Goal: Information Seeking & Learning: Learn about a topic

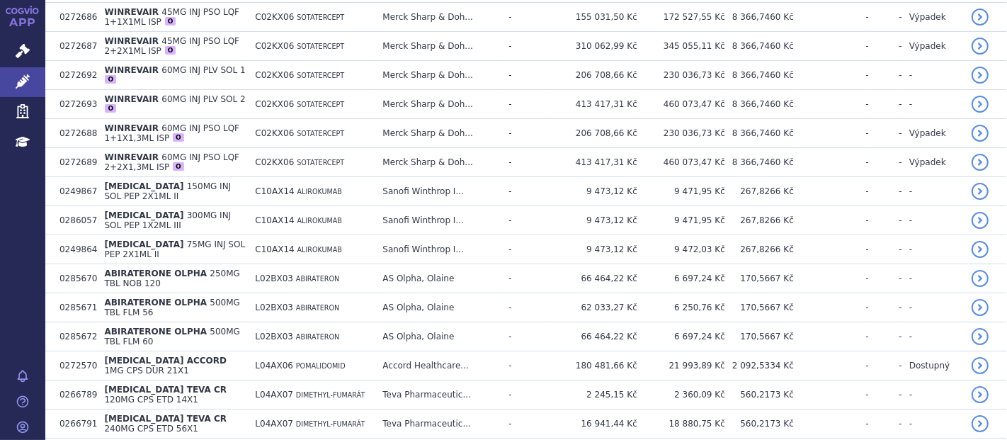
scroll to position [564, 0]
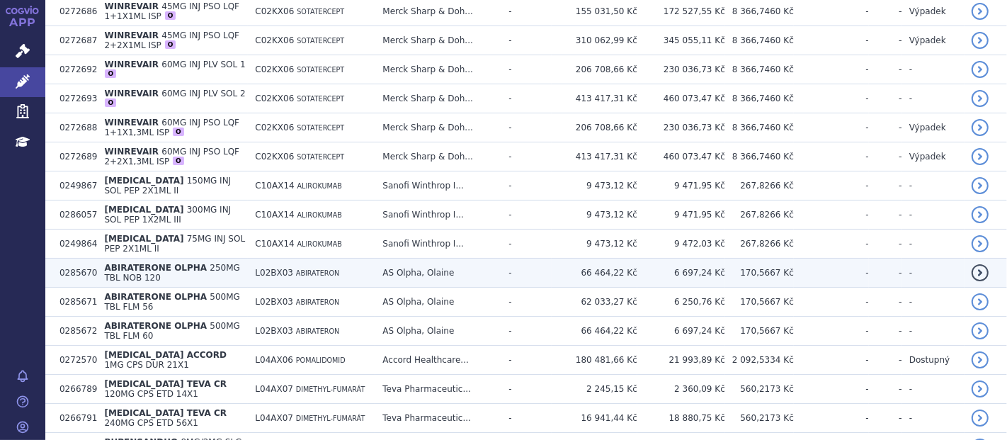
click at [170, 263] on span "ABIRATERONE OLPHA" at bounding box center [155, 268] width 103 height 10
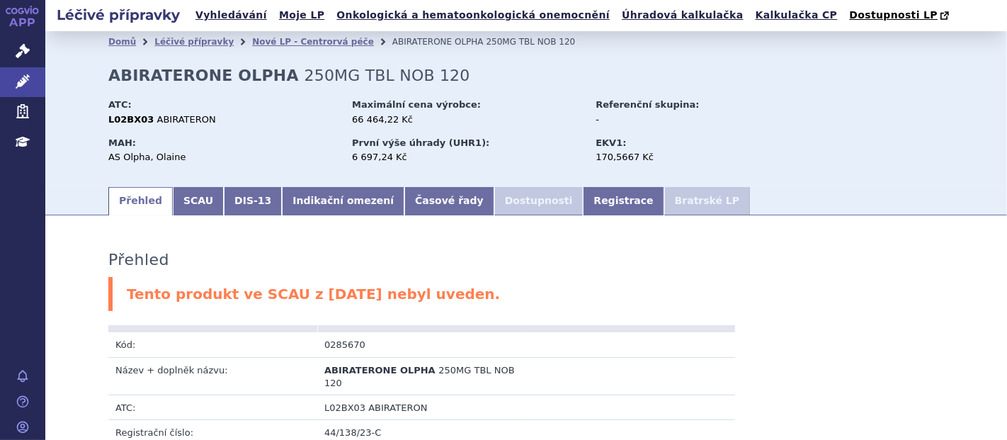
click at [218, 86] on div "Domů Léčivé přípravky Nové LP - Centrorvá péče ABIRATERONE OLPHA 250MG TBL NOB …" at bounding box center [526, 118] width 892 height 132
click at [92, 74] on div "Domů Léčivé přípravky Nové LP - Centrorvá péče ABIRATERONE OLPHA 250MG TBL NOB …" at bounding box center [526, 118] width 892 height 132
drag, startPoint x: 101, startPoint y: 76, endPoint x: 268, endPoint y: 78, distance: 166.4
click at [268, 78] on div "Domů Léčivé přípravky Nové LP - Centrorvá péče ABIRATERONE OLPHA 250MG TBL NOB …" at bounding box center [526, 118] width 892 height 132
copy strong "ABIRATERONE OLPHA"
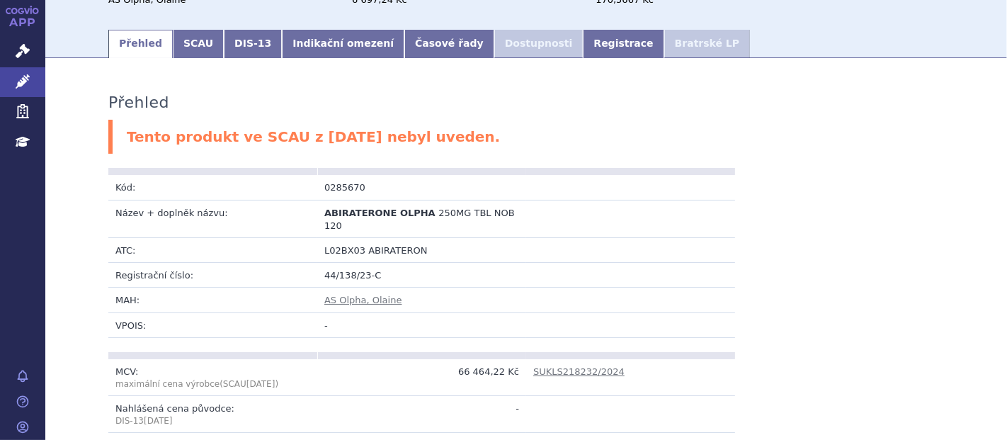
scroll to position [150, 0]
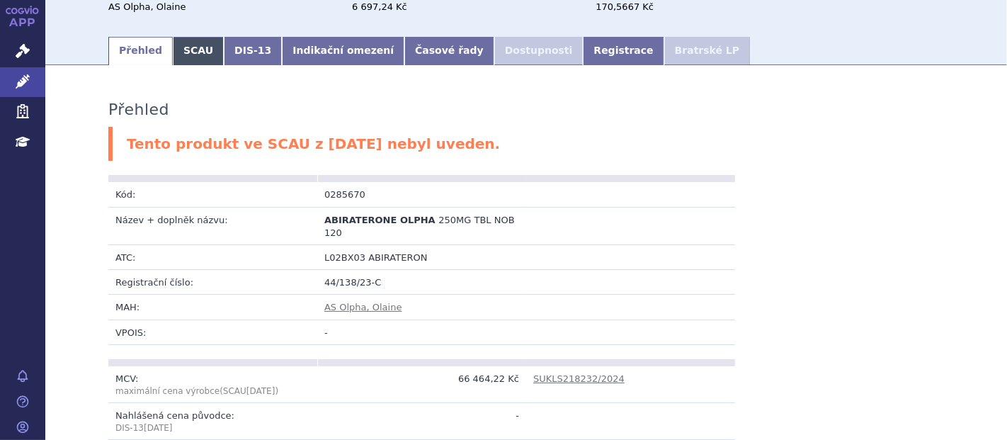
click at [178, 47] on link "SCAU" at bounding box center [198, 51] width 51 height 28
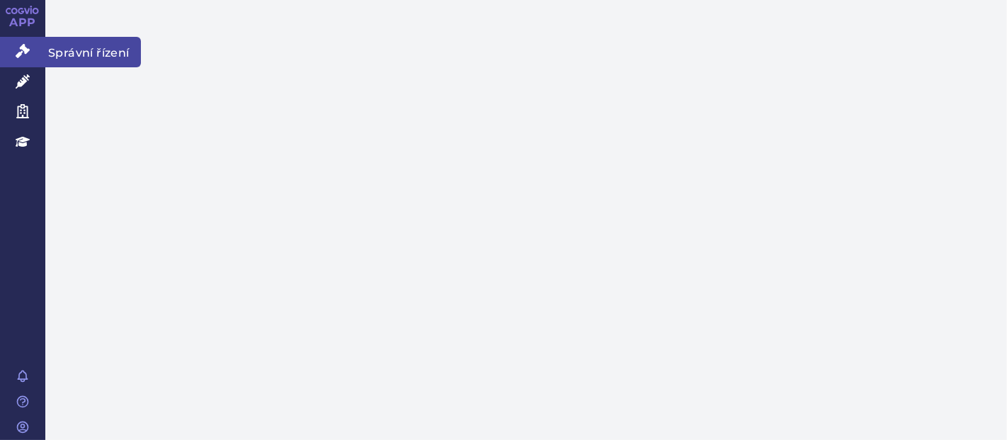
click at [25, 51] on icon at bounding box center [23, 51] width 14 height 14
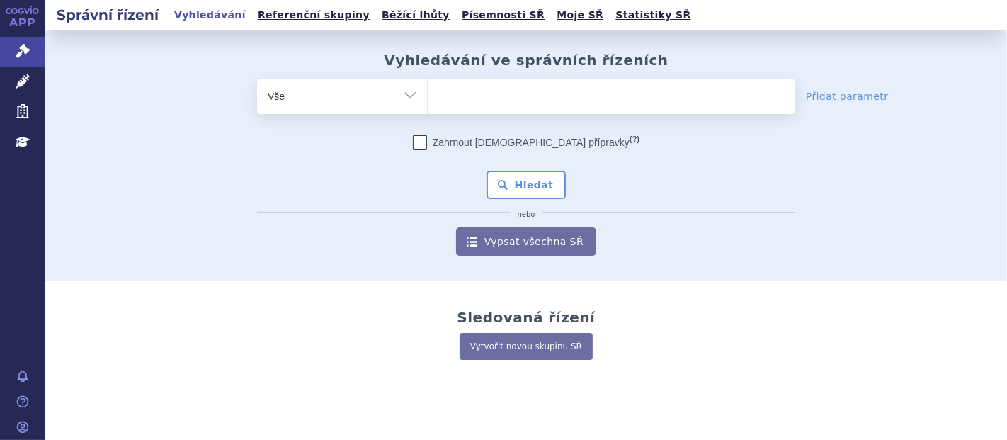
click at [463, 98] on ul at bounding box center [612, 94] width 368 height 30
click at [428, 98] on select at bounding box center [427, 95] width 1 height 35
click at [444, 104] on ul at bounding box center [612, 94] width 368 height 30
click at [428, 104] on select at bounding box center [427, 95] width 1 height 35
paste input "ABIRATERONE OLPHA"
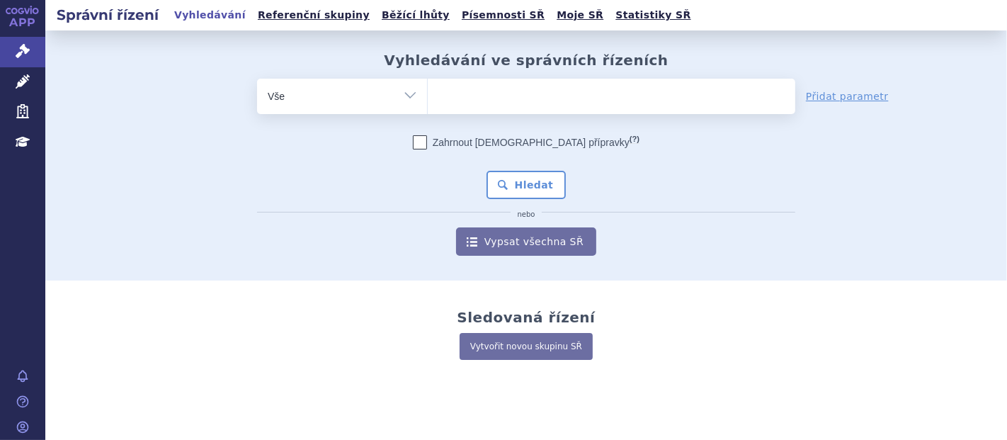
type input "ABIRATERONE OLPHA"
select select "ABIRATERONE OLPHA"
click at [522, 186] on button "Hledat" at bounding box center [527, 185] width 80 height 28
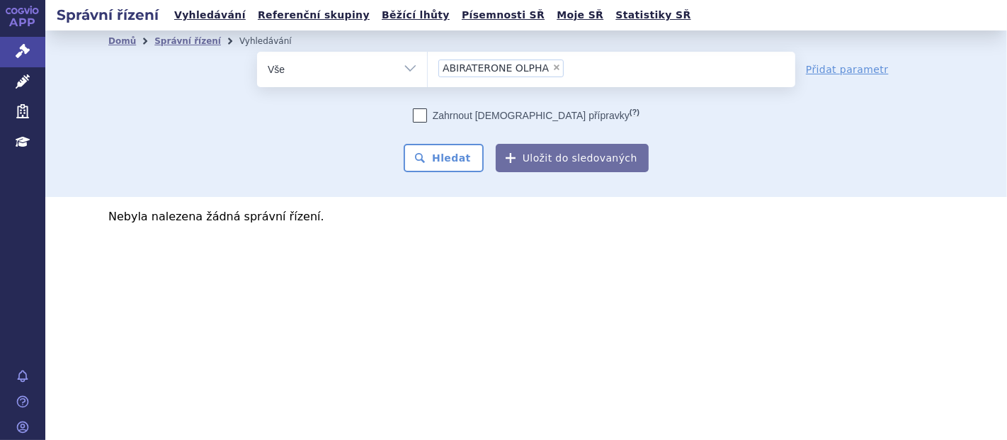
click at [571, 72] on ul "× ABIRATERONE OLPHA" at bounding box center [612, 67] width 368 height 31
click at [428, 72] on select "ABIRATERONE OLPHA" at bounding box center [427, 68] width 1 height 35
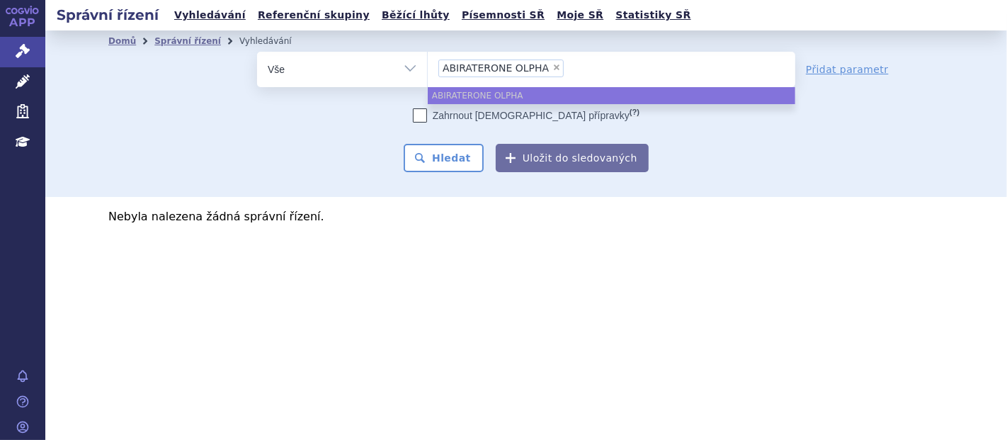
select select
type input "ABIRATERONE OLPHA"
select select "ABIRATERONE OLPHA"
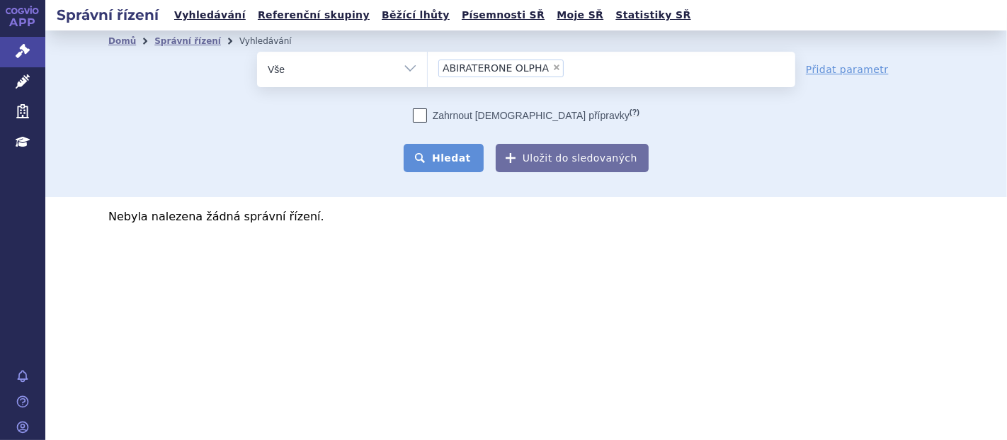
click at [472, 162] on button "Hledat" at bounding box center [444, 158] width 80 height 28
click at [568, 76] on input "ABIRATERONE OLPHA × ABIRATERONE OLPHA" at bounding box center [572, 68] width 8 height 18
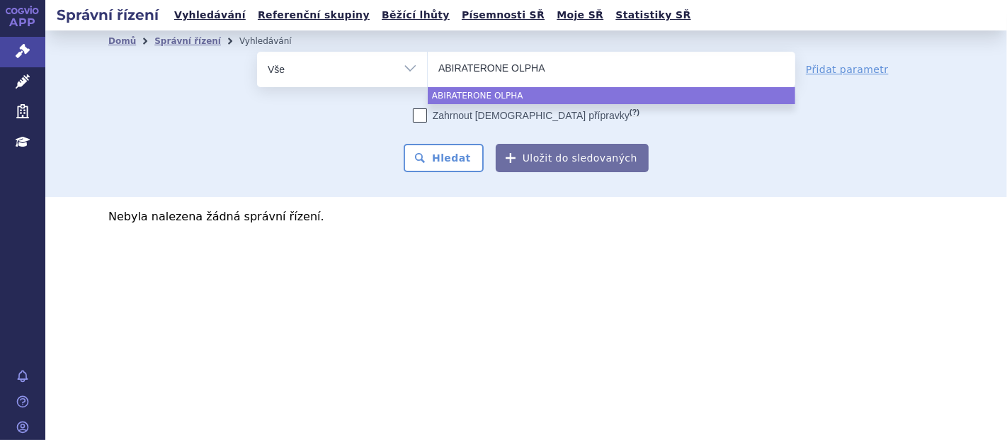
click at [438, 66] on input "ABIRATERONE OLPHA" at bounding box center [505, 68] width 134 height 18
select select "ABIRATERONE OLPHA"
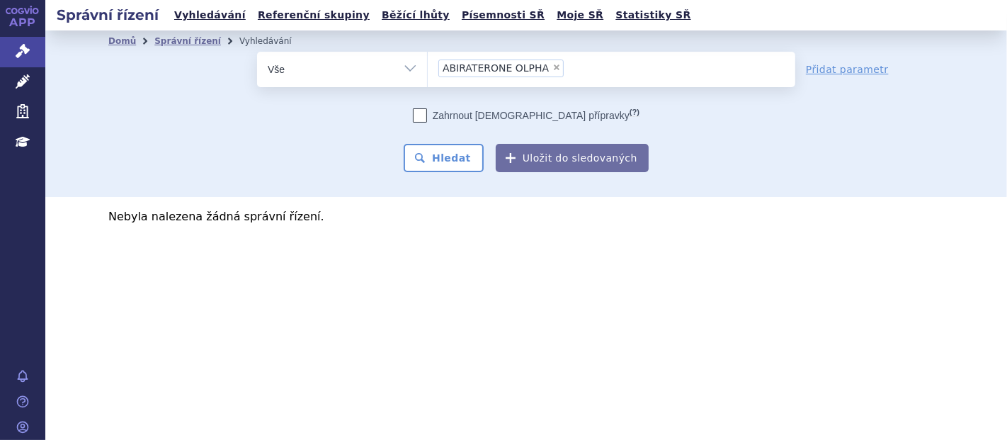
select select
type input "ABIRATERONE OLPHA"
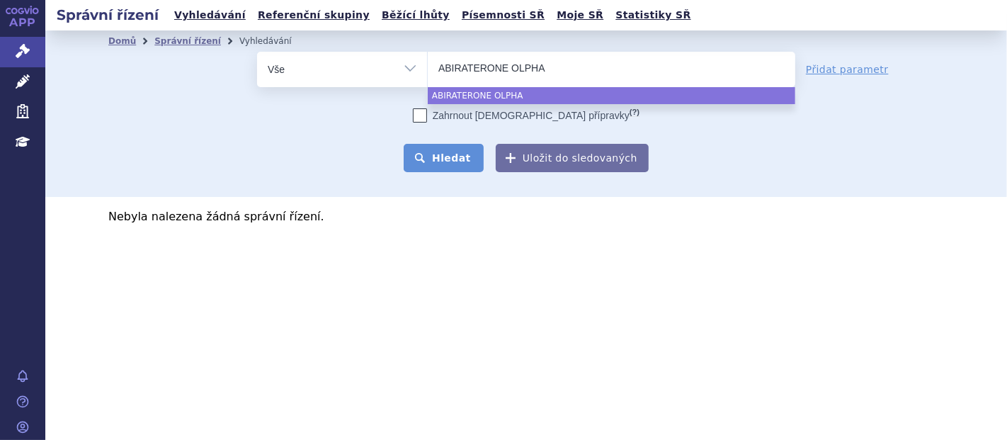
select select "ABIRATERONE OLPHA"
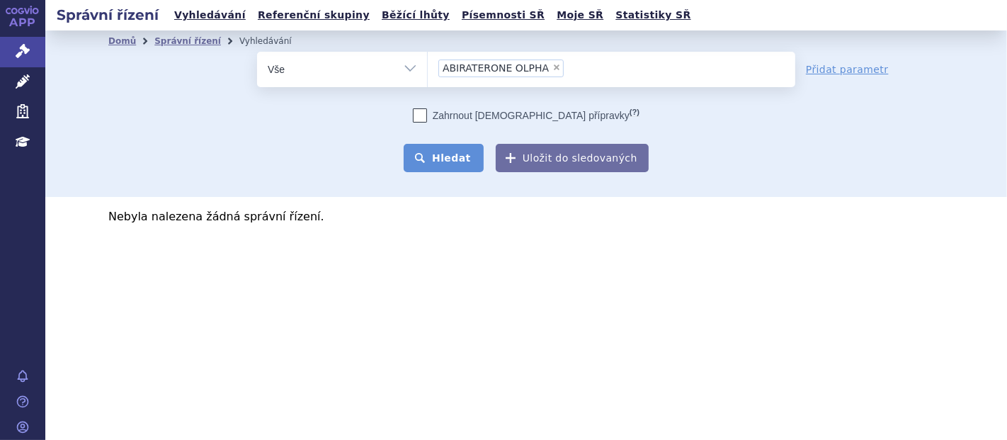
click at [448, 159] on button "Hledat" at bounding box center [444, 158] width 80 height 28
click at [588, 64] on ul "× ABIRATERONE OLPHA" at bounding box center [612, 67] width 368 height 31
click at [428, 64] on select "ABIRATERONE OLPHA" at bounding box center [427, 68] width 1 height 35
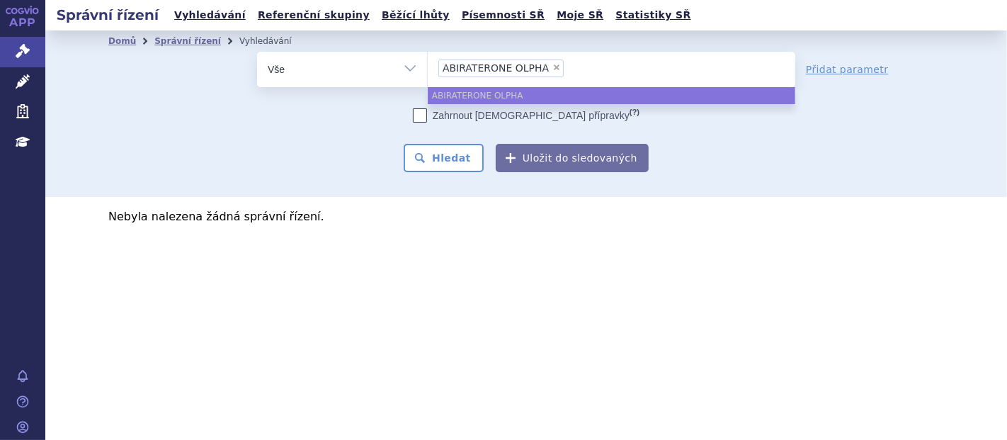
select select
type input "ABIRATERONE OLPHA"
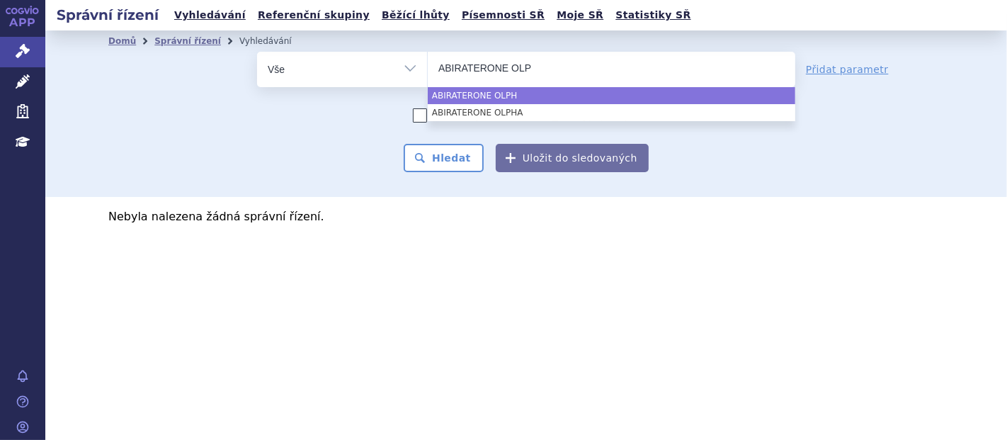
type input "ABIRATERONE OL"
type input "ABIRATERONE O"
type input "ABIRATERONE"
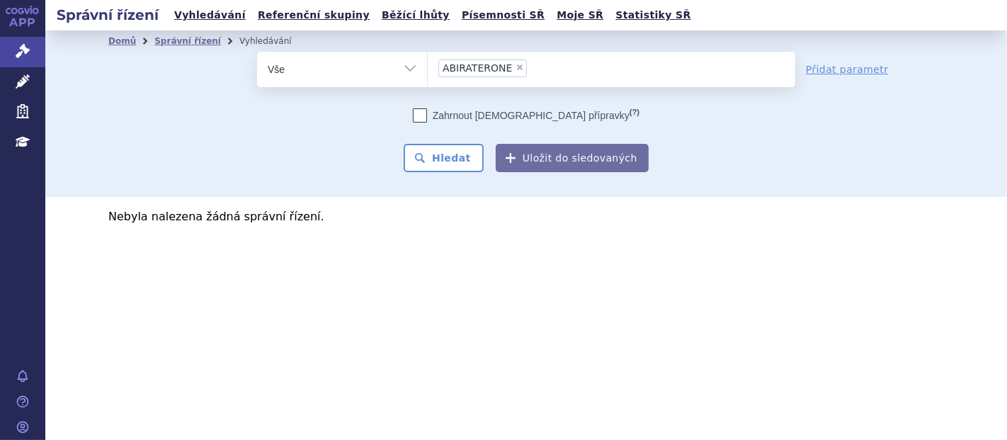
select select "ABIRATERONE"
type input "ABIRATERONE"
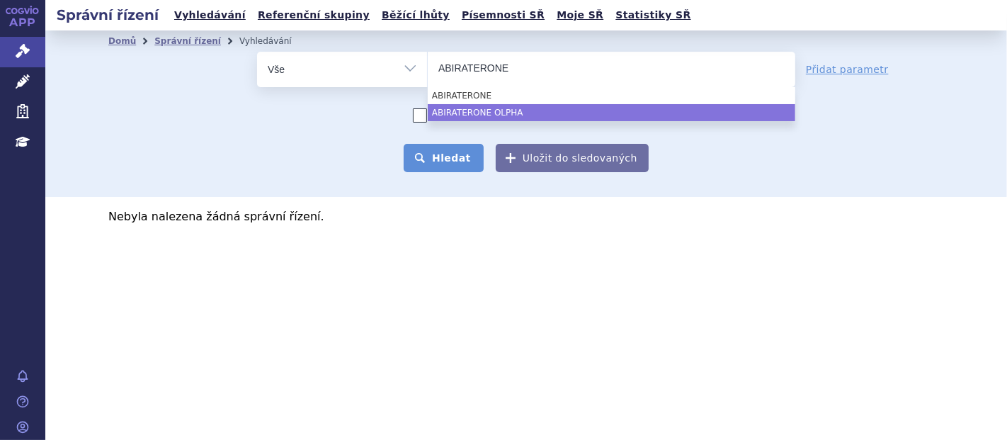
select select "ABIRATERONE OLPHA"
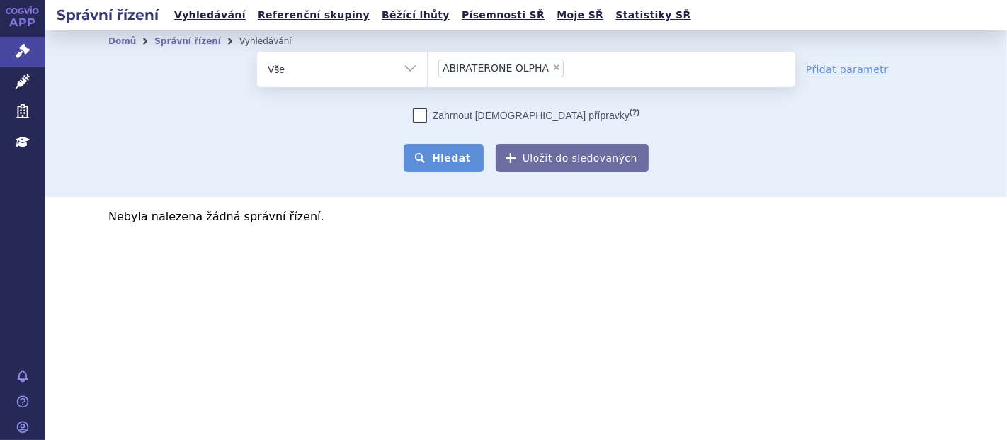
click at [455, 156] on button "Hledat" at bounding box center [444, 158] width 80 height 28
click at [568, 72] on input "ABIRATERONE OLPHA × ABIRATERONE OLPHA" at bounding box center [572, 68] width 8 height 18
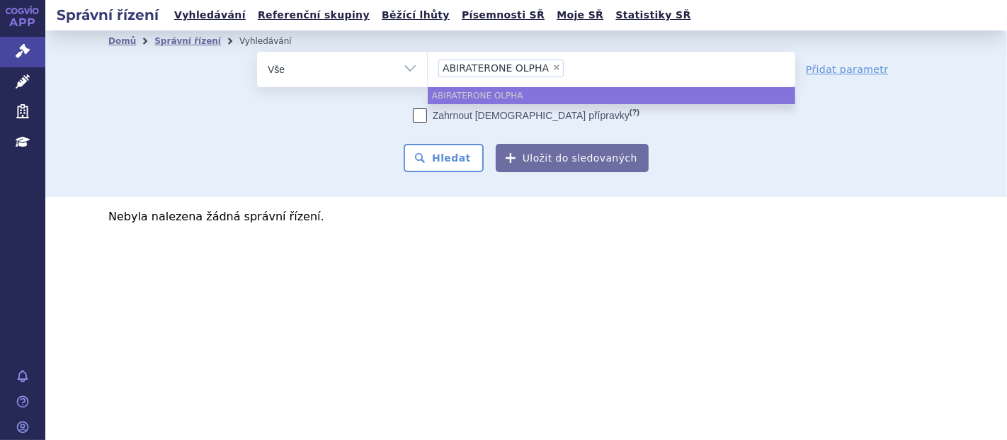
select select
type input "ABIRATERONE OLPHA"
type input "ABIRATERONE OLP"
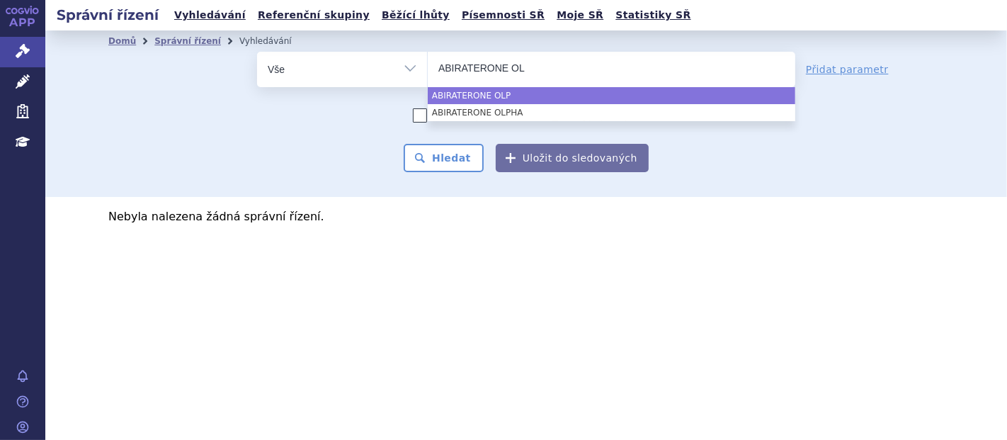
type input "ABIRATERONE O"
type input "ABIRATERONE"
select select "ABIRATERONE"
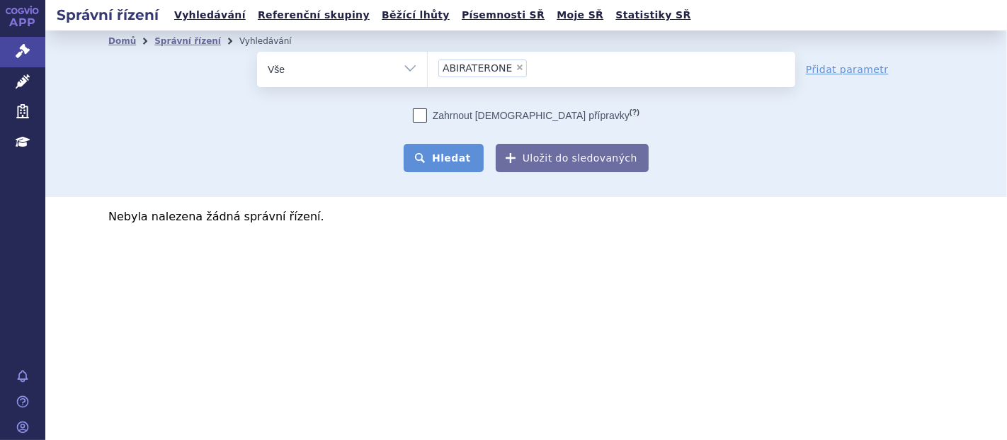
click at [430, 153] on button "Hledat" at bounding box center [444, 158] width 80 height 28
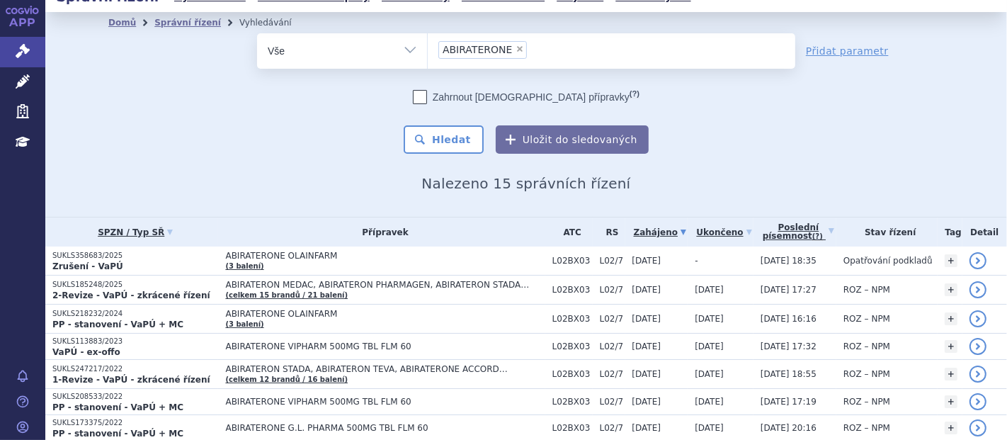
scroll to position [21, 0]
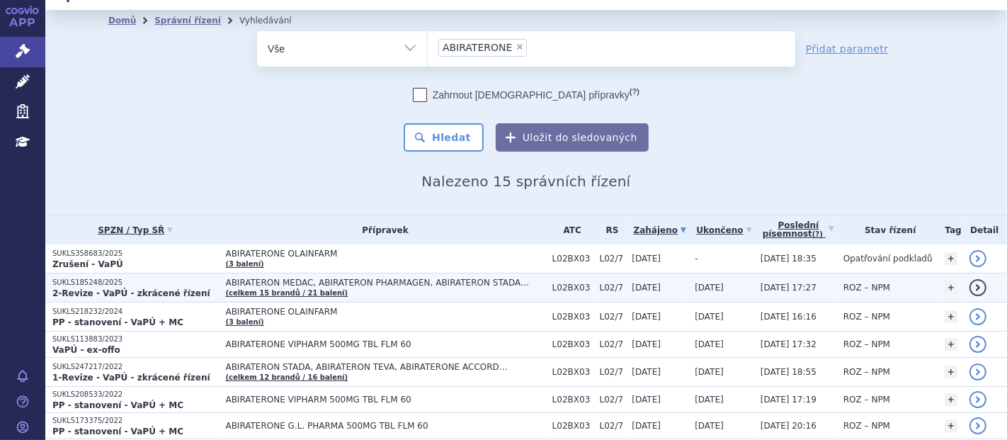
click at [436, 281] on span "ABIRATERON MEDAC, ABIRATERON PHARMAGEN, ABIRATERON STADA…" at bounding box center [384, 283] width 319 height 10
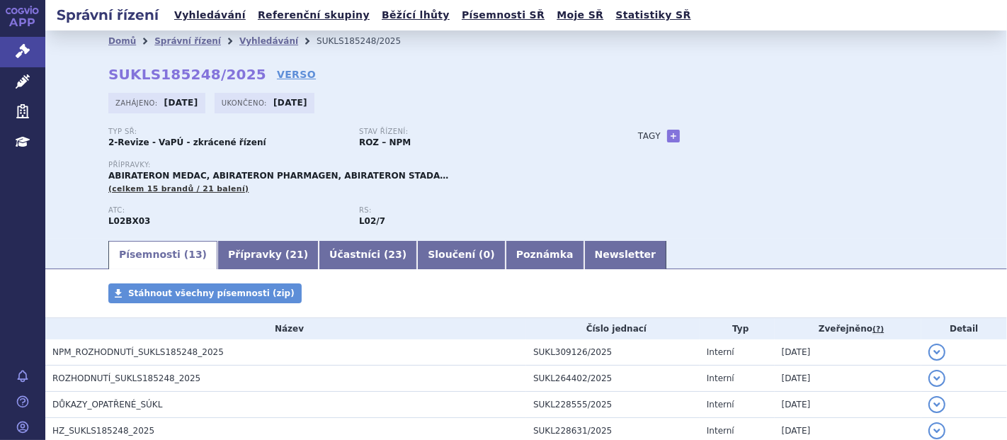
click at [231, 253] on link "Přípravky ( 21 )" at bounding box center [267, 255] width 101 height 28
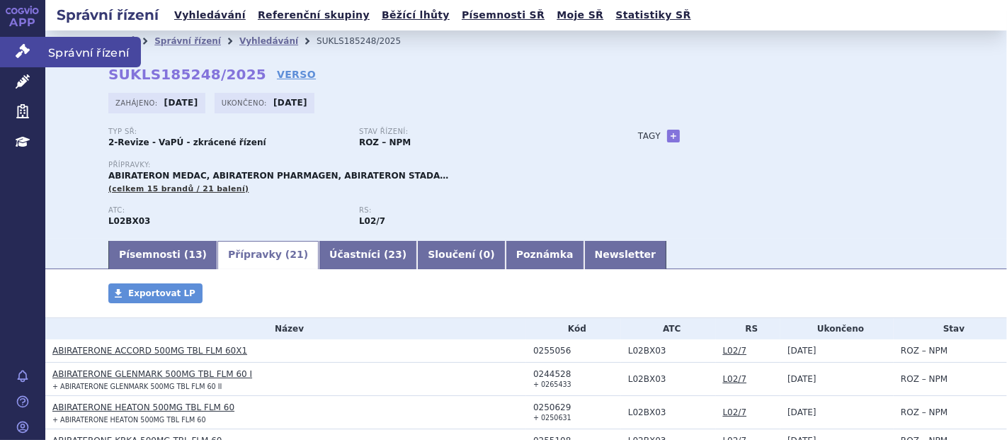
click at [31, 46] on link "Správní řízení" at bounding box center [22, 52] width 45 height 30
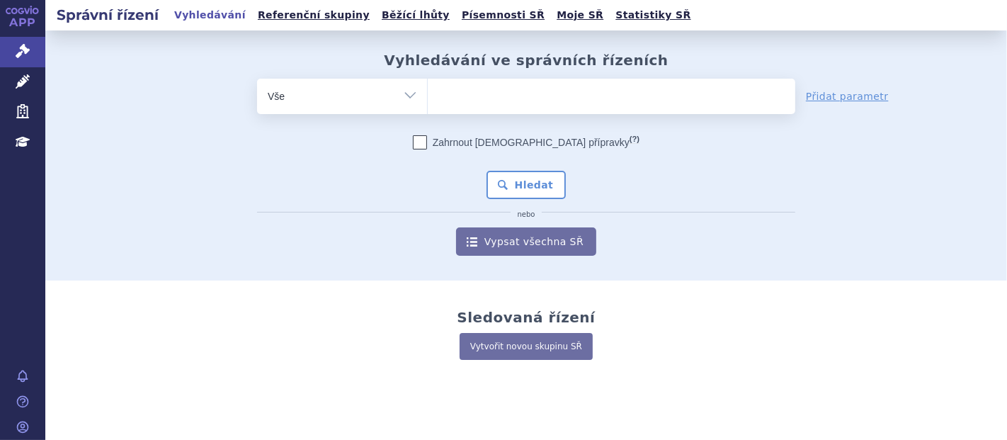
click at [479, 92] on ul at bounding box center [612, 94] width 368 height 30
click at [428, 92] on select at bounding box center [427, 95] width 1 height 35
click at [471, 93] on ul at bounding box center [612, 94] width 368 height 30
click at [428, 93] on select at bounding box center [427, 95] width 1 height 35
paste input "0221359"
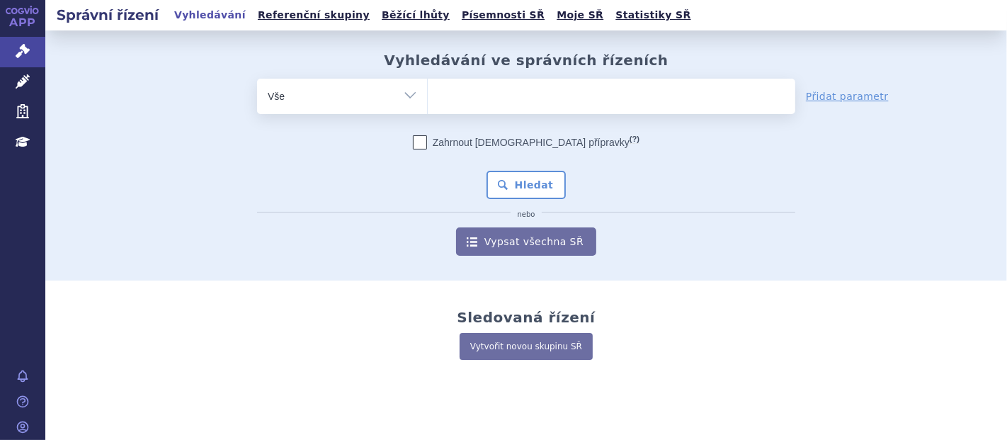
type input "0221359"
select select "0221359"
click at [520, 186] on button "Hledat" at bounding box center [527, 185] width 80 height 28
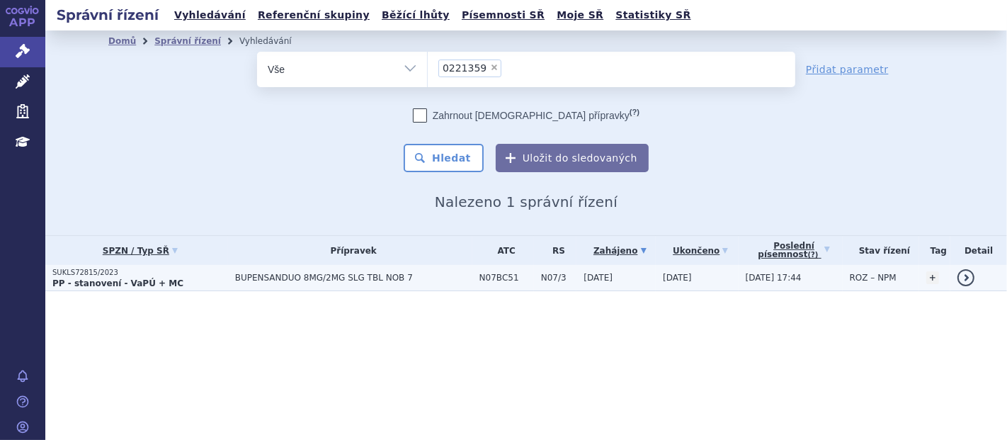
click at [400, 281] on span "BUPENSANDUO 8MG/2MG SLG TBL NOB 7" at bounding box center [353, 278] width 237 height 10
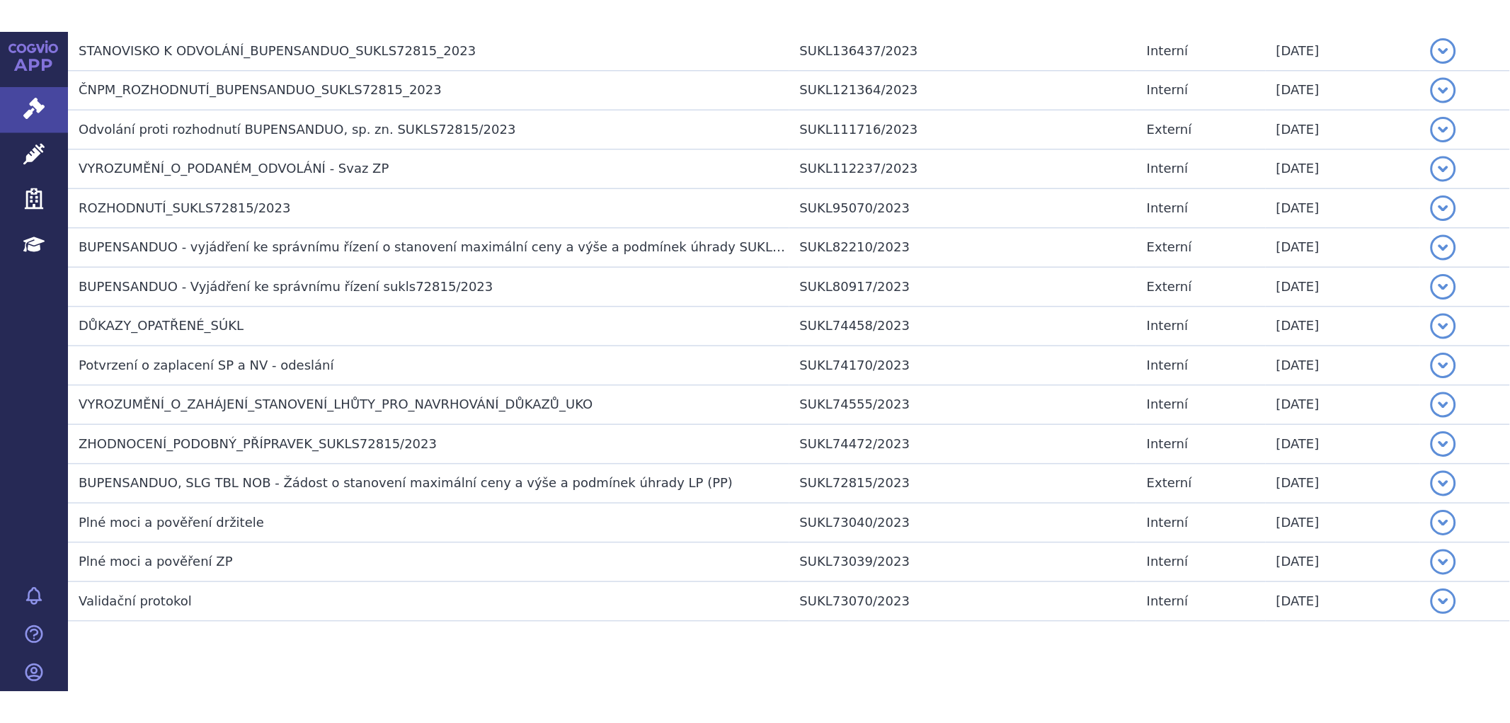
scroll to position [590, 0]
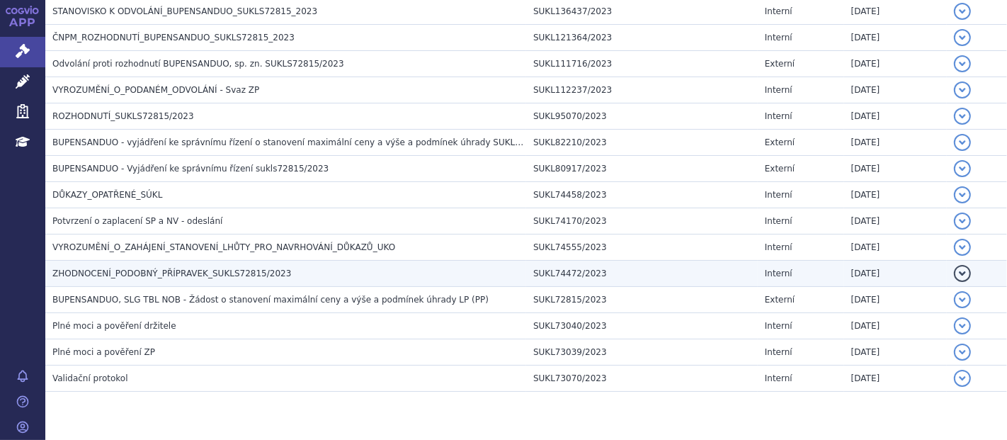
click at [238, 268] on span "ZHODNOCENÍ_PODOBNÝ_PŘÍPRAVEK_SUKLS72815/2023" at bounding box center [171, 273] width 239 height 10
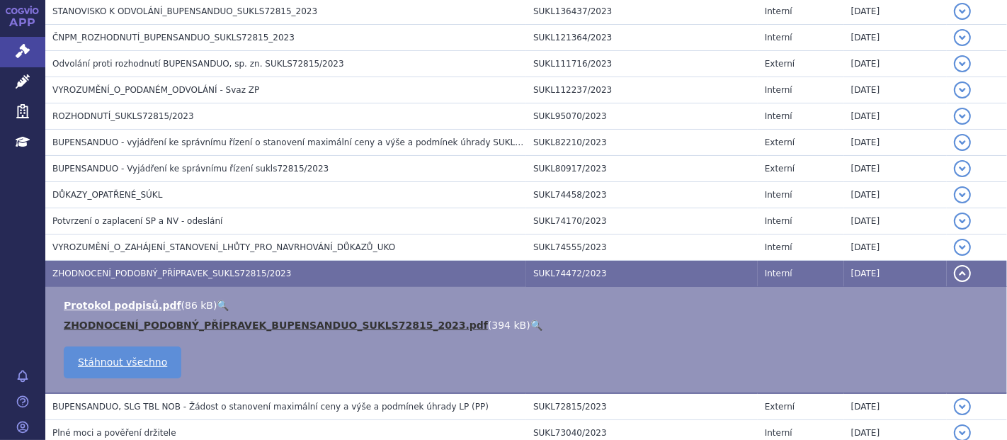
click at [245, 319] on link "ZHODNOCENÍ_PODOBNÝ_PŘÍPRAVEK_BUPENSANDUO_SUKLS72815_2023.pdf" at bounding box center [276, 324] width 424 height 11
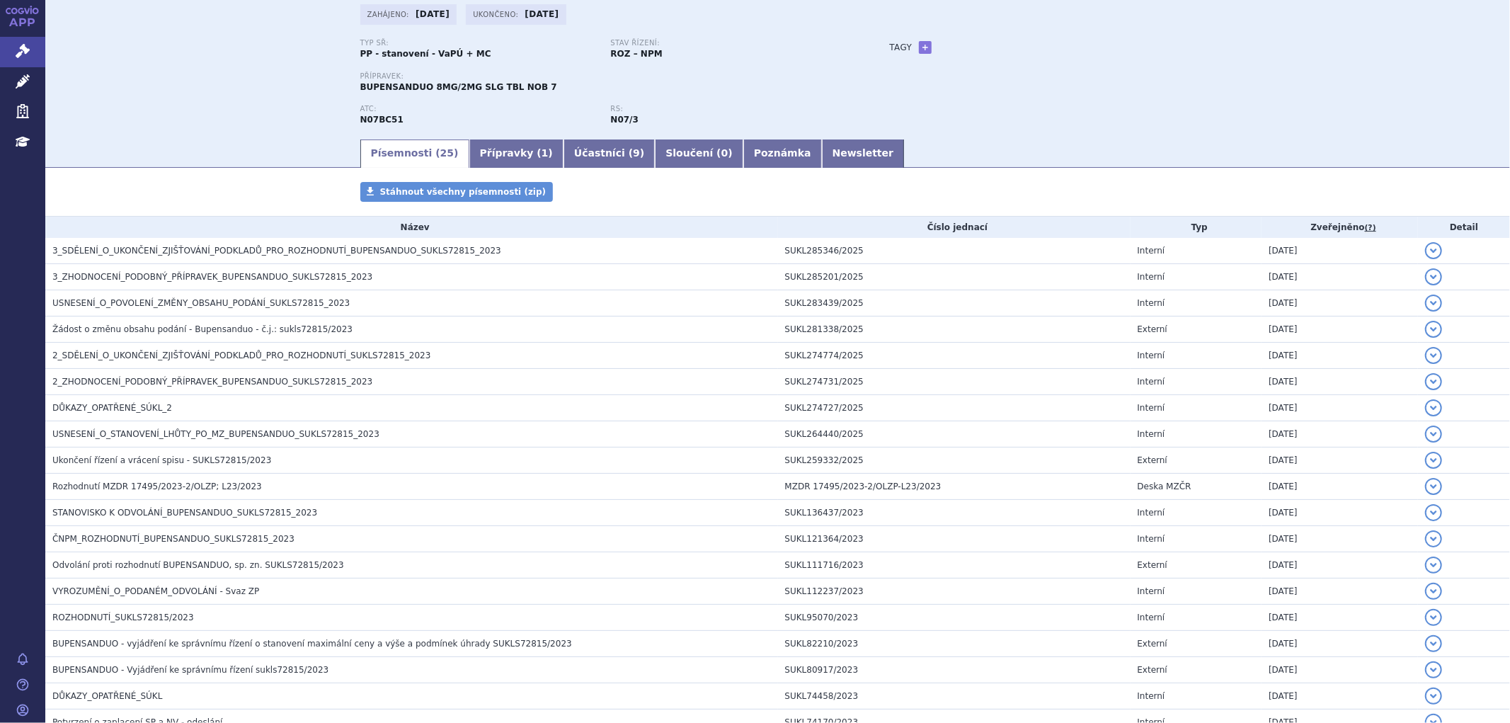
scroll to position [138, 0]
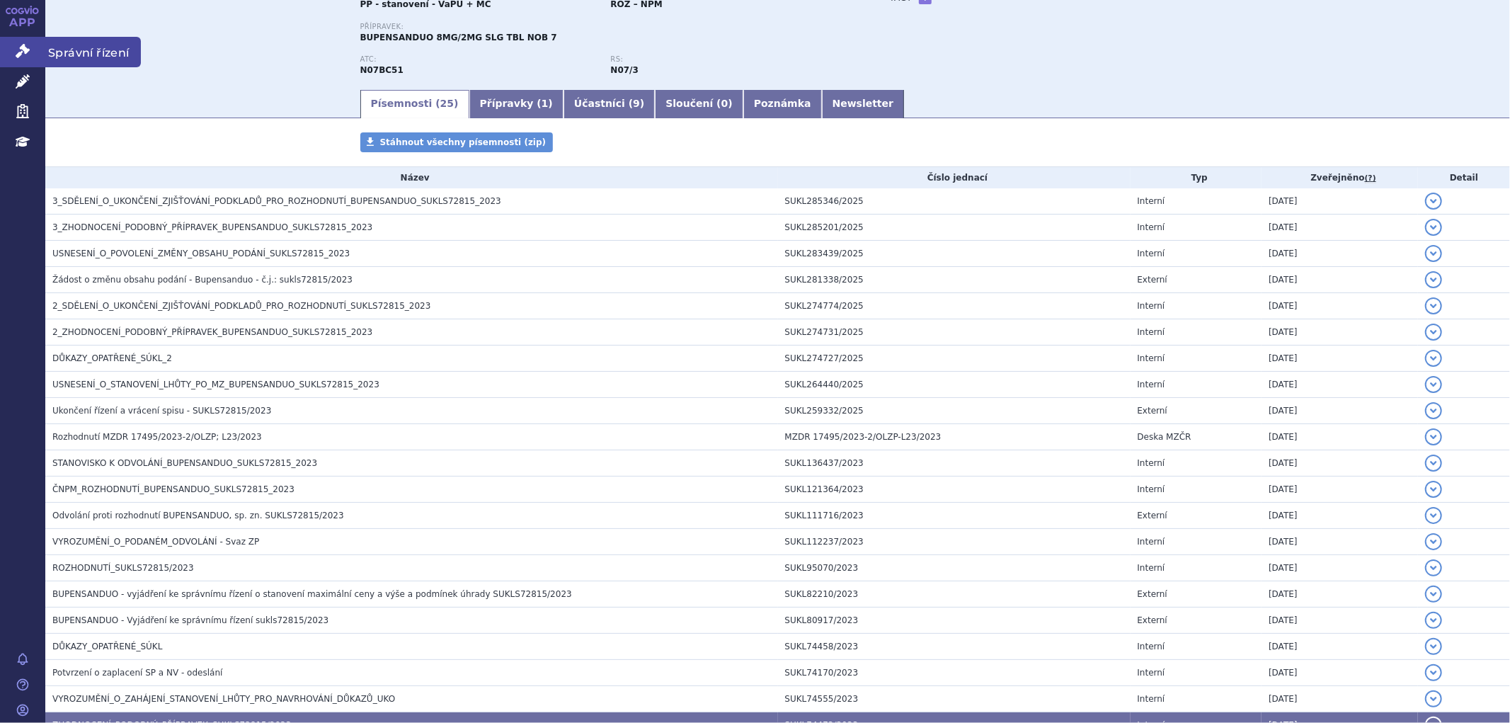
click at [31, 44] on link "Správní řízení" at bounding box center [22, 52] width 45 height 30
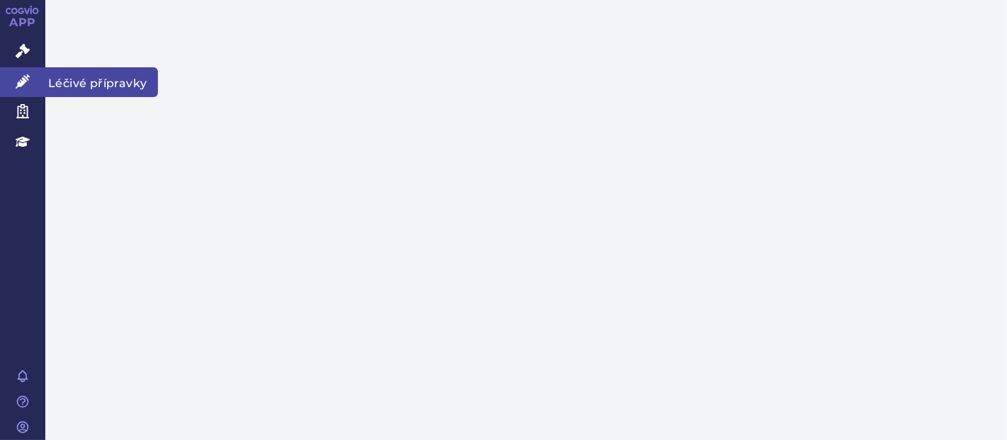
click at [16, 81] on icon at bounding box center [23, 81] width 14 height 14
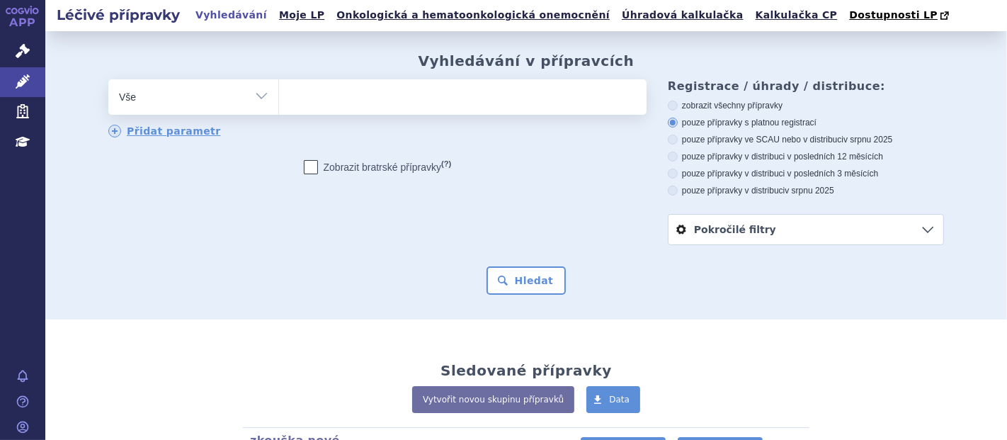
click at [393, 116] on div "odstranit Vše Přípravek/SUKL kód MAH VPOIS ATC/Aktivní látka" at bounding box center [377, 108] width 538 height 59
click at [372, 96] on ul at bounding box center [463, 94] width 368 height 30
click at [279, 96] on select at bounding box center [278, 96] width 1 height 35
paste input "BUPENSANDUO"
type input "BUPENSANDUO"
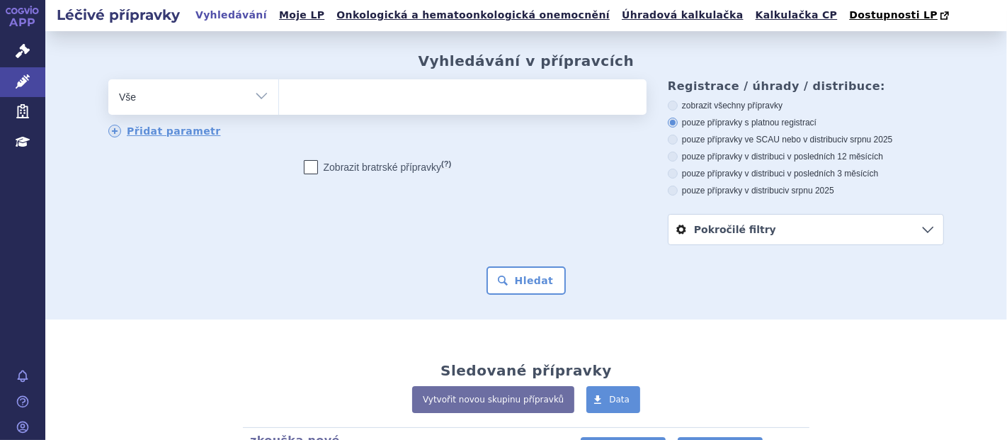
select select "BUPENSANDUO"
click at [530, 283] on button "Hledat" at bounding box center [527, 280] width 80 height 28
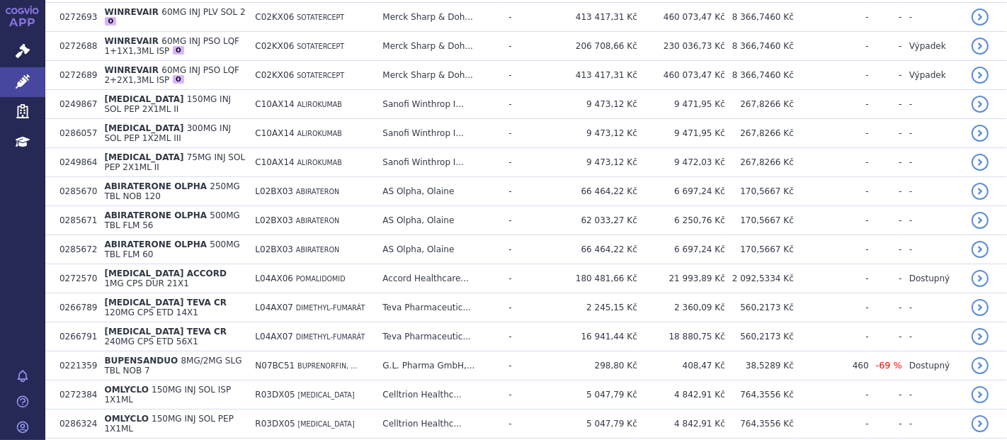
scroll to position [647, 0]
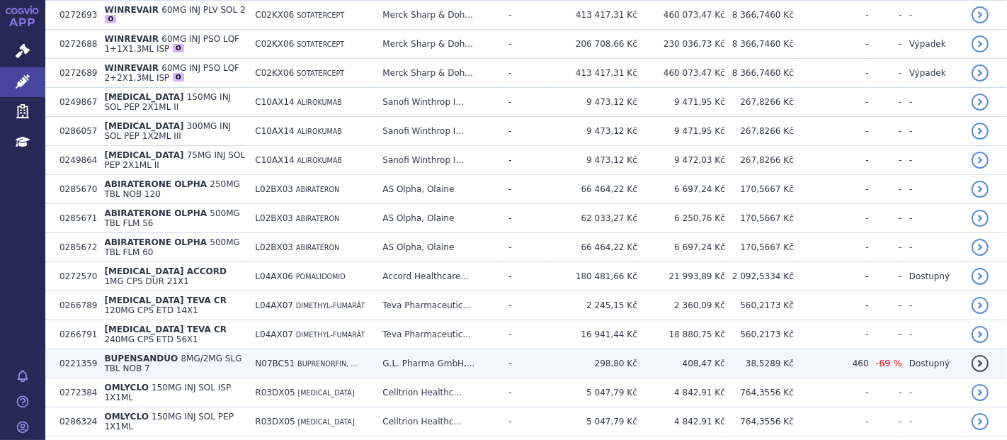
click at [198, 353] on span "8MG/2MG SLG TBL NOB 7" at bounding box center [172, 363] width 137 height 20
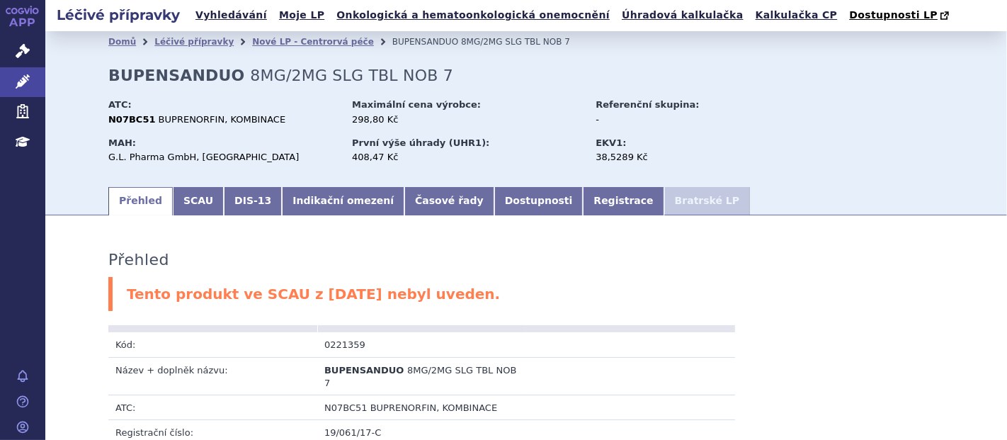
click at [212, 76] on div "Domů Léčivé přípravky [GEOGRAPHIC_DATA] - Centrorvá péče [GEOGRAPHIC_DATA] 8MG/…" at bounding box center [526, 118] width 892 height 132
click at [131, 83] on strong "BUPENSANDUO" at bounding box center [176, 76] width 137 height 18
drag, startPoint x: 101, startPoint y: 77, endPoint x: 218, endPoint y: 82, distance: 117.7
click at [218, 82] on div "Domů Léčivé přípravky [GEOGRAPHIC_DATA] - Centrorvá péče [GEOGRAPHIC_DATA] 8MG/…" at bounding box center [526, 118] width 892 height 132
copy strong "BUPENSANDUO"
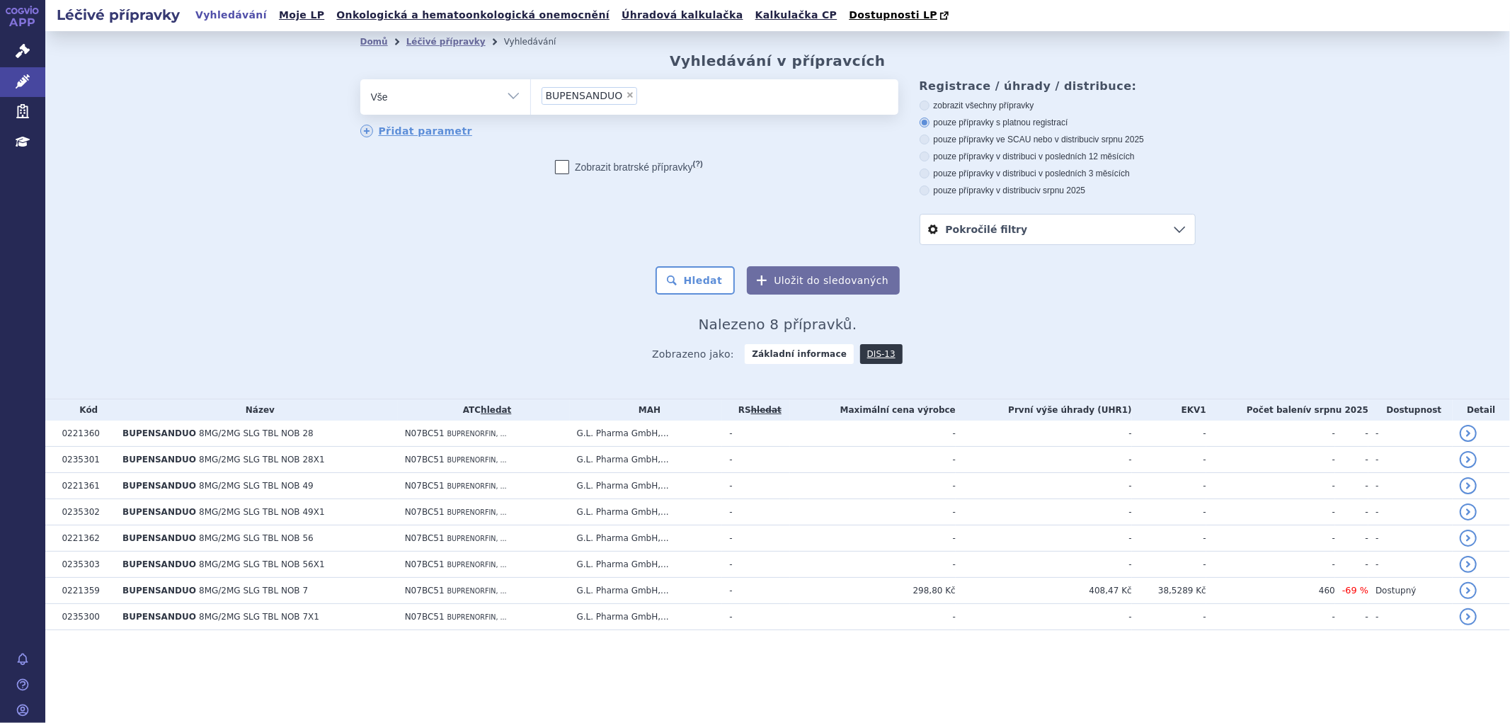
click at [648, 95] on ul "× BUPENSANDUO" at bounding box center [715, 94] width 368 height 31
click at [531, 95] on select "BUPENSANDUO" at bounding box center [530, 96] width 1 height 35
select select
type input "BUPENSANDUO"
drag, startPoint x: 650, startPoint y: 96, endPoint x: 491, endPoint y: 93, distance: 158.7
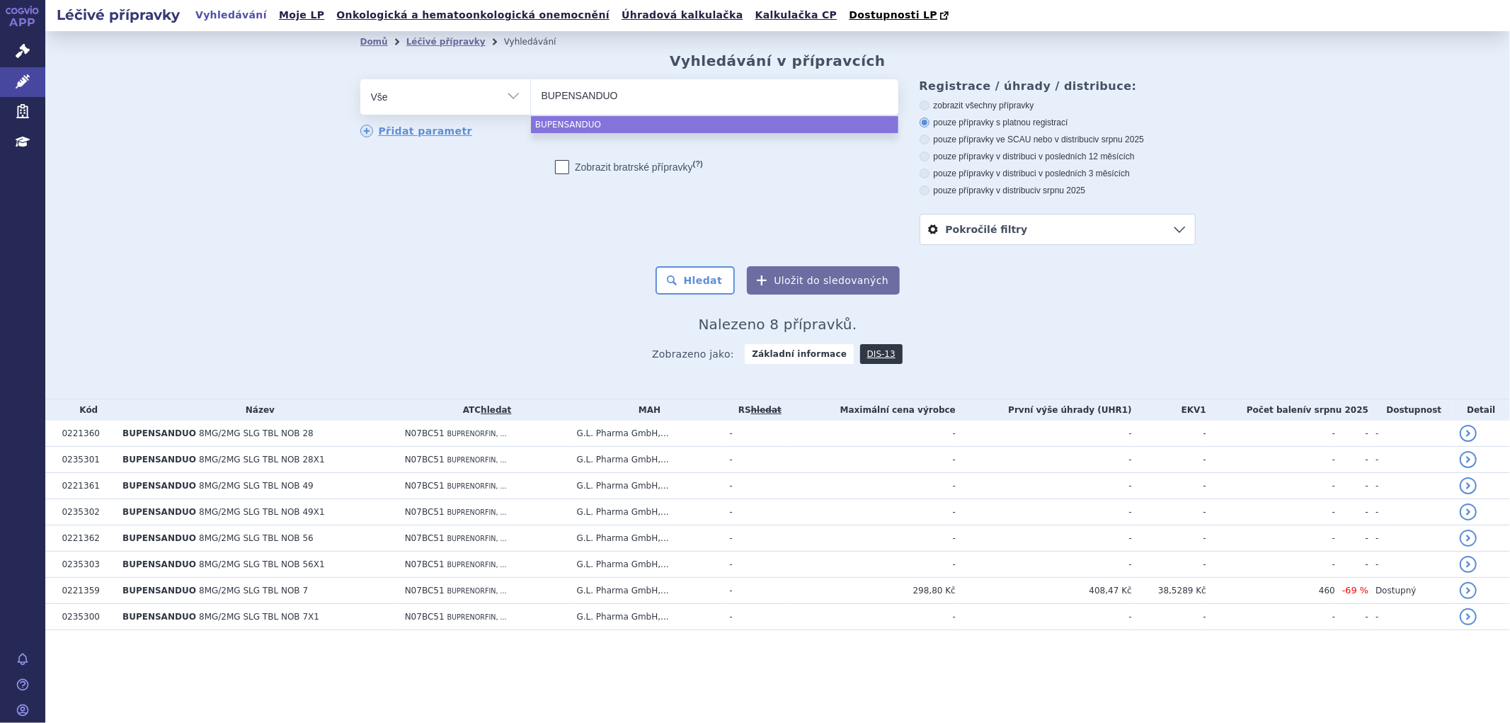
click at [491, 93] on div "odstranit Vše Přípravek/SUKL kód MAH VPOIS ATC/Aktivní látka" at bounding box center [629, 96] width 538 height 35
drag, startPoint x: 603, startPoint y: 96, endPoint x: 534, endPoint y: 96, distance: 68.7
click at [534, 96] on ul "BUPENSANDUO" at bounding box center [715, 94] width 368 height 30
click at [531, 96] on select "BUPENSANDUO" at bounding box center [530, 96] width 1 height 35
select select "BUPENSANDUO"
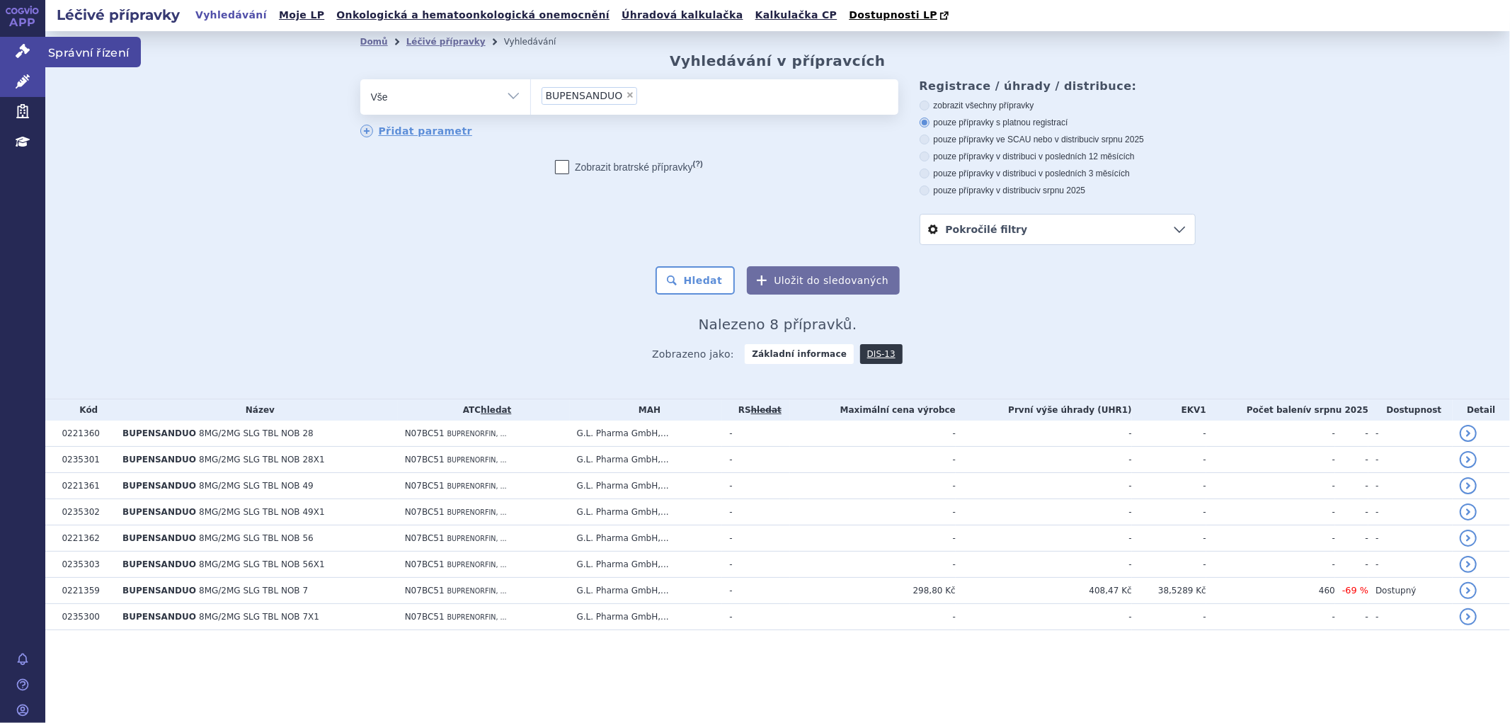
click at [16, 45] on icon at bounding box center [23, 51] width 14 height 14
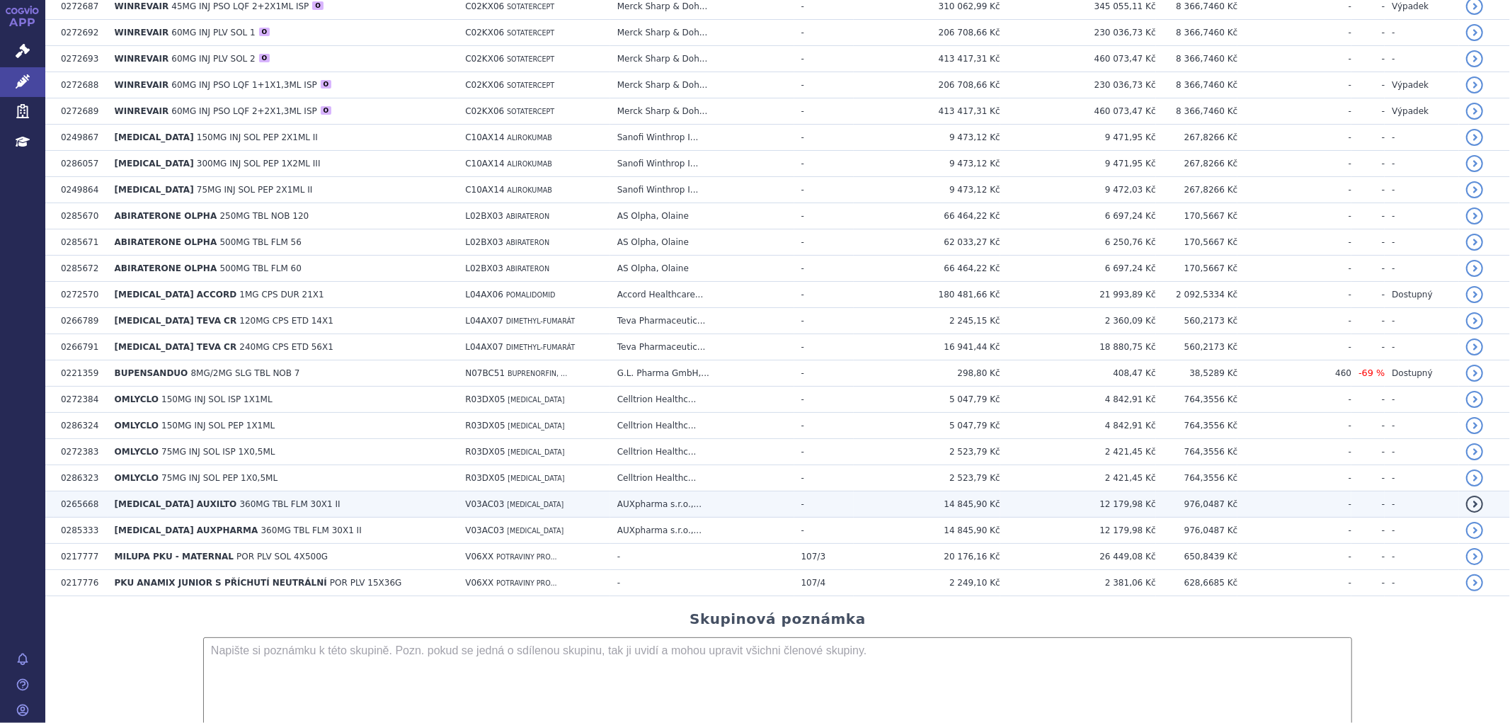
scroll to position [582, 0]
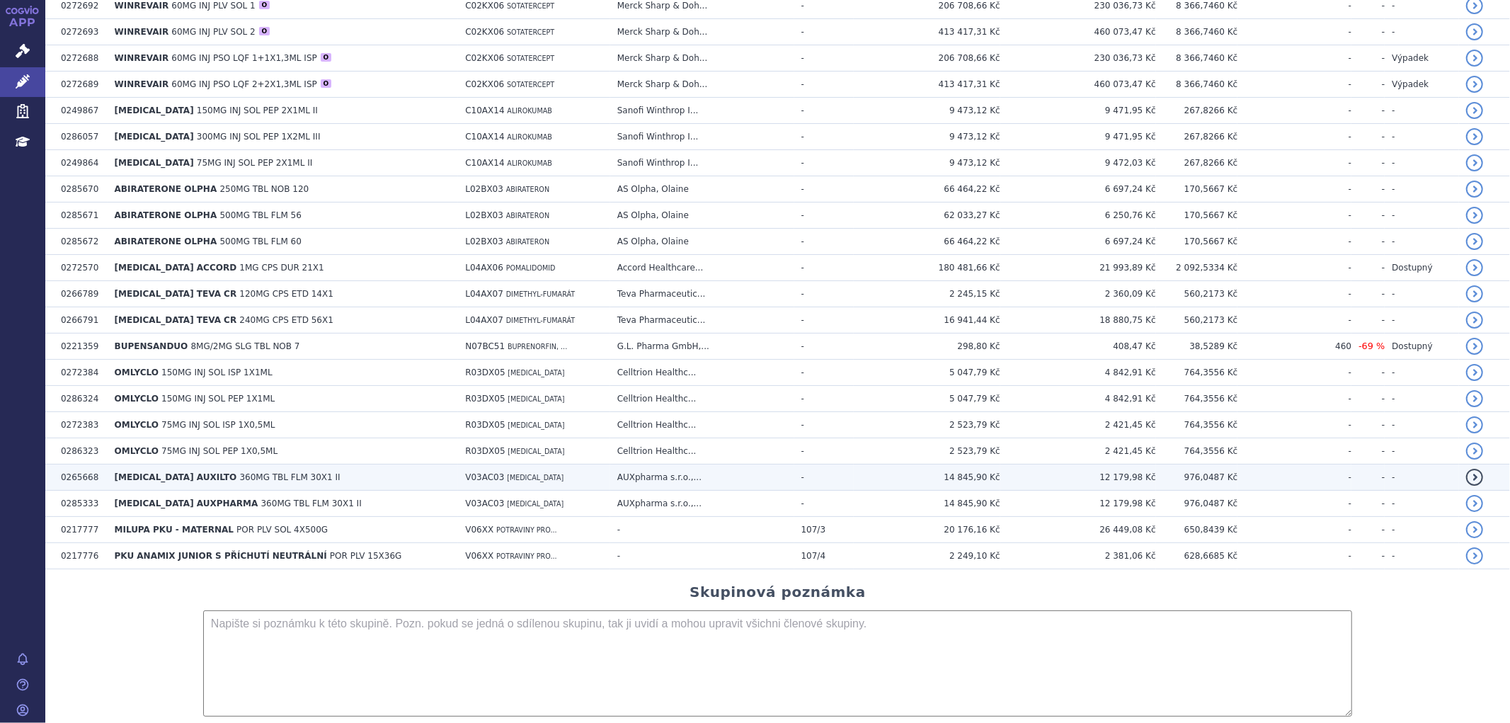
click at [202, 439] on span "DEFERASIROX AUXILTO" at bounding box center [176, 477] width 123 height 10
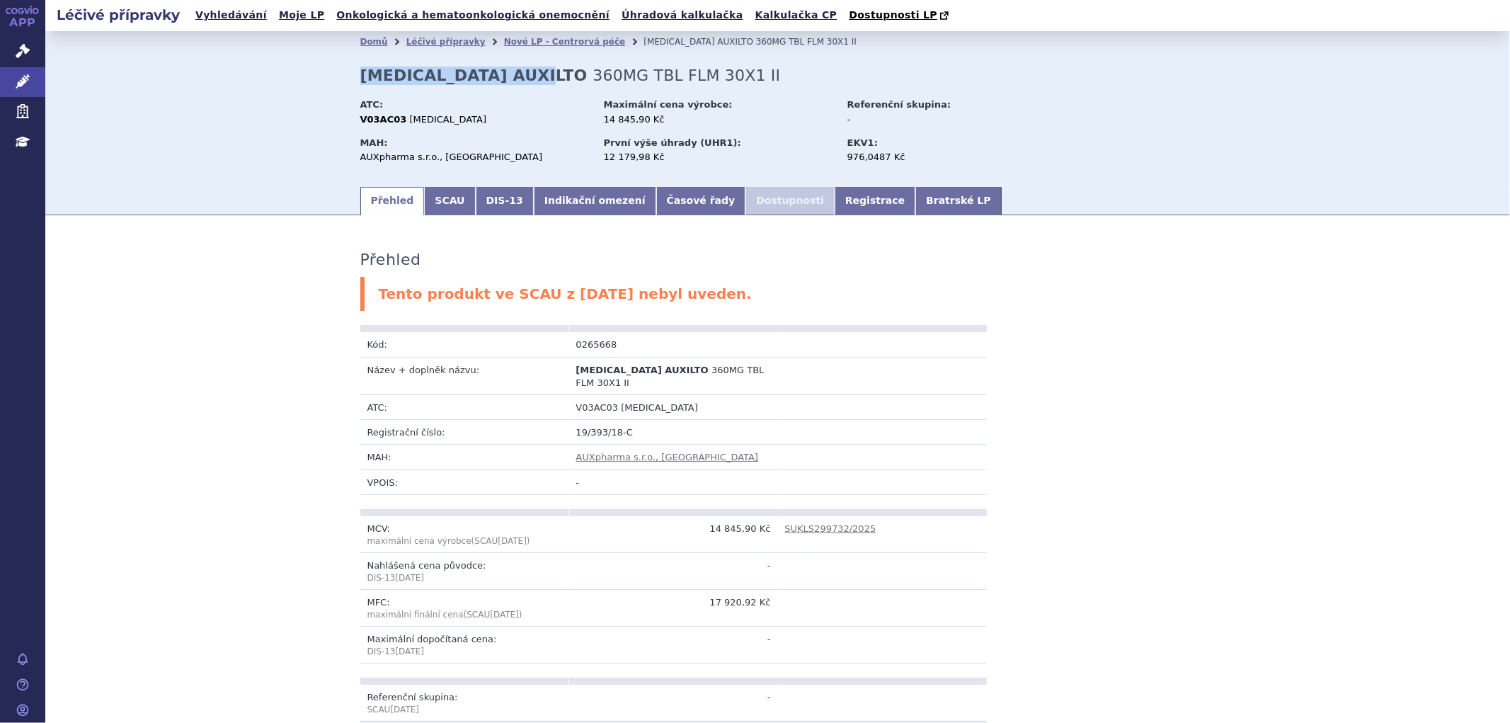
drag, startPoint x: 355, startPoint y: 78, endPoint x: 525, endPoint y: 79, distance: 170.0
click at [525, 79] on strong "[MEDICAL_DATA] AUXILTO" at bounding box center [473, 76] width 227 height 18
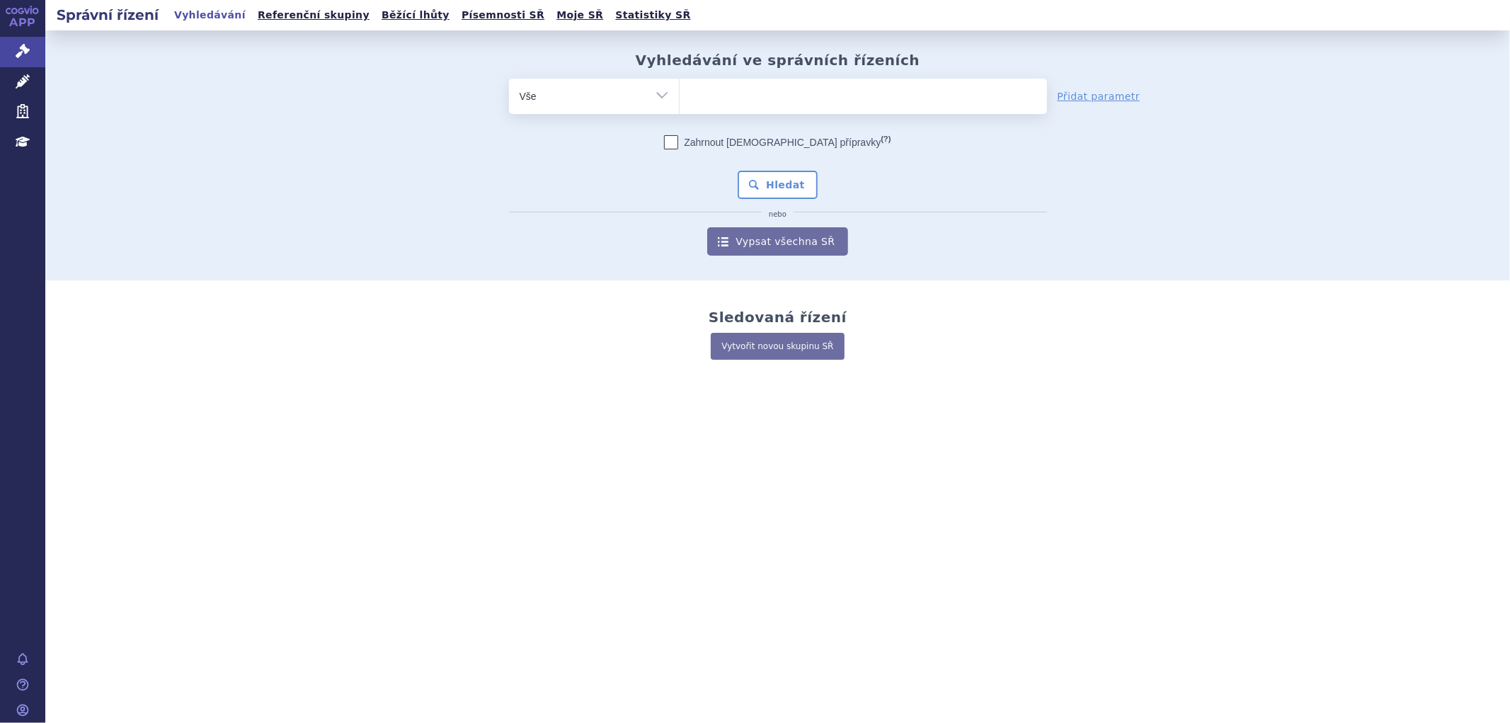
click at [731, 104] on ul at bounding box center [864, 94] width 368 height 30
click at [680, 104] on select at bounding box center [679, 95] width 1 height 35
paste input "DEFERASIROX AUXILTO"
type input "DEFERASIROX AUXILTO"
select select "DEFERASIROX AUXILTO"
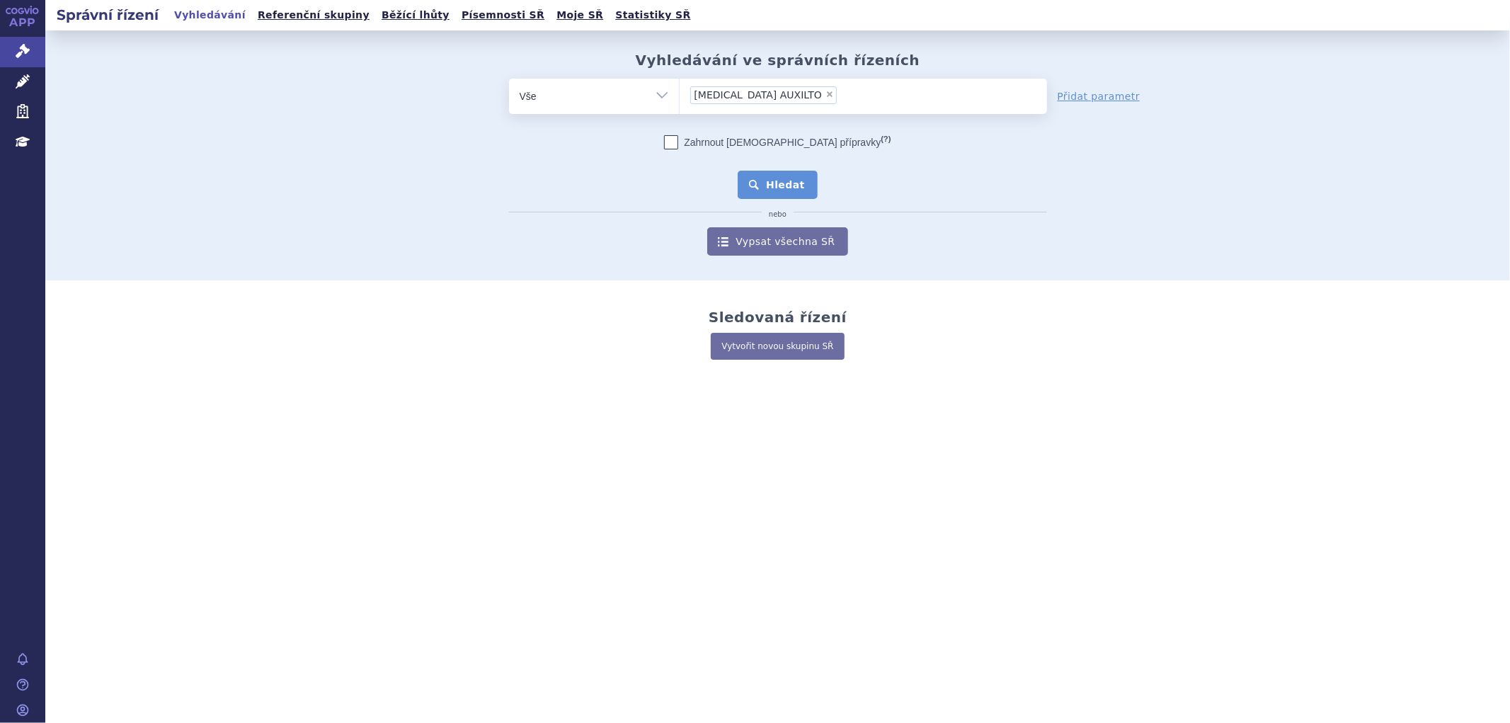
click at [787, 184] on button "Hledat" at bounding box center [778, 185] width 80 height 28
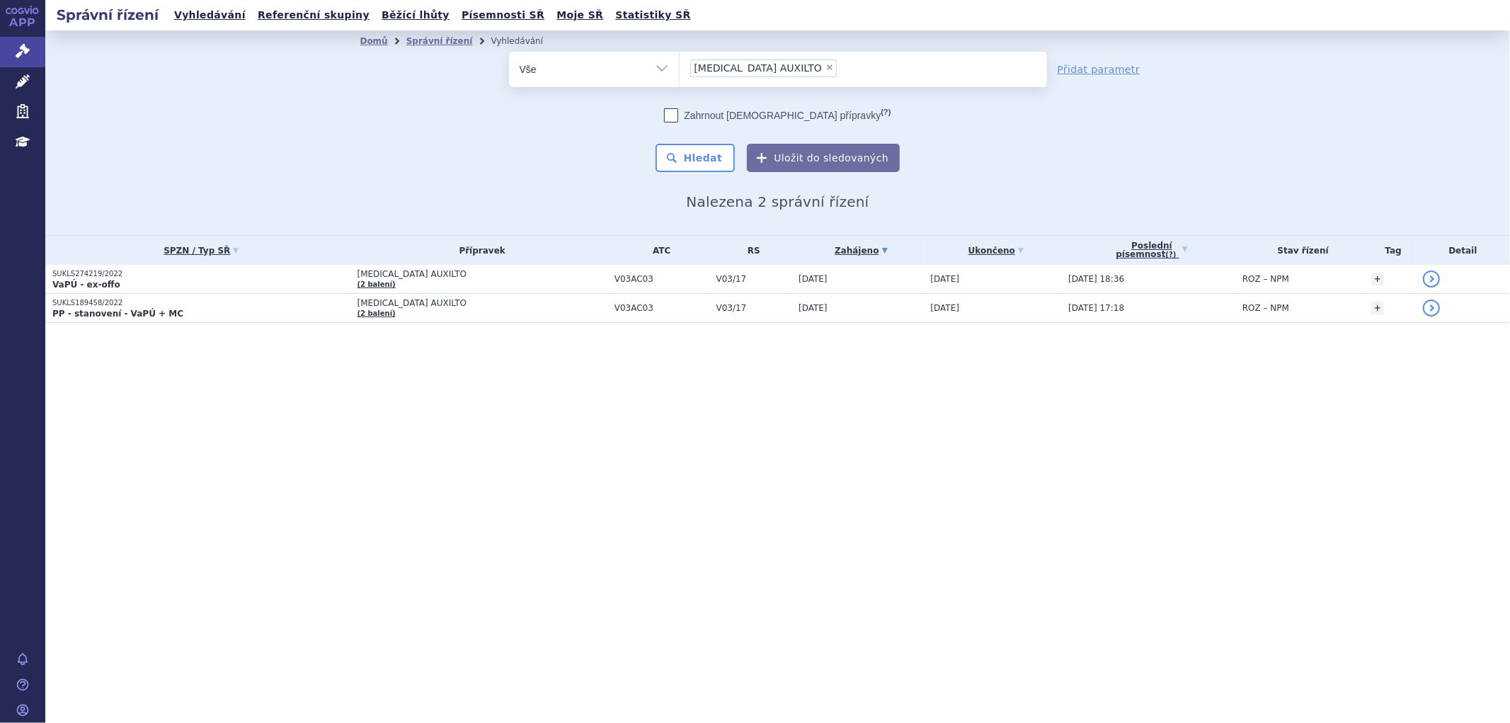
click at [826, 64] on span "×" at bounding box center [830, 67] width 8 height 8
click at [680, 64] on select "[MEDICAL_DATA] AUXILTO" at bounding box center [679, 68] width 1 height 35
select select
type input "[MEDICAL_DATA] TEVA CR"
select select "[MEDICAL_DATA] TEVA CR"
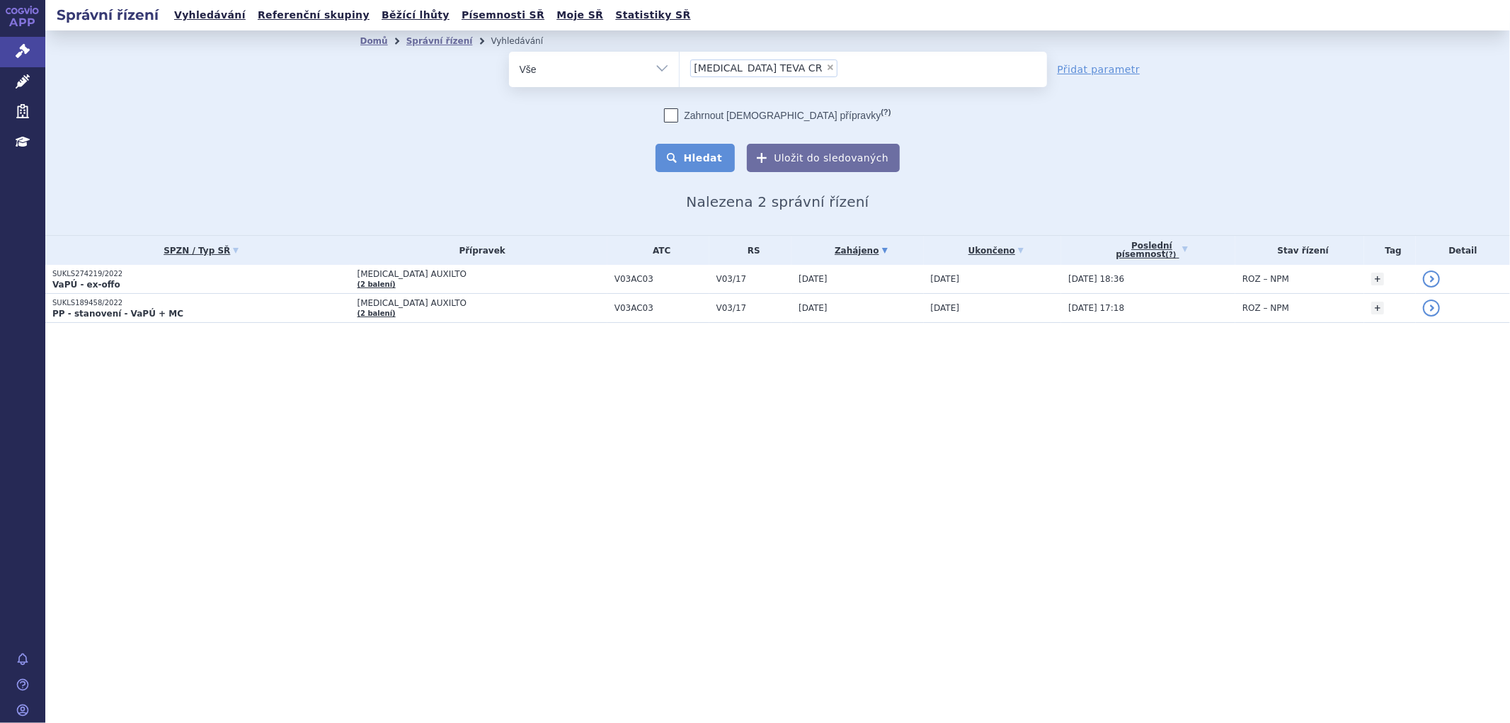
click at [723, 165] on button "Hledat" at bounding box center [696, 158] width 80 height 28
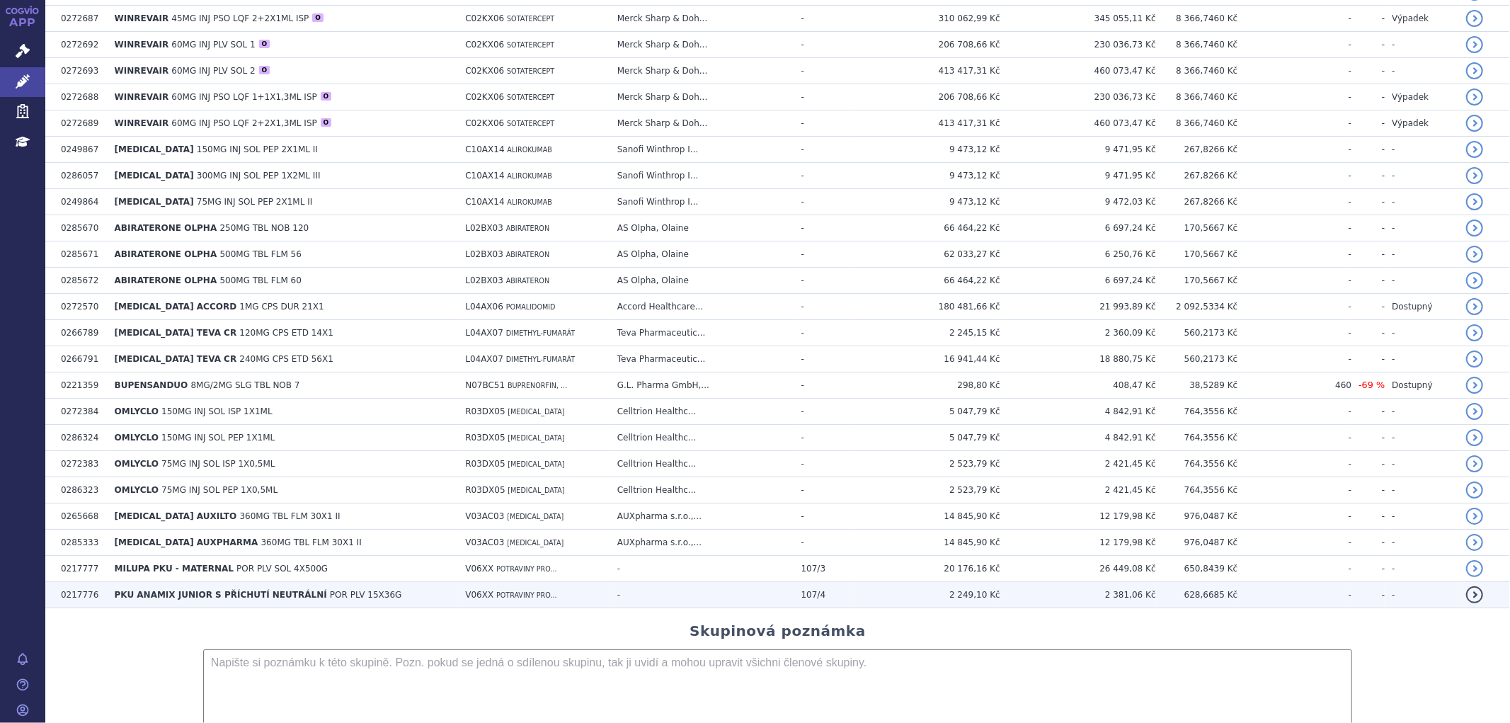
scroll to position [550, 0]
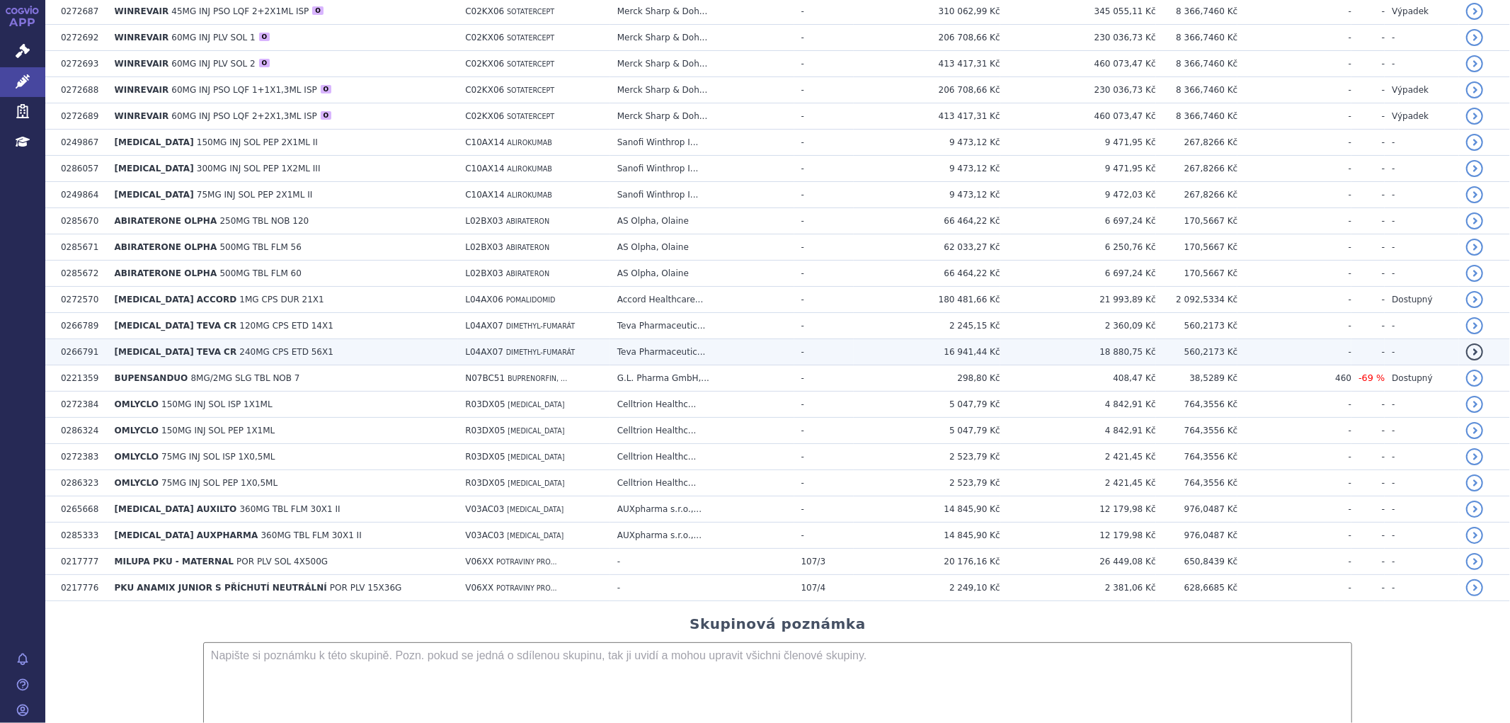
click at [167, 353] on span "[MEDICAL_DATA] TEVA CR" at bounding box center [176, 352] width 123 height 10
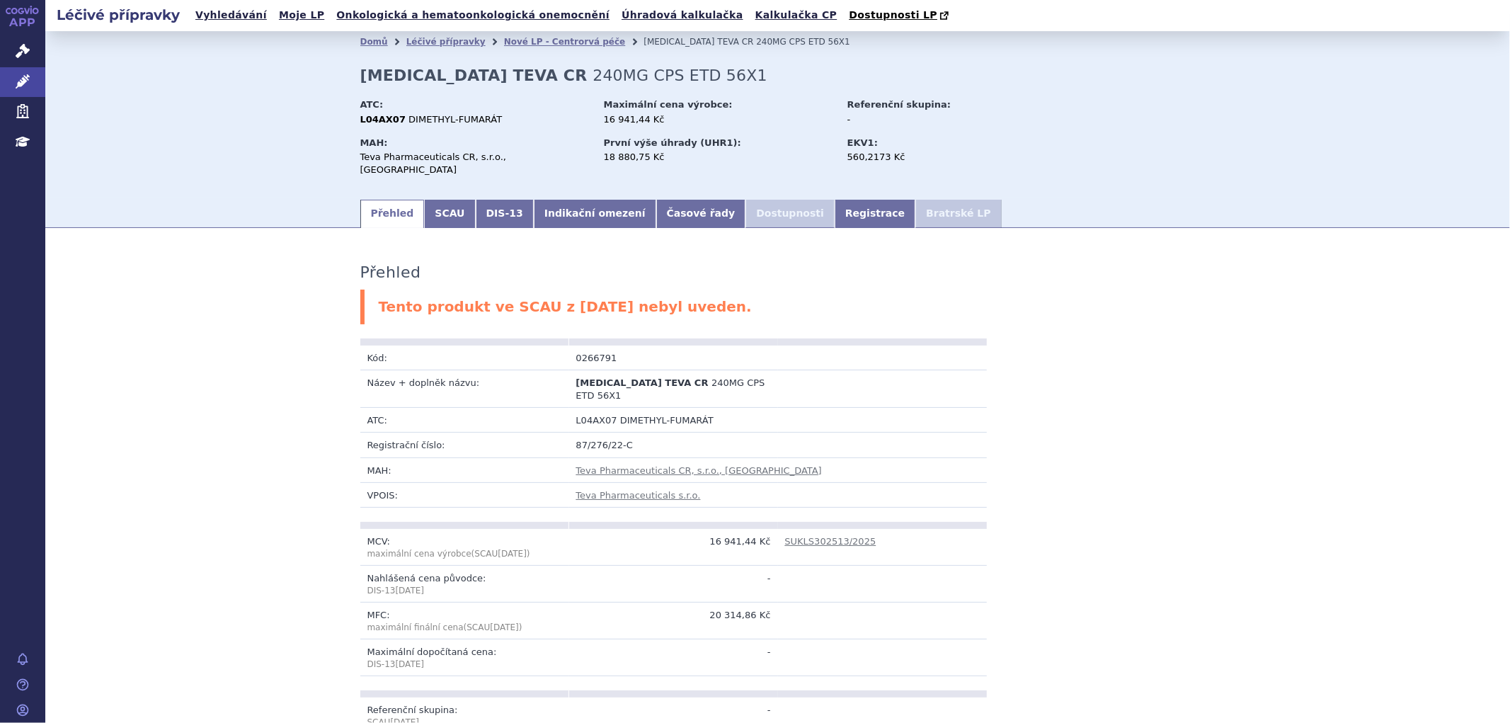
click at [523, 81] on strong "[MEDICAL_DATA] TEVA CR" at bounding box center [473, 76] width 227 height 18
click at [397, 76] on strong "[MEDICAL_DATA] TEVA CR" at bounding box center [473, 76] width 227 height 18
drag, startPoint x: 348, startPoint y: 75, endPoint x: 590, endPoint y: 83, distance: 241.6
click at [590, 83] on div "Domů Léčivé přípravky Nové LP - Centrorvá péče DIMETHYL FUMARATE TEVA CR 240MG …" at bounding box center [778, 124] width 892 height 145
copy strong "[MEDICAL_DATA] TEVA CR"
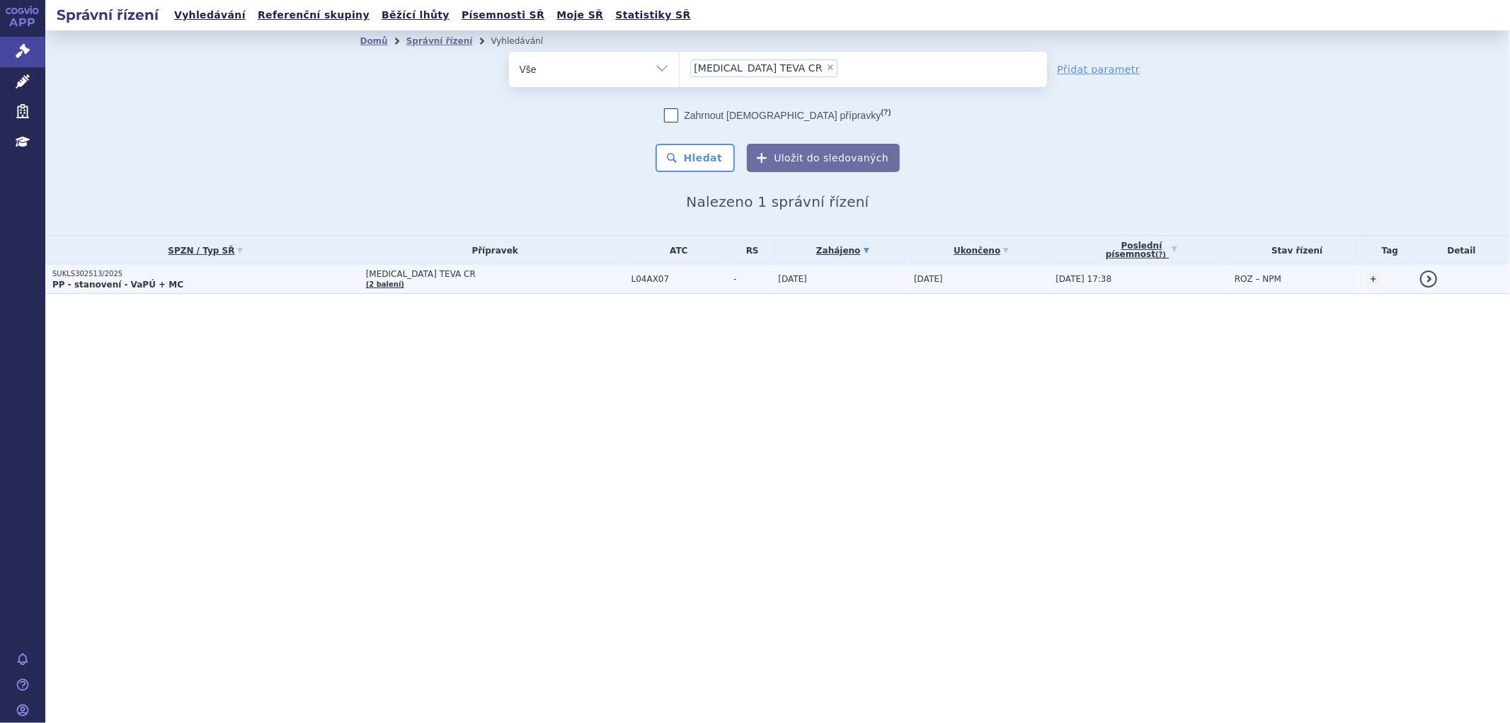
click at [524, 286] on td "[MEDICAL_DATA] TEVA CR (2 balení)" at bounding box center [492, 279] width 266 height 29
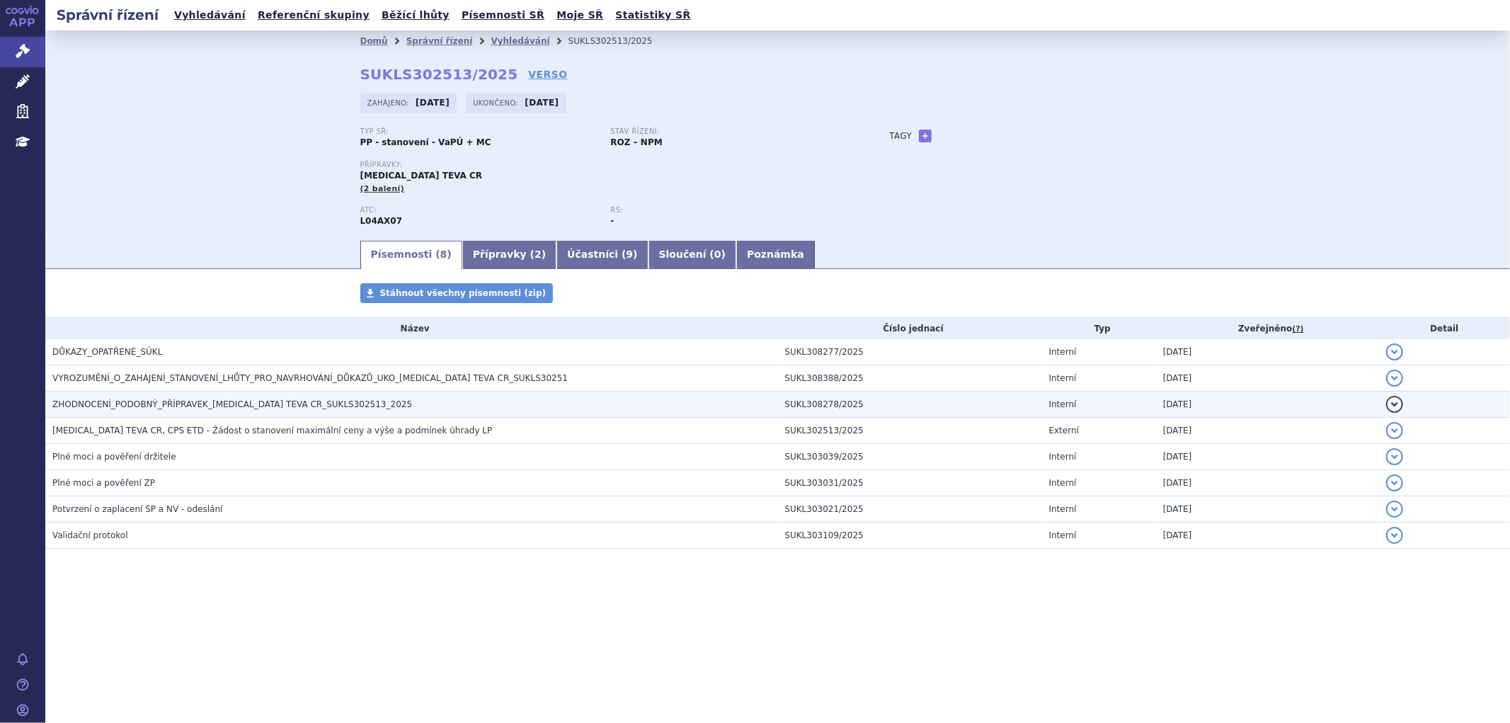
click at [171, 405] on span "ZHODNOCENÍ_PODOBNÝ_PŘÍPRAVEK_[MEDICAL_DATA] TEVA CR_SUKLS302513_2025" at bounding box center [232, 404] width 360 height 10
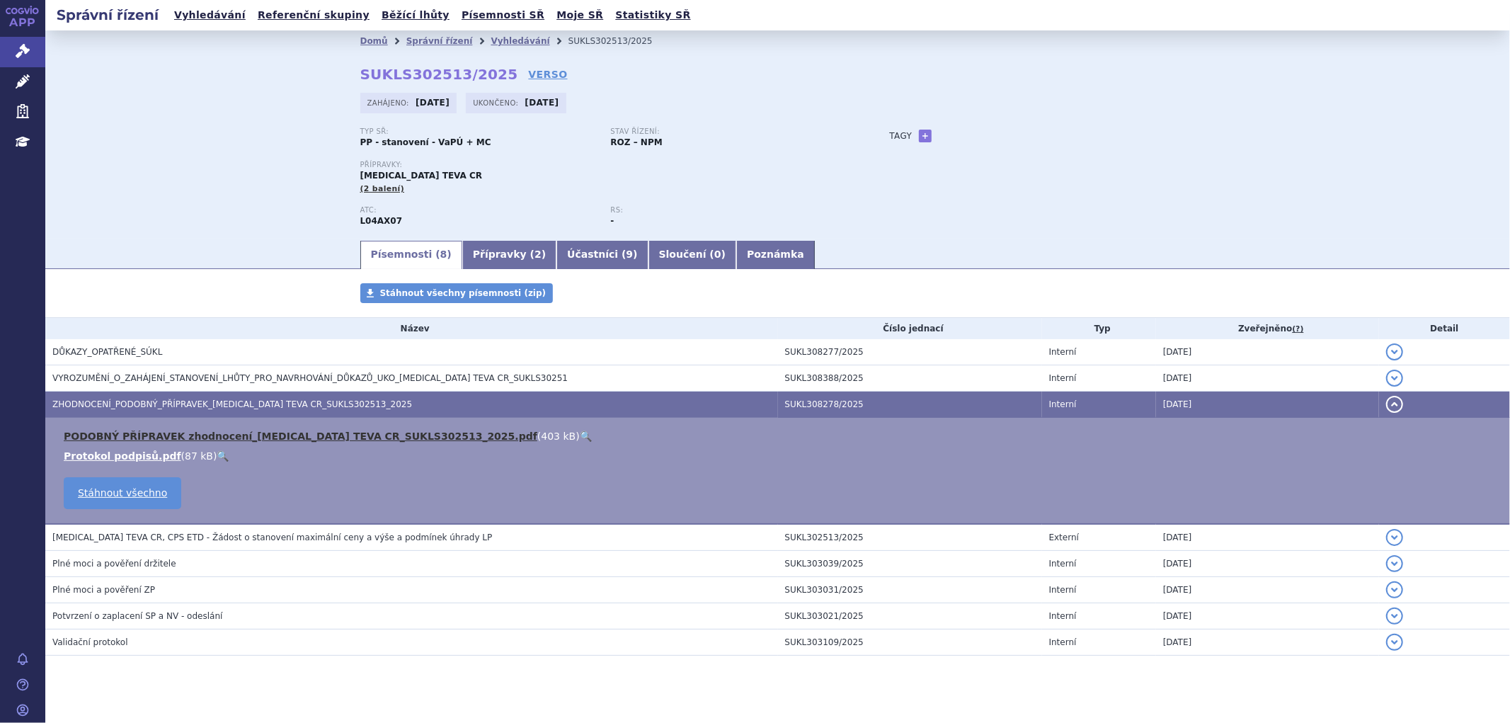
click at [215, 437] on link "PODOBNÝ PŘÍPRAVEK zhodnocení_DIMETHYL FUMARATE TEVA CR_SUKLS302513_2025.pdf" at bounding box center [301, 436] width 474 height 11
click at [579, 156] on div "Typ SŘ: PP - stanovení - VaPÚ + MC Stav řízení: ROZ – NPM" at bounding box center [610, 143] width 501 height 33
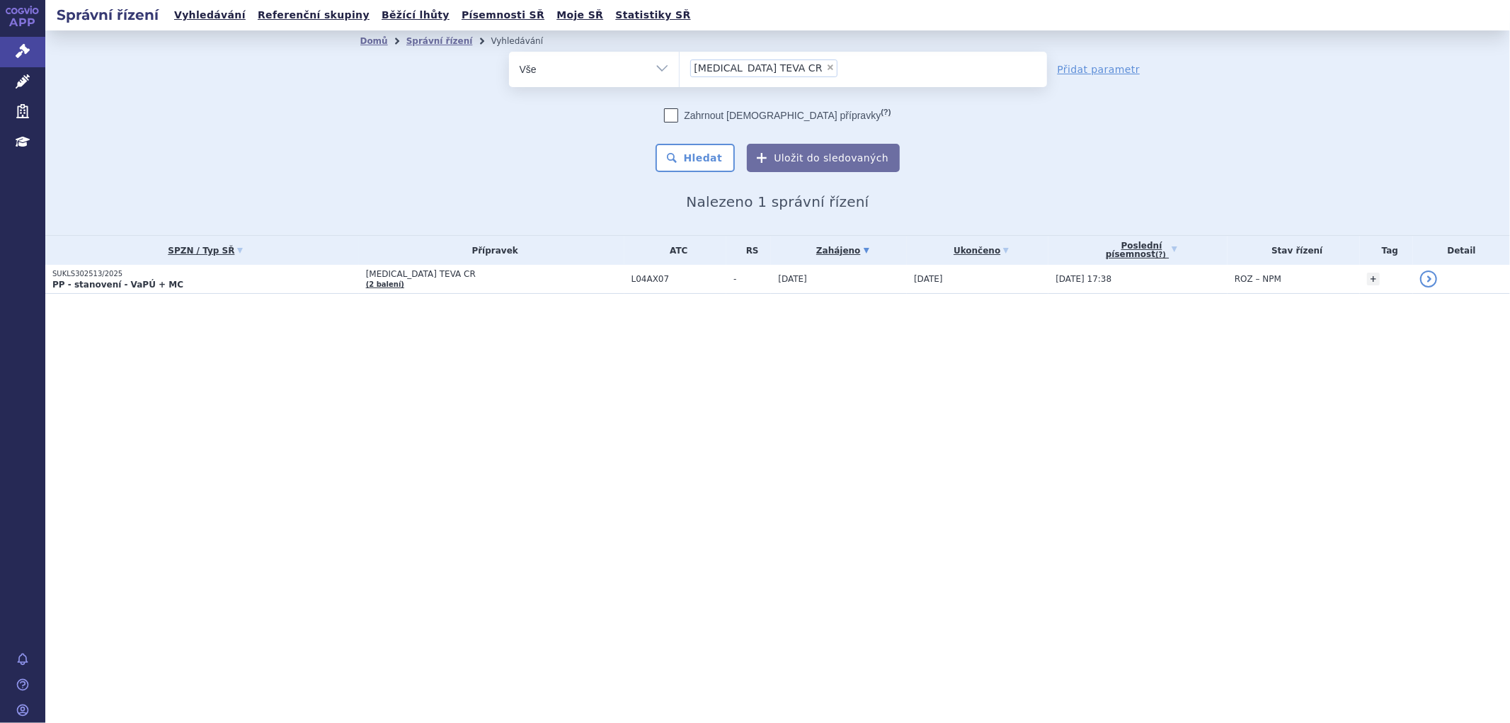
click at [865, 72] on ul "× [MEDICAL_DATA] TEVA CR" at bounding box center [864, 67] width 368 height 31
click at [680, 72] on select "[MEDICAL_DATA] TEVA CR" at bounding box center [679, 68] width 1 height 35
click at [877, 73] on ul "× [MEDICAL_DATA] TEVA CR" at bounding box center [864, 67] width 368 height 31
click at [680, 73] on select "[MEDICAL_DATA] TEVA CR" at bounding box center [679, 68] width 1 height 35
drag, startPoint x: 877, startPoint y: 73, endPoint x: 850, endPoint y: 67, distance: 26.8
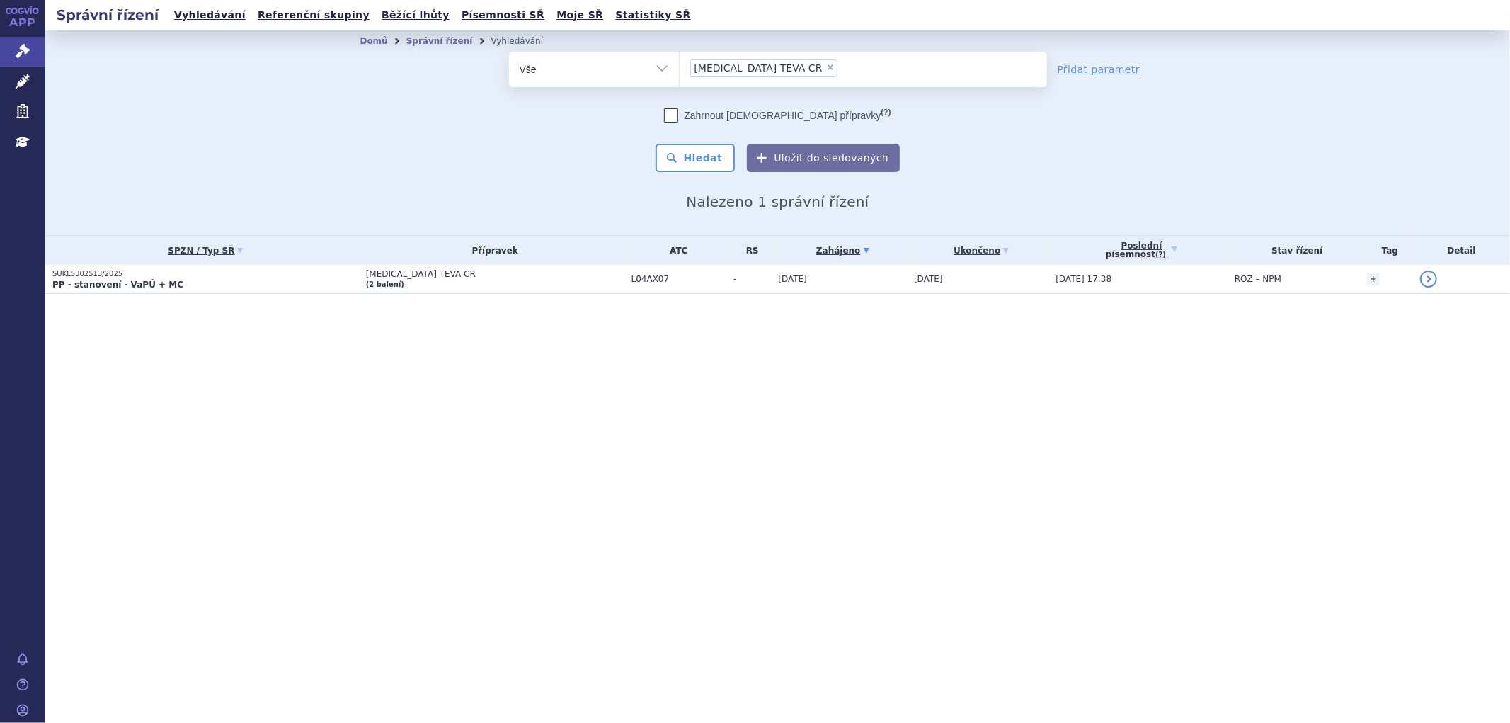
click at [775, 71] on ul "× [MEDICAL_DATA] TEVA CR" at bounding box center [864, 67] width 368 height 31
click at [680, 71] on select "[MEDICAL_DATA] TEVA CR" at bounding box center [679, 68] width 1 height 35
select select
type input "[MEDICAL_DATA] TEVA CR"
type input "[MEDICAL_DATA]"
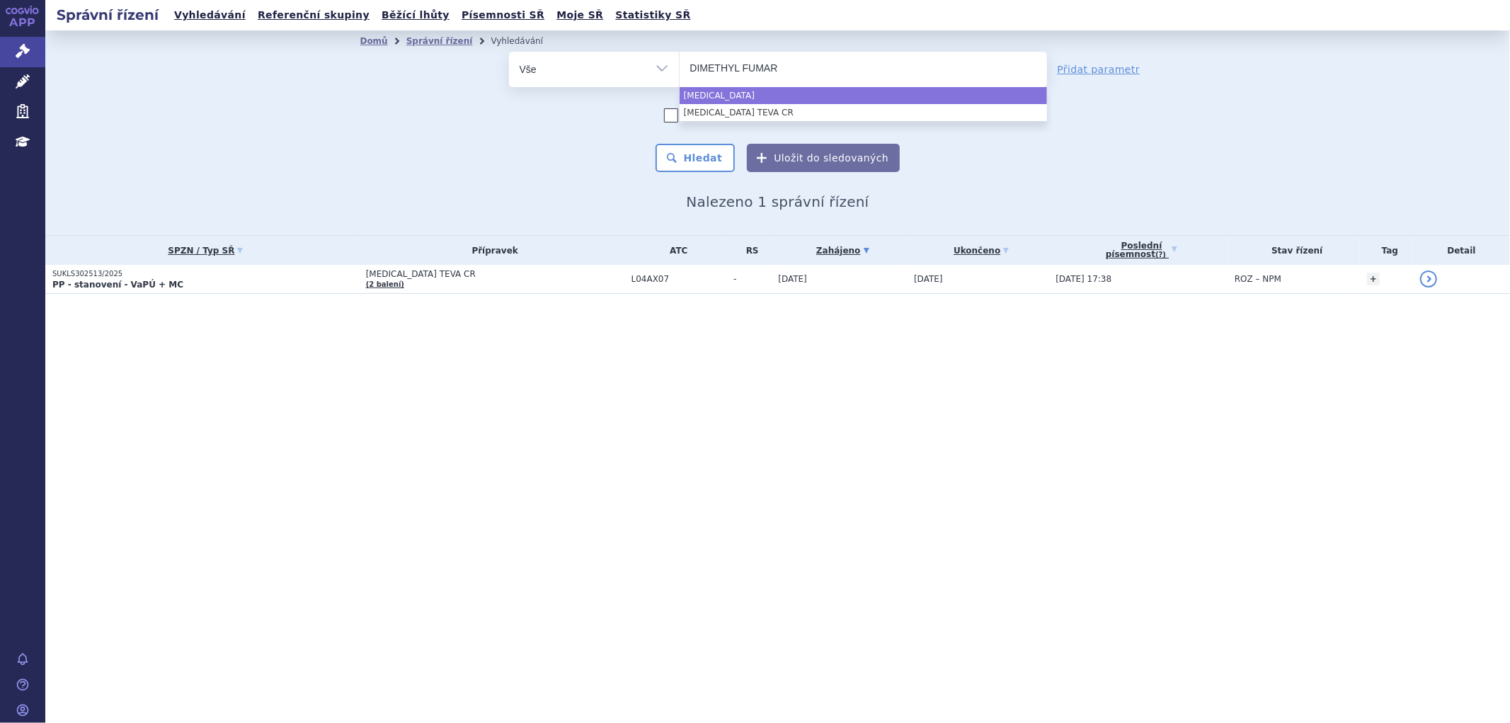
type input "DIMETHYL FUMA"
type input "DIMETHYL FU"
type input "DIMETHYL"
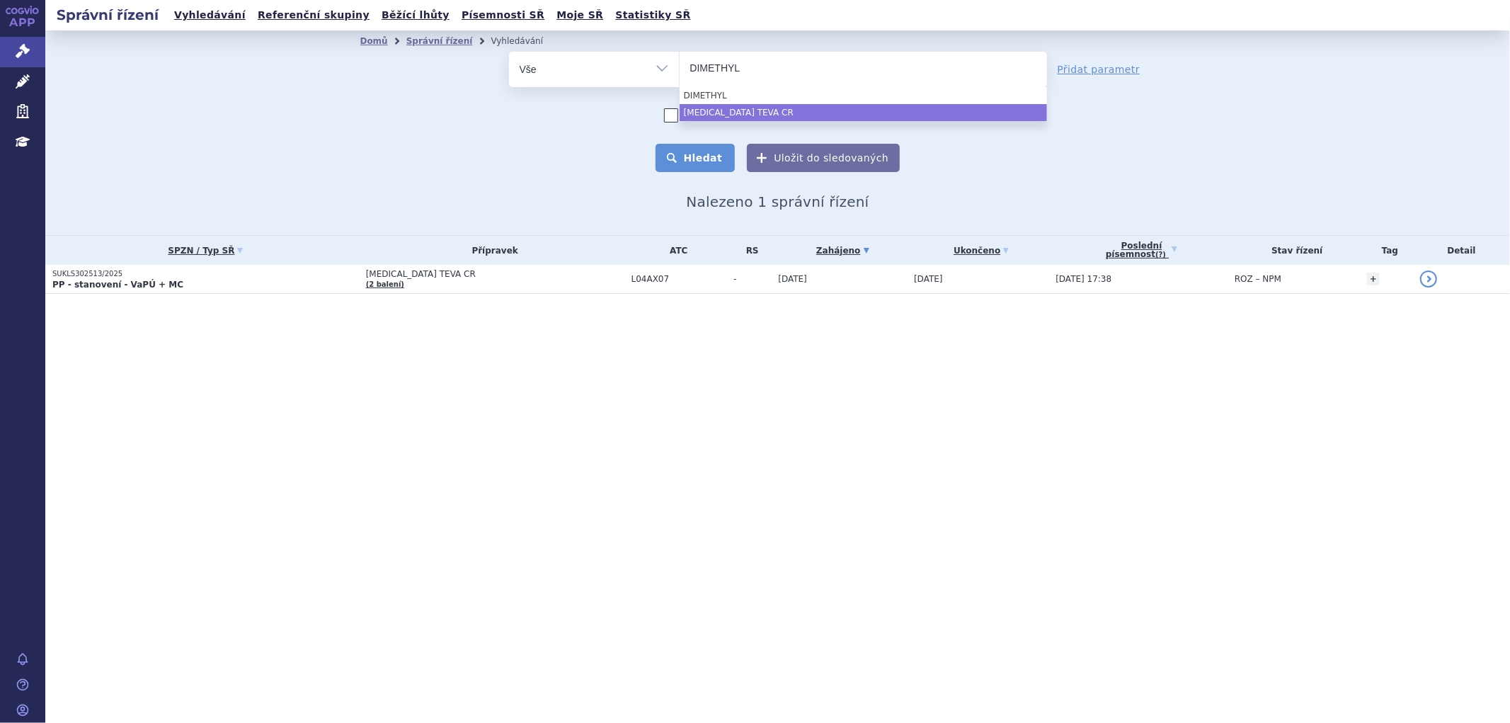
select select "[MEDICAL_DATA] TEVA CR"
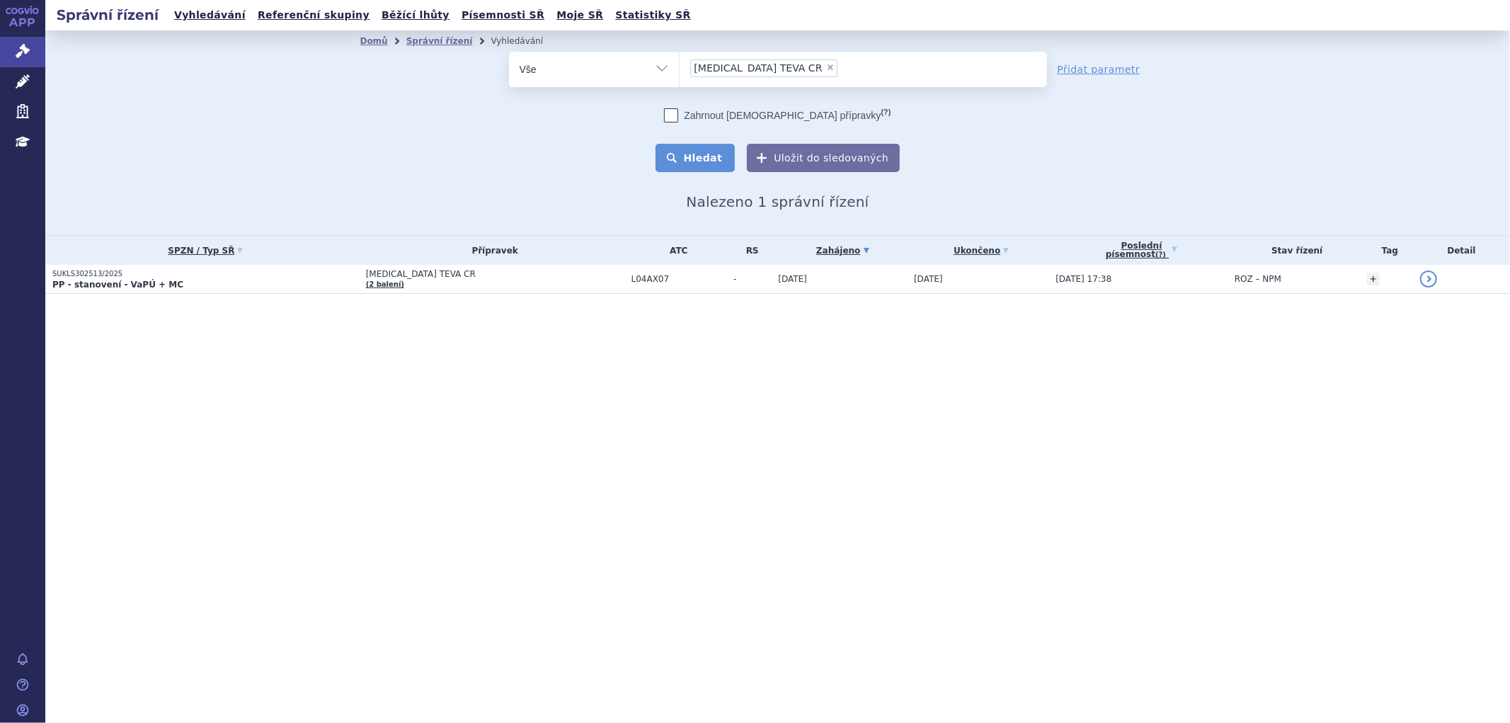
click at [703, 151] on button "Hledat" at bounding box center [696, 158] width 80 height 28
drag, startPoint x: 935, startPoint y: 64, endPoint x: 935, endPoint y: 72, distance: 8.5
click at [767, 73] on ul "× [MEDICAL_DATA] TEVA CR" at bounding box center [864, 67] width 368 height 31
click at [680, 73] on select "[MEDICAL_DATA] TEVA CR" at bounding box center [679, 68] width 1 height 35
type input "[MEDICAL_DATA] TEVA"
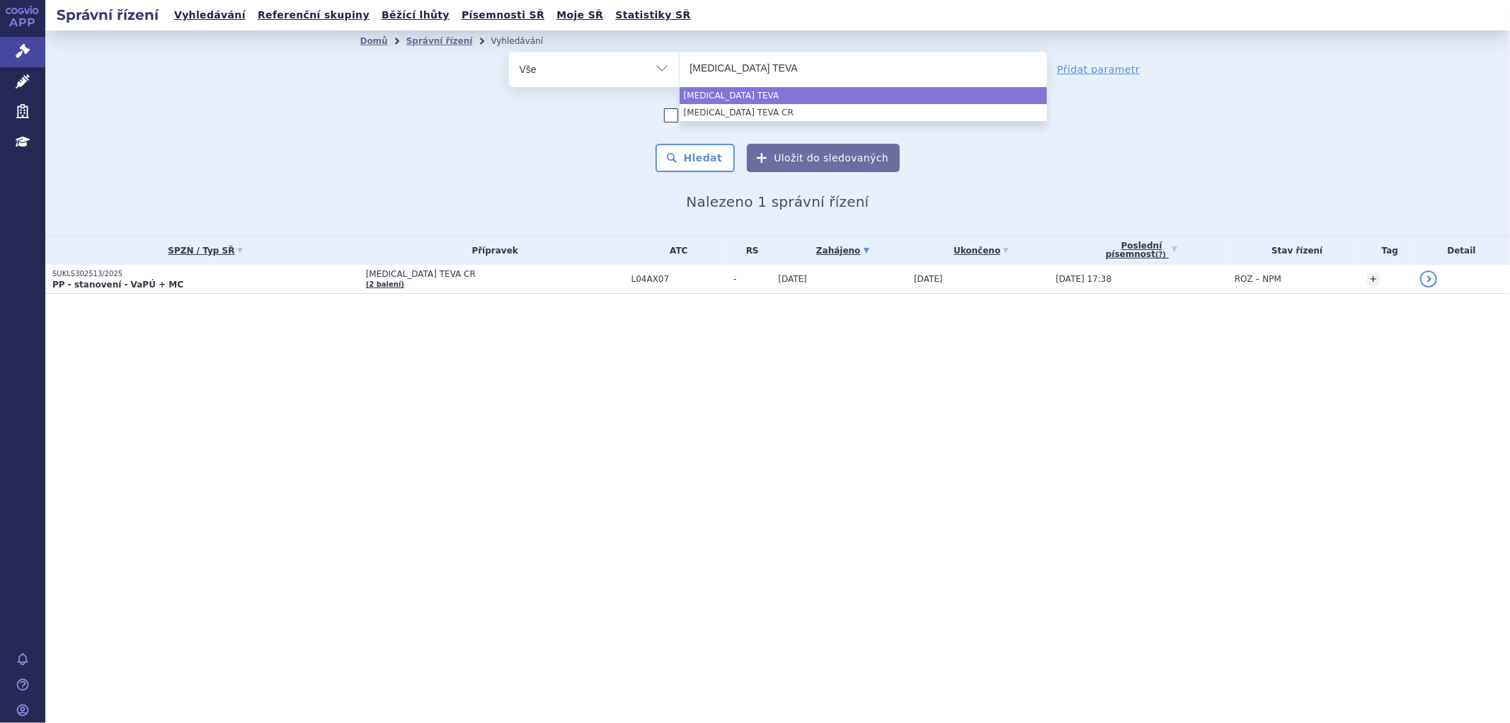
select select
type input "[MEDICAL_DATA] TE"
type input "[MEDICAL_DATA] T"
type input "DIMETHYL FUMARA"
type input "DIMETHYL"
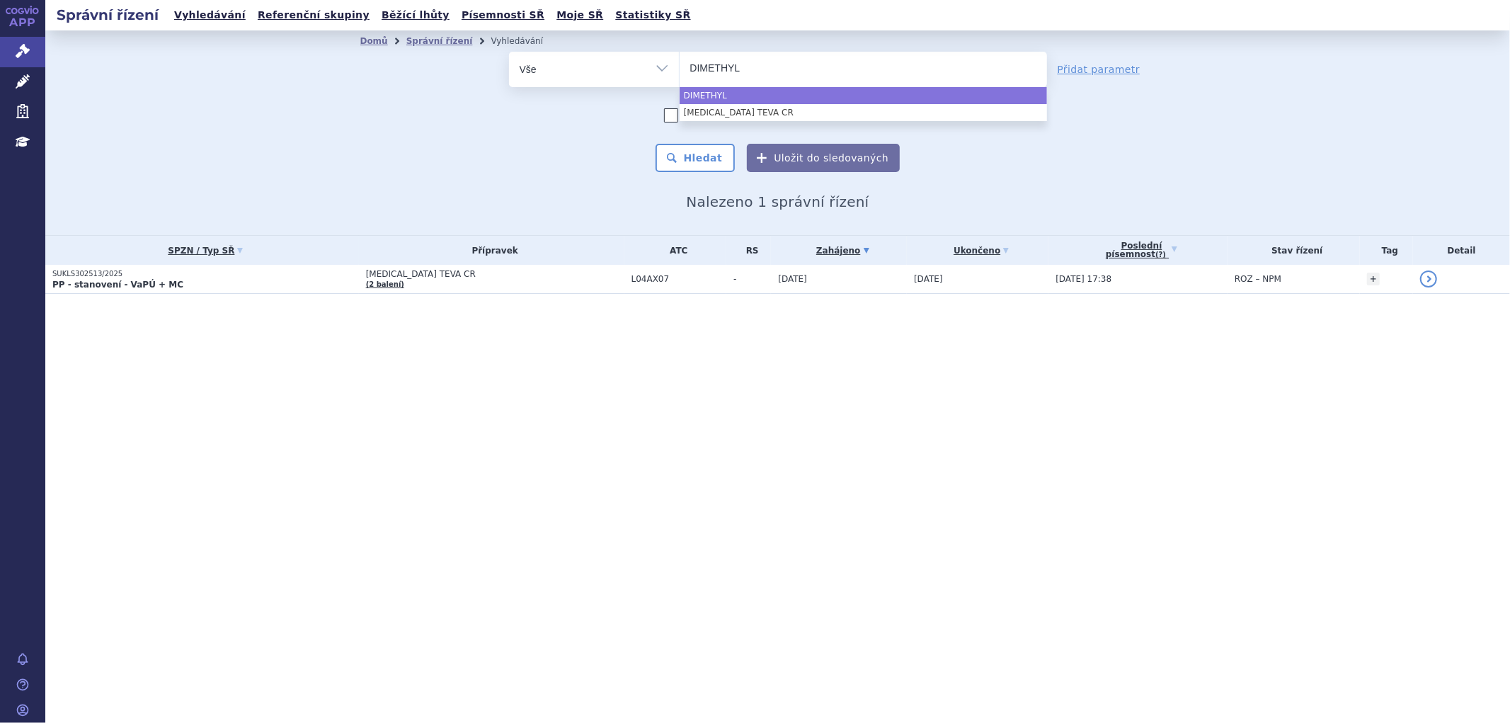
type input "DIMETHY"
type input "DIMETHYL"
select select "DIMETHYL"
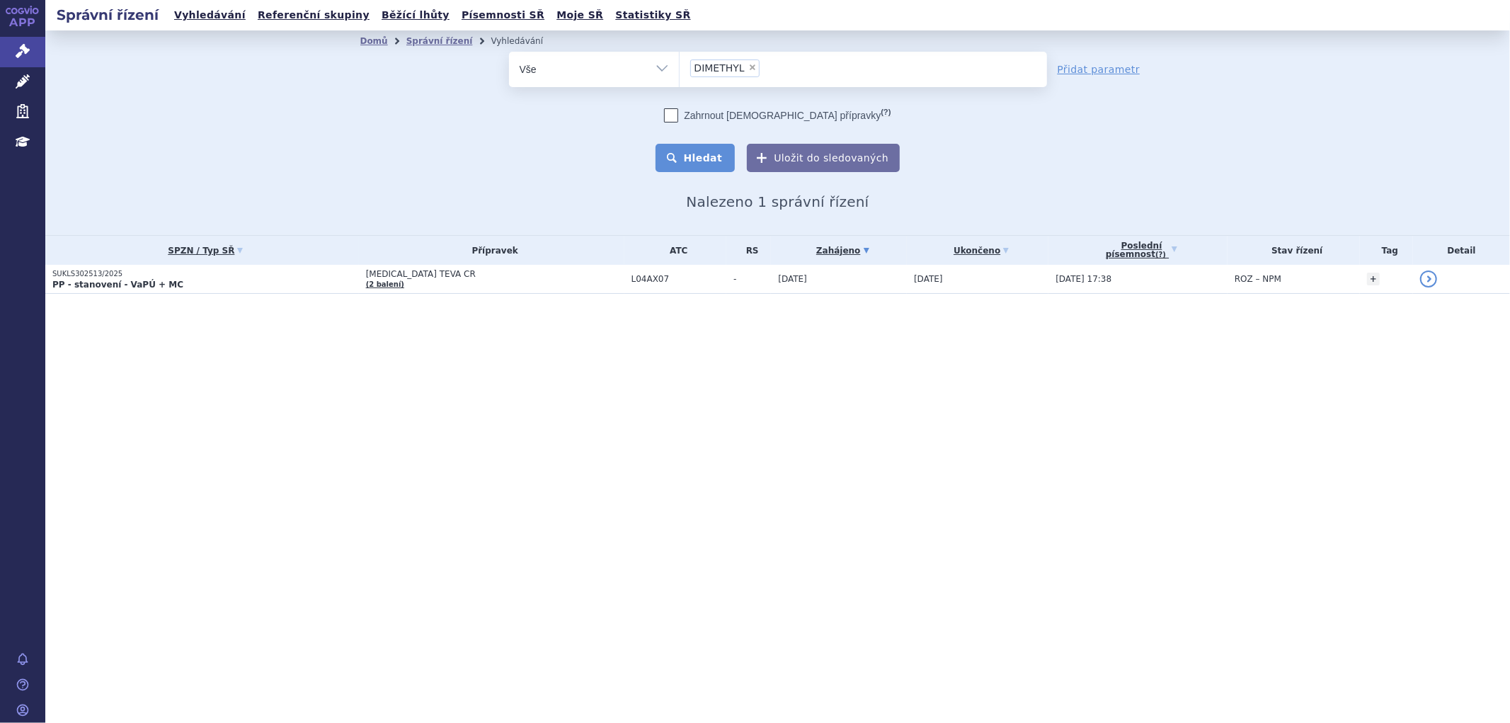
click at [706, 158] on button "Hledat" at bounding box center [696, 158] width 80 height 28
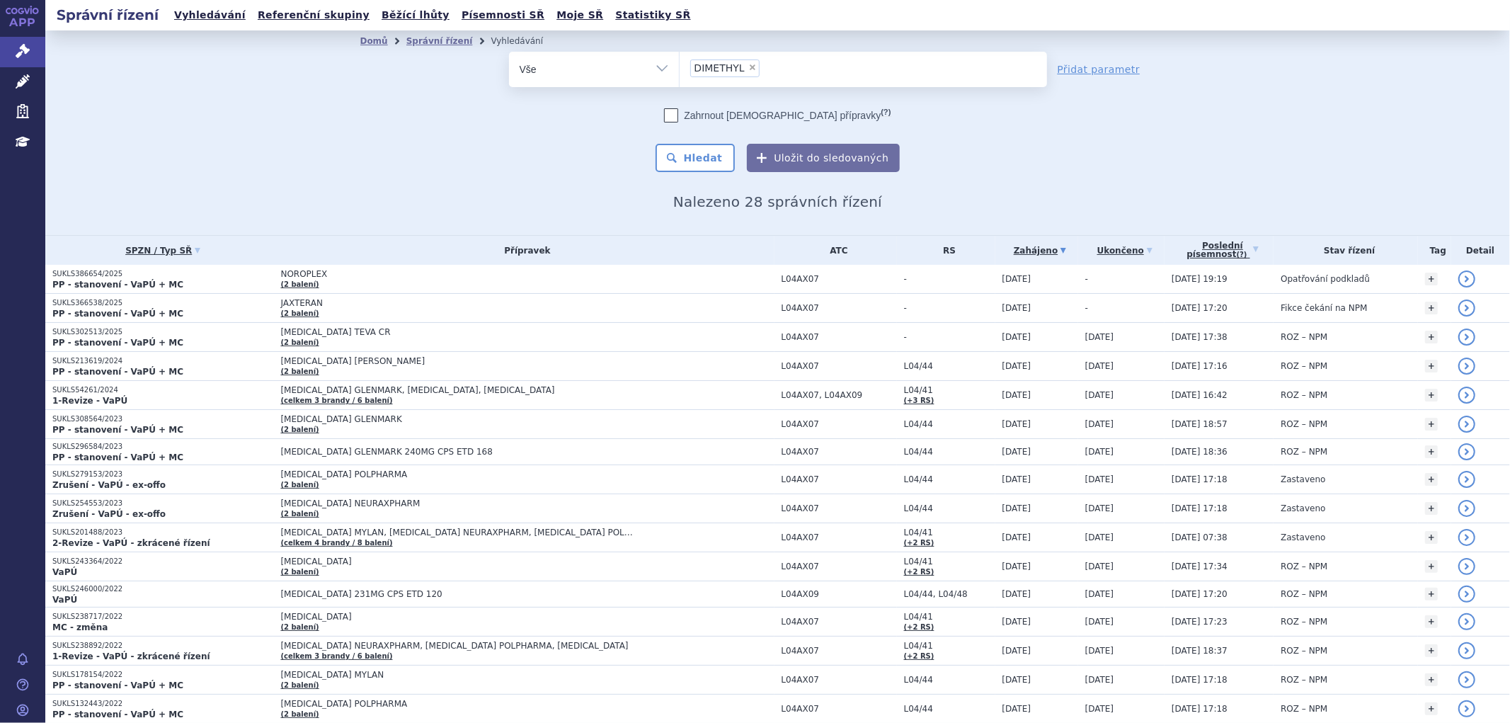
click at [749, 66] on span "×" at bounding box center [753, 67] width 8 height 8
click at [680, 66] on select "DIMETHYL" at bounding box center [679, 68] width 1 height 35
select select
type input "DIMETHYL FUMARATE TEVA CR"
select select "DIMETHYL FUMARATE TEVA CR"
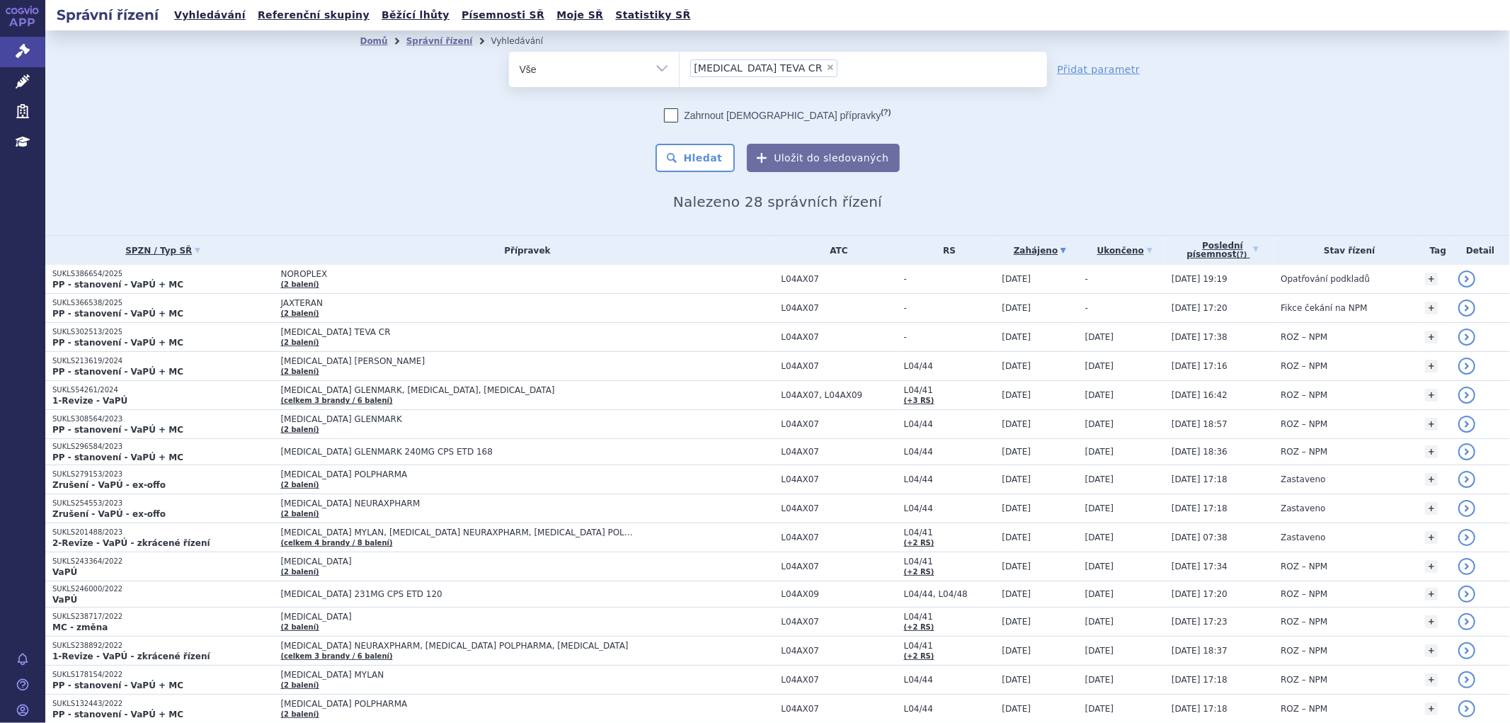
click at [899, 73] on ul "× DIMETHYL FUMARATE TEVA CR" at bounding box center [864, 67] width 368 height 31
click at [680, 73] on select "DIMETHYL DIMETHYL FUMARATE TEVA CR" at bounding box center [679, 68] width 1 height 35
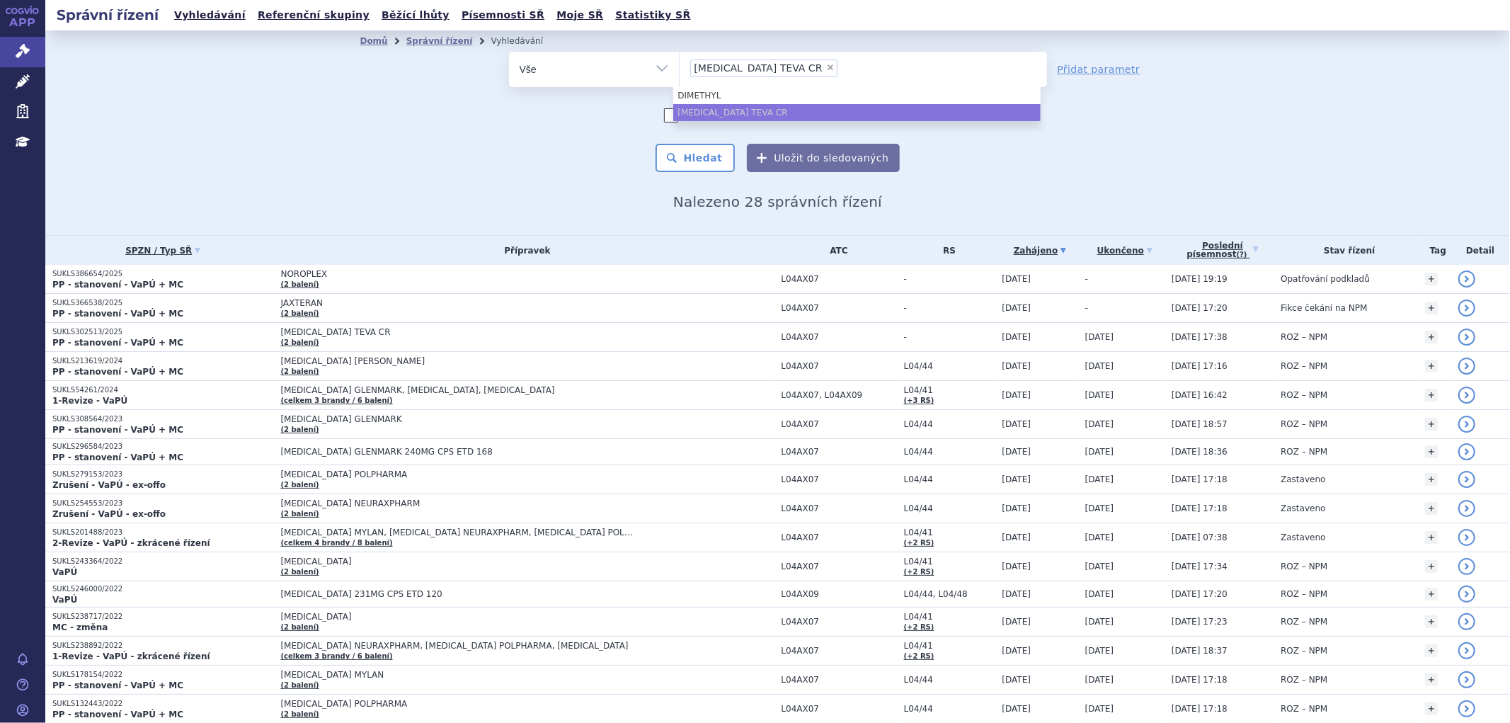
type input "DIMETHYL FUMARATE TEVA CR"
select select
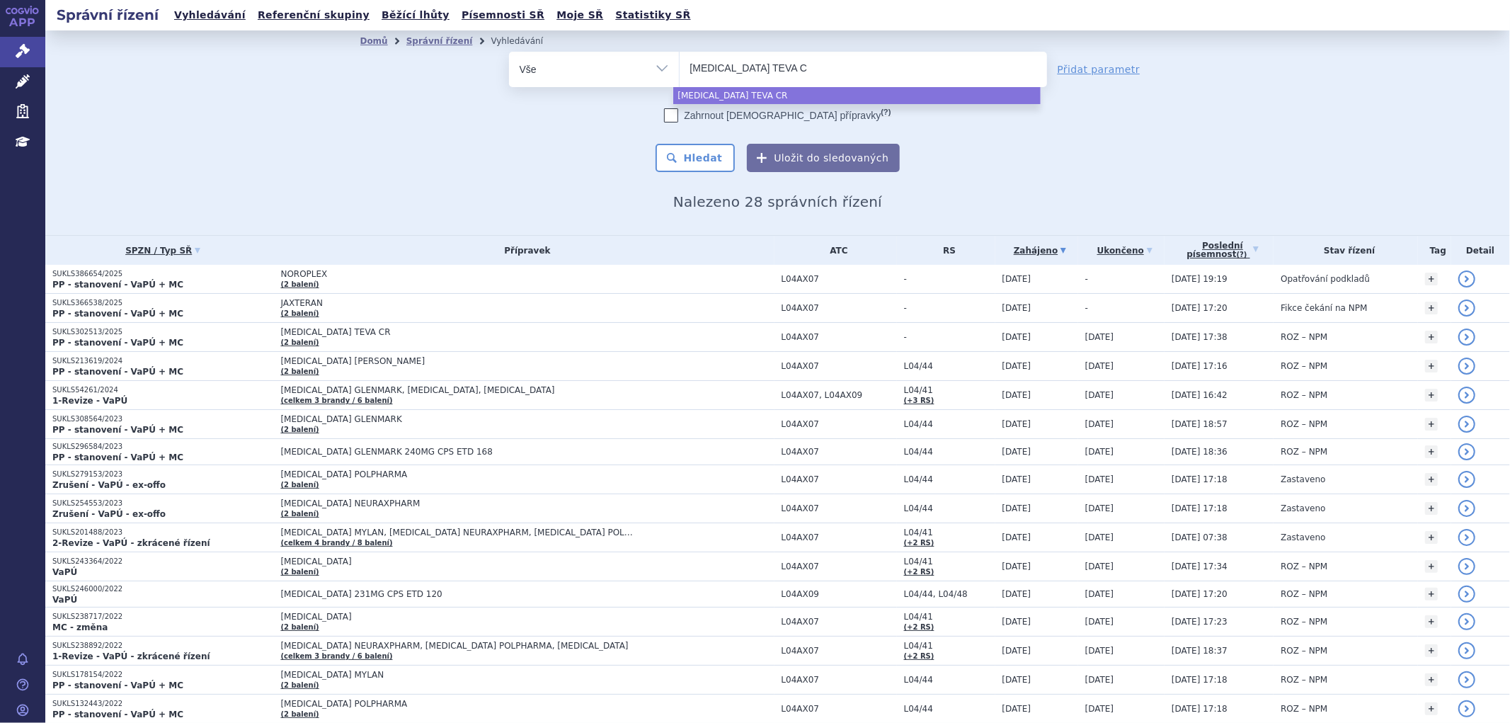
type input "DIMETHYL FUMARATE TEVA"
type input "DIMETHYL FUMARATE TE"
type input "DIMETHYL FUMARATE T"
type input "DIMETHYL FUMARATE"
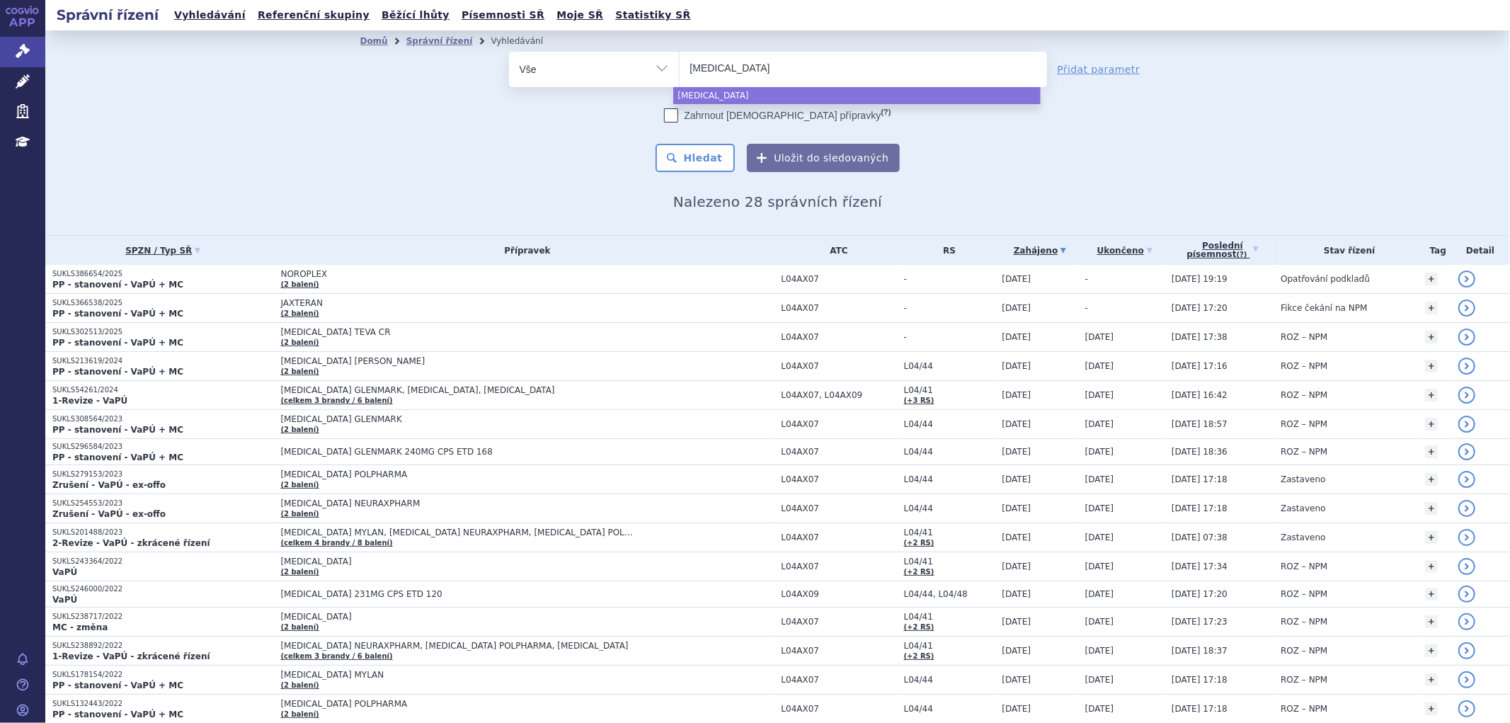
type input "DIMETHYL FUMARATE"
select select "DIMETHYL FUMARATE"
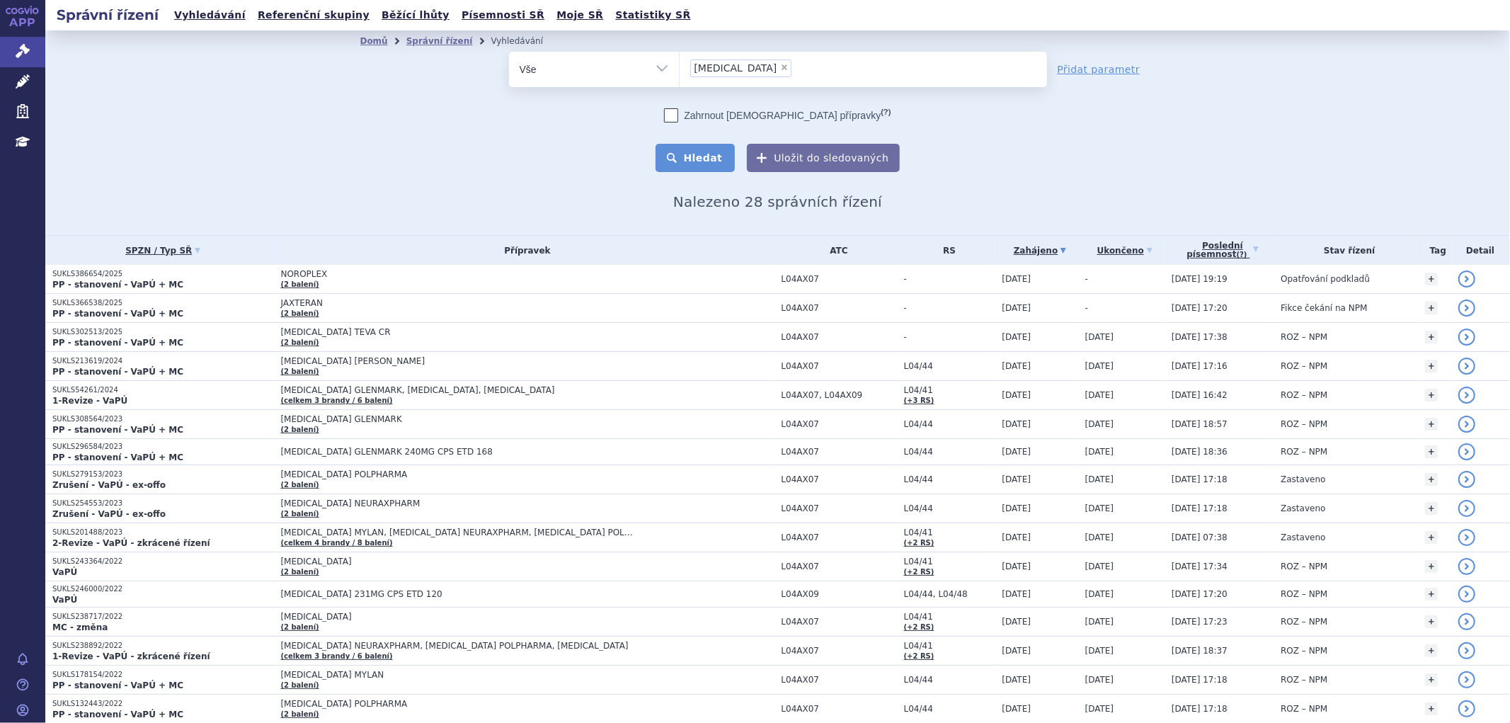
click at [676, 166] on button "Hledat" at bounding box center [696, 158] width 80 height 28
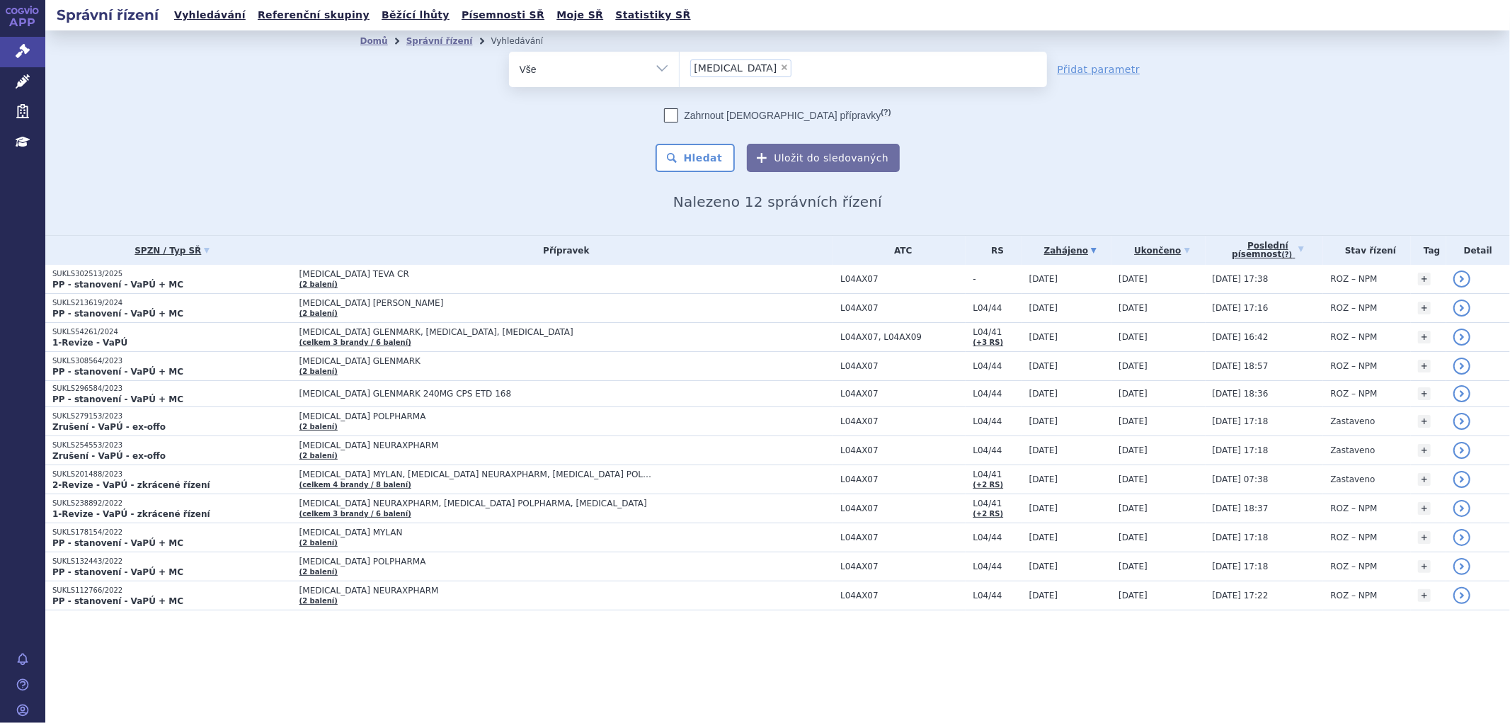
click at [685, 654] on section "Domů Správní řízení Vyhledávání Vyhledávání ve správních řízeních odstranit Vše" at bounding box center [777, 348] width 1465 height 637
click at [789, 67] on span "×" at bounding box center [784, 67] width 8 height 8
click at [680, 67] on select "DIMETHYL FUMARATE" at bounding box center [679, 68] width 1 height 35
select select
type input "[MEDICAL_DATA] ACCORD"
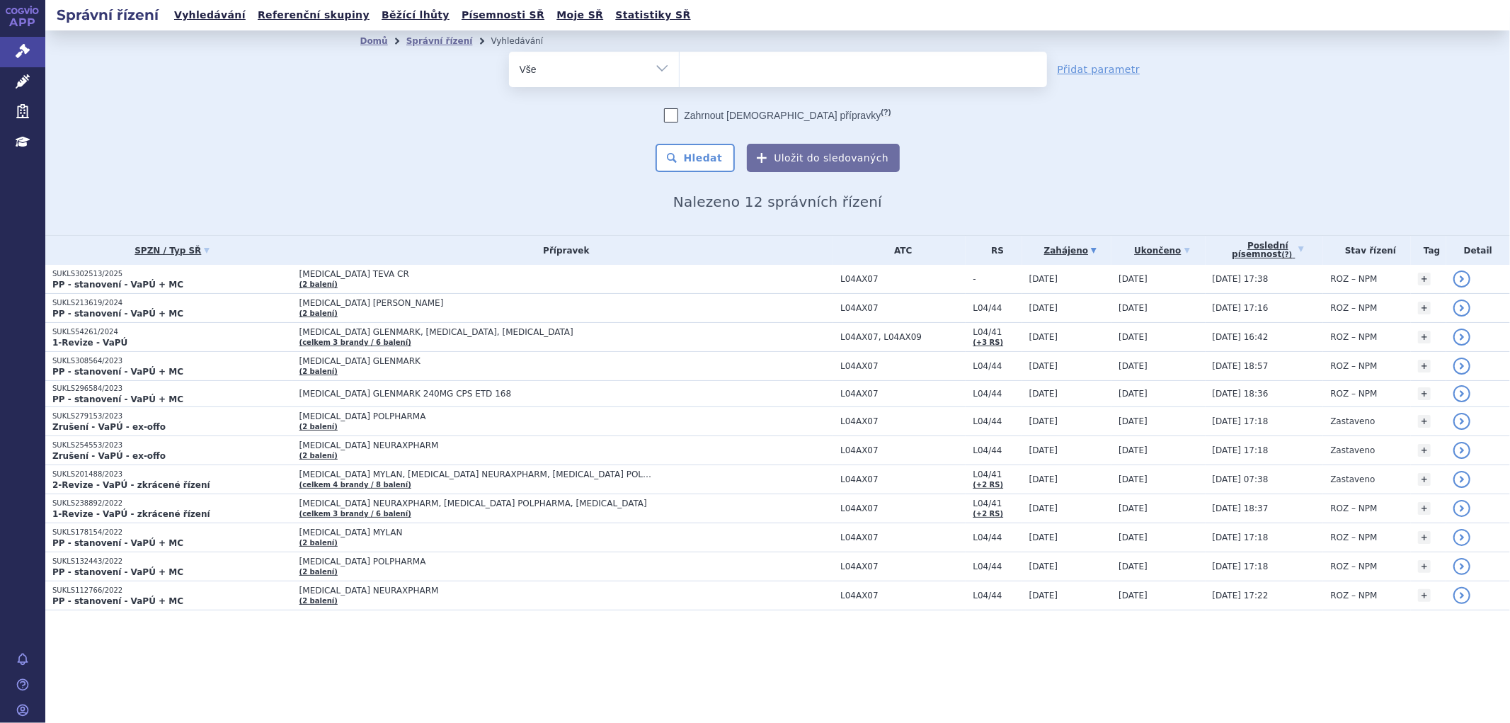
select select "[MEDICAL_DATA] ACCORD"
click at [707, 154] on button "Hledat" at bounding box center [696, 158] width 80 height 28
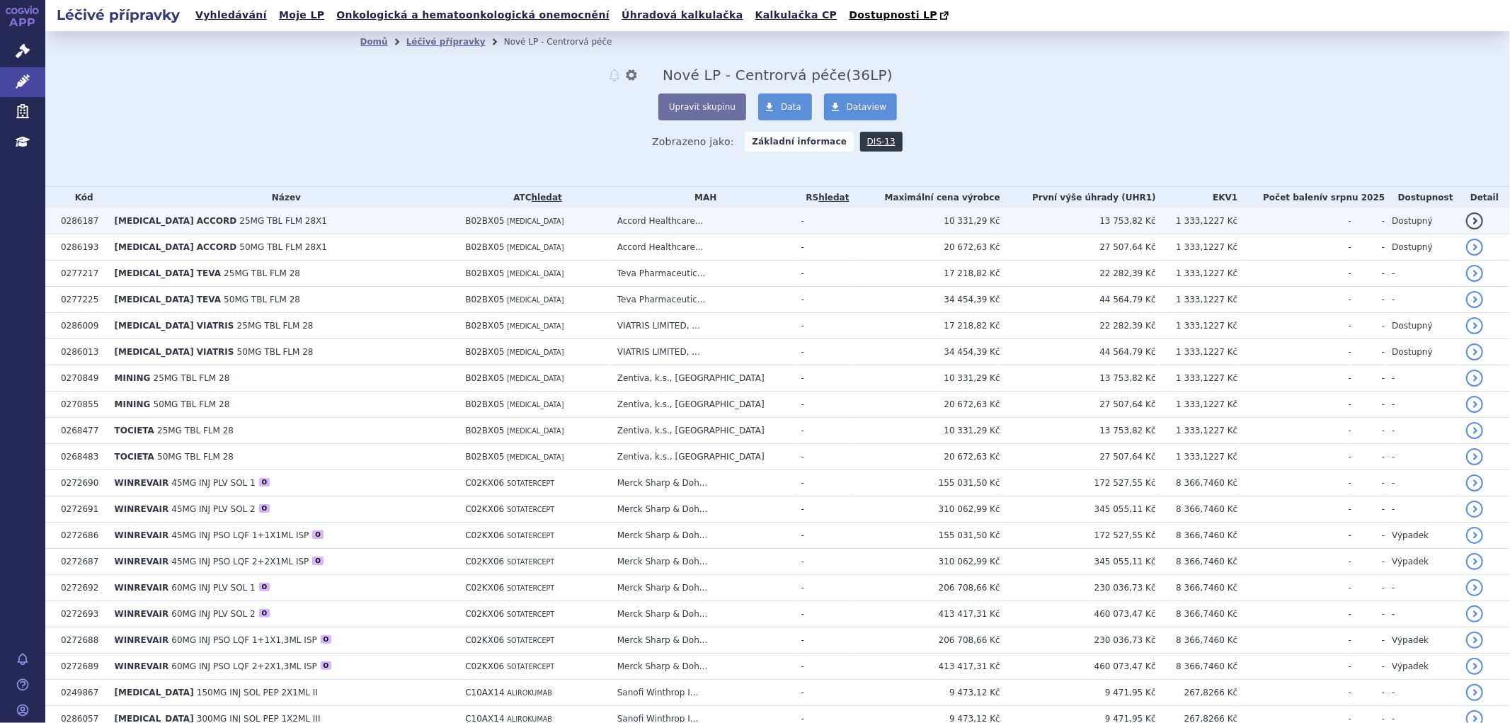
click at [181, 222] on span "[MEDICAL_DATA] ACCORD" at bounding box center [176, 221] width 123 height 10
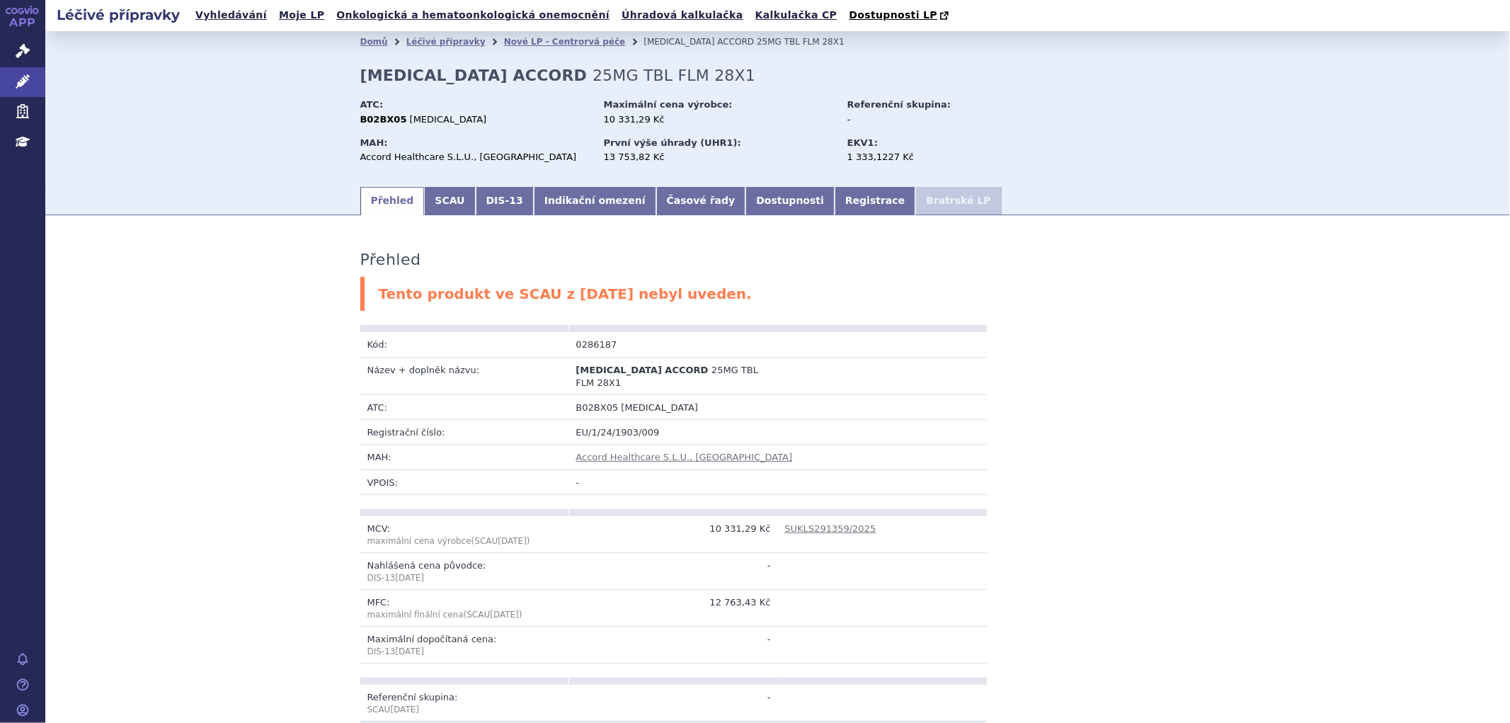
click at [360, 73] on strong "[MEDICAL_DATA] ACCORD" at bounding box center [473, 76] width 227 height 18
drag, startPoint x: 354, startPoint y: 75, endPoint x: 534, endPoint y: 76, distance: 179.9
click at [534, 76] on strong "[MEDICAL_DATA] ACCORD" at bounding box center [473, 76] width 227 height 18
copy strong "[MEDICAL_DATA] ACCORD"
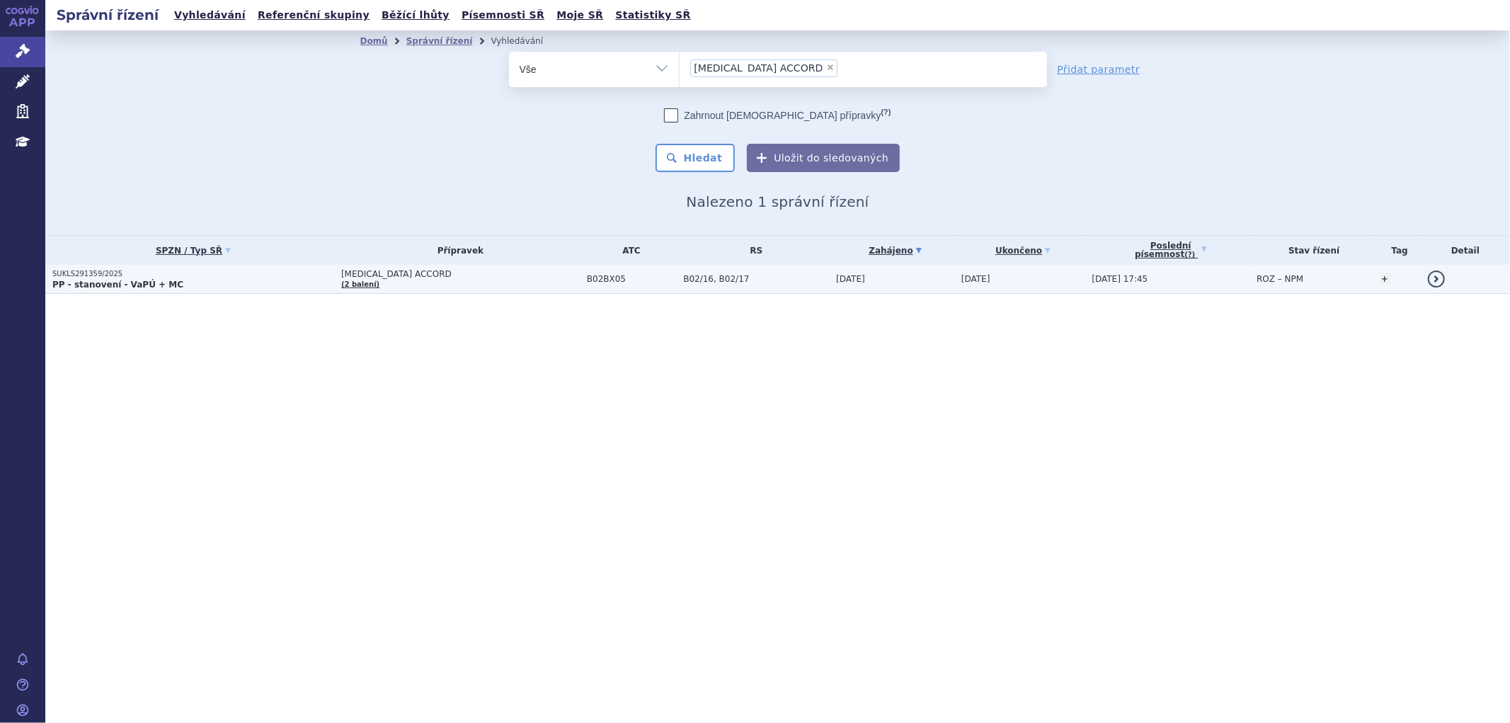
click at [446, 284] on td "[MEDICAL_DATA] ACCORD (2 balení)" at bounding box center [457, 279] width 246 height 29
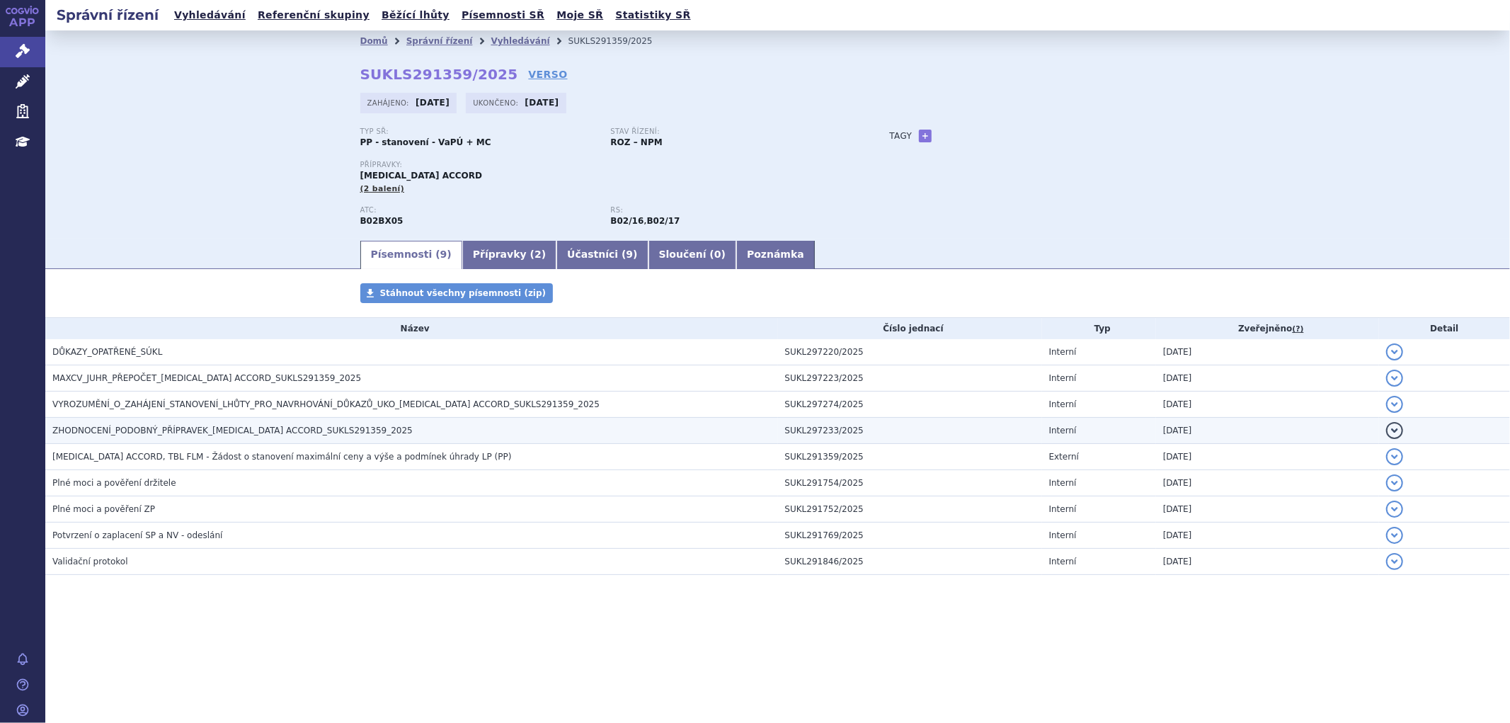
click at [137, 436] on span "ZHODNOCENÍ_PODOBNÝ_PŘÍPRAVEK_[MEDICAL_DATA] ACCORD_SUKLS291359_2025" at bounding box center [232, 431] width 360 height 10
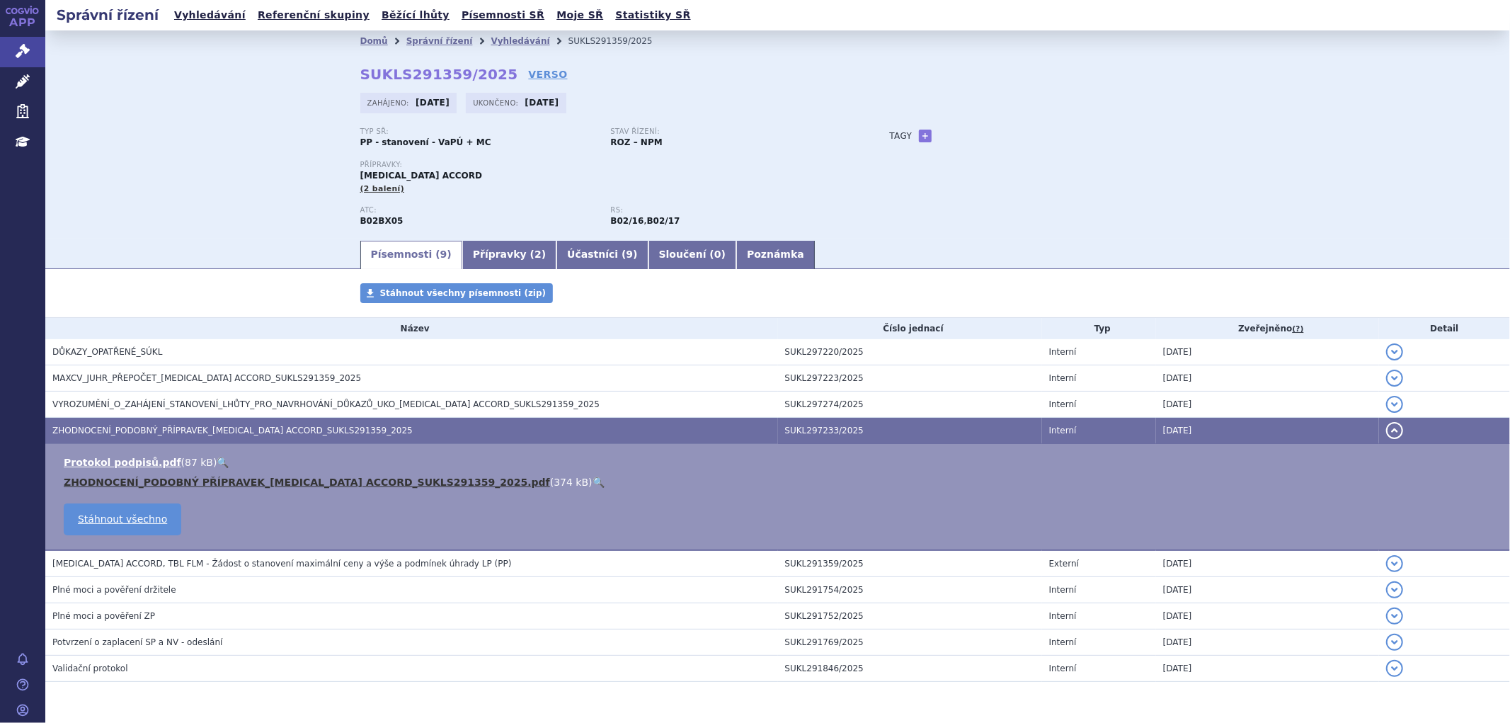
click at [166, 487] on link "ZHODNOCENÍ_PODOBNÝ PŘÍPRAVEK_[MEDICAL_DATA] ACCORD_SUKLS291359_2025.pdf" at bounding box center [307, 482] width 487 height 11
click at [692, 178] on div "Přípravky: ELTROMBOPAG ACCORD (2 balení)" at bounding box center [610, 178] width 501 height 34
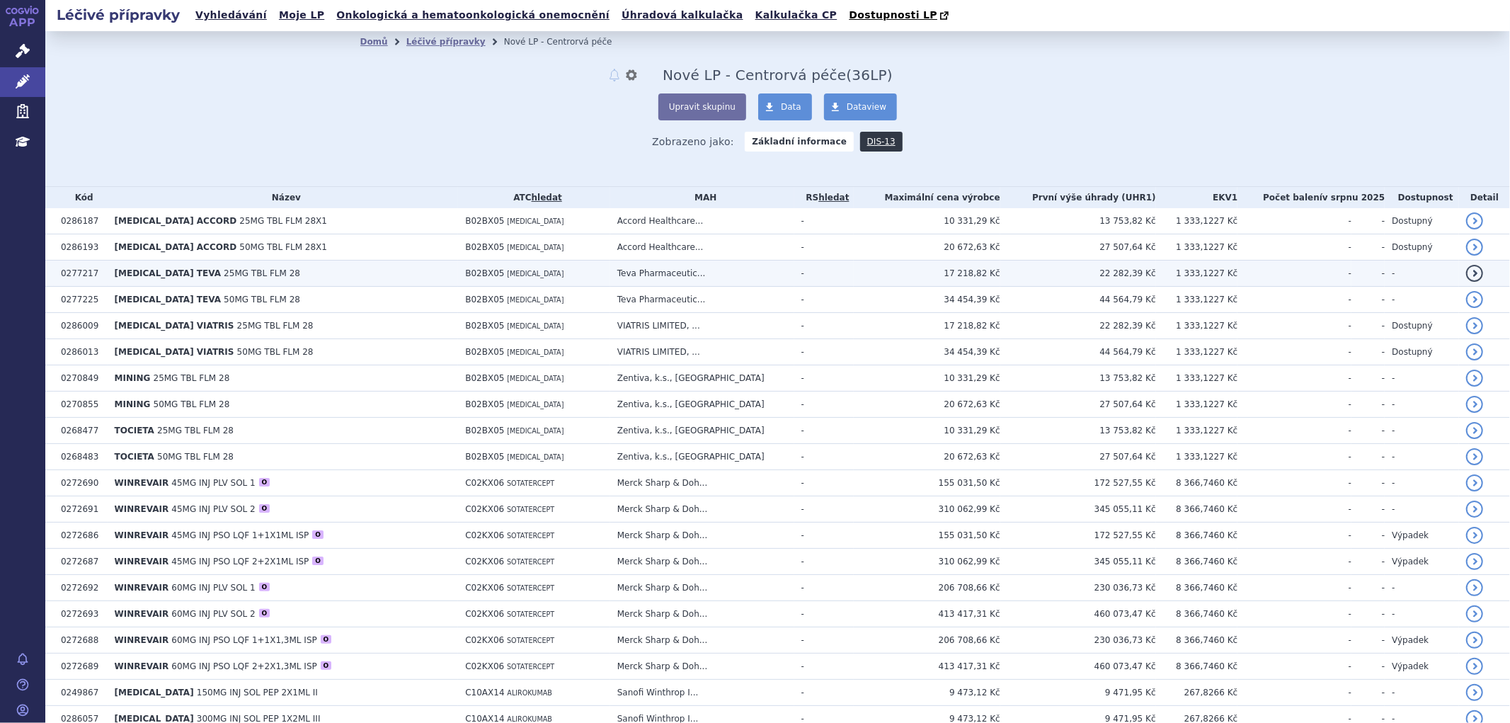
click at [167, 277] on span "ELTROMBOPAG TEVA" at bounding box center [168, 273] width 106 height 10
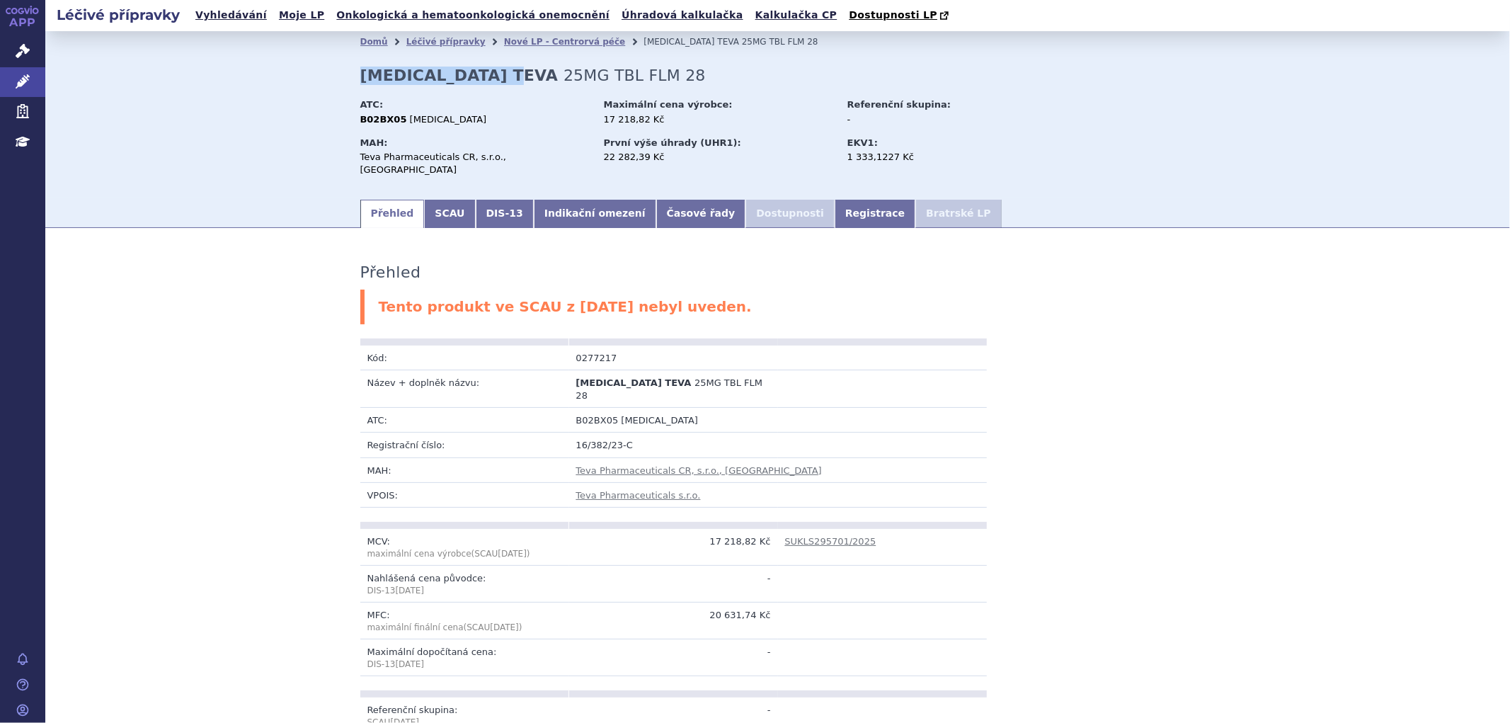
drag, startPoint x: 361, startPoint y: 75, endPoint x: 507, endPoint y: 80, distance: 146.0
click at [507, 80] on strong "[MEDICAL_DATA] TEVA" at bounding box center [459, 76] width 198 height 18
copy strong "[MEDICAL_DATA] TEVA"
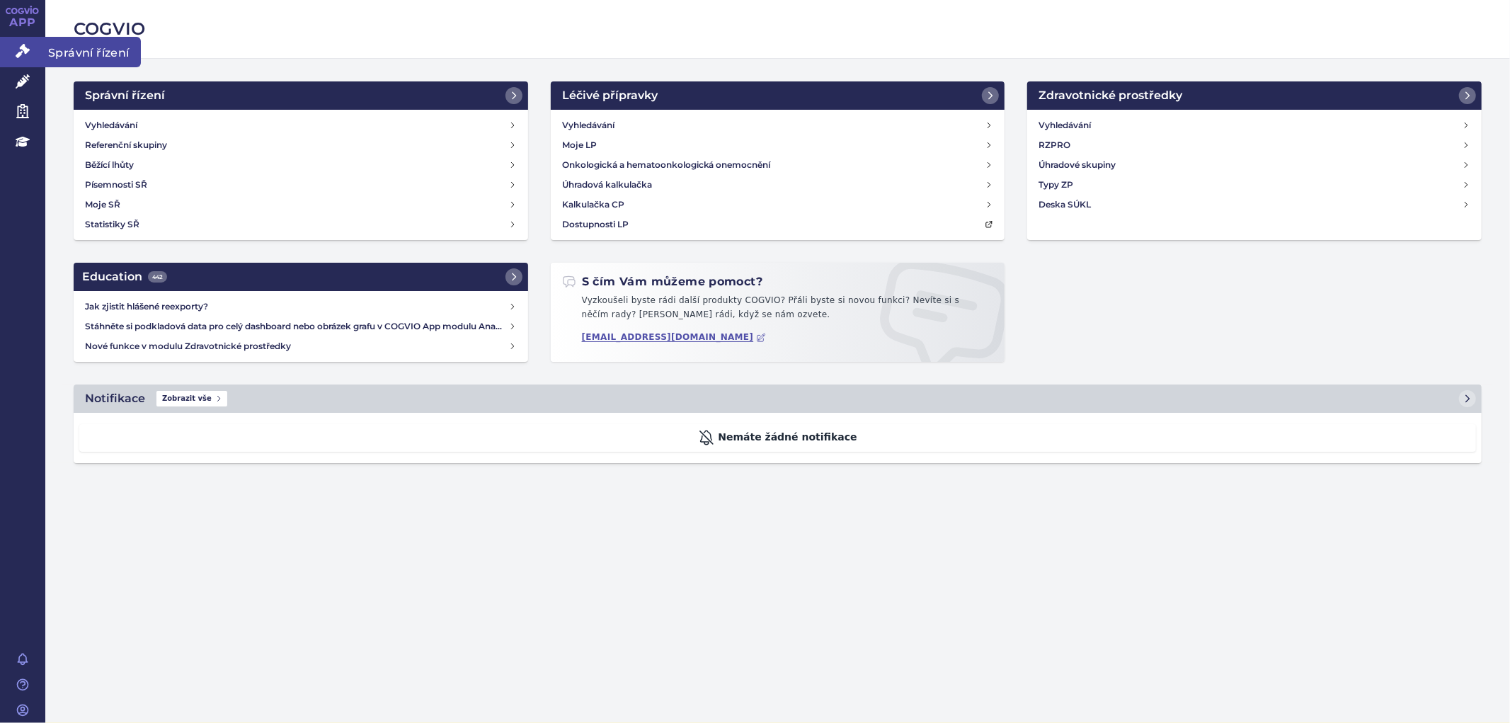
click at [20, 55] on icon at bounding box center [23, 51] width 14 height 14
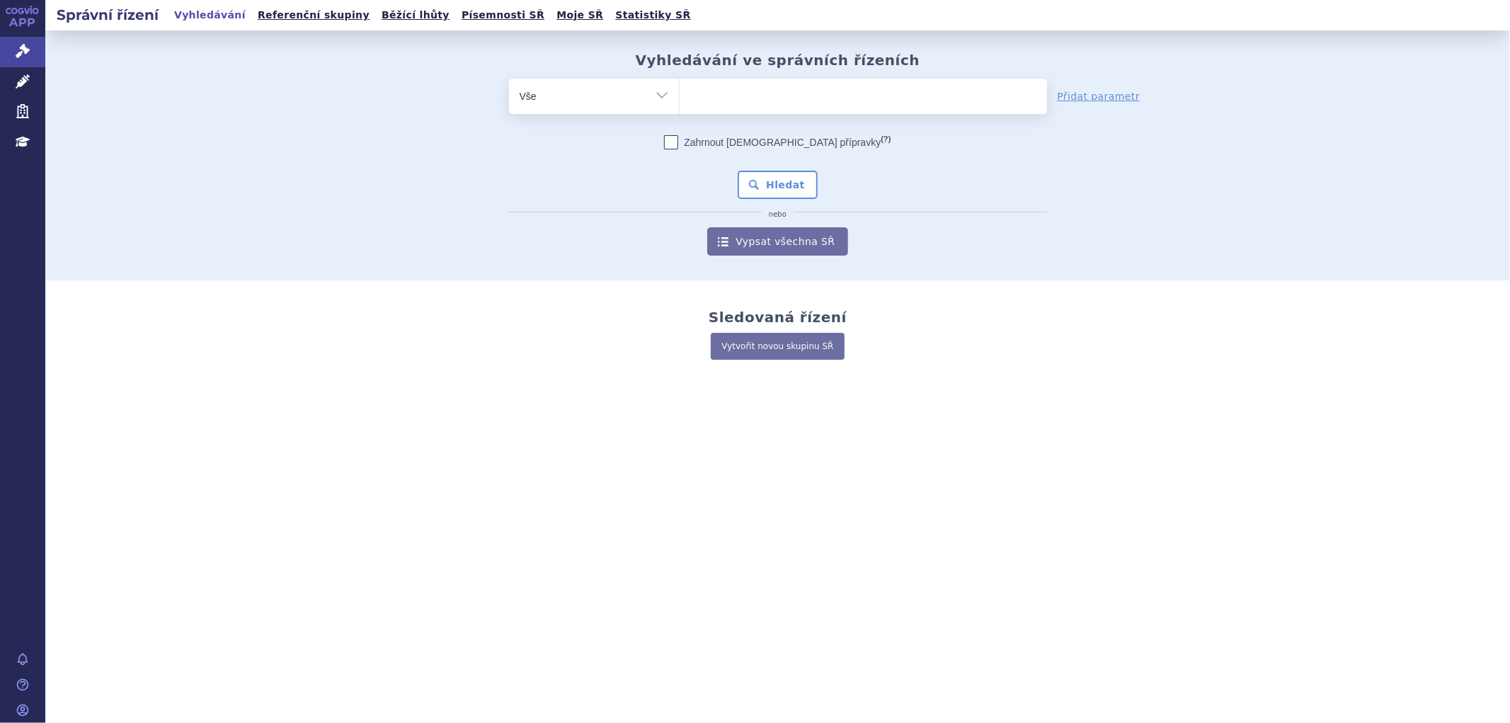
click at [778, 96] on ul at bounding box center [864, 94] width 368 height 30
click at [680, 96] on select at bounding box center [679, 95] width 1 height 35
paste input "ELTROMBOPAG ACCORD"
type input "ELTROMBOPAG ACCORD"
click at [680, 97] on select "ELTROMBOPAG ACCORD" at bounding box center [679, 95] width 1 height 35
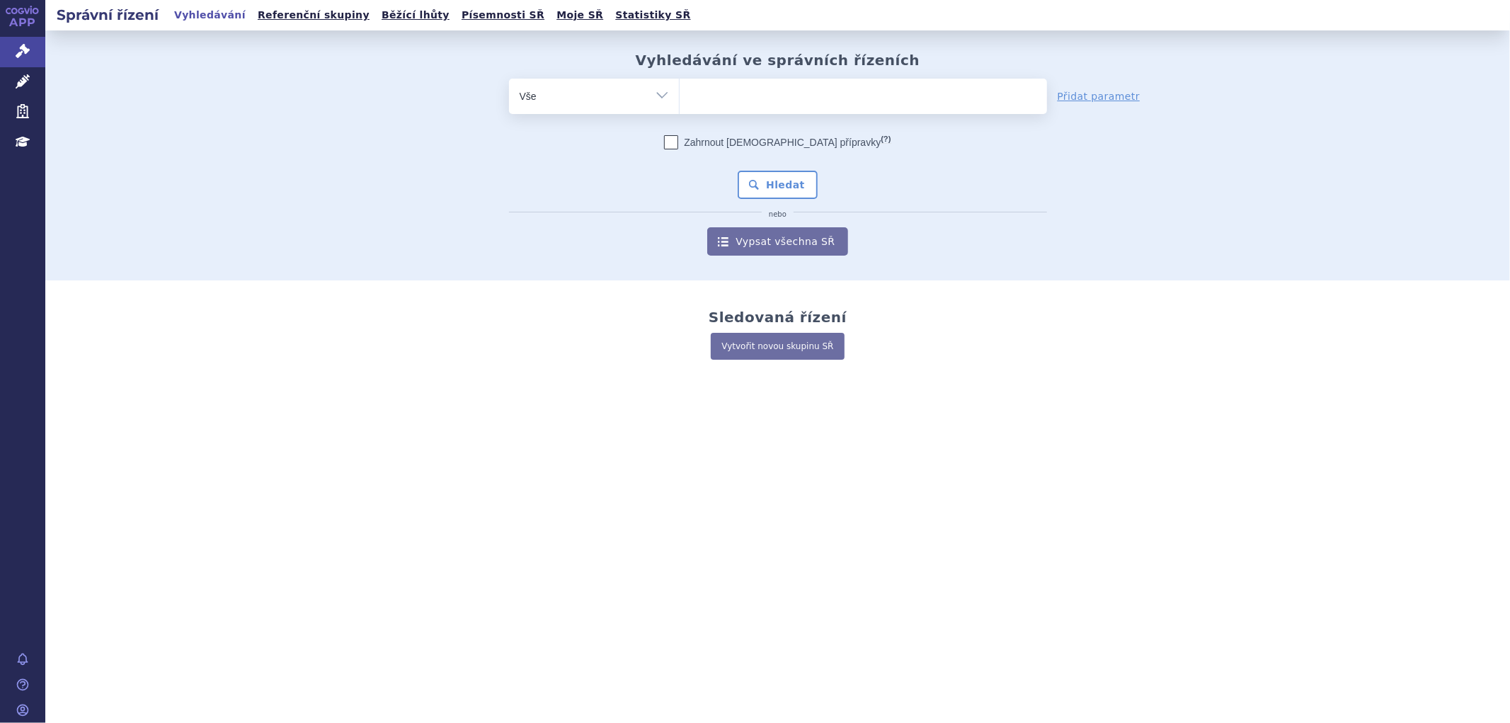
paste input "ELTROMBOPAG ACCORD"
type input "ELTROMBOPAG ACCORD"
select select "ELTROMBOPAG ACCORD"
click at [744, 91] on ul at bounding box center [864, 94] width 368 height 30
click at [680, 91] on select at bounding box center [679, 95] width 1 height 35
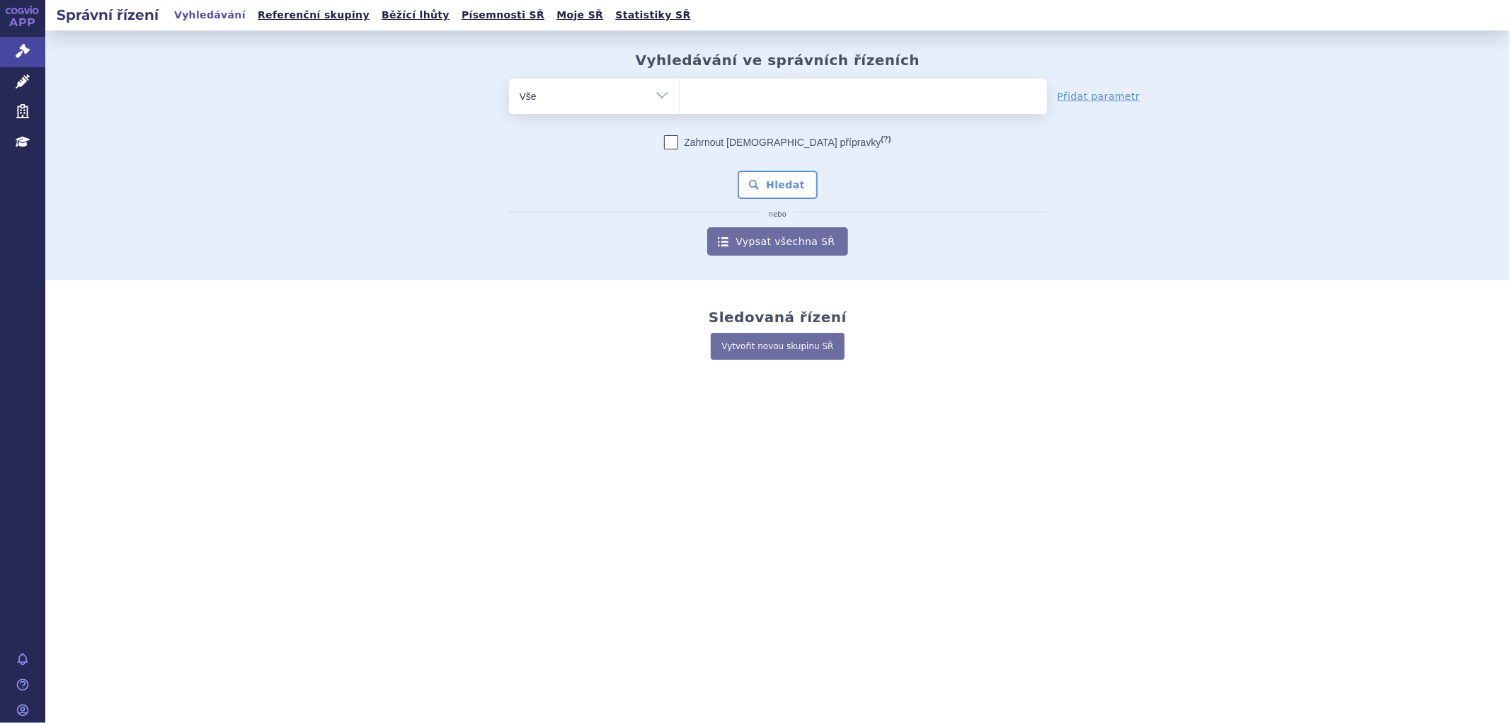
click at [735, 95] on ul at bounding box center [864, 94] width 368 height 30
click at [680, 95] on select at bounding box center [679, 95] width 1 height 35
click at [728, 100] on ul at bounding box center [864, 94] width 368 height 30
click at [680, 100] on select at bounding box center [679, 95] width 1 height 35
click at [727, 101] on ul at bounding box center [864, 94] width 368 height 30
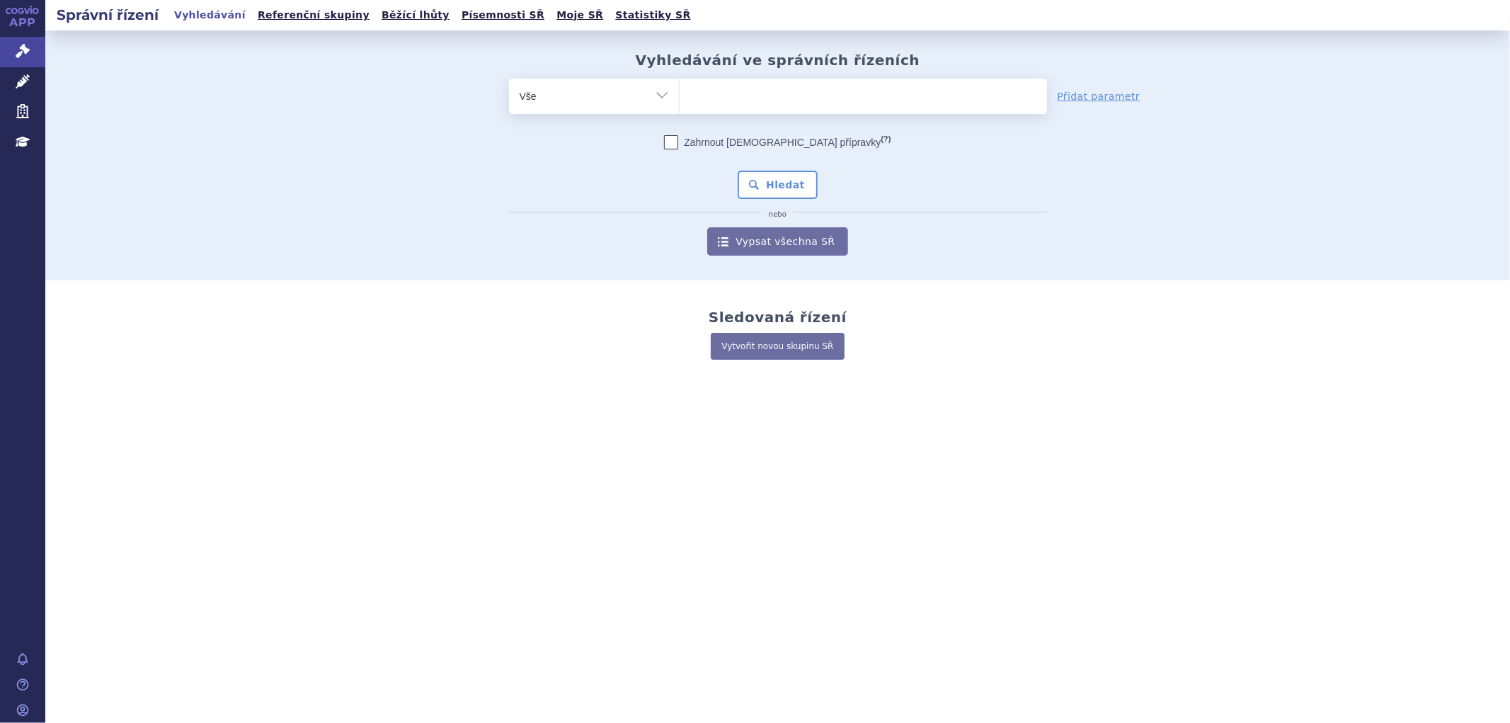
click at [680, 101] on select at bounding box center [679, 95] width 1 height 35
paste input "[MEDICAL_DATA] TEVA"
type input "[MEDICAL_DATA] TEVA"
select select "[MEDICAL_DATA] TEVA"
click at [780, 174] on button "Hledat" at bounding box center [778, 185] width 80 height 28
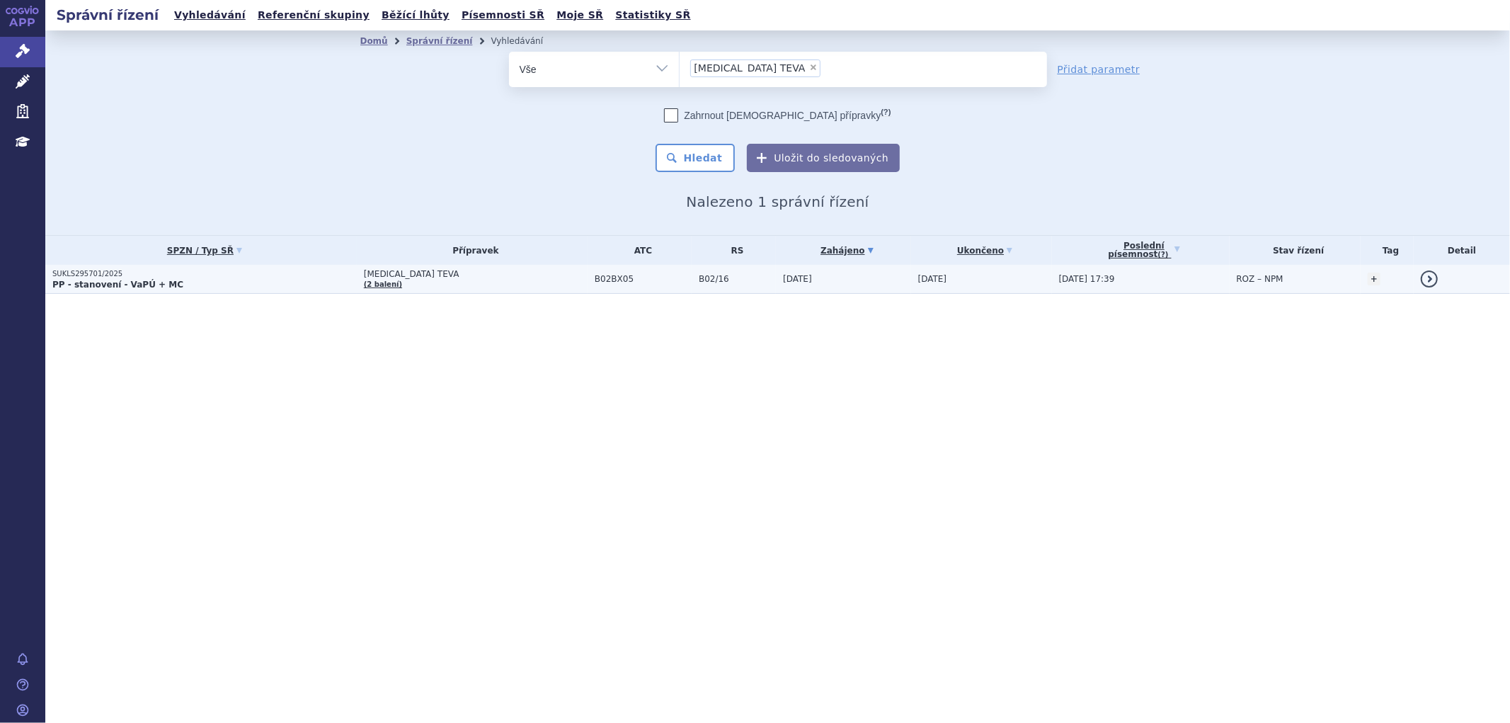
click at [457, 283] on td "[MEDICAL_DATA] TEVA (2 balení)" at bounding box center [472, 279] width 231 height 29
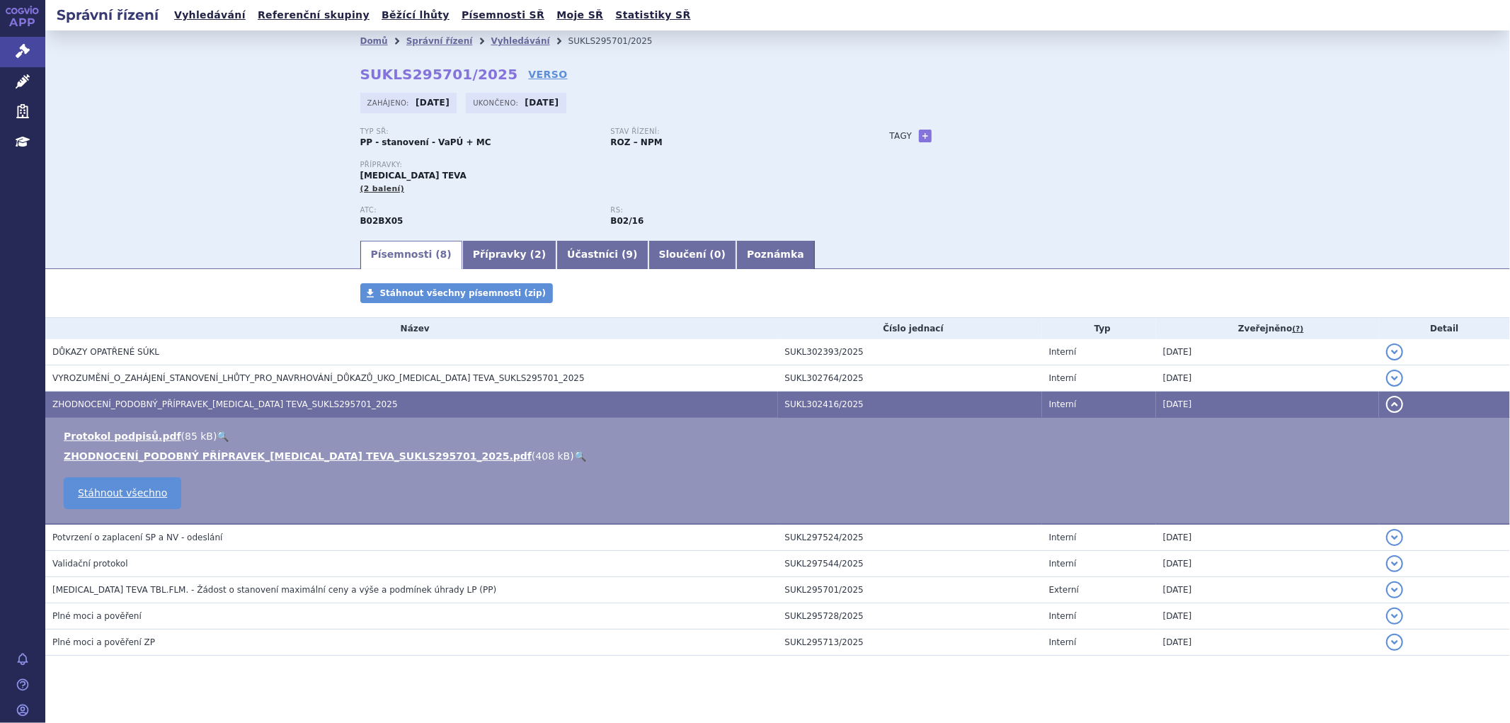
click at [160, 450] on ul "Protokol podpisů.pdf ( 85 kB ) 🔍 ZHODNOCENÍ_PODOBNÝ PŘÍPRAVEK_[MEDICAL_DATA] TE…" at bounding box center [777, 446] width 1437 height 34
click at [165, 457] on link "ZHODNOCENÍ_PODOBNÝ PŘÍPRAVEK_ELTROMBOPAG TEVA_SUKLS295701_2025.pdf" at bounding box center [298, 455] width 468 height 11
click at [503, 39] on link "Vyhledávání" at bounding box center [520, 41] width 59 height 10
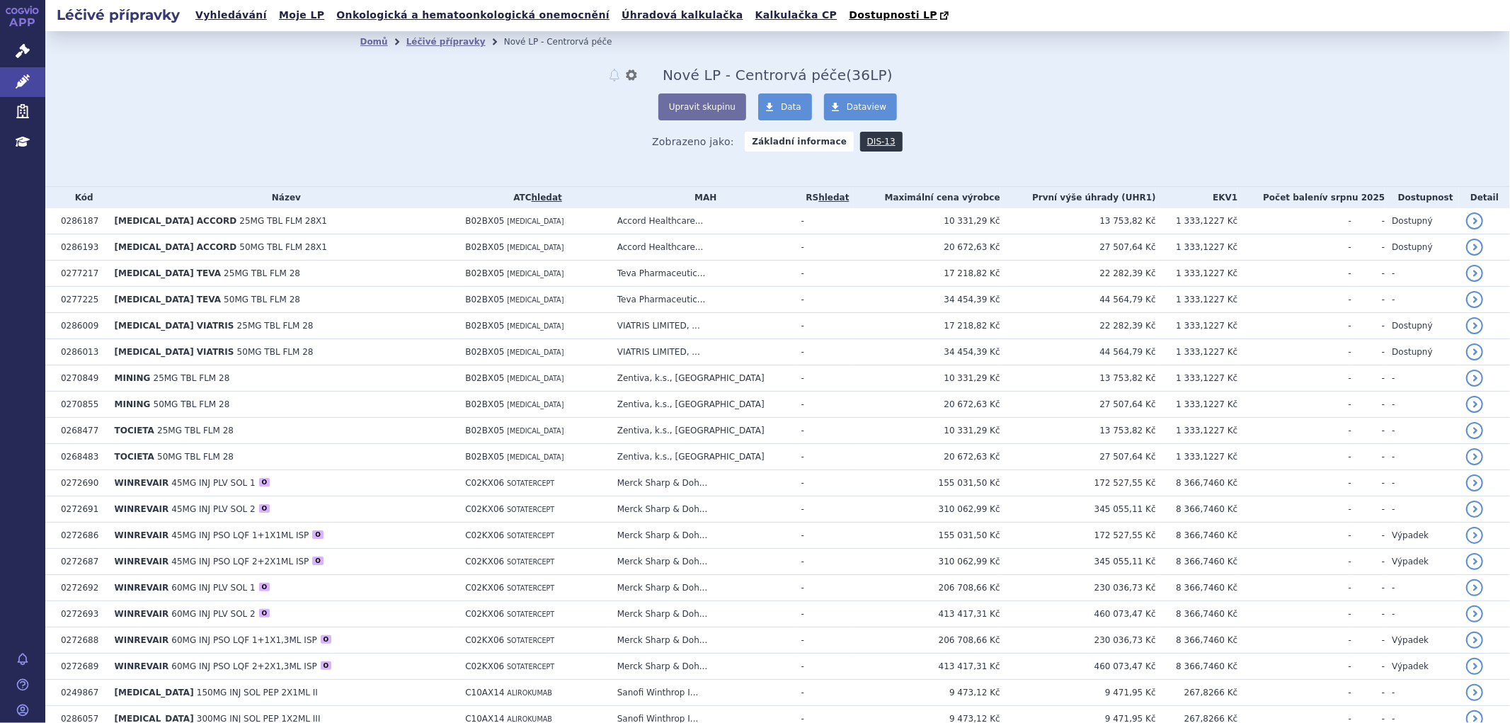
click at [136, 373] on span "MINING" at bounding box center [133, 378] width 36 height 10
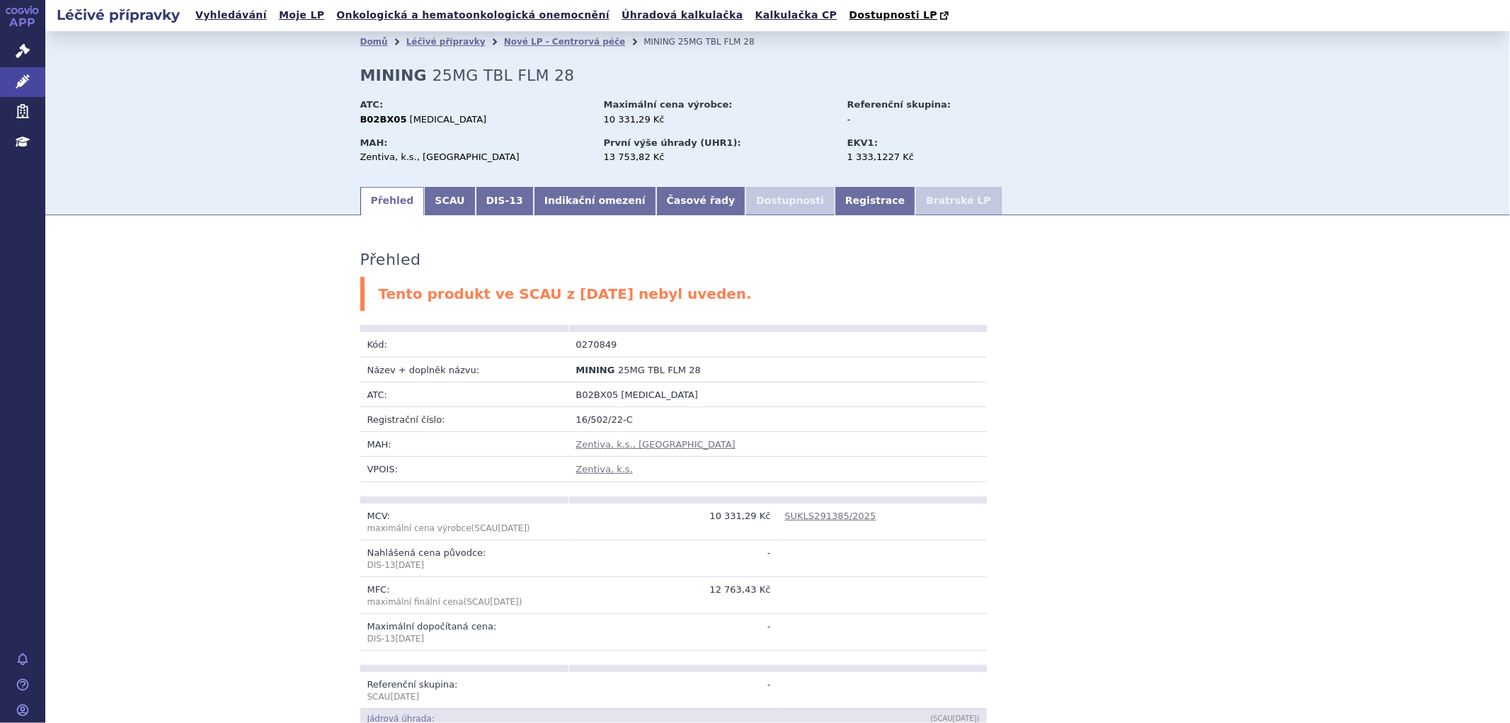
click at [414, 75] on strong "MINING" at bounding box center [393, 76] width 67 height 18
click at [445, 108] on div "ATC:" at bounding box center [475, 104] width 230 height 13
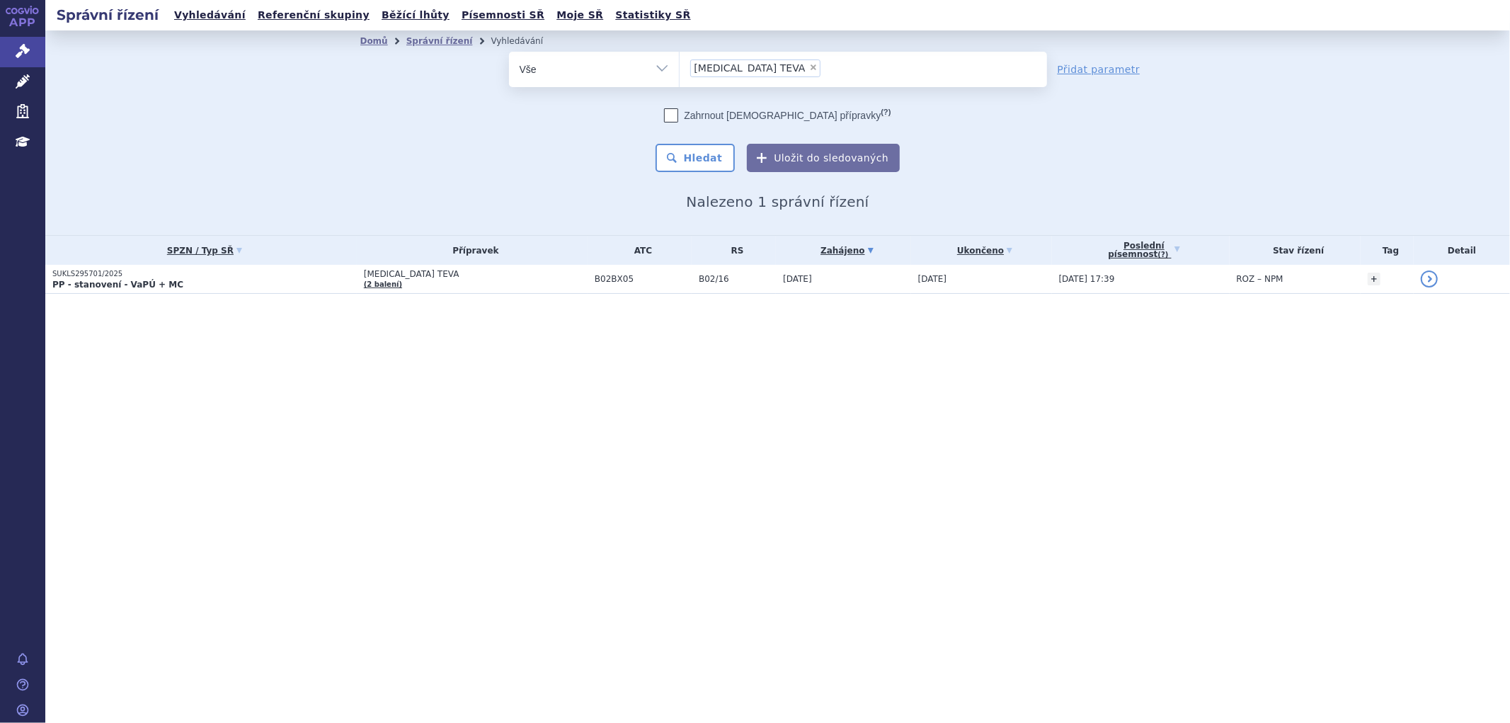
click at [809, 68] on span "×" at bounding box center [813, 67] width 8 height 8
click at [680, 68] on select "ELTROMBOPAG TEVA" at bounding box center [679, 68] width 1 height 35
select select
type input "MINING"
select select "MINING"
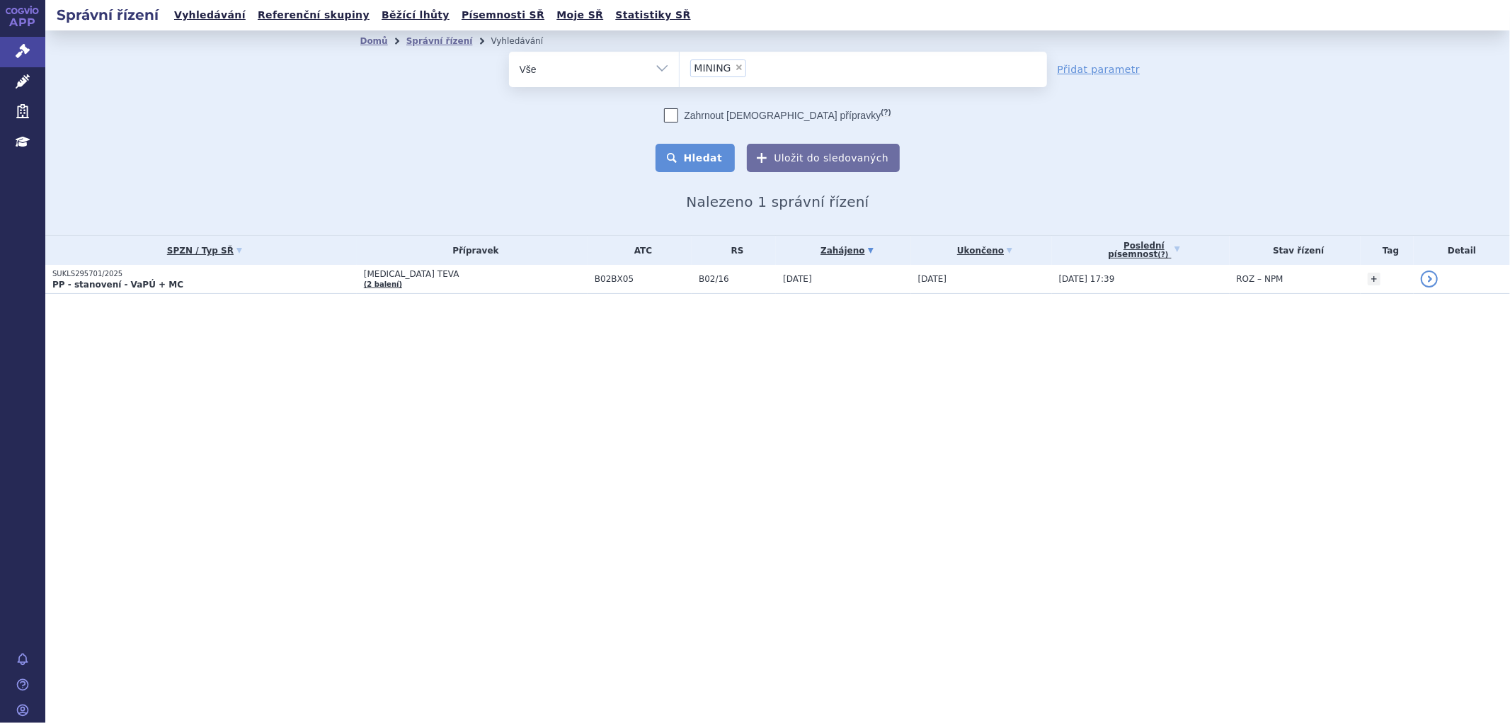
click at [699, 147] on button "Hledat" at bounding box center [696, 158] width 80 height 28
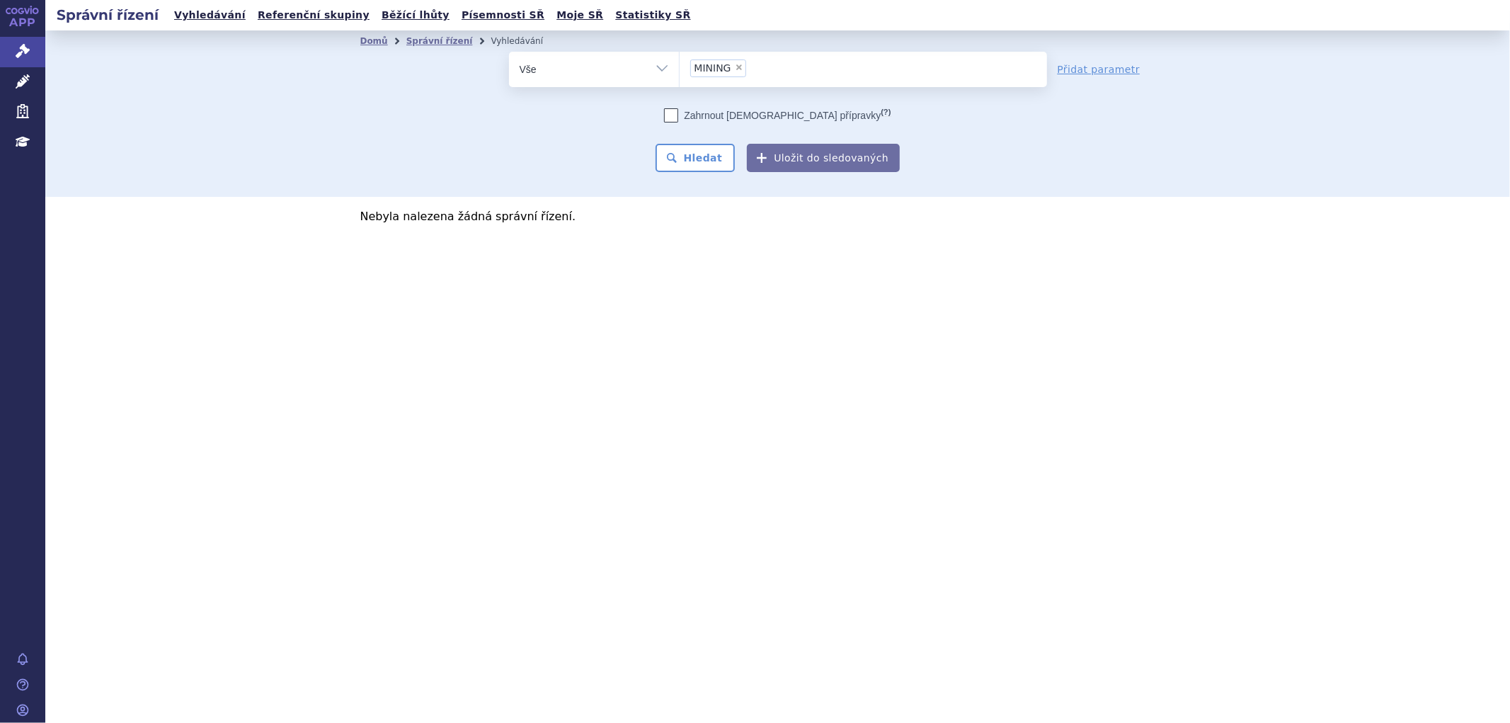
click at [772, 66] on ul "× MINING" at bounding box center [864, 67] width 368 height 31
click at [680, 66] on select "MINING" at bounding box center [679, 68] width 1 height 35
select select
type input "MINING"
select select "MINING"
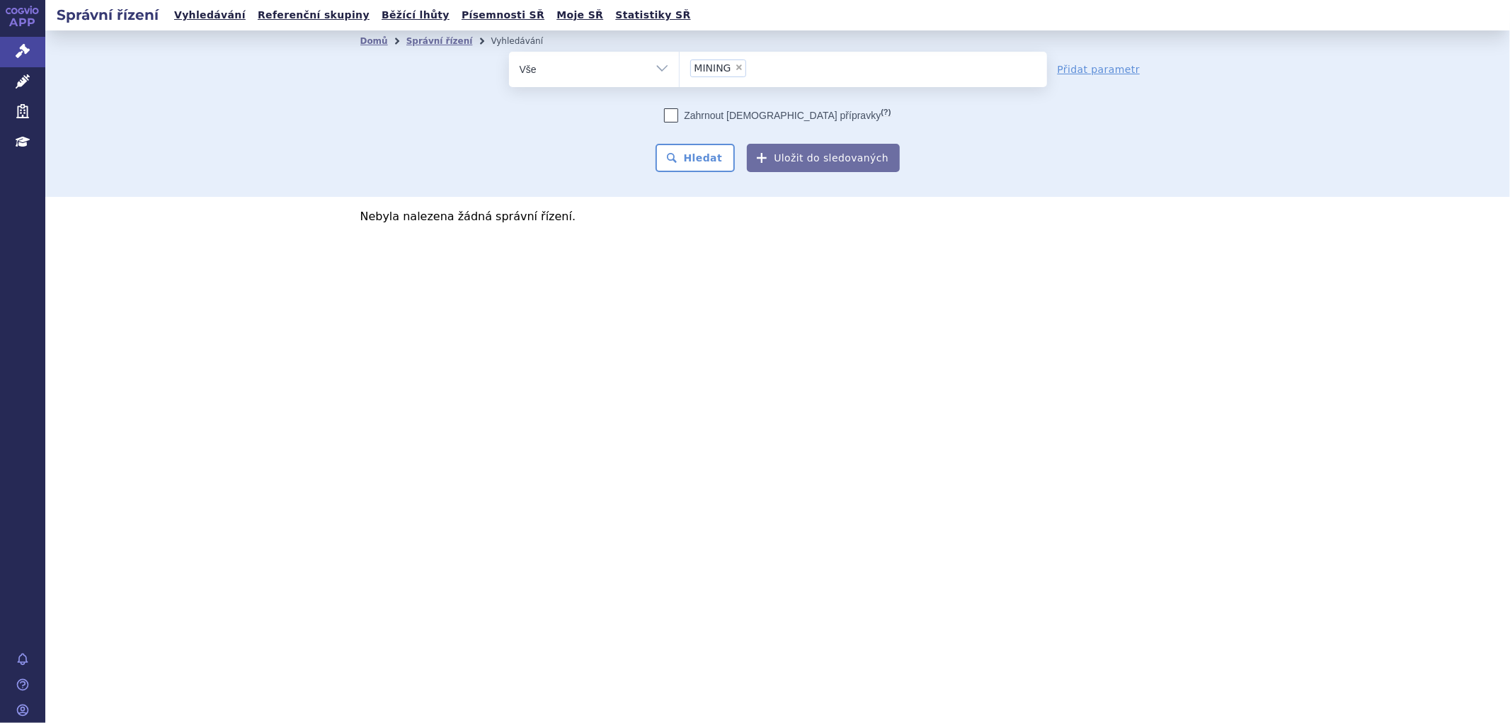
click at [858, 75] on ul "× MINING" at bounding box center [864, 67] width 368 height 31
click at [680, 75] on select "MINING" at bounding box center [679, 68] width 1 height 35
click at [736, 64] on span "×" at bounding box center [739, 67] width 8 height 8
click at [680, 64] on select "MINING" at bounding box center [679, 68] width 1 height 35
select select
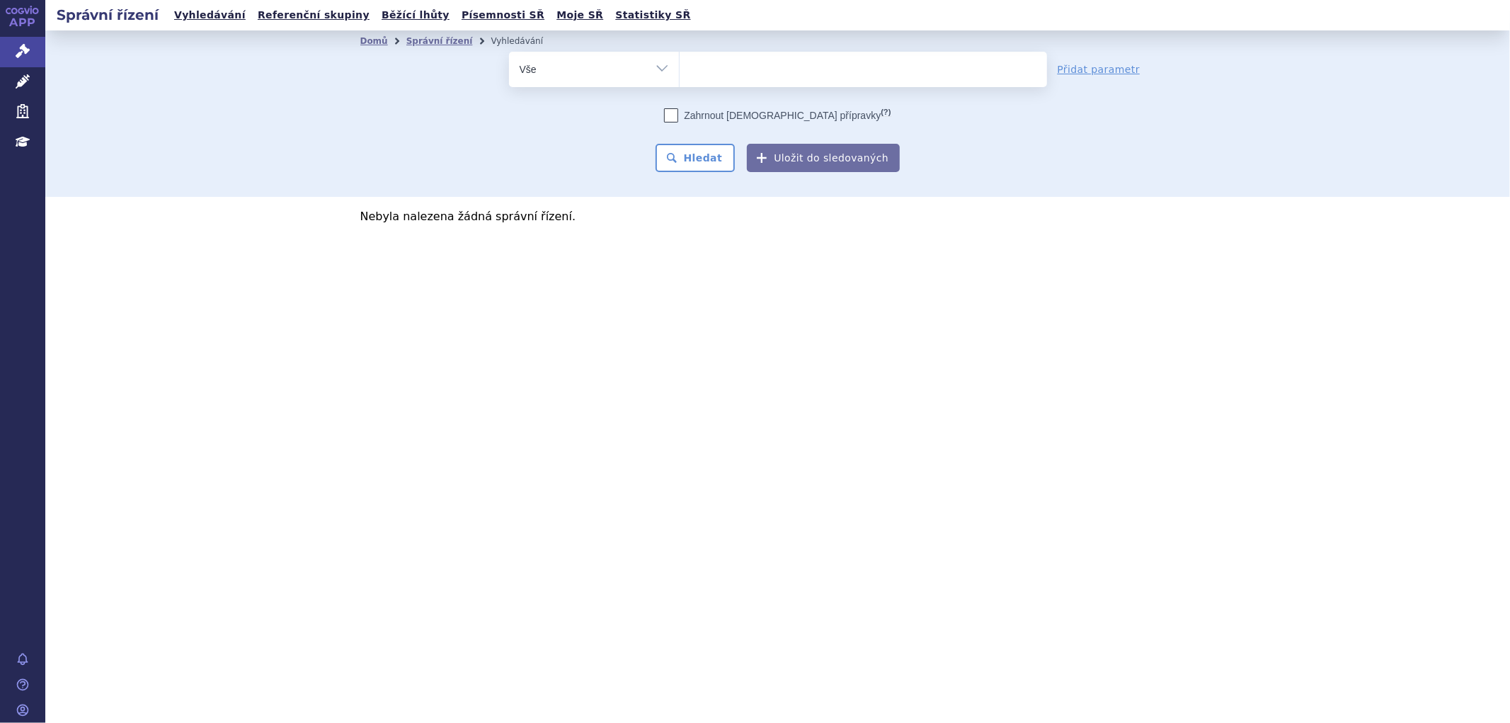
type input "OMLYCLO"
select select "OMLYCLO"
click at [710, 154] on button "Hledat" at bounding box center [696, 158] width 80 height 28
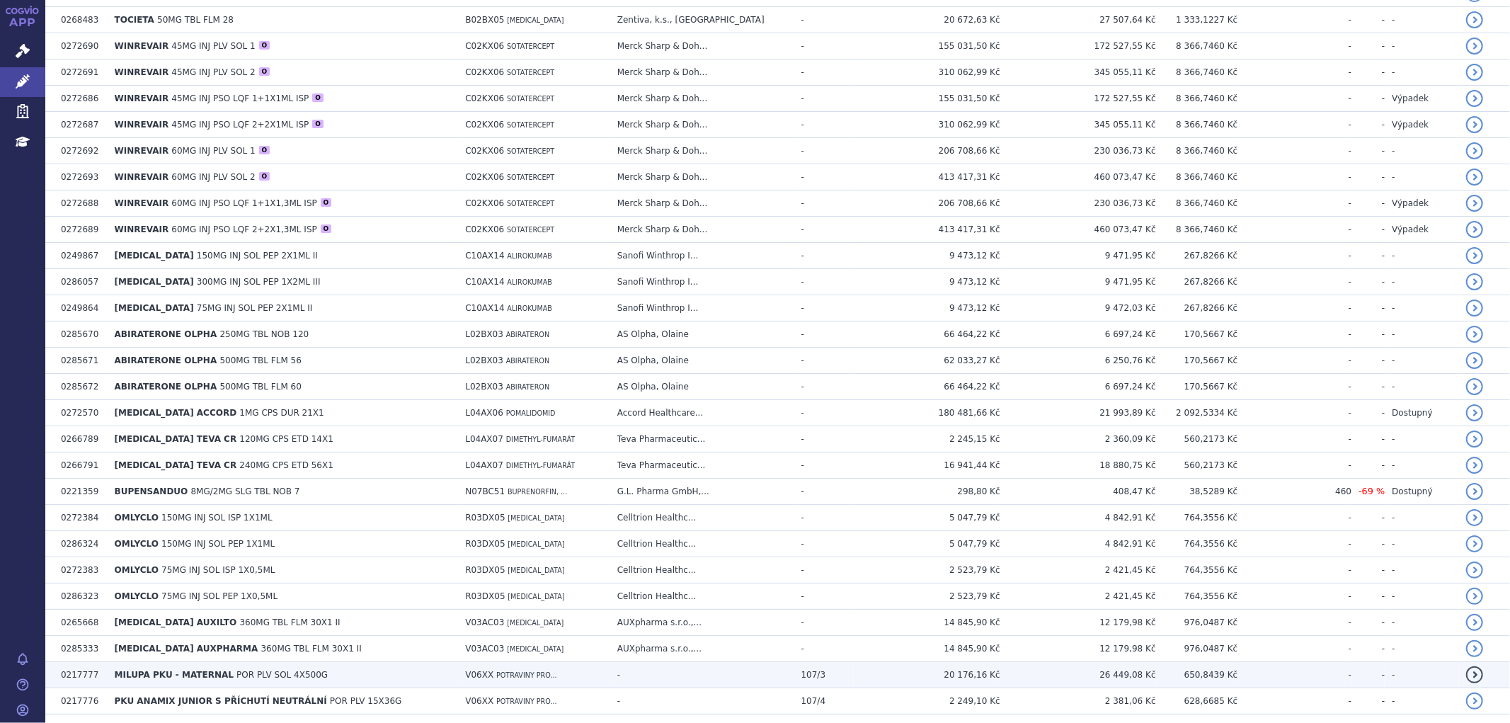
scroll to position [472, 0]
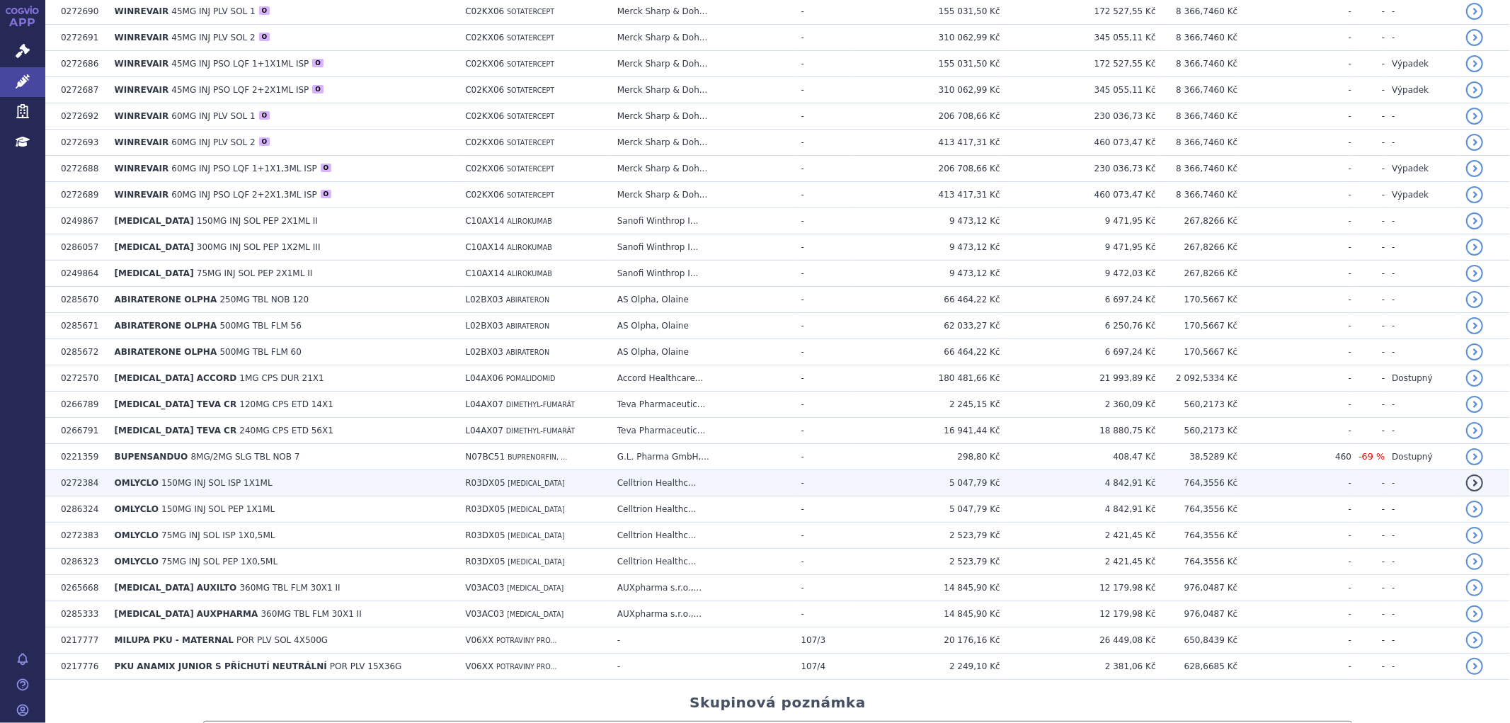
click at [95, 479] on td "0272384" at bounding box center [81, 483] width 54 height 26
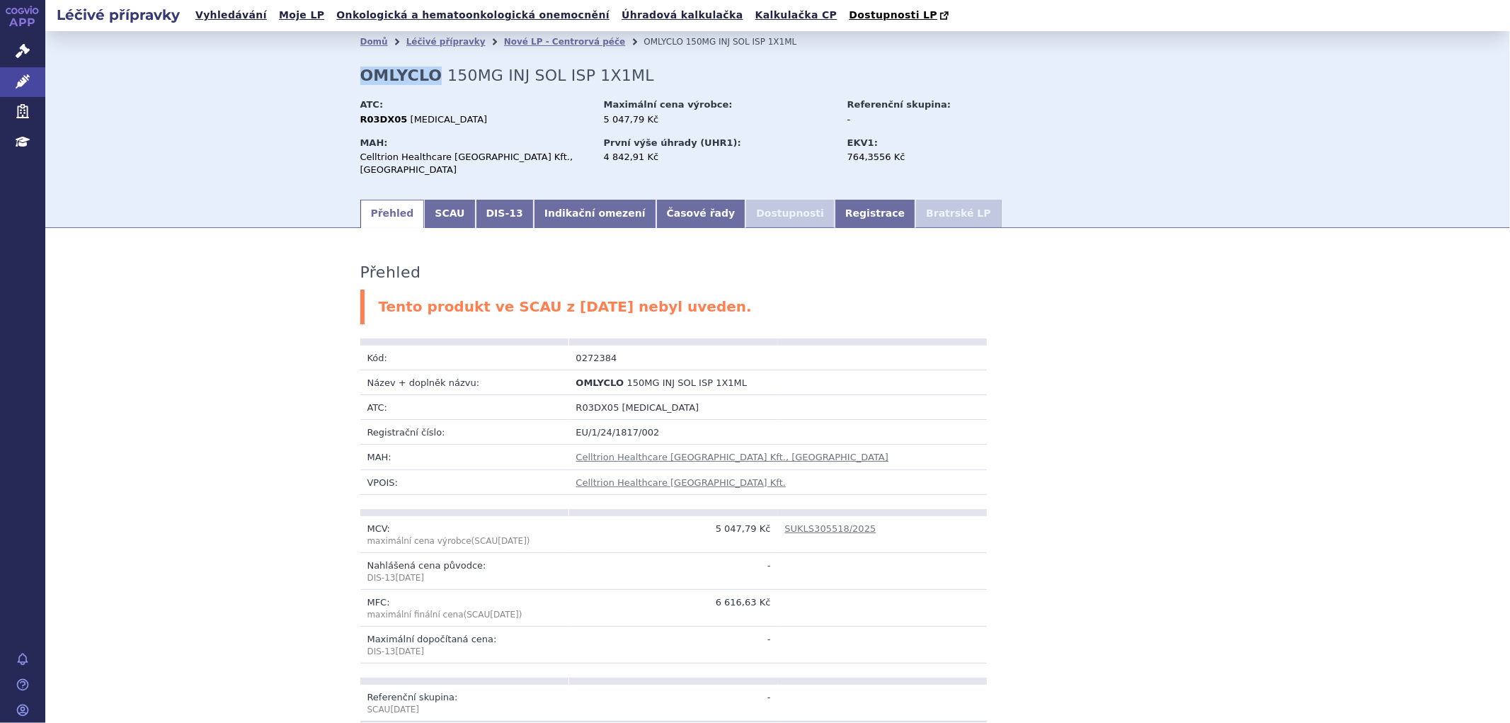
click at [423, 78] on div "Domů Léčivé přípravky [GEOGRAPHIC_DATA] - Centrorvá péče OMLYCLO 150MG INJ SOL …" at bounding box center [778, 124] width 892 height 145
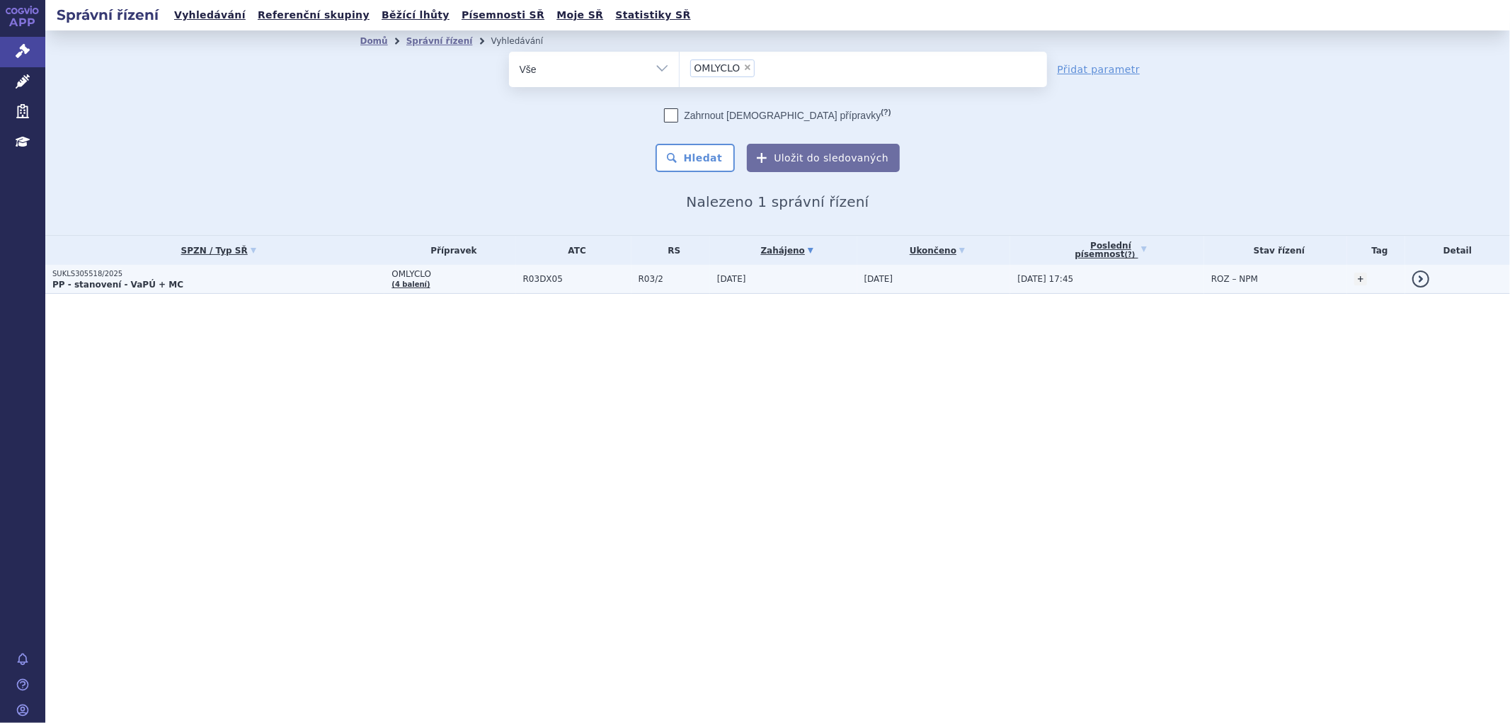
click at [477, 285] on td "OMLYCLO (4 balení)" at bounding box center [450, 279] width 131 height 29
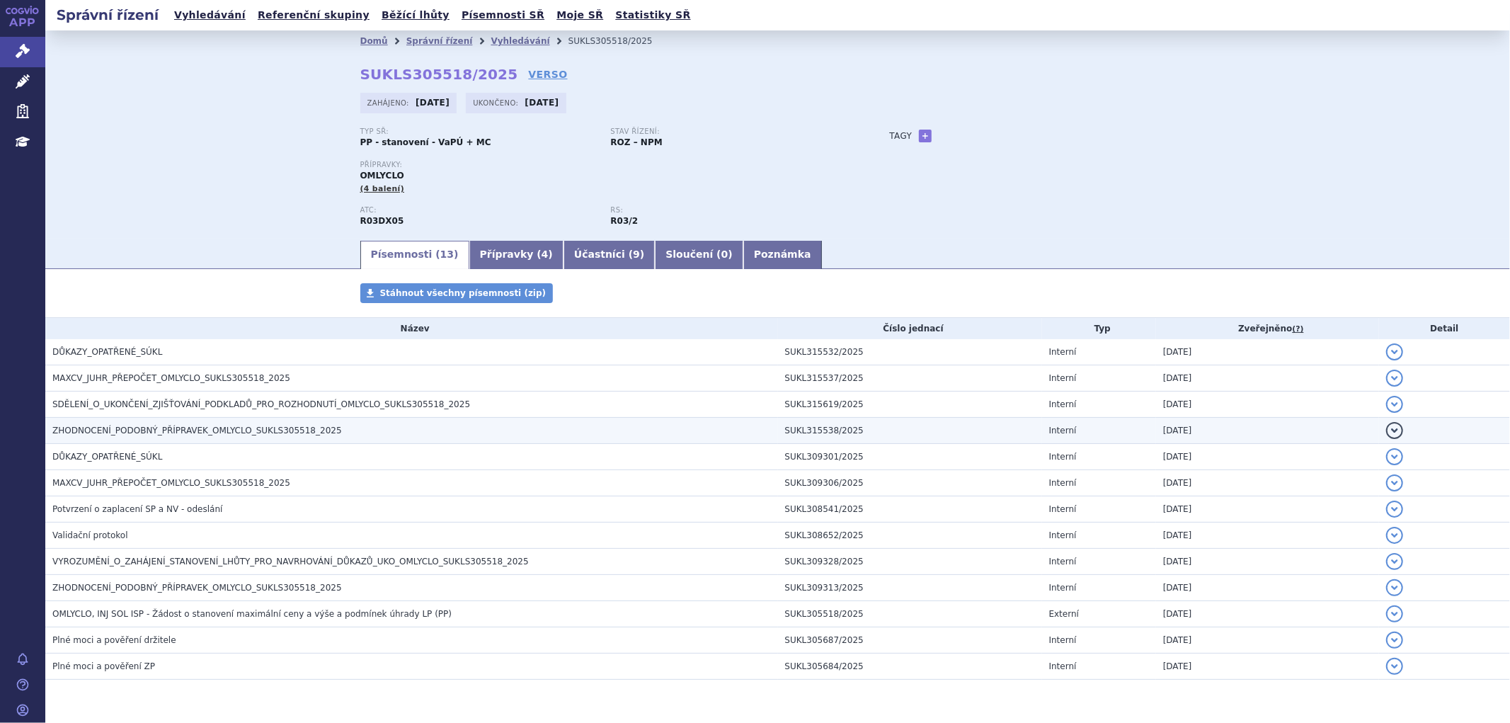
click at [132, 433] on span "ZHODNOCENÍ_PODOBNÝ_PŘÍPRAVEK_OMLYCLO_SUKLS305518_2025" at bounding box center [197, 431] width 290 height 10
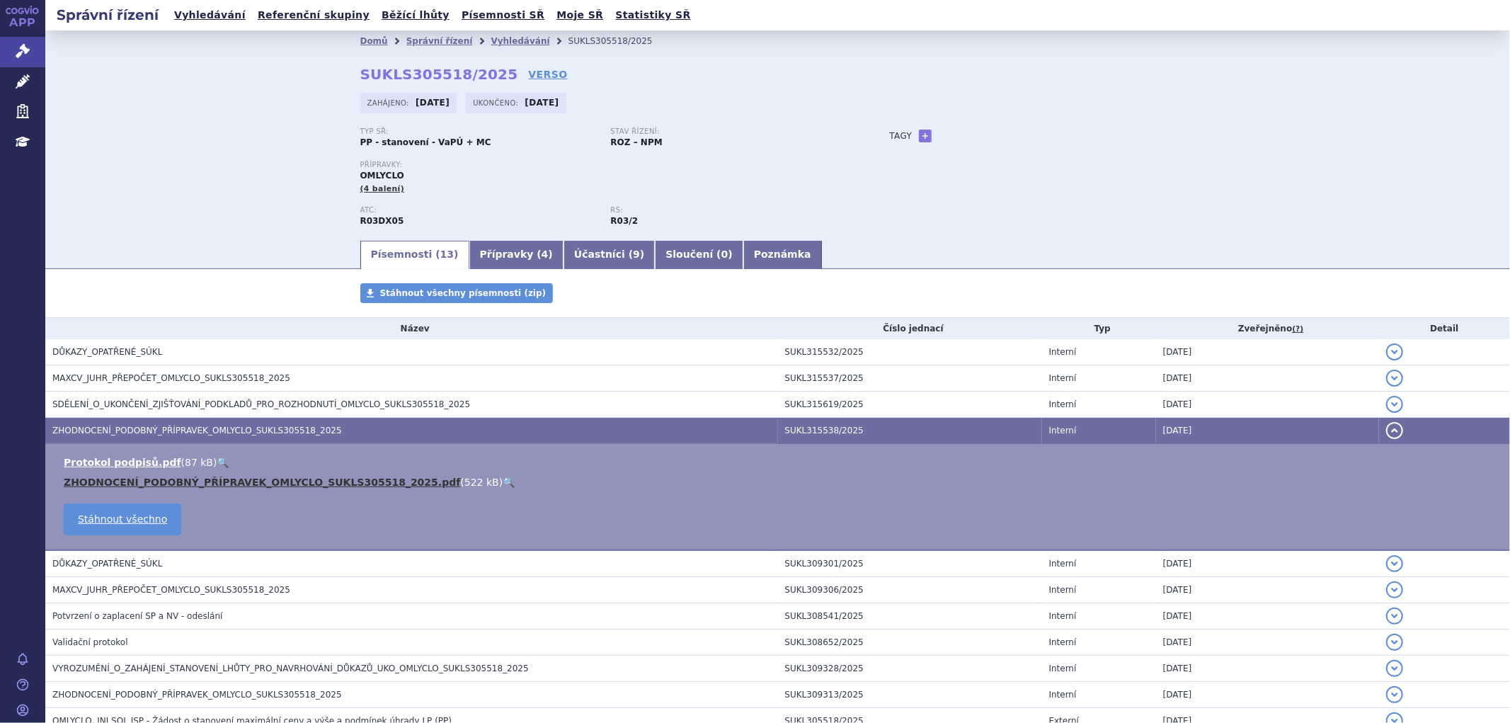
click at [262, 482] on link "ZHODNOCENÍ_PODOBNÝ_PŘÍPRAVEK_OMLYCLO_SUKLS305518_2025.pdf" at bounding box center [262, 482] width 397 height 11
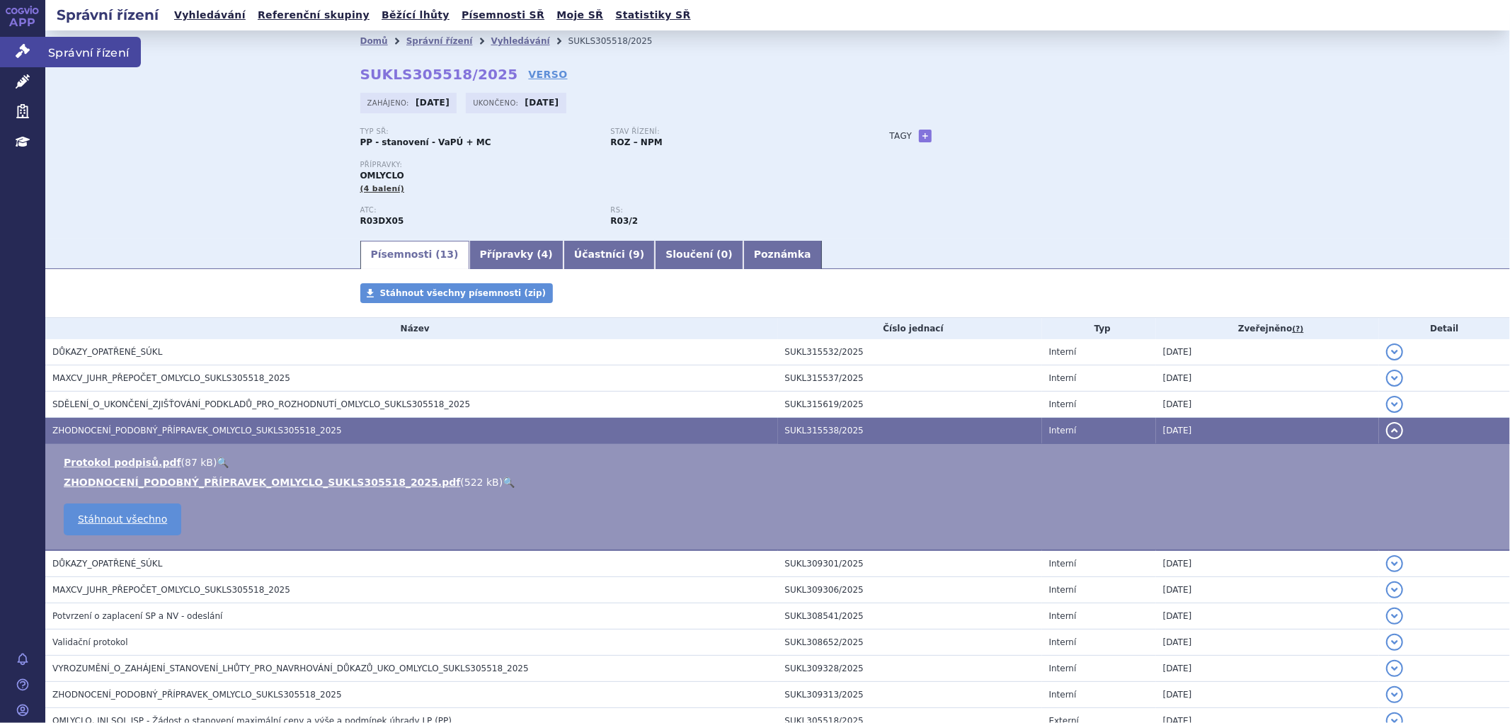
click at [27, 57] on icon at bounding box center [23, 51] width 14 height 14
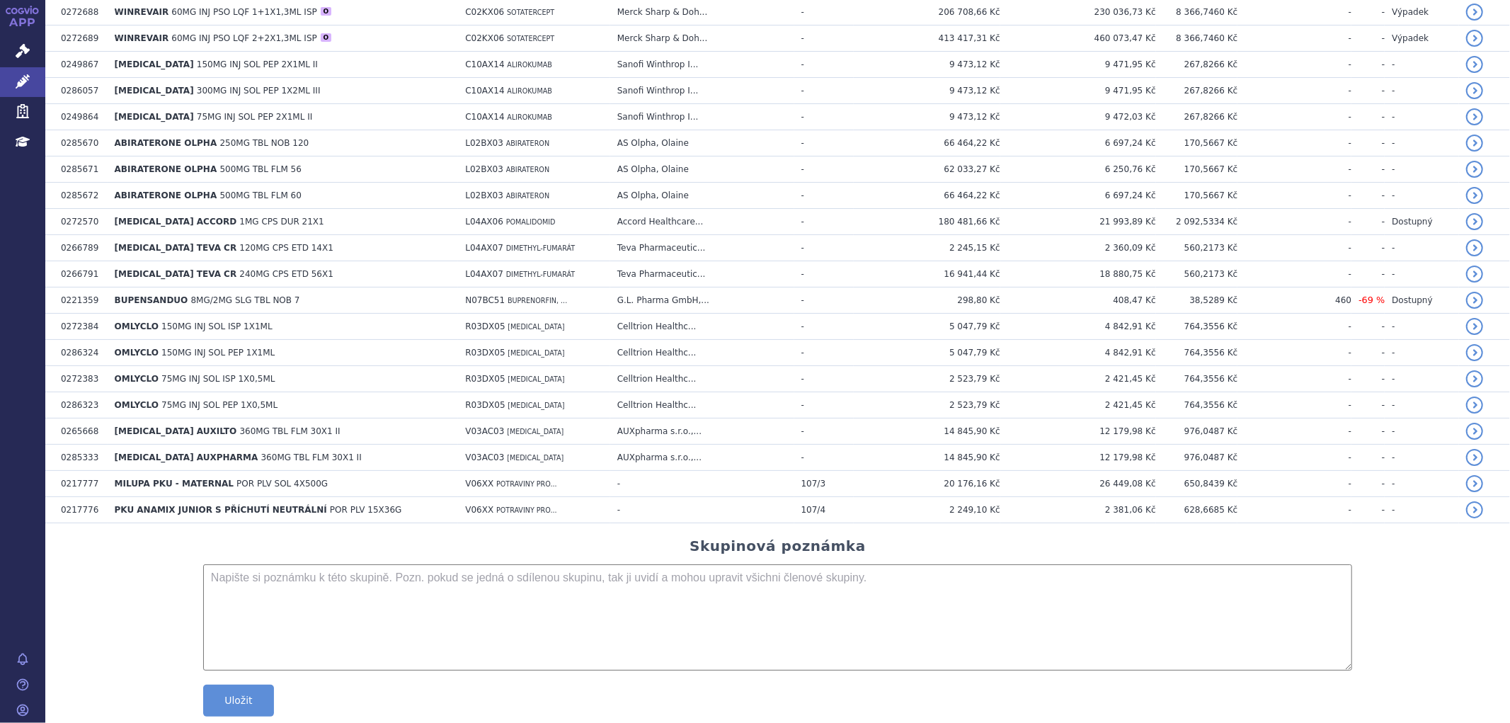
scroll to position [629, 0]
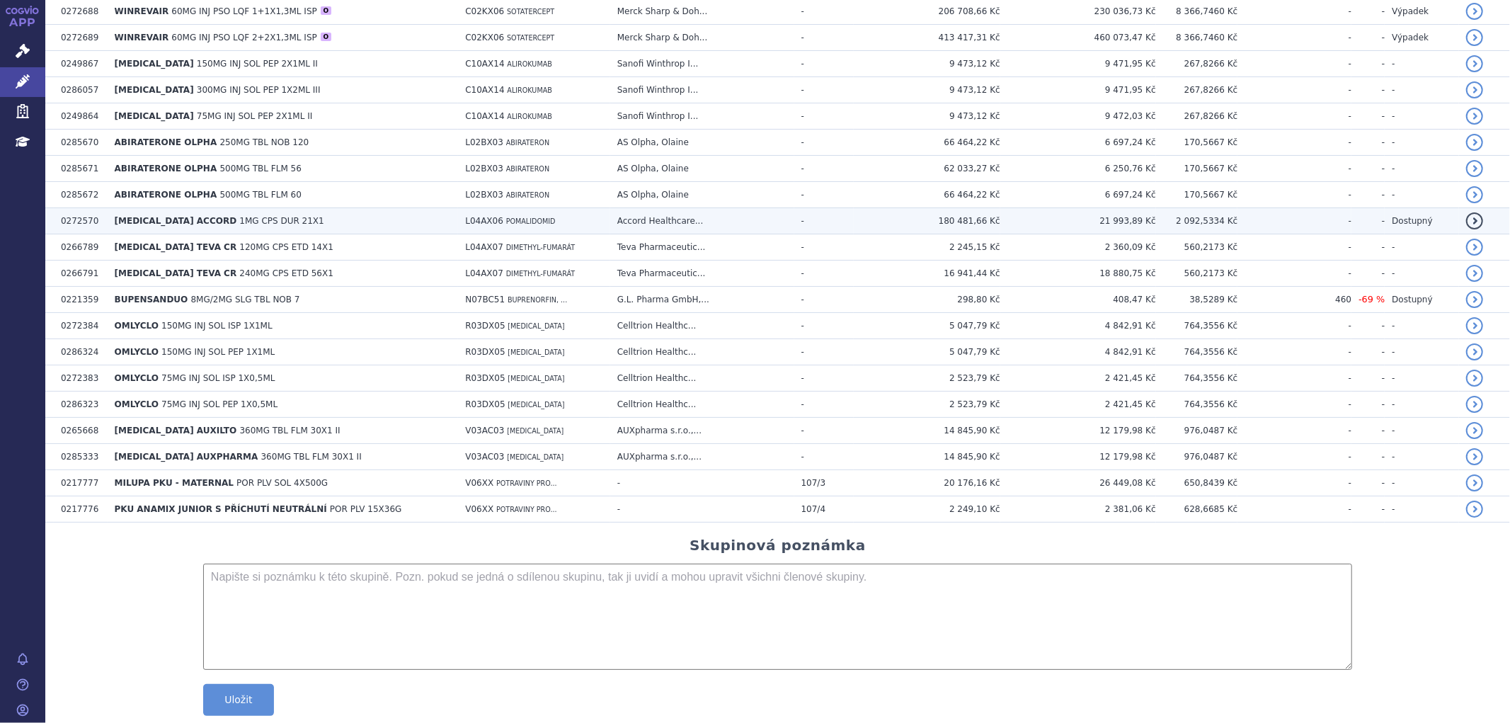
click at [189, 223] on span "POMALIDOMIDE ACCORD" at bounding box center [176, 221] width 123 height 10
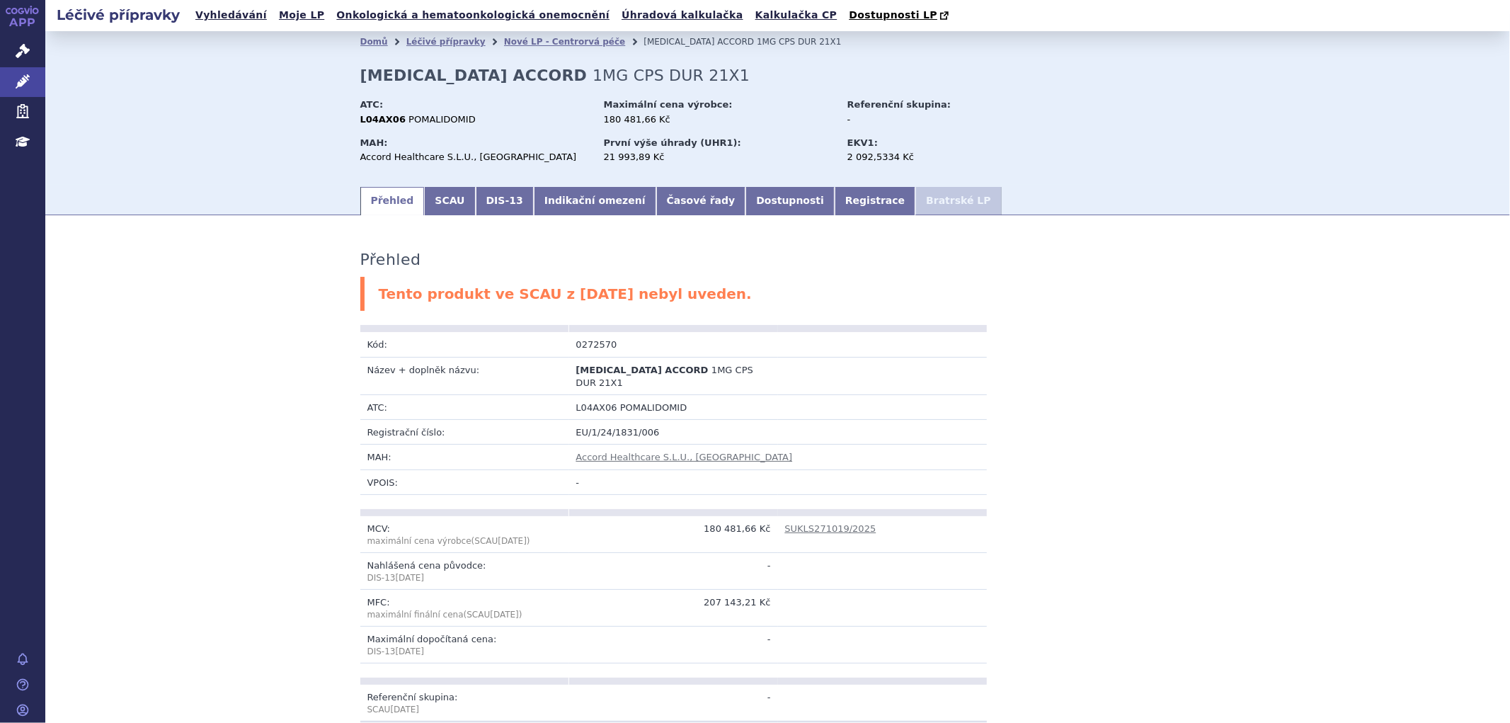
click at [546, 80] on strong "[MEDICAL_DATA] ACCORD" at bounding box center [473, 76] width 227 height 18
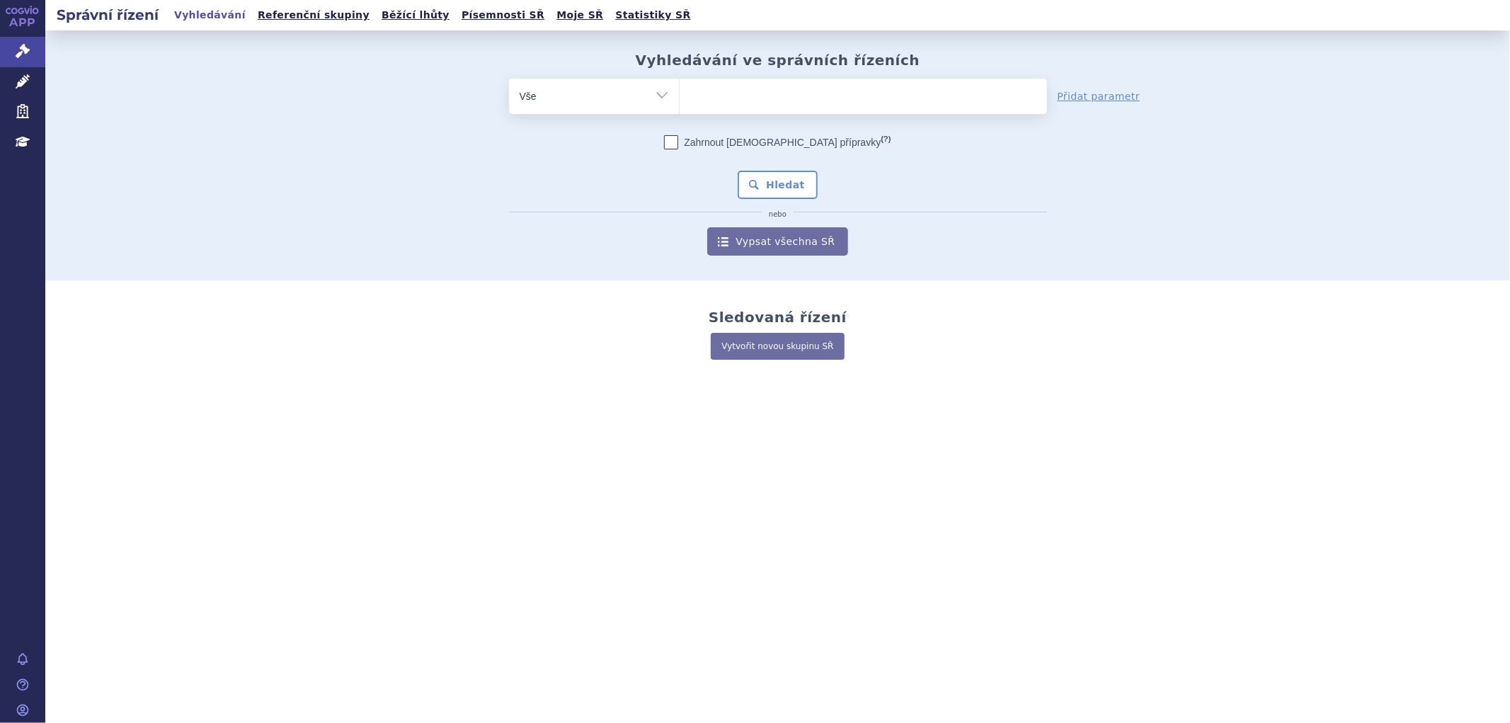
click at [749, 103] on ul at bounding box center [864, 94] width 368 height 30
click at [680, 103] on select at bounding box center [679, 95] width 1 height 35
paste input "POMALIDOMIDE ACCORD"
type input "POMALIDOMIDE ACCORD"
select select "POMALIDOMIDE ACCORD"
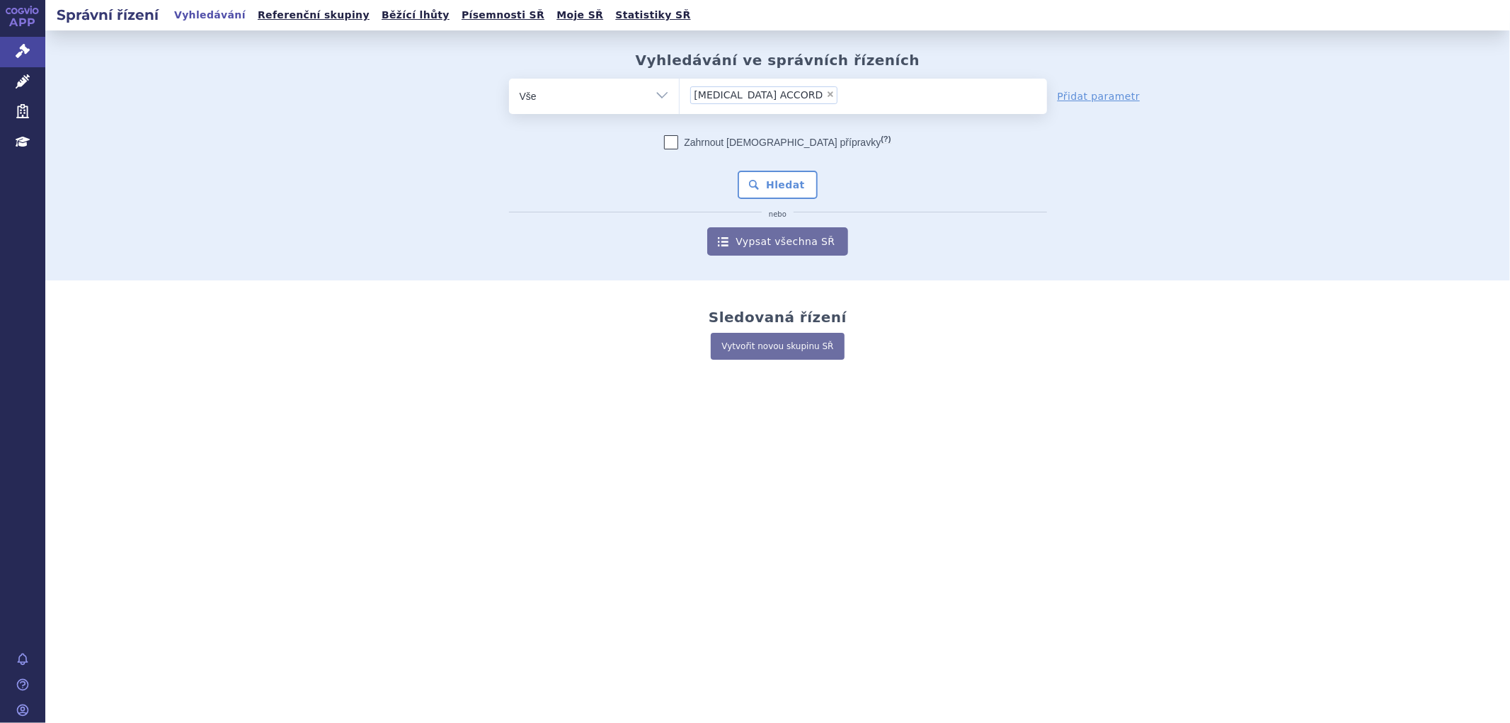
click at [723, 95] on span "POMALIDOMIDE ACCORD" at bounding box center [759, 95] width 129 height 10
click at [680, 95] on select "POMALIDOMIDE ACCORD" at bounding box center [679, 95] width 1 height 35
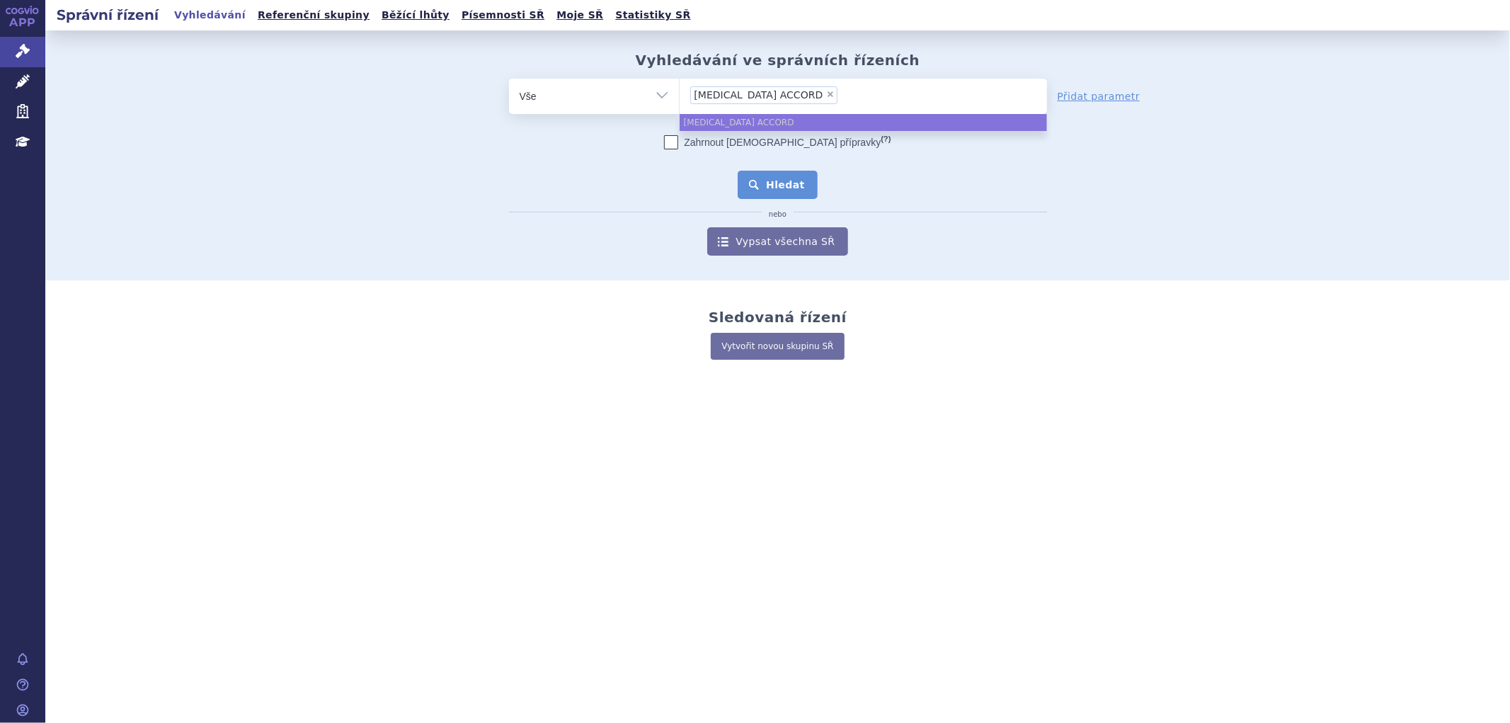
click at [786, 188] on button "Hledat" at bounding box center [778, 185] width 80 height 28
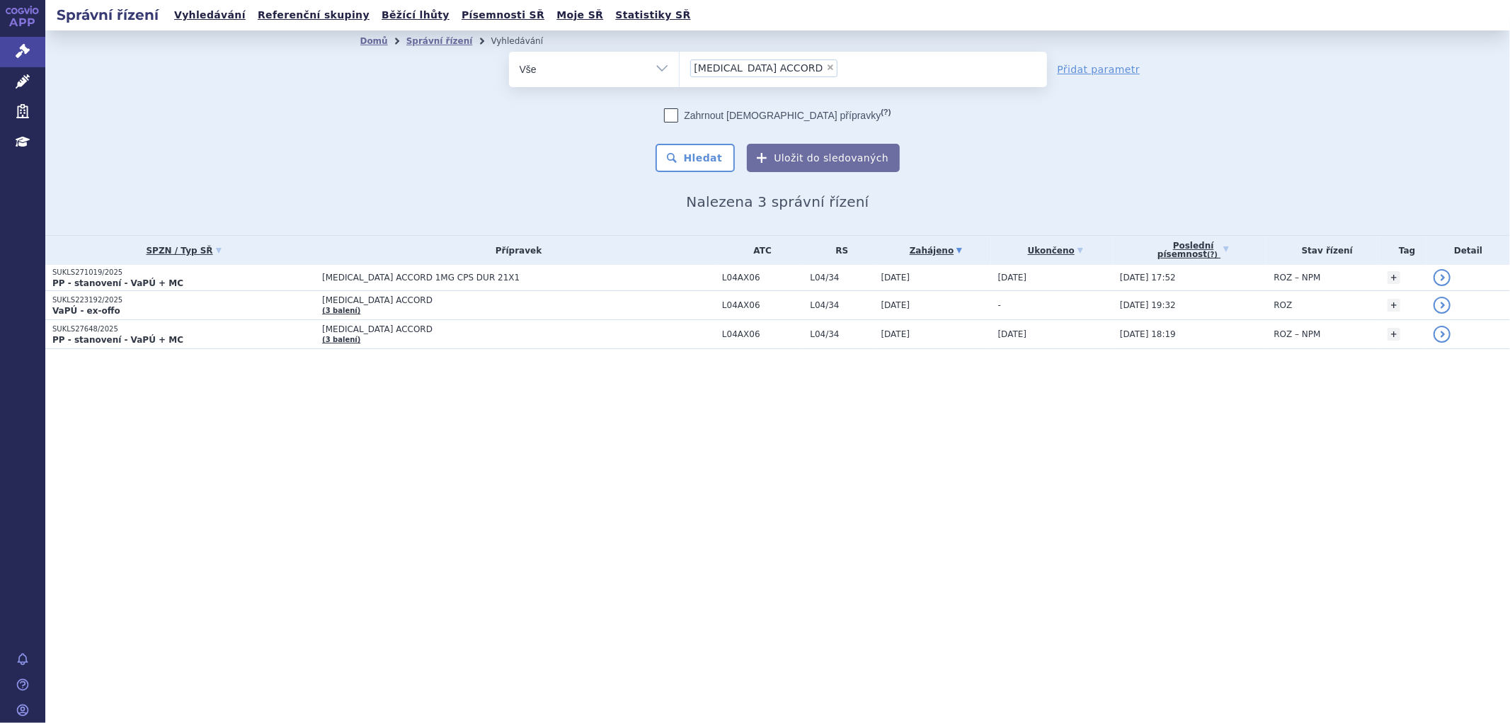
click at [826, 67] on span "×" at bounding box center [830, 67] width 8 height 8
click at [680, 67] on select "POMALIDOMIDE ACCORD" at bounding box center [679, 68] width 1 height 35
select select
type input "[MEDICAL_DATA]"
select select "[MEDICAL_DATA]"
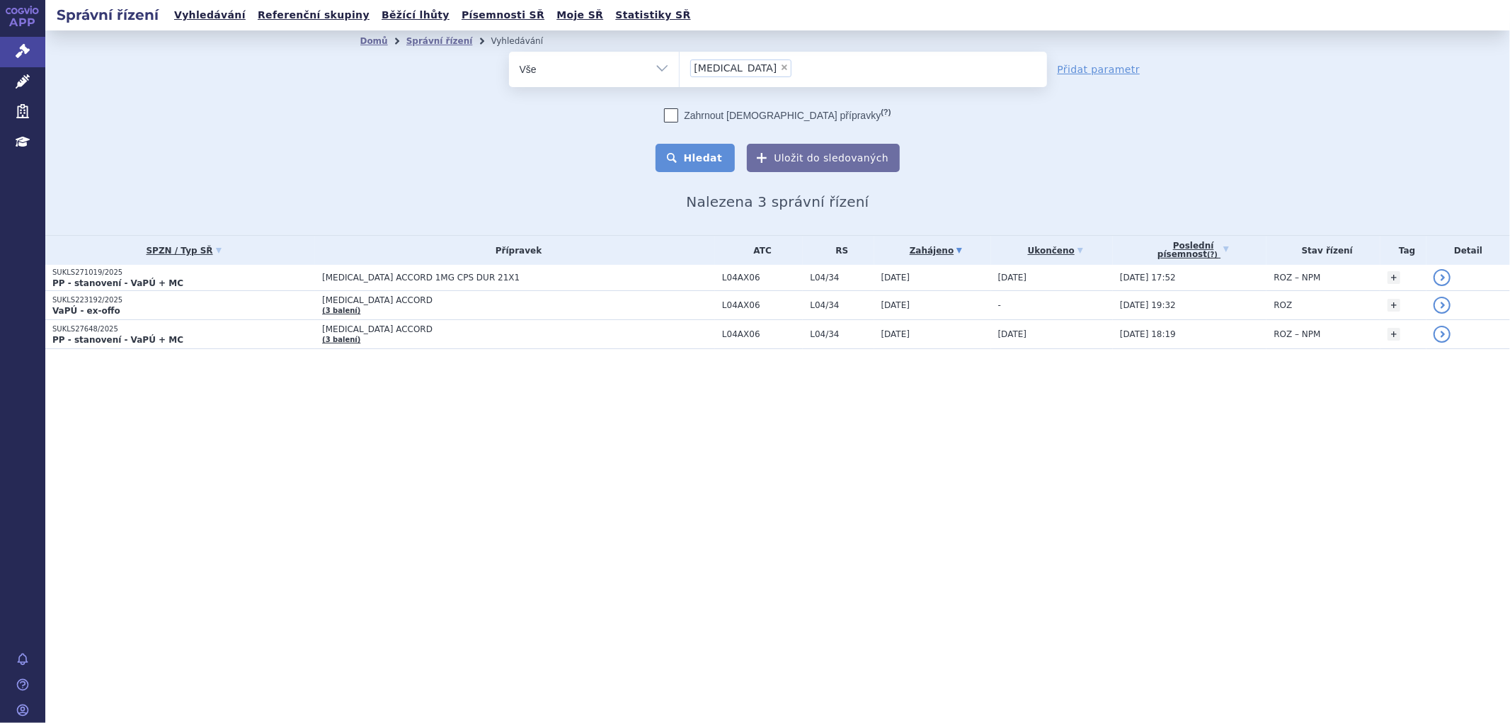
click at [702, 158] on button "Hledat" at bounding box center [696, 158] width 80 height 28
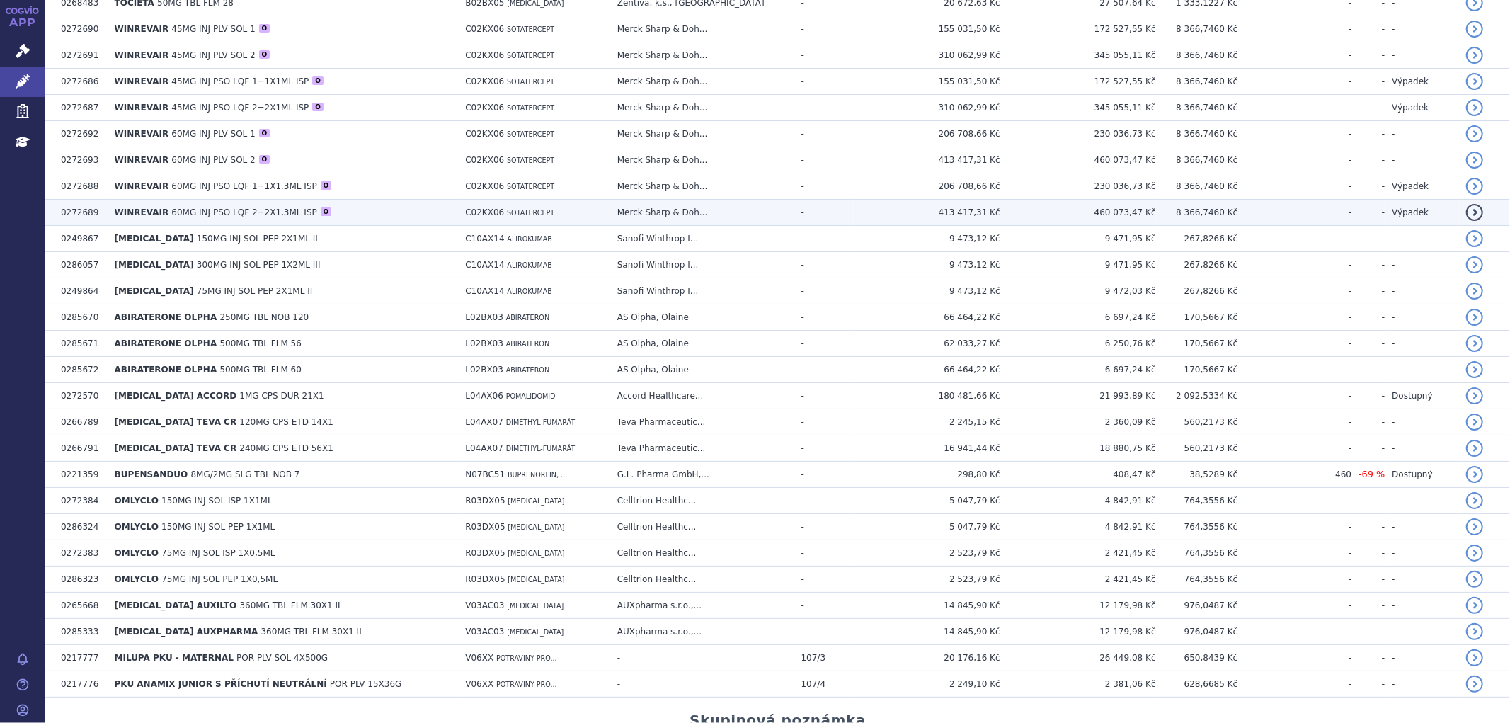
scroll to position [472, 0]
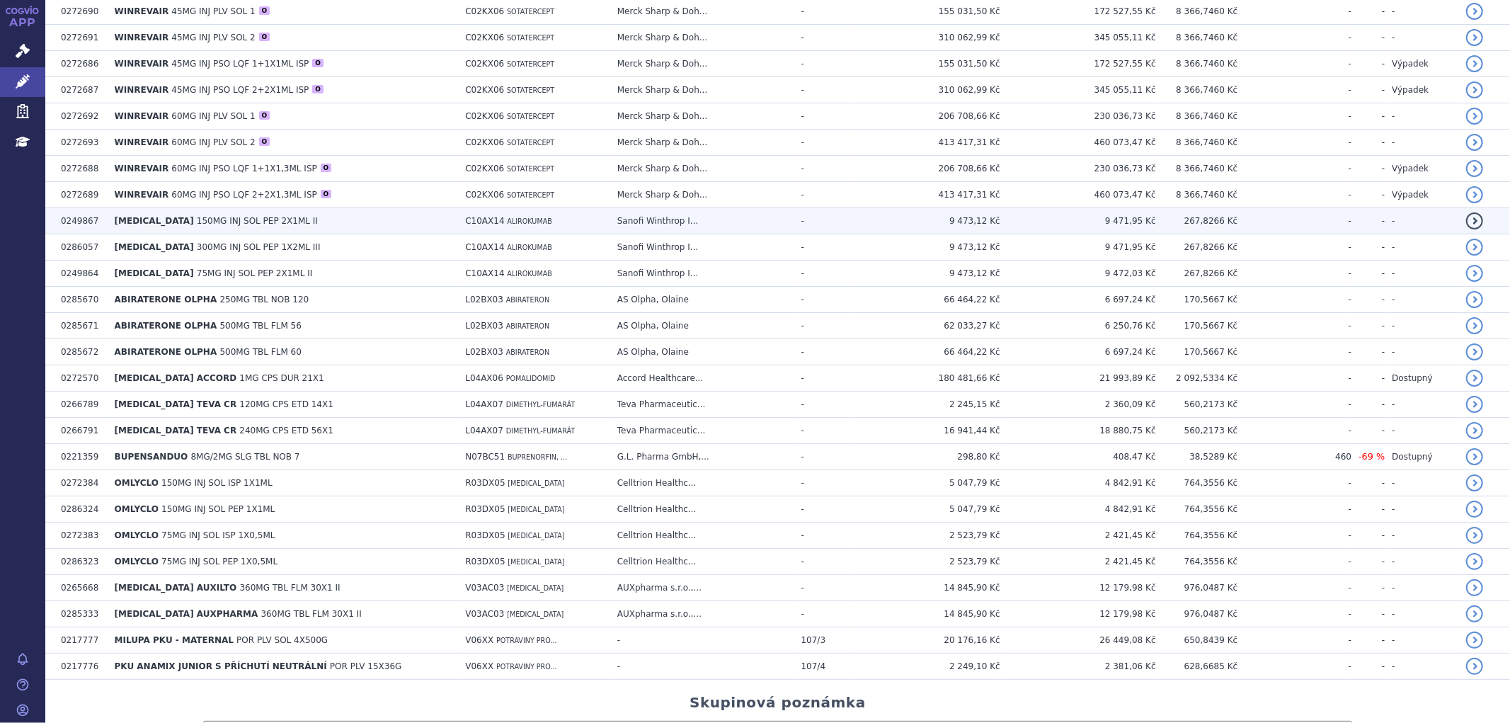
click at [100, 227] on td "0249867" at bounding box center [81, 221] width 54 height 26
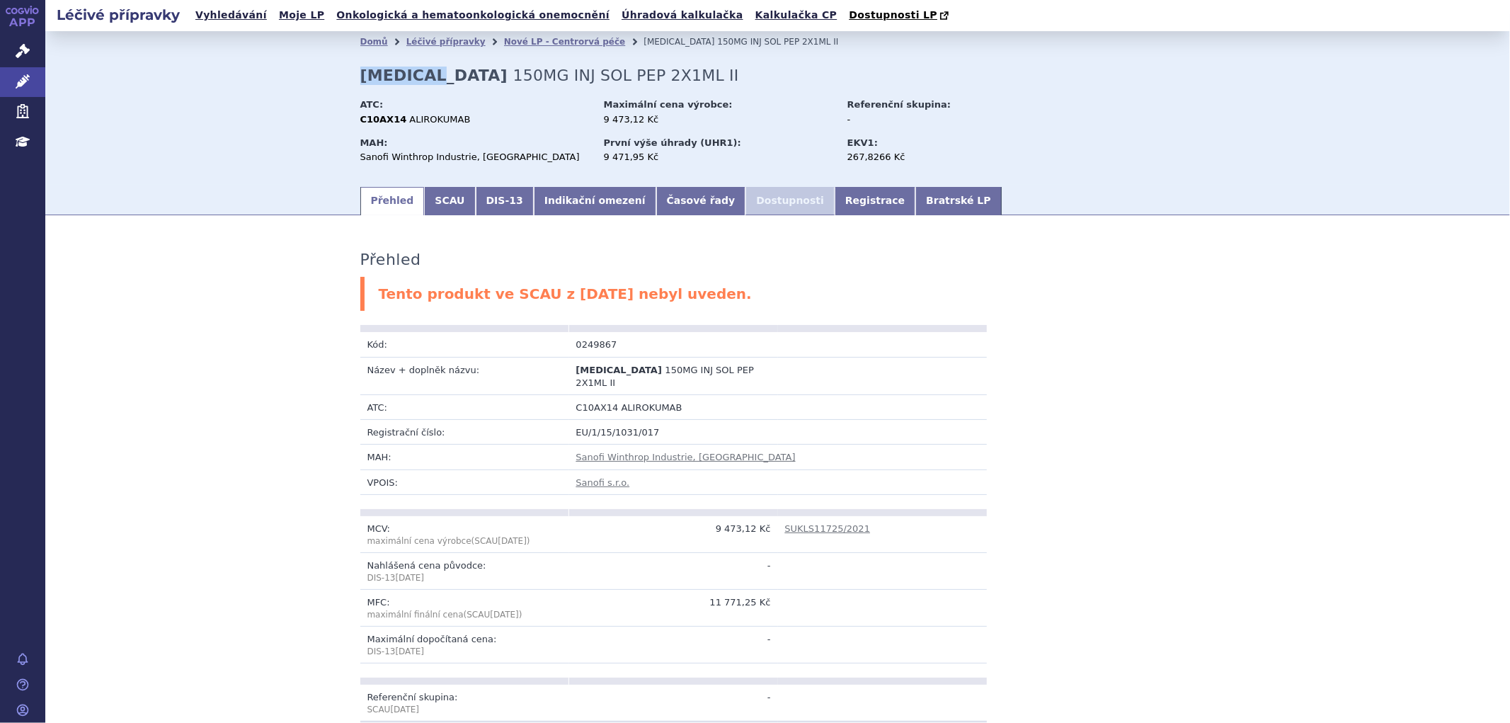
drag, startPoint x: 409, startPoint y: 84, endPoint x: 433, endPoint y: 81, distance: 24.2
click at [433, 81] on div "Domů Léčivé přípravky Nové LP - Centrorvá péče PRALUENT 150MG INJ SOL PEP 2X1ML…" at bounding box center [778, 118] width 892 height 132
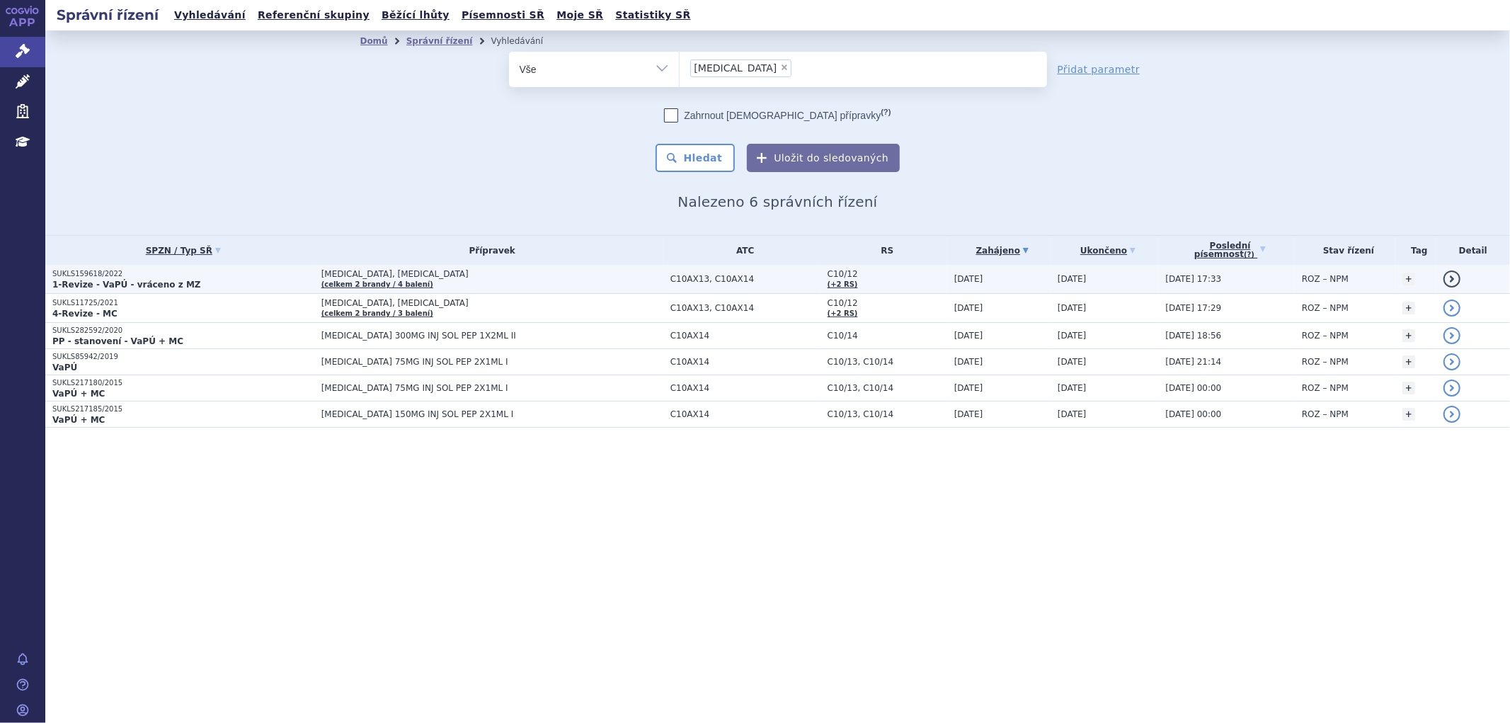
click at [440, 278] on td "[MEDICAL_DATA], [MEDICAL_DATA] (celkem 2 [PERSON_NAME] / 4 balení)" at bounding box center [488, 279] width 349 height 29
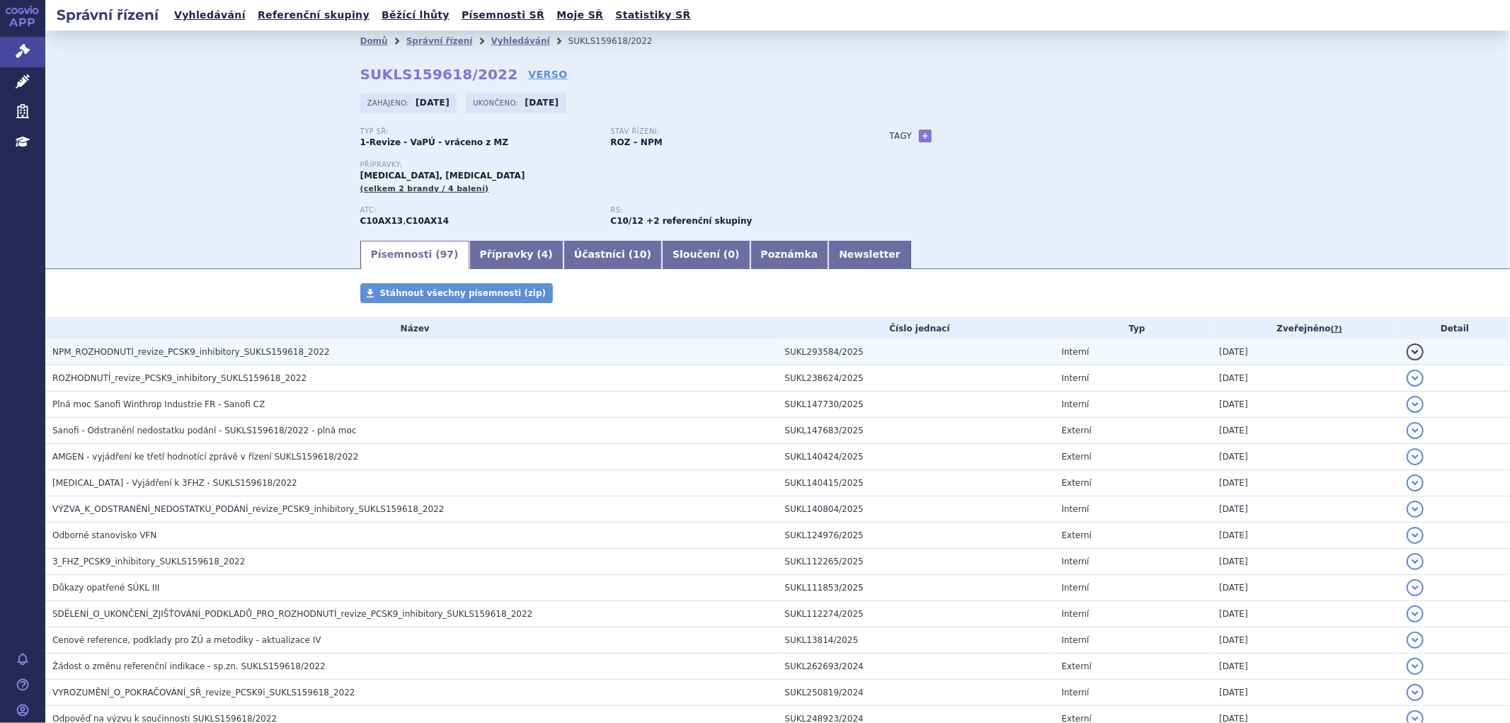
click at [355, 351] on h3 "NPM_ROZHODNUTÍ_revize_PCSK9_inhibitory_SUKLS159618_2022" at bounding box center [415, 352] width 726 height 14
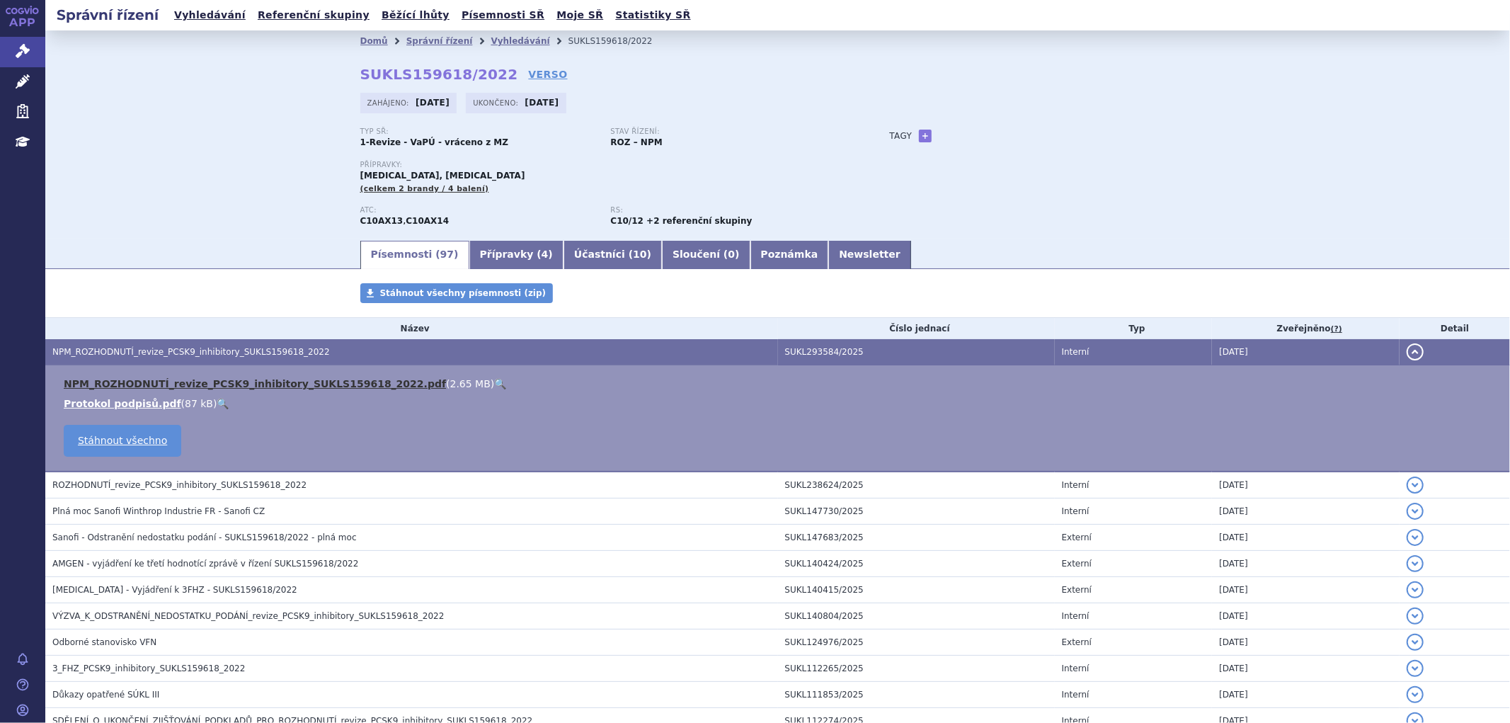
click at [366, 387] on link "NPM_ROZHODNUTÍ_revize_PCSK9_inhibitory_SUKLS159618_2022.pdf" at bounding box center [255, 383] width 382 height 11
click at [967, 105] on div "Zahájeno: 17.08.2022 Ukončeno: 09.07.2025" at bounding box center [778, 107] width 836 height 28
click at [483, 257] on link "Přípravky ( 4 )" at bounding box center [517, 255] width 94 height 28
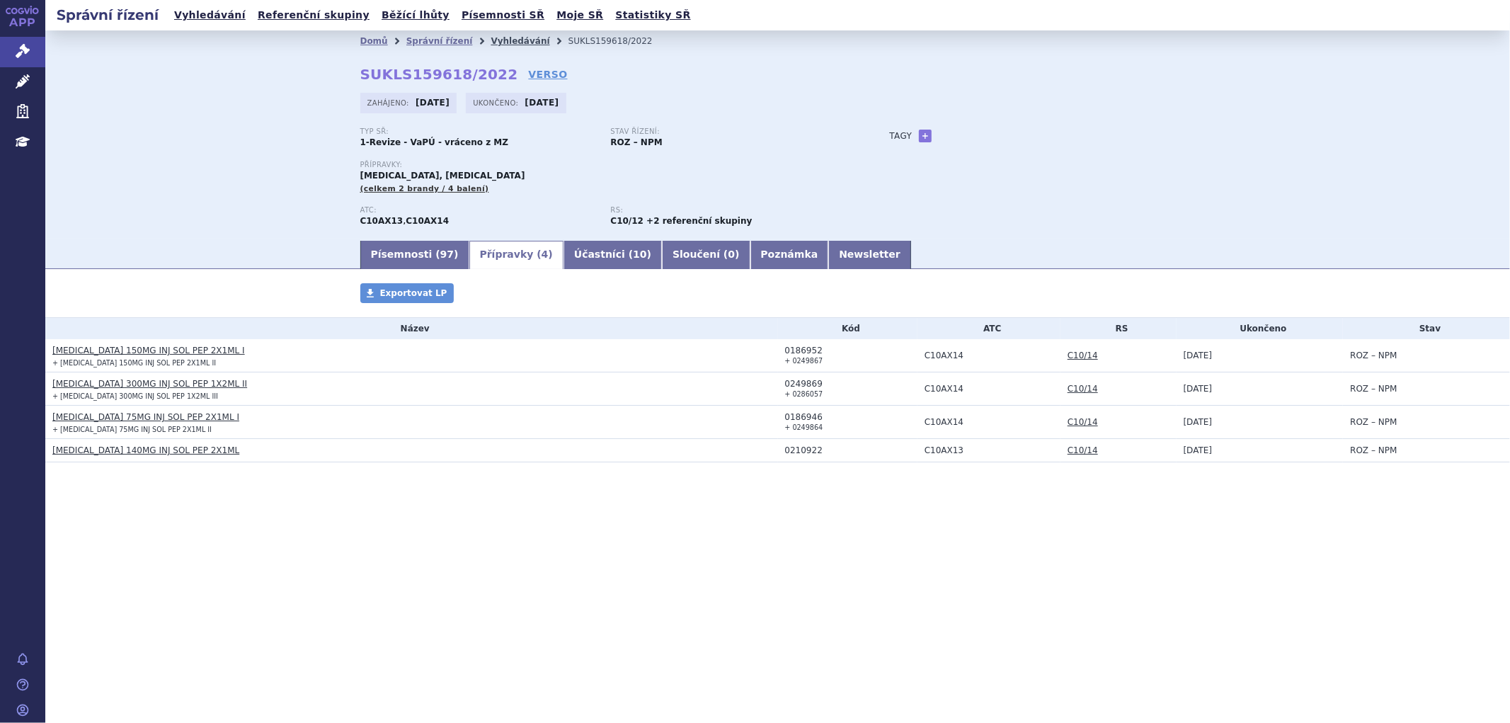
click at [491, 44] on link "Vyhledávání" at bounding box center [520, 41] width 59 height 10
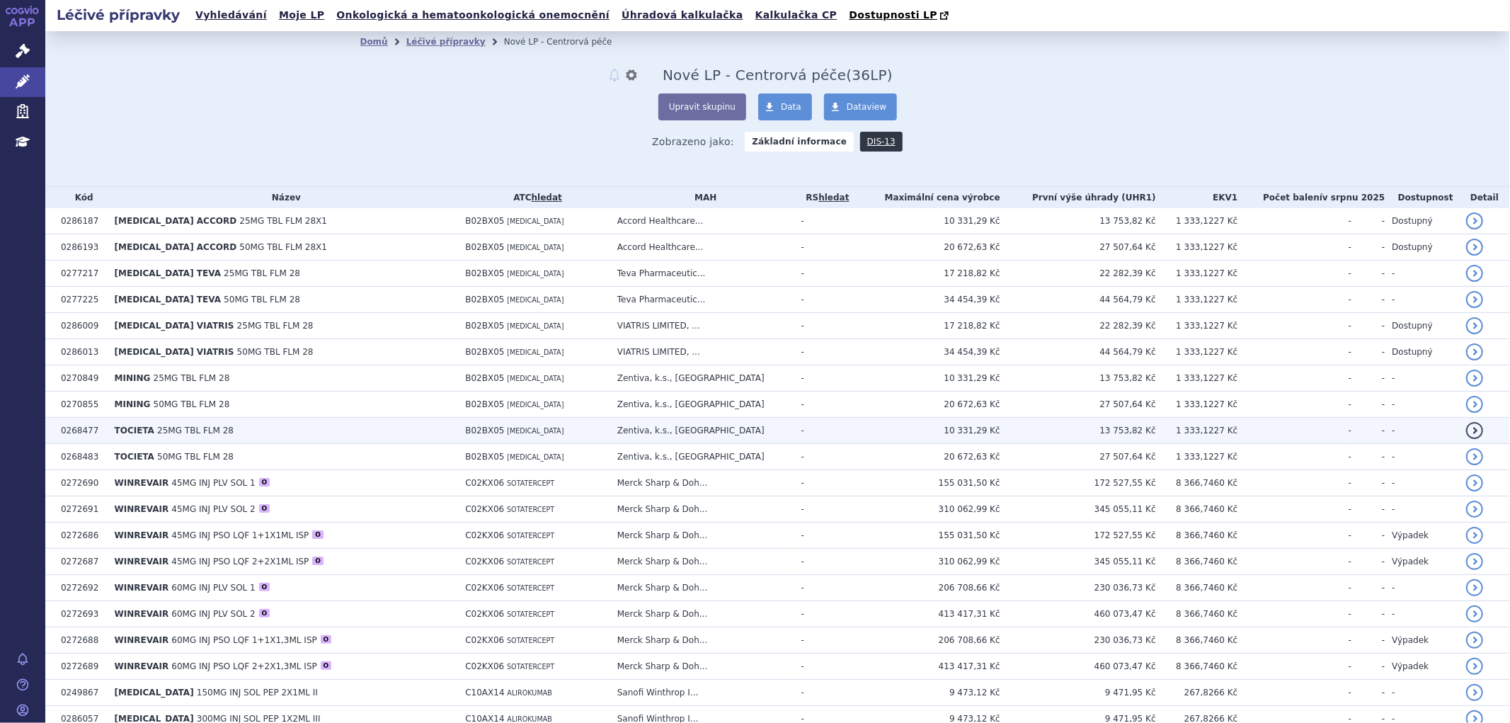
click at [126, 428] on span "TOCIETA" at bounding box center [135, 431] width 40 height 10
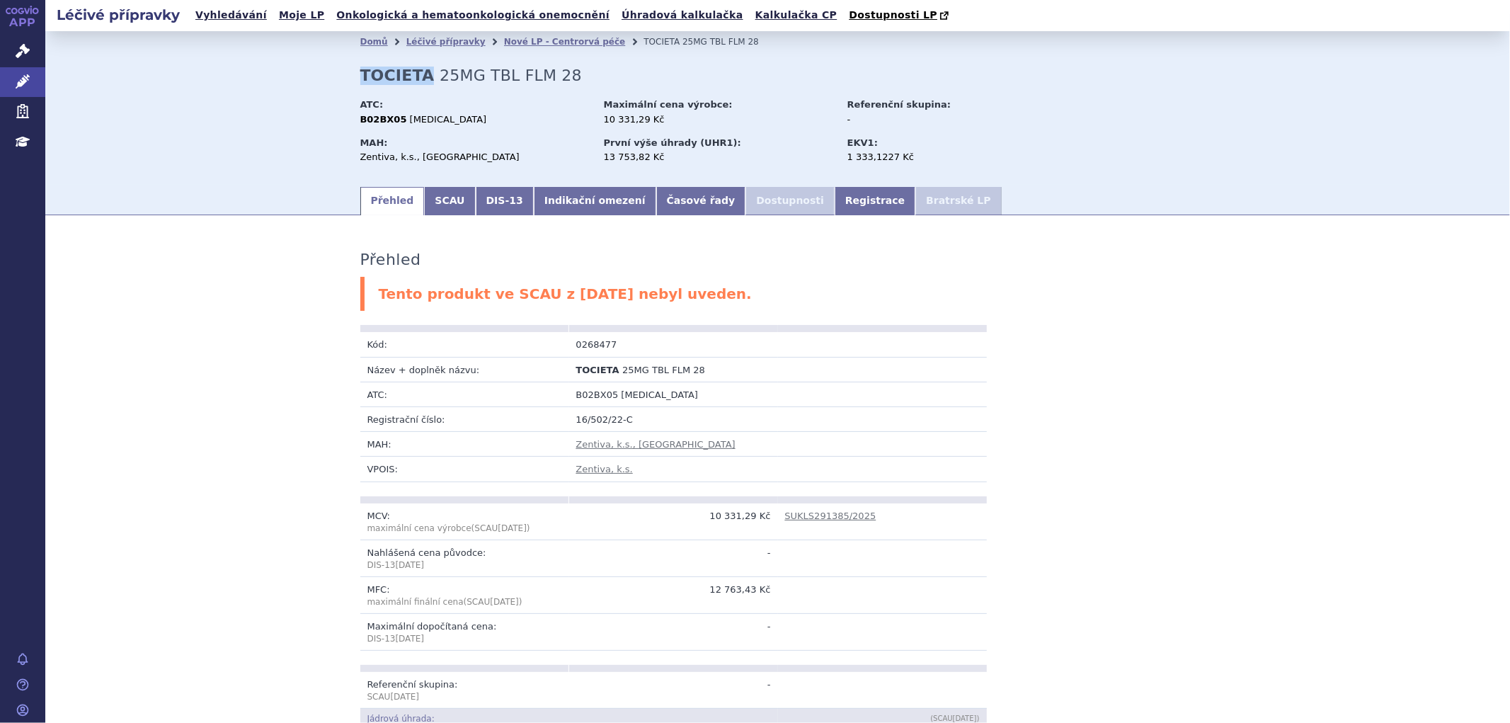
drag, startPoint x: 354, startPoint y: 75, endPoint x: 414, endPoint y: 78, distance: 60.3
click at [414, 78] on strong "TOCIETA" at bounding box center [397, 76] width 74 height 18
copy strong "TOCIETA"
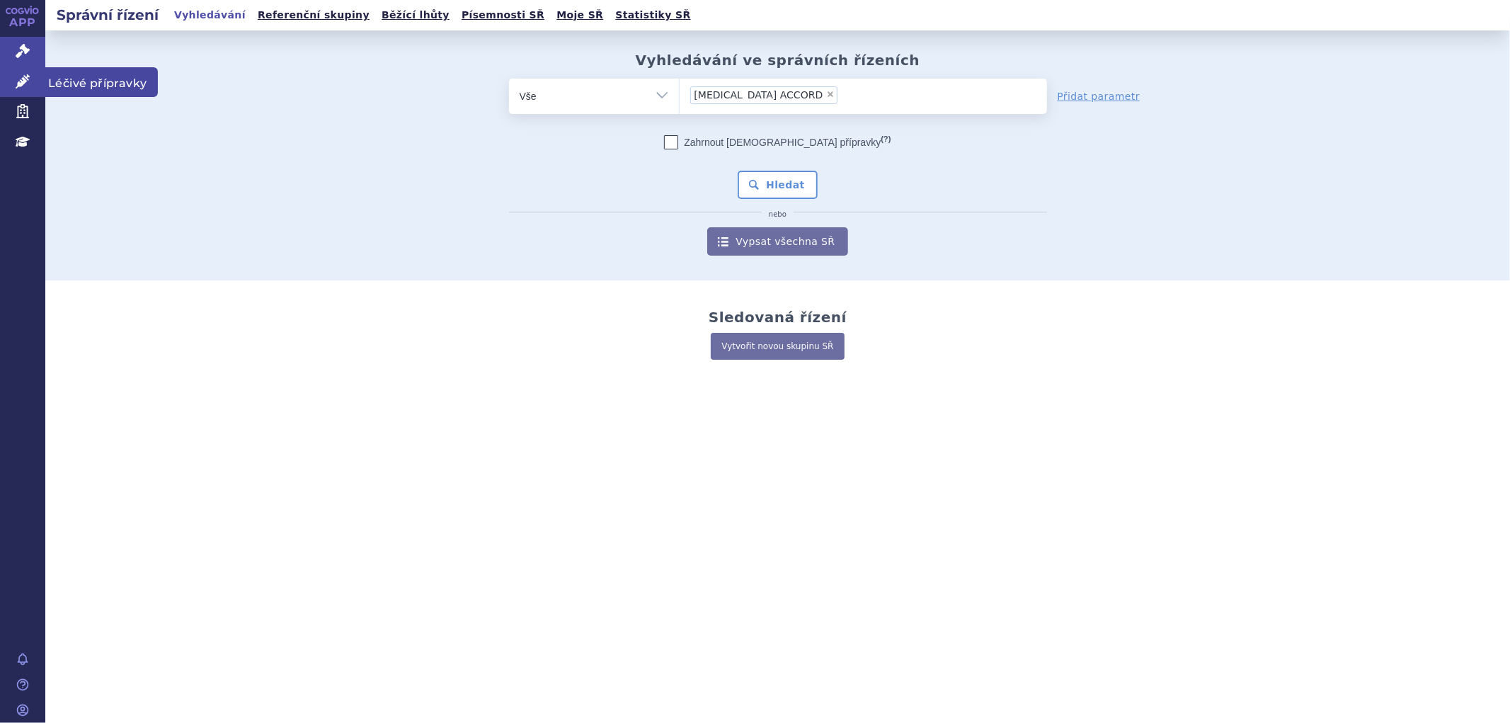
click at [28, 81] on icon at bounding box center [23, 81] width 14 height 14
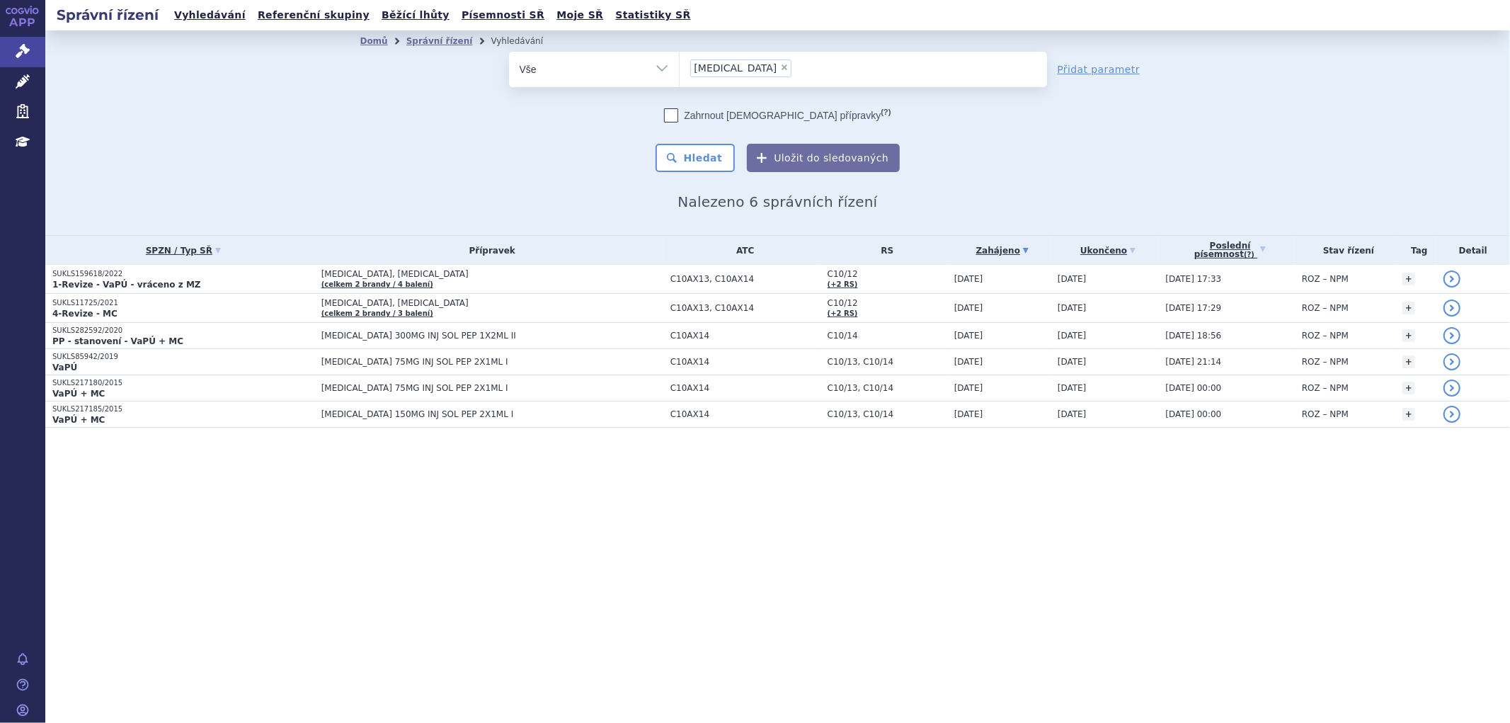
click at [780, 66] on span "×" at bounding box center [784, 67] width 8 height 8
click at [680, 66] on select "PRALUENT" at bounding box center [679, 68] width 1 height 35
paste input "TOCIETA"
type input "TOCIETA"
select select "TOCIETA"
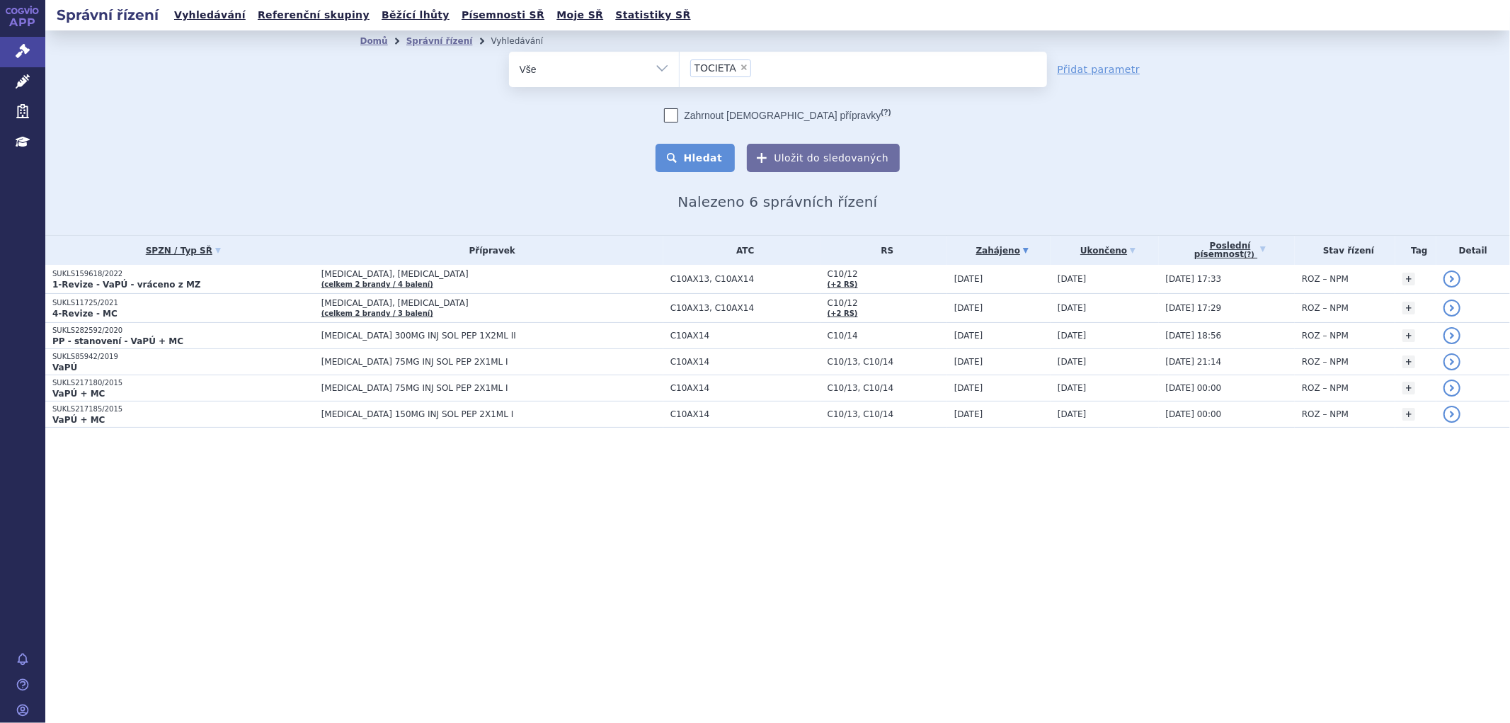
click at [728, 151] on button "Hledat" at bounding box center [696, 158] width 80 height 28
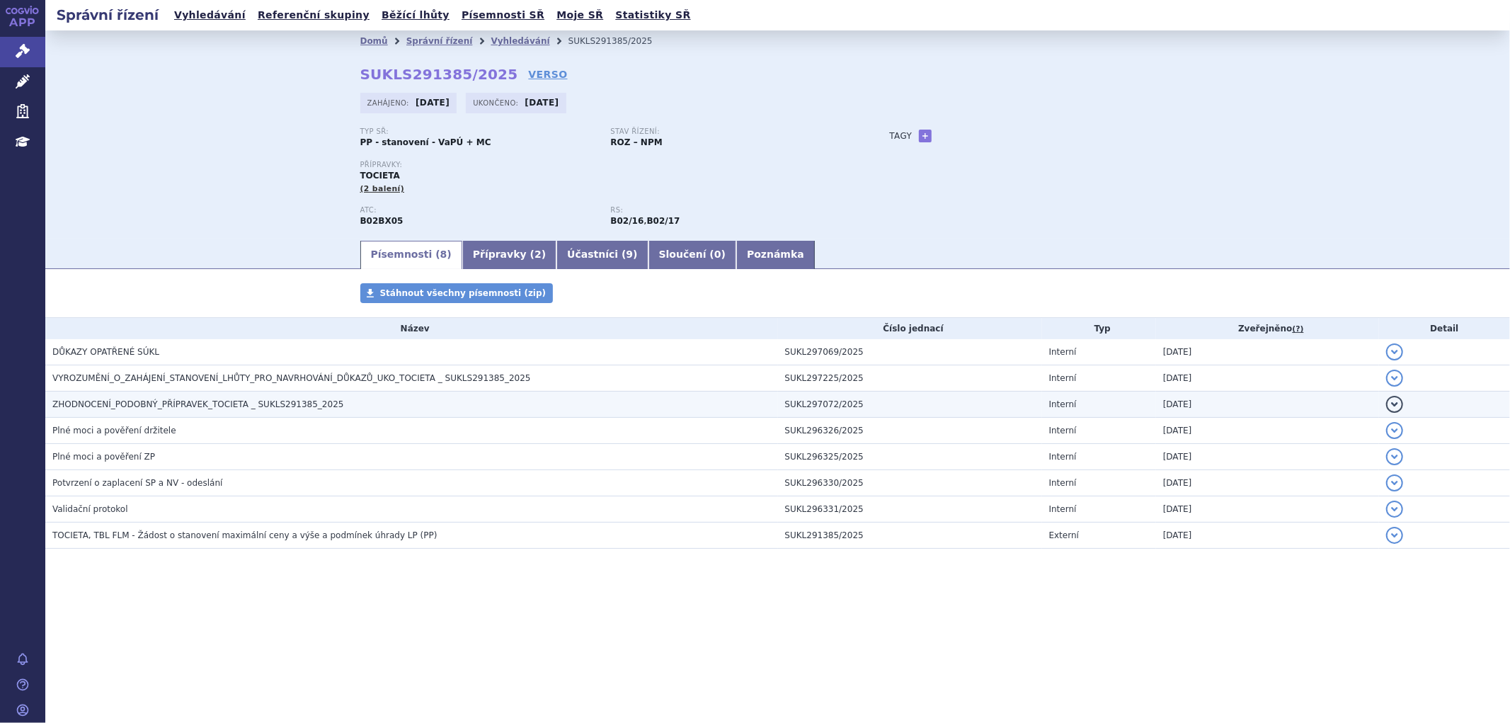
click at [128, 407] on span "ZHODNOCENÍ_PODOBNÝ_PŘÍPRAVEK_TOCIETA _ SUKLS291385_2025" at bounding box center [197, 404] width 291 height 10
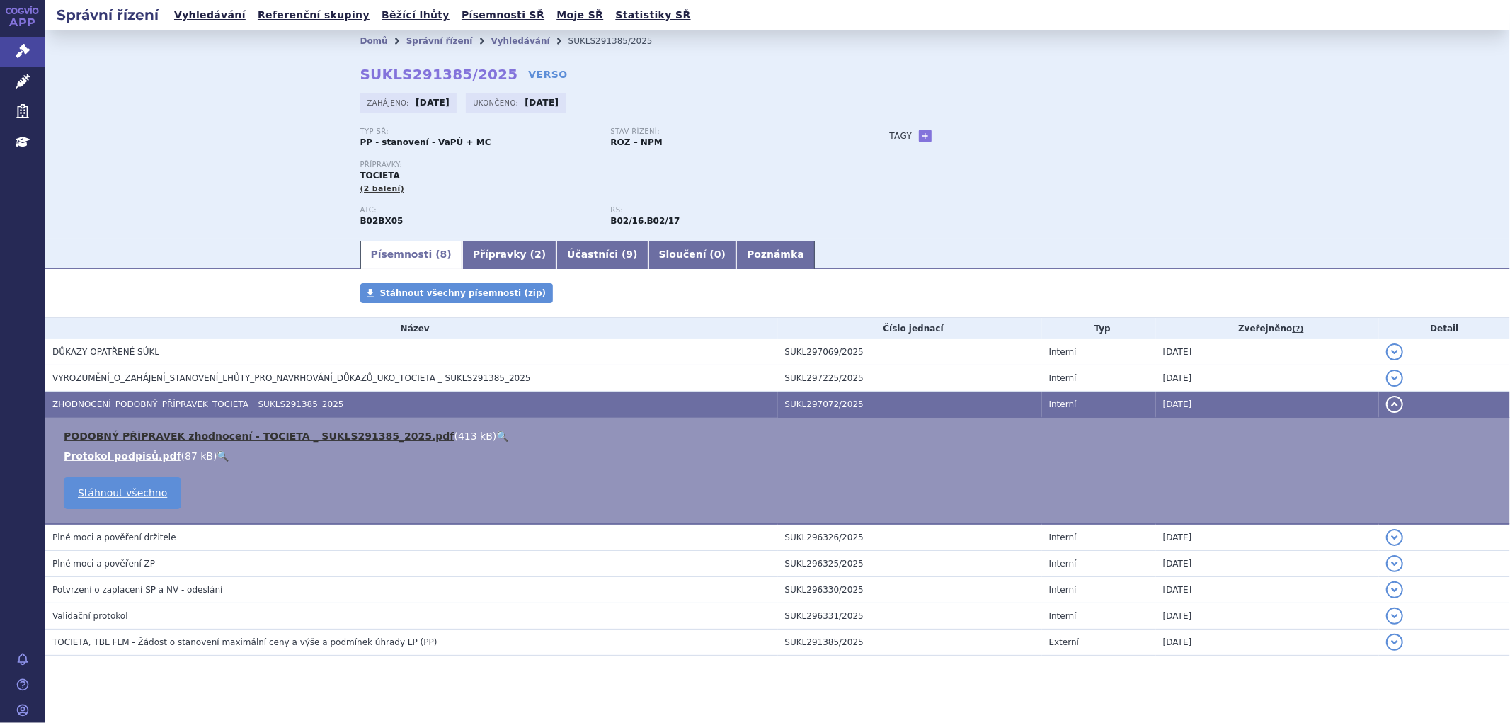
click at [203, 442] on link "PODOBNÝ PŘÍPRAVEK zhodnocení - TOCIETA _ SUKLS291385_2025.pdf" at bounding box center [259, 436] width 391 height 11
click at [491, 51] on li "Vyhledávání" at bounding box center [529, 40] width 77 height 21
click at [491, 44] on link "Vyhledávání" at bounding box center [520, 41] width 59 height 10
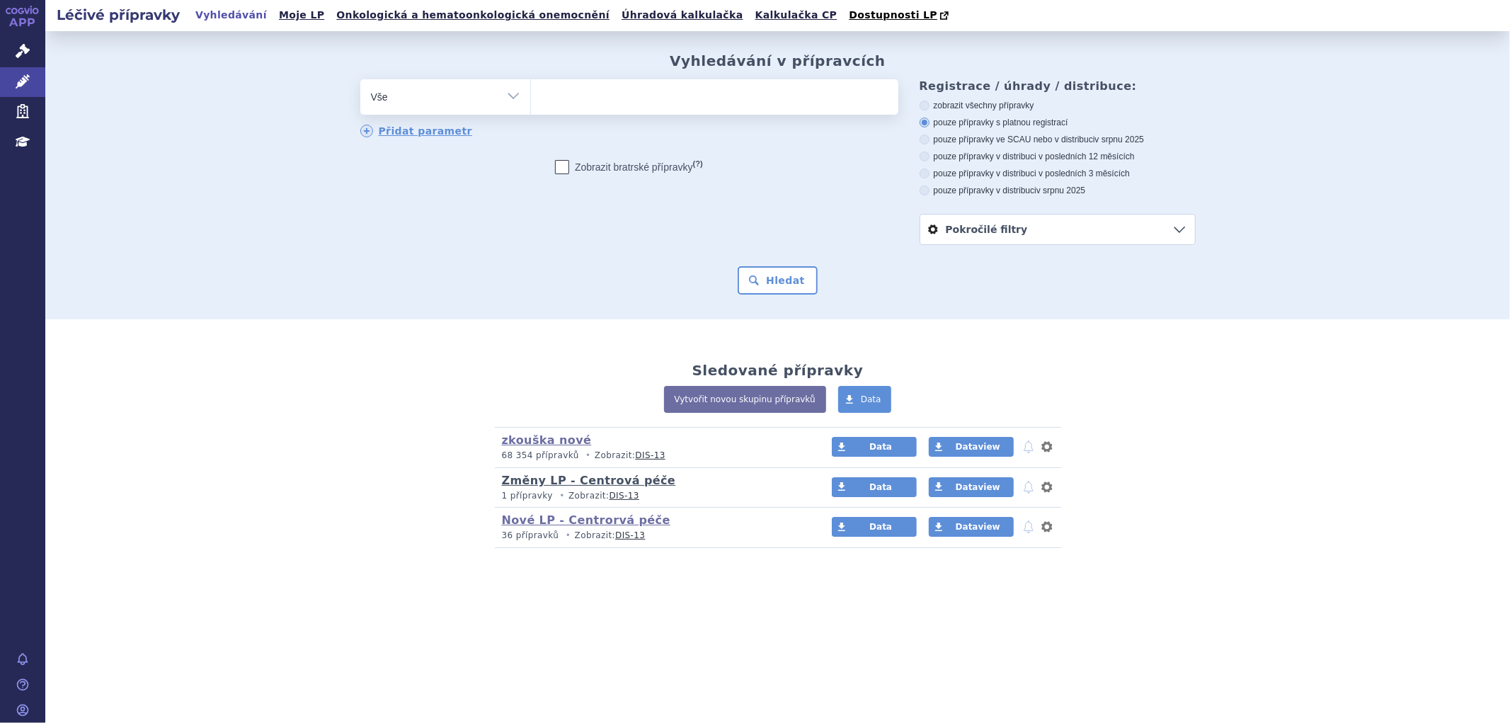
click at [550, 484] on link "Změny LP - Centrová péče" at bounding box center [589, 480] width 174 height 13
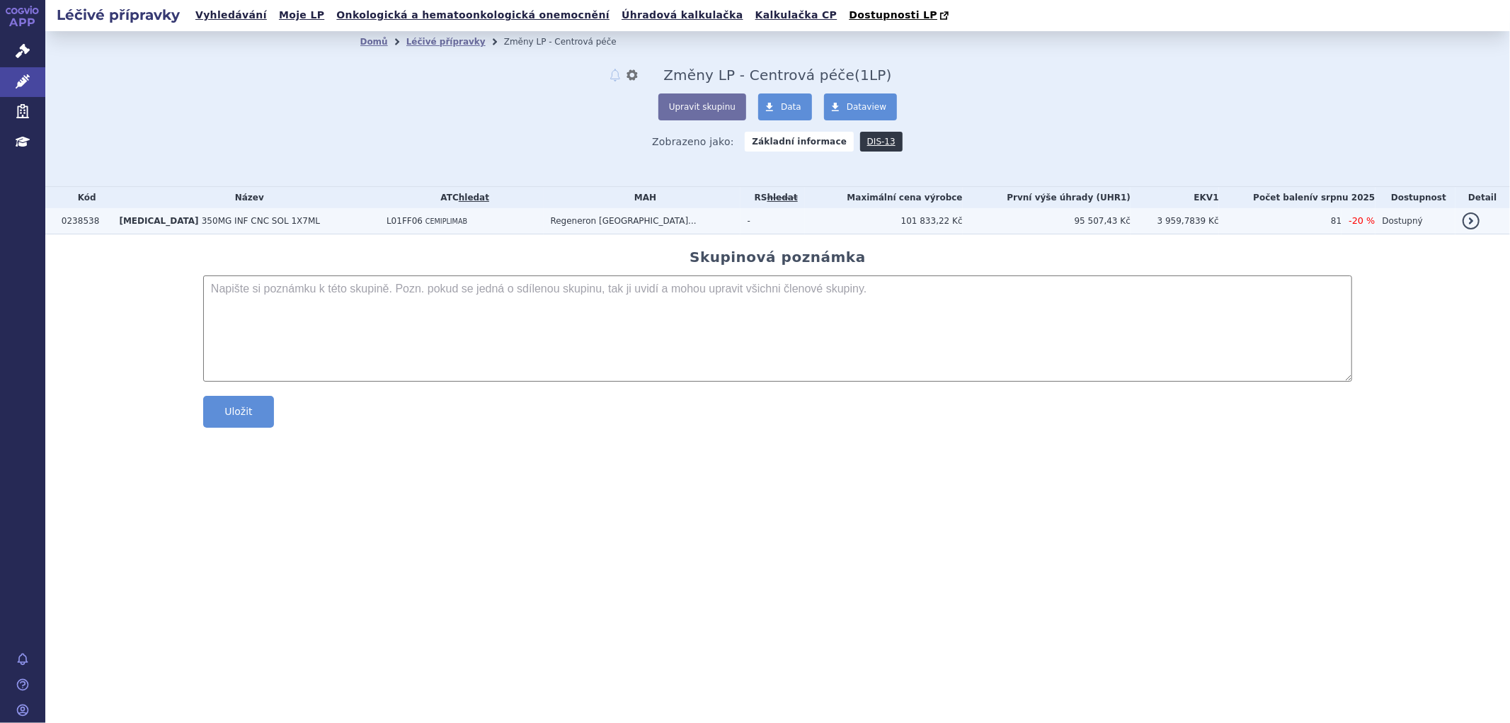
click at [202, 220] on span "350MG INF CNC SOL 1X7ML" at bounding box center [261, 221] width 118 height 10
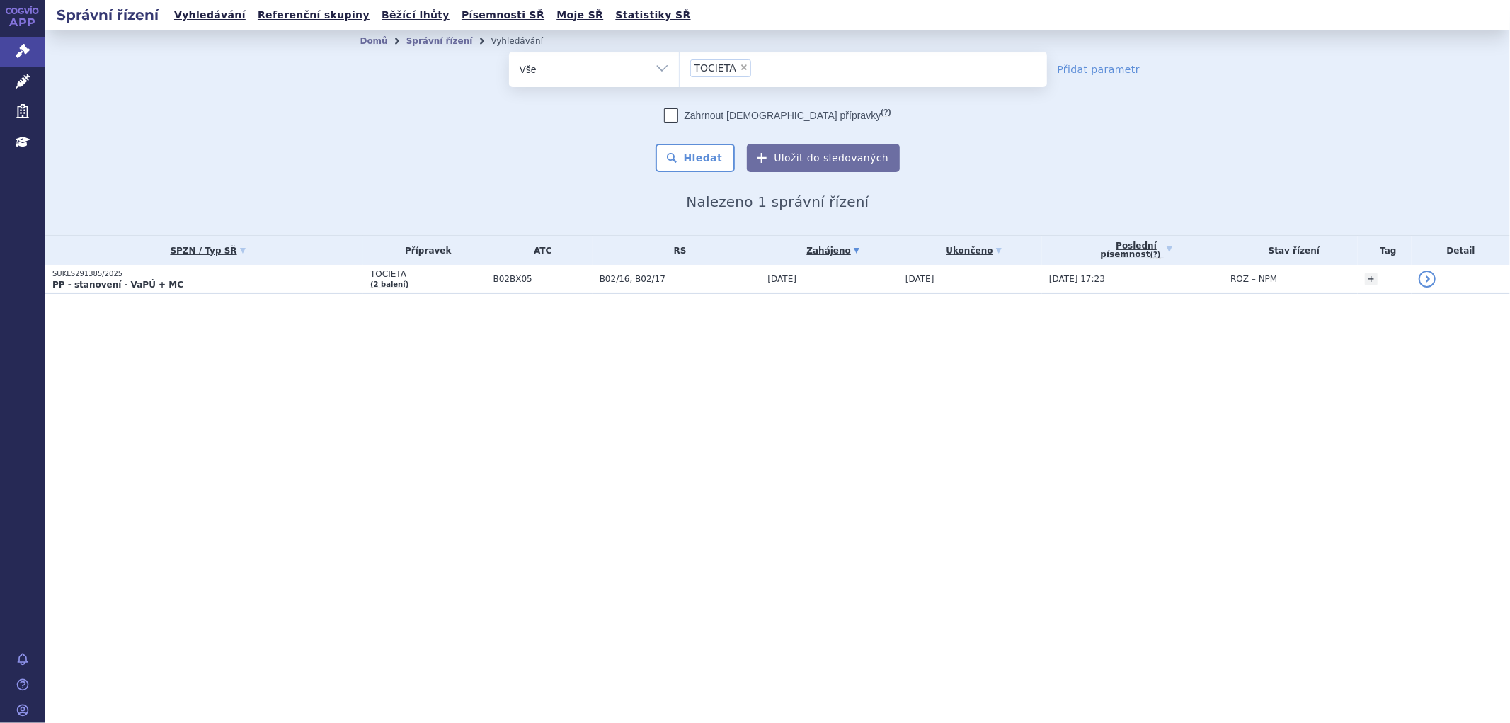
click at [740, 65] on span "×" at bounding box center [744, 67] width 8 height 8
click at [680, 65] on select "TOCIETA" at bounding box center [679, 68] width 1 height 35
select select
type input "0209123"
select select "0209123"
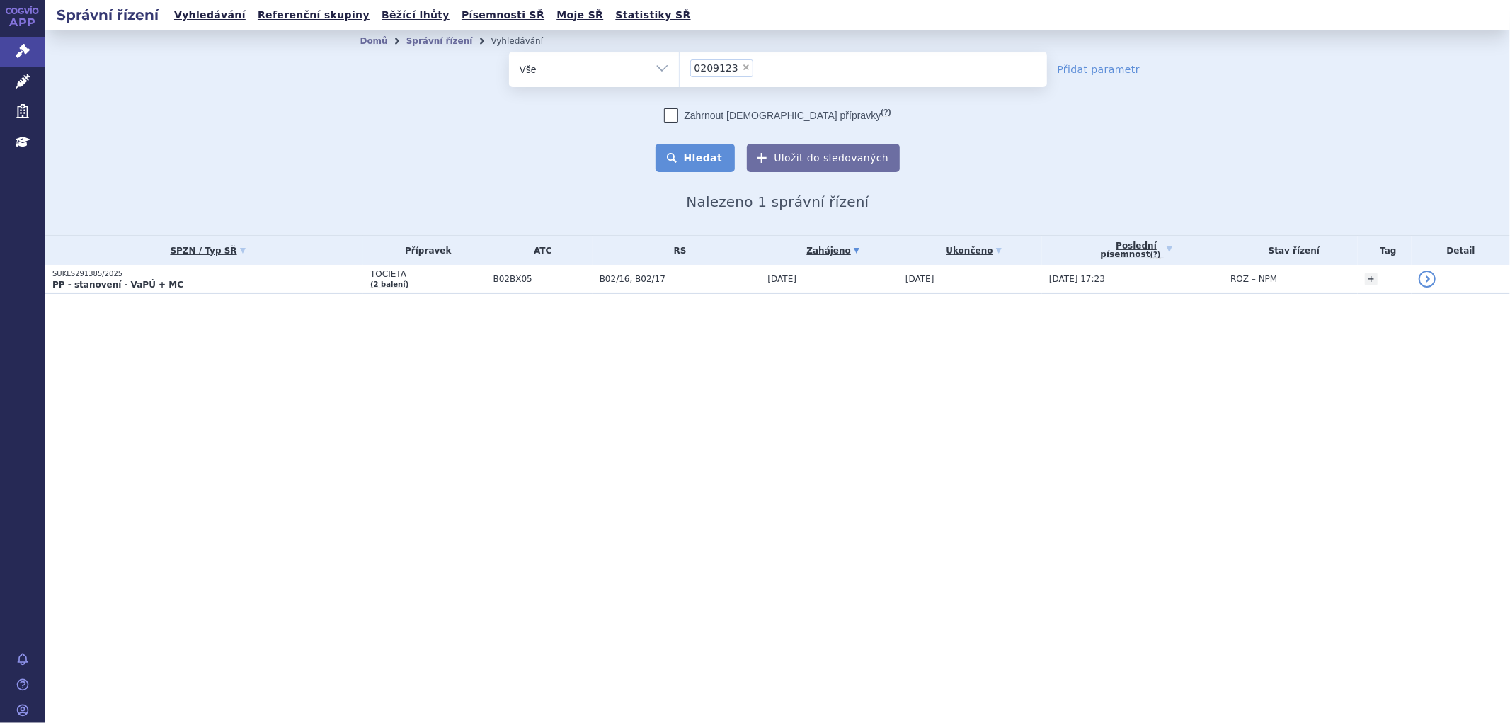
click at [700, 153] on button "Hledat" at bounding box center [696, 158] width 80 height 28
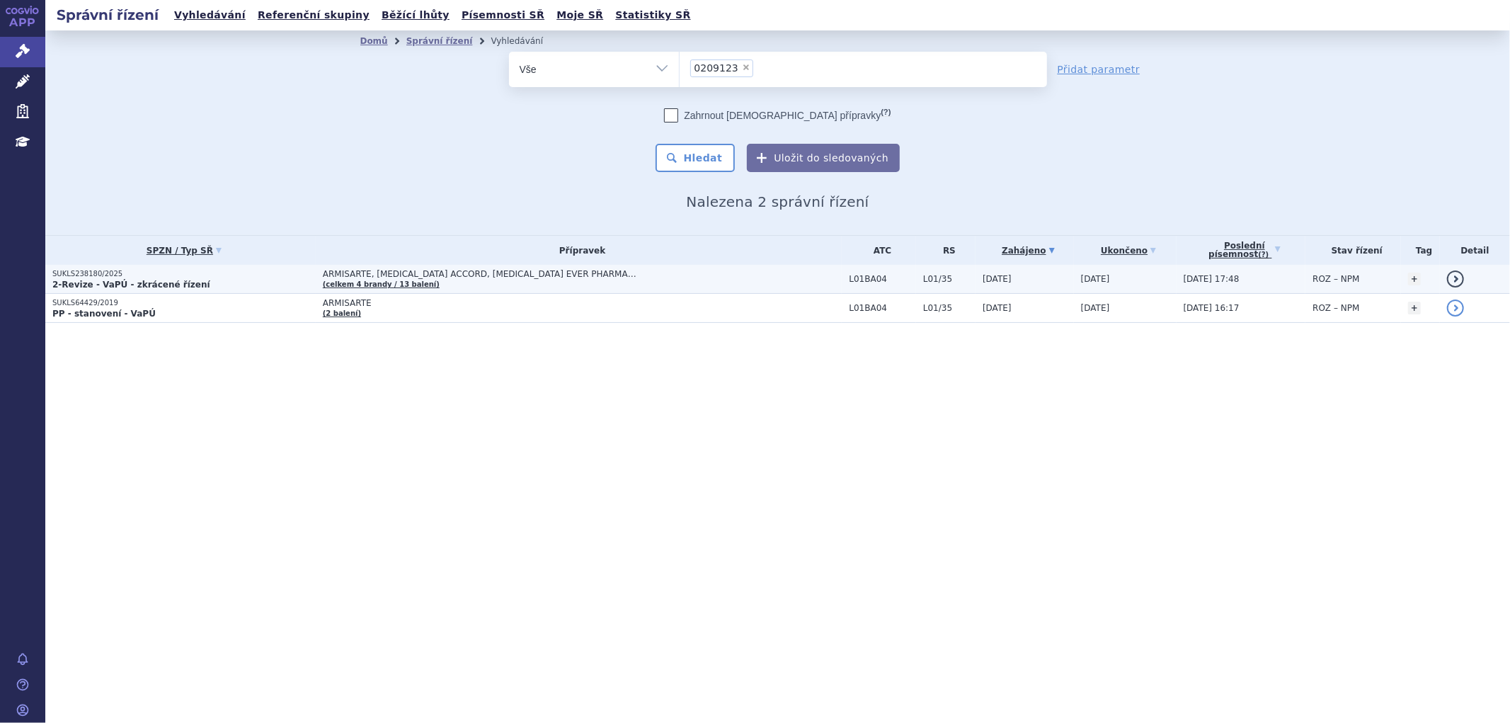
click at [501, 277] on span "ARMISARTE, [MEDICAL_DATA] ACCORD, [MEDICAL_DATA] EVER PHARMA…" at bounding box center [500, 274] width 354 height 10
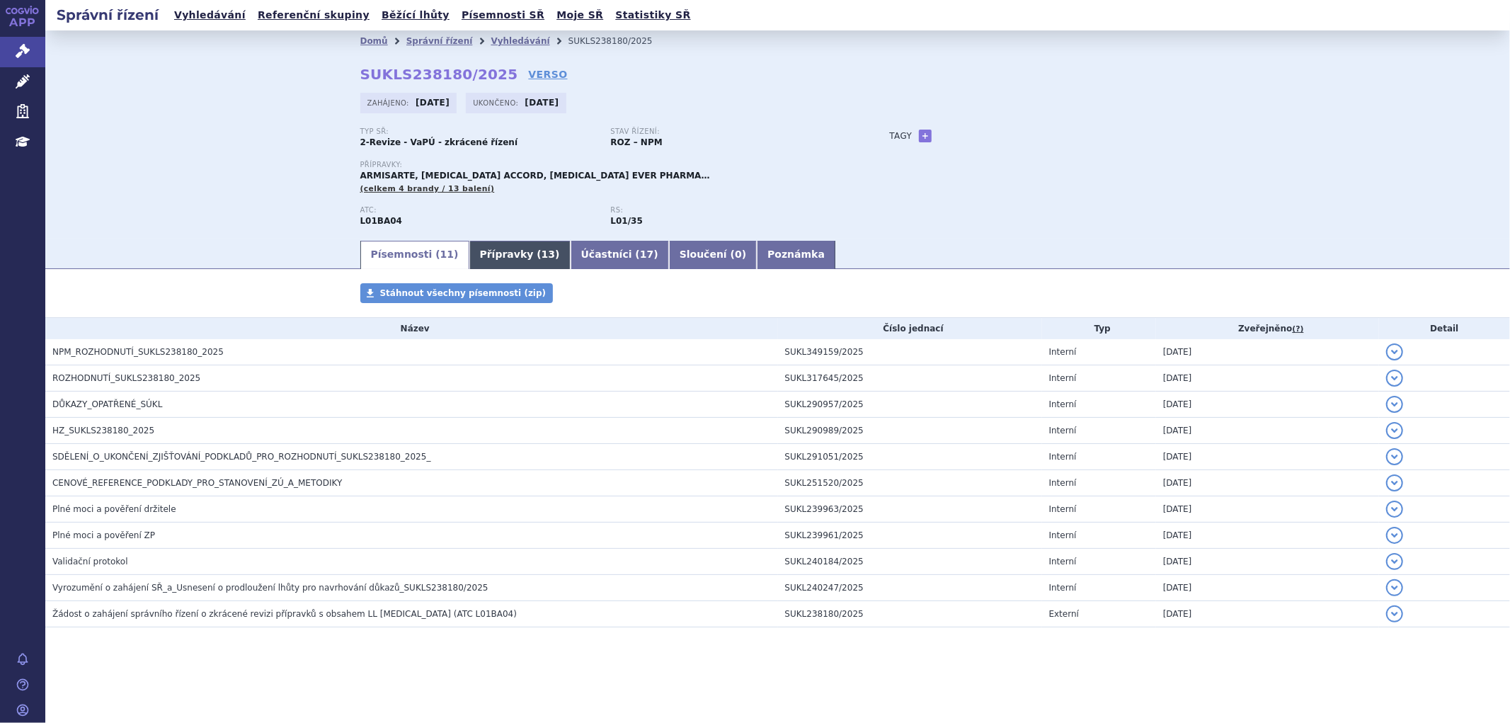
click at [482, 255] on link "Přípravky ( 13 )" at bounding box center [520, 255] width 101 height 28
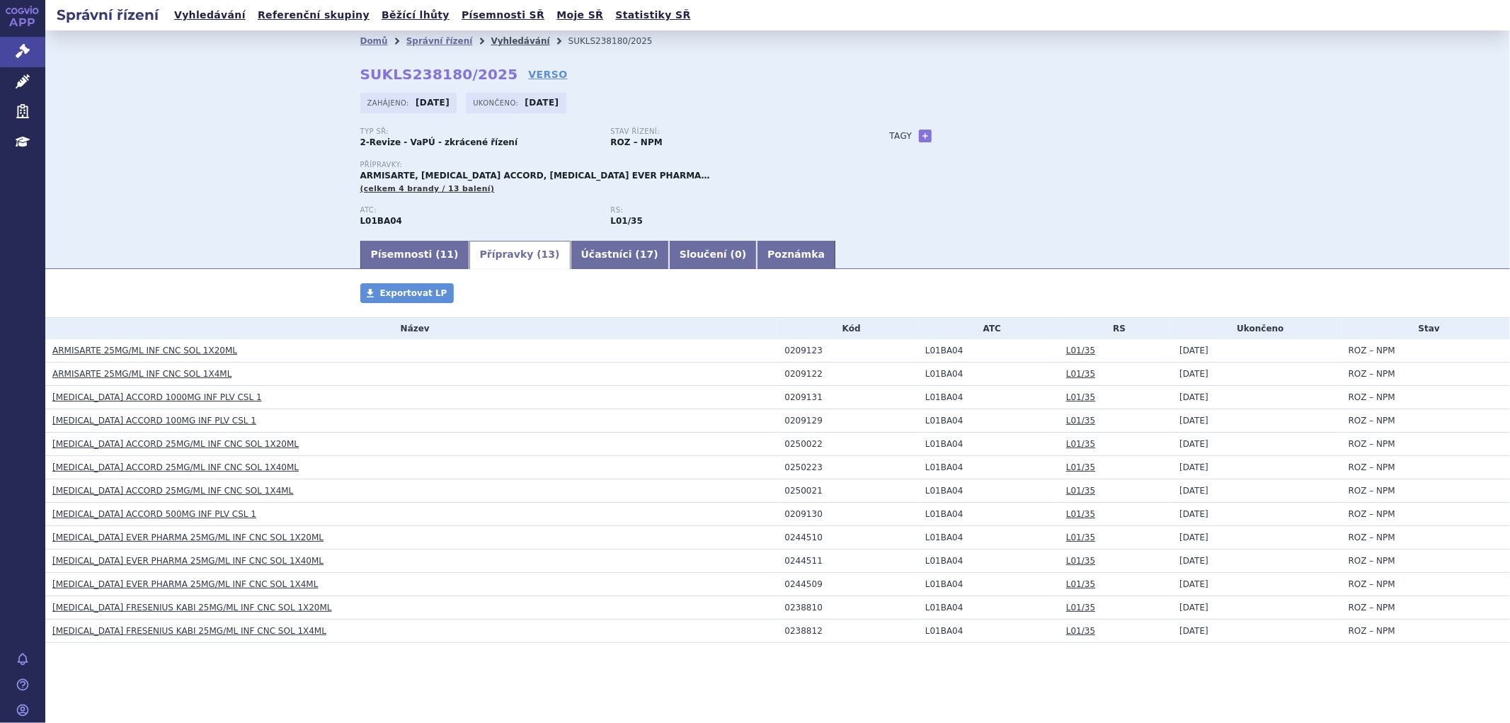
click at [491, 42] on link "Vyhledávání" at bounding box center [520, 41] width 59 height 10
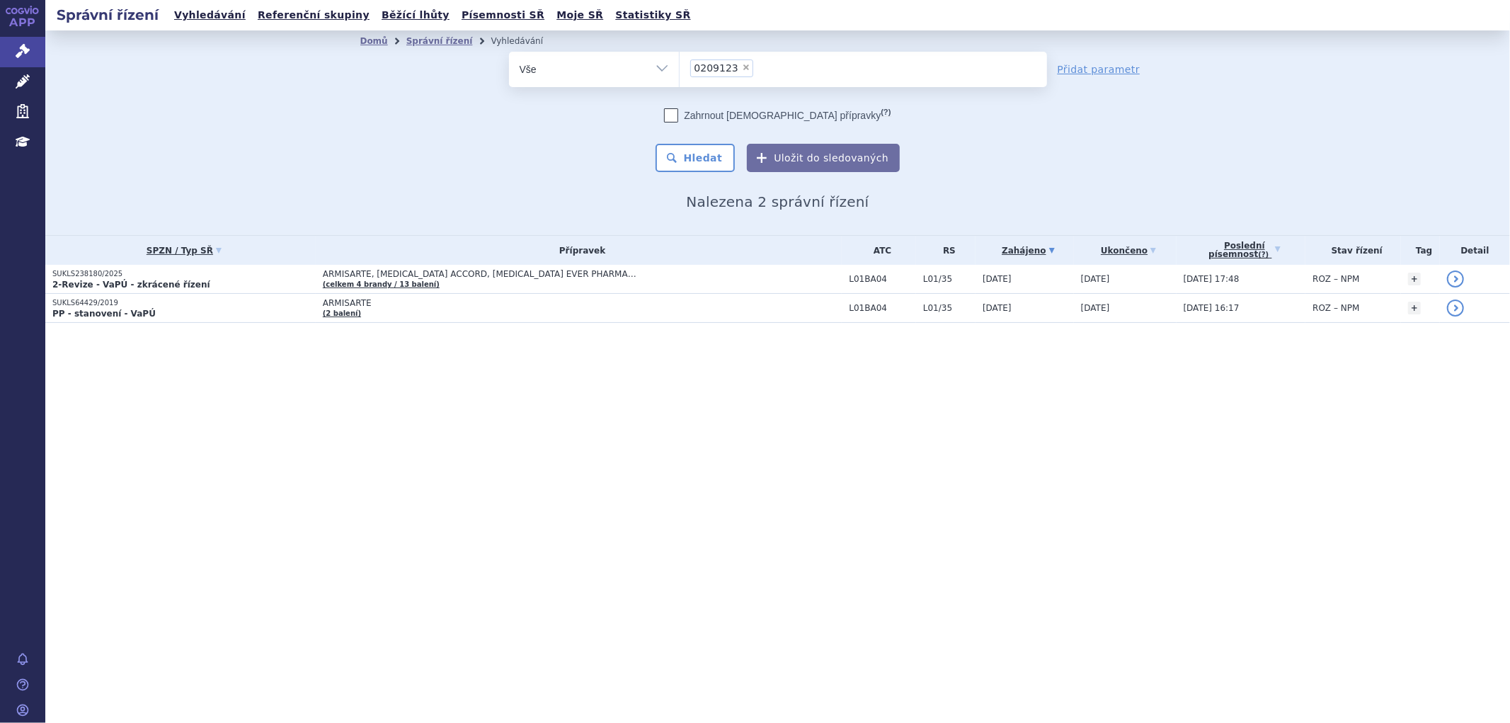
click at [742, 67] on span "×" at bounding box center [746, 67] width 8 height 8
click at [680, 67] on select "0209123" at bounding box center [679, 68] width 1 height 35
select select
type input "0149394"
select select "0149394"
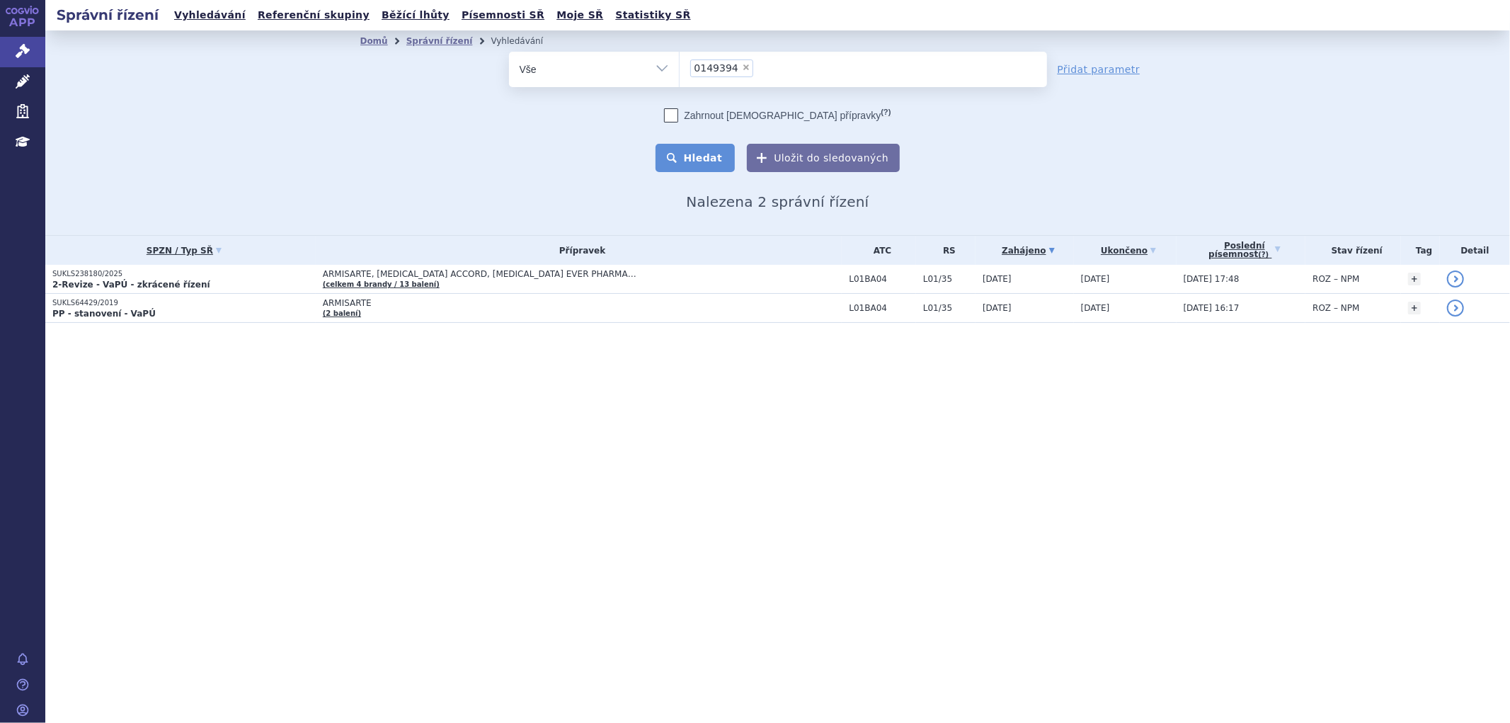
click at [719, 161] on button "Hledat" at bounding box center [696, 158] width 80 height 28
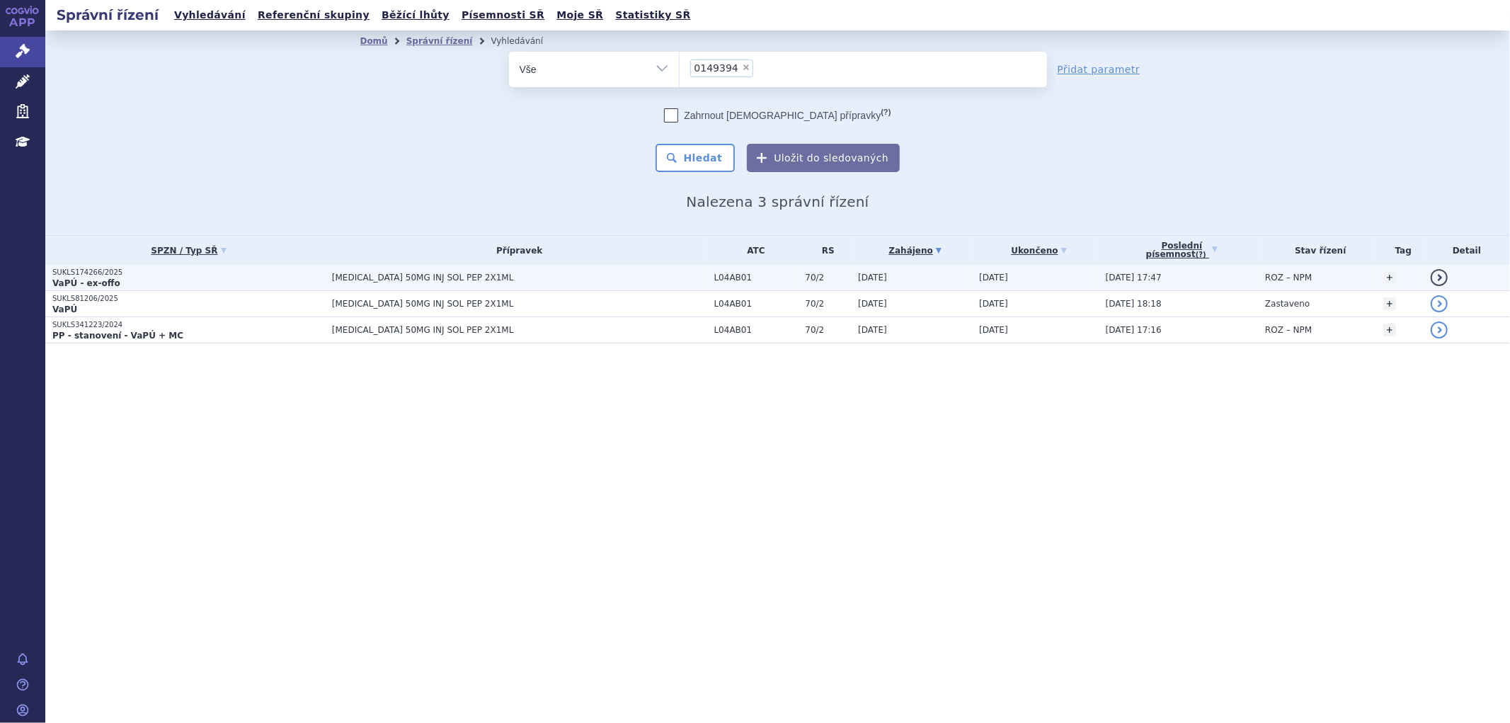
click at [324, 273] on p "SUKLS174266/2025" at bounding box center [188, 273] width 273 height 10
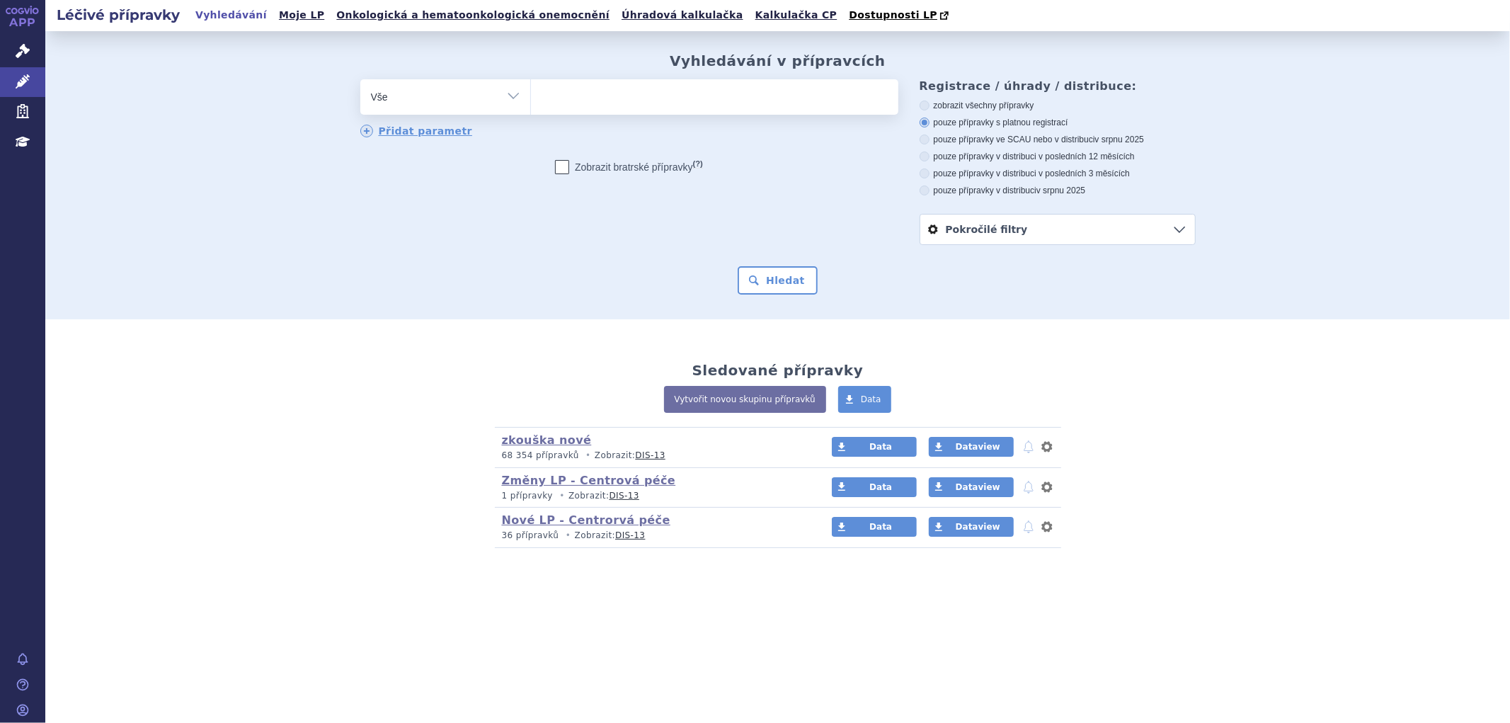
click at [656, 103] on ul at bounding box center [715, 94] width 368 height 30
click at [531, 103] on select at bounding box center [530, 96] width 1 height 35
paste input "0149394"
type input "0149394"
select select "0149394"
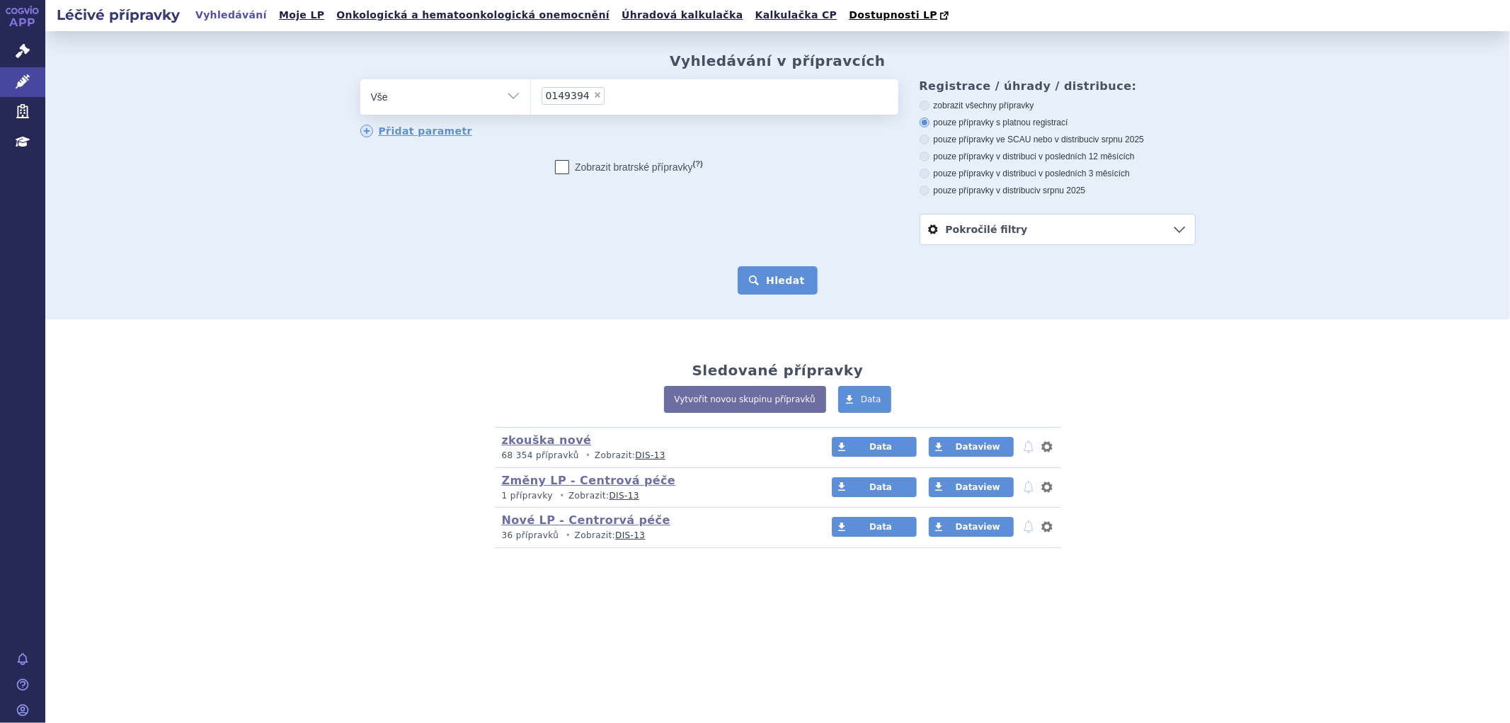
click at [783, 285] on button "Hledat" at bounding box center [778, 280] width 80 height 28
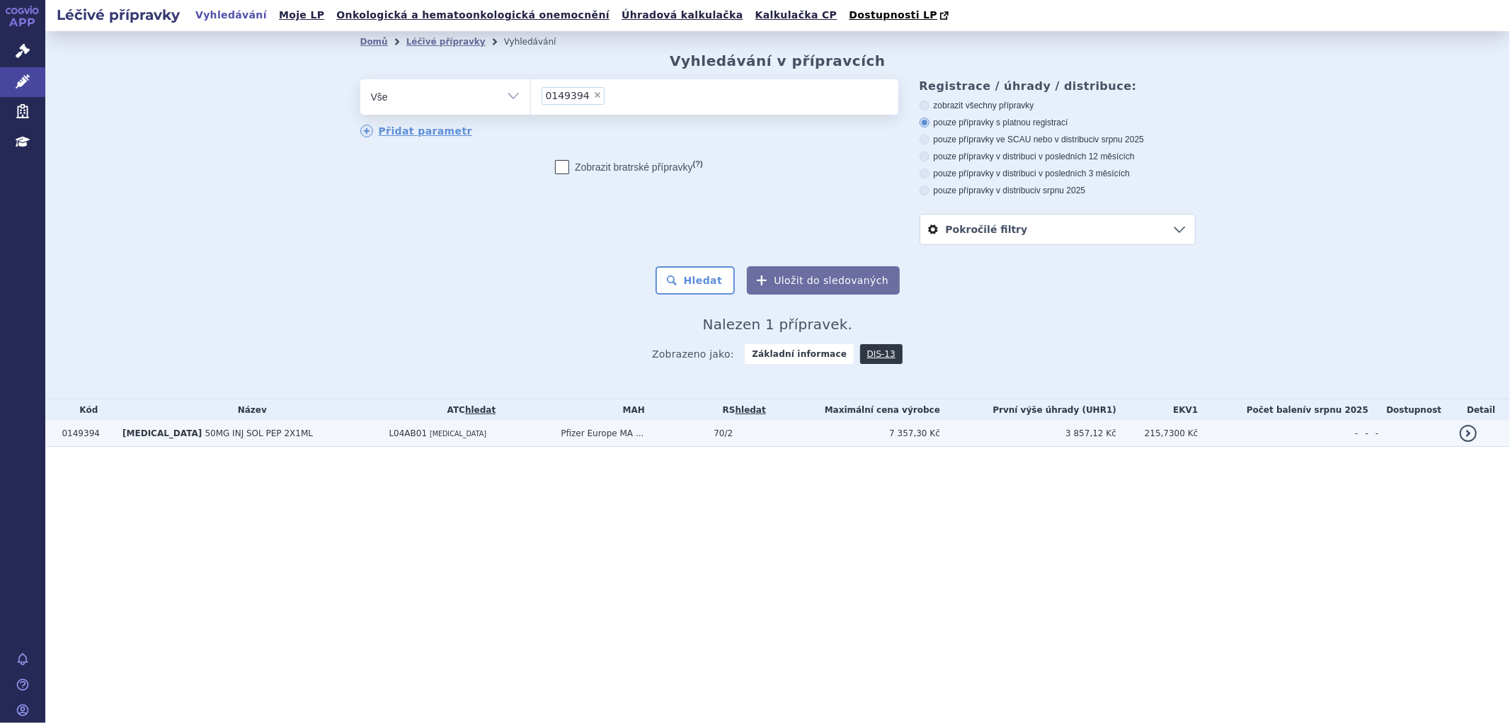
click at [597, 435] on td "Pfizer Europe MA ..." at bounding box center [630, 434] width 153 height 26
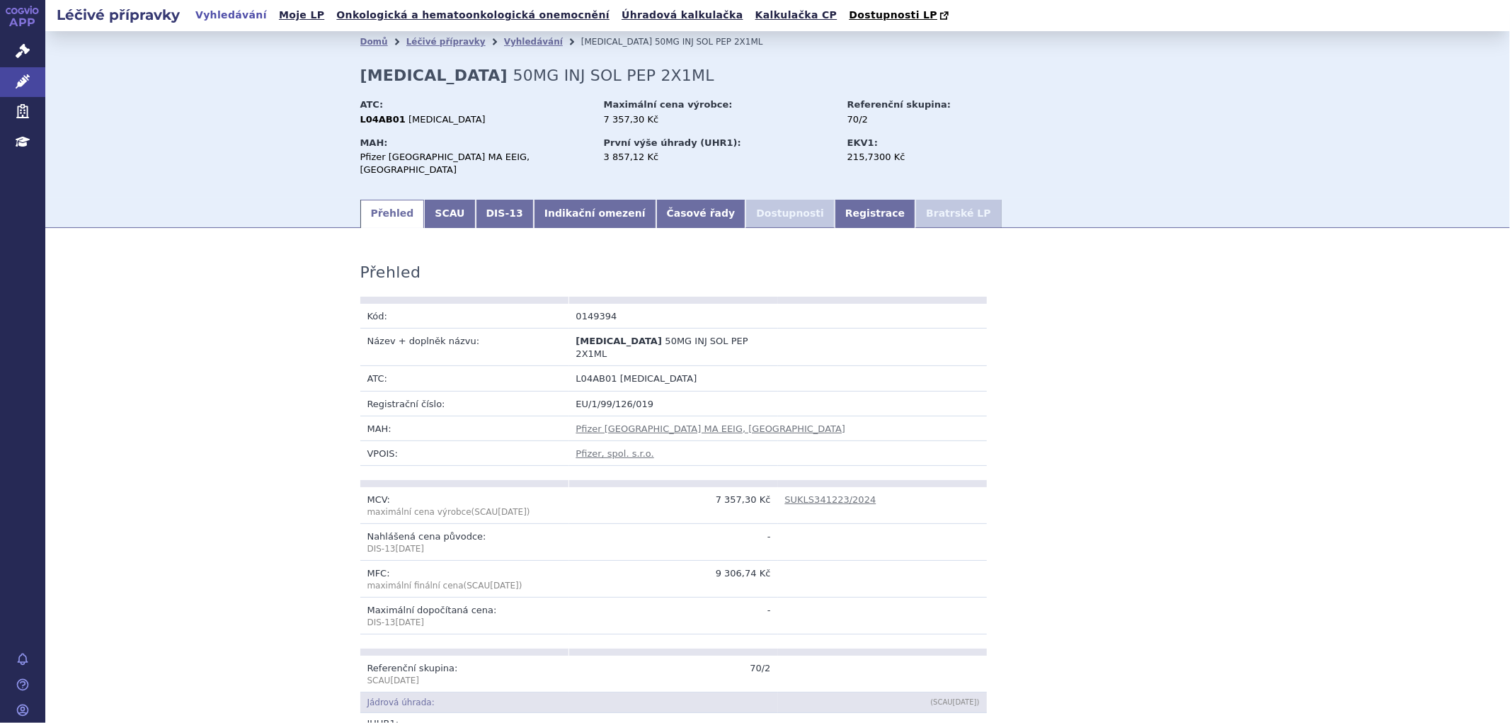
click at [588, 200] on link "Indikační omezení" at bounding box center [595, 214] width 123 height 28
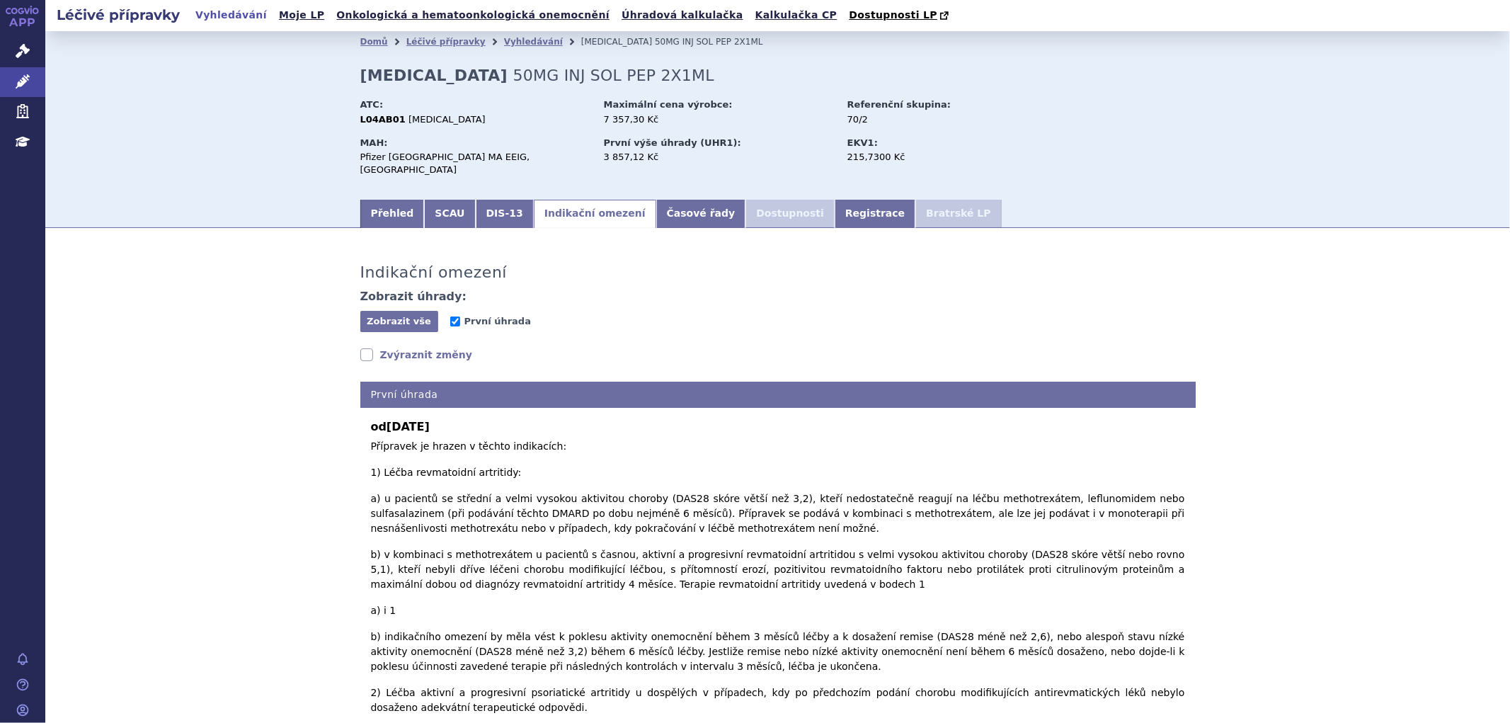
click at [379, 348] on link "Zvýraznit změny" at bounding box center [416, 355] width 113 height 14
click at [508, 47] on link "Vyhledávání" at bounding box center [533, 42] width 59 height 10
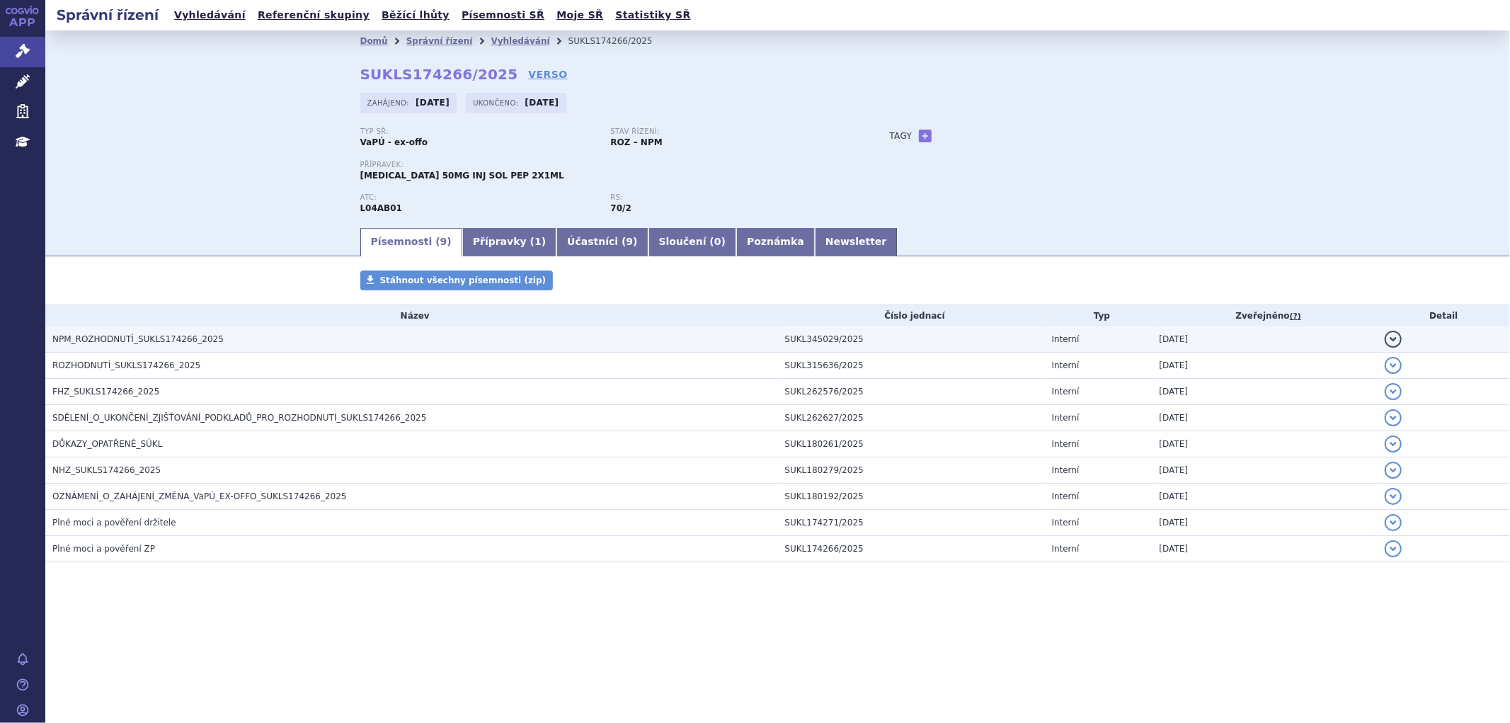
click at [234, 345] on h3 "NPM_ROZHODNUTÍ_SUKLS174266_2025" at bounding box center [415, 339] width 726 height 14
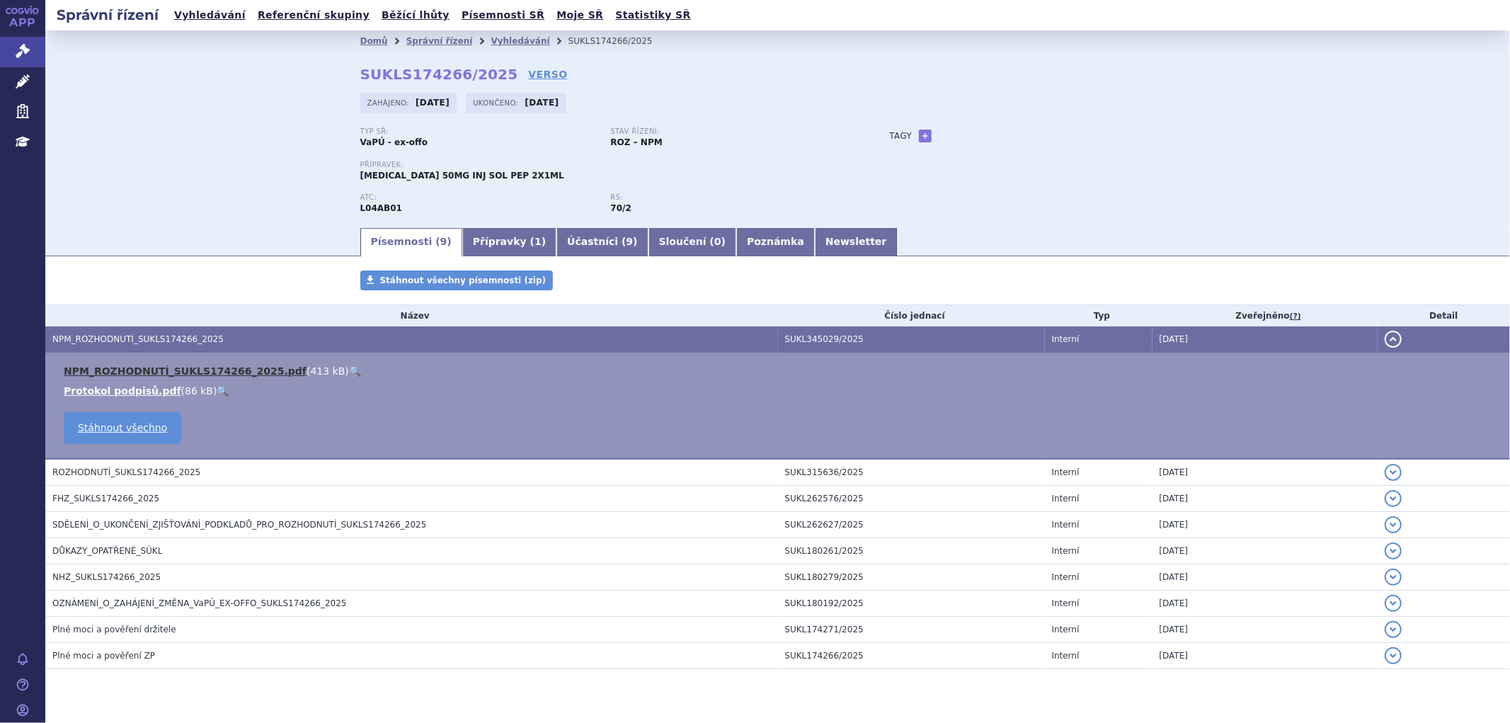
click at [156, 369] on link "NPM_ROZHODNUTÍ_SUKLS174266_2025.pdf" at bounding box center [185, 370] width 243 height 11
click at [501, 44] on link "Vyhledávání" at bounding box center [520, 41] width 59 height 10
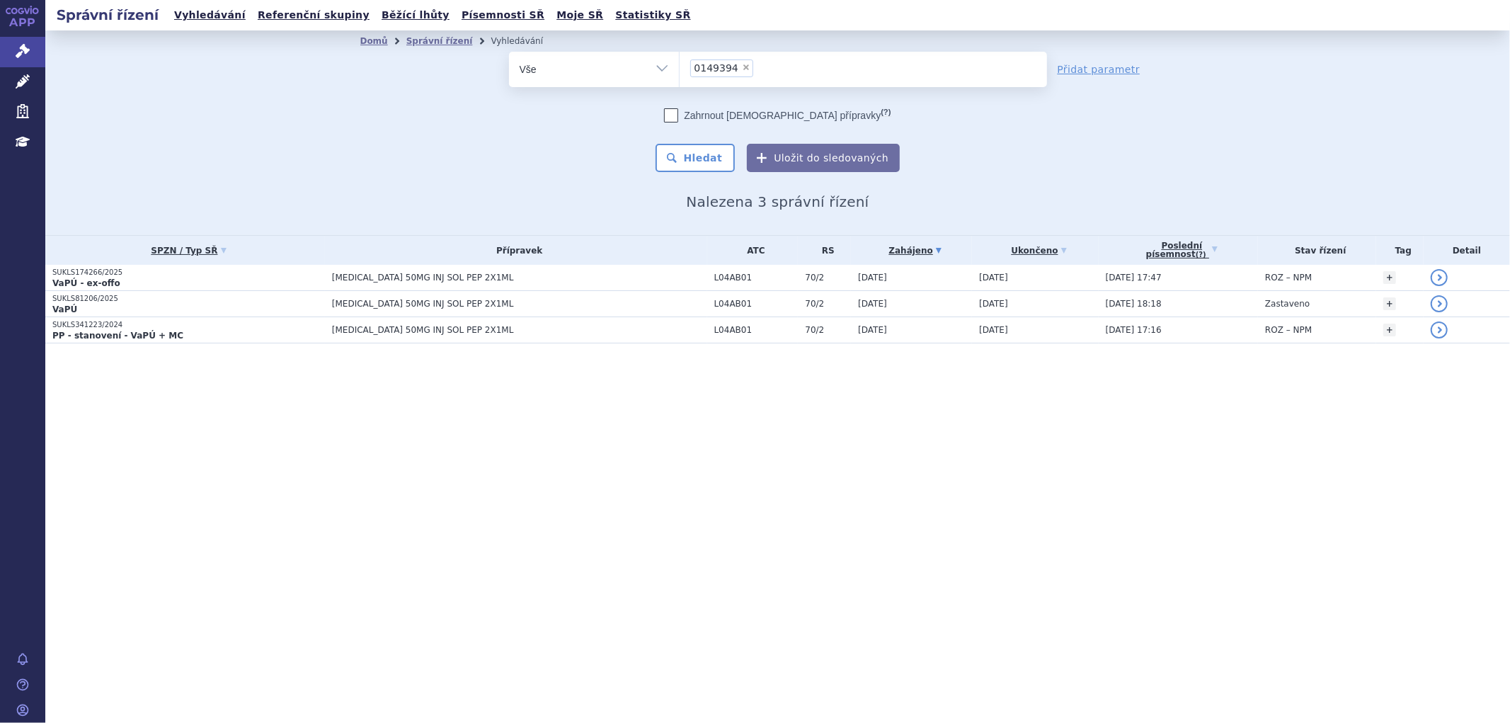
click at [742, 64] on span "×" at bounding box center [746, 67] width 8 height 8
click at [680, 64] on select "0149394" at bounding box center [679, 68] width 1 height 35
select select
type input "0209362"
select select "0209362"
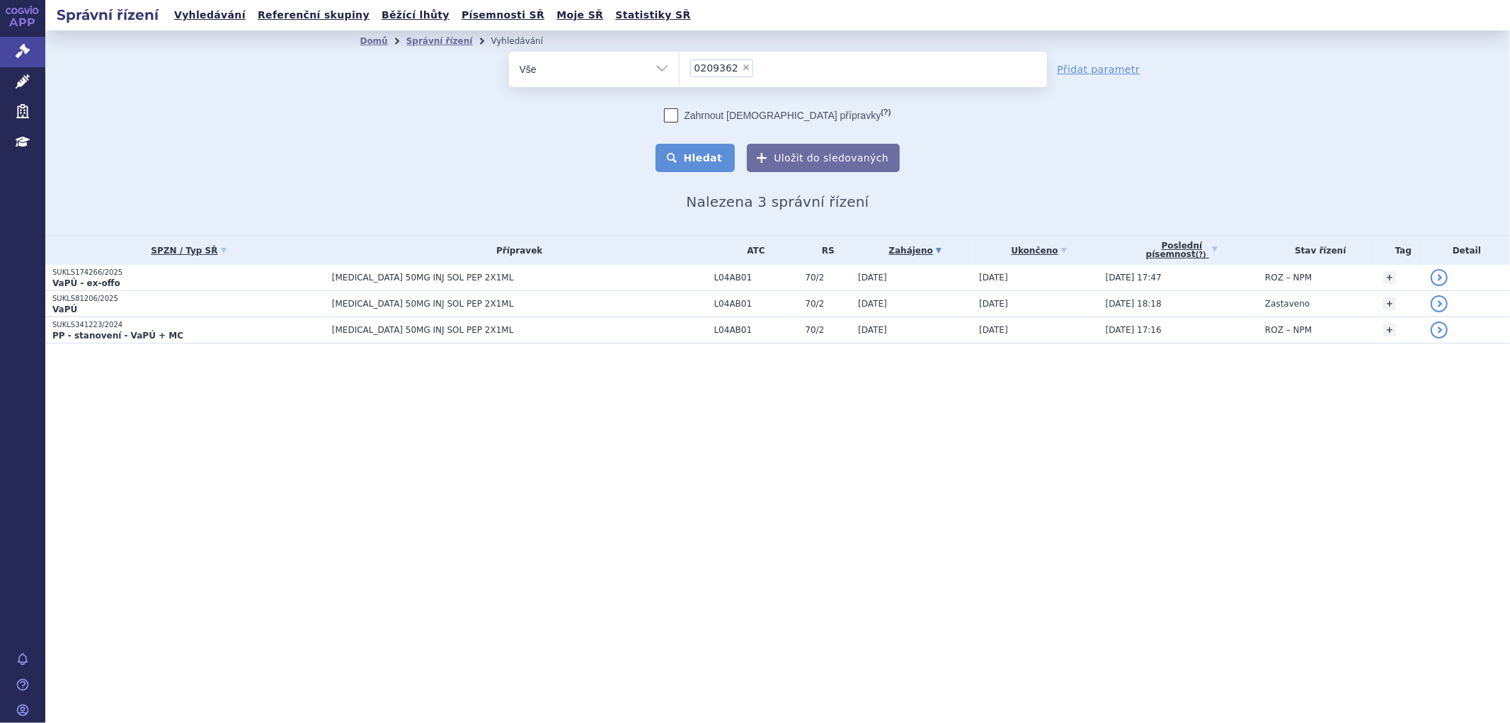
click at [711, 154] on button "Hledat" at bounding box center [696, 158] width 80 height 28
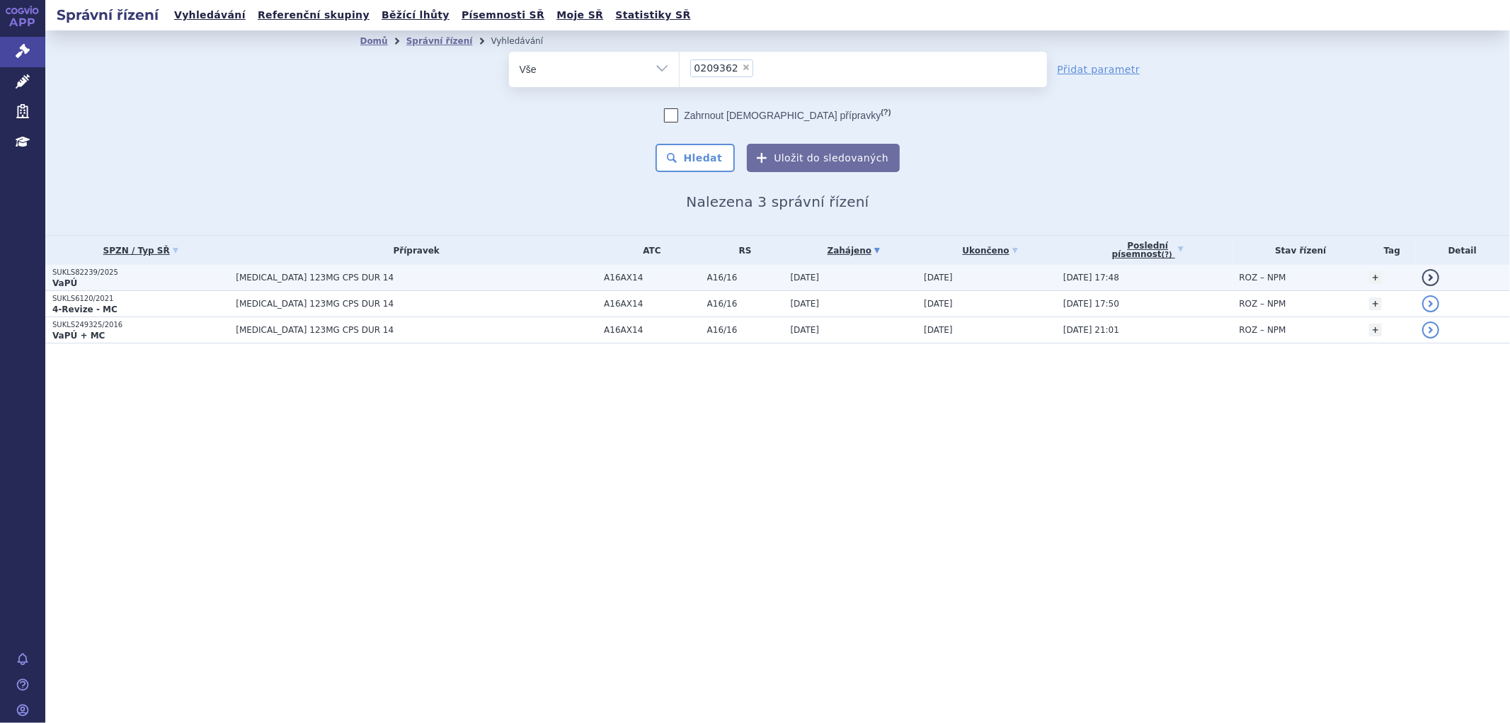
click at [356, 282] on td "[MEDICAL_DATA] 123MG CPS DUR 14" at bounding box center [413, 278] width 368 height 26
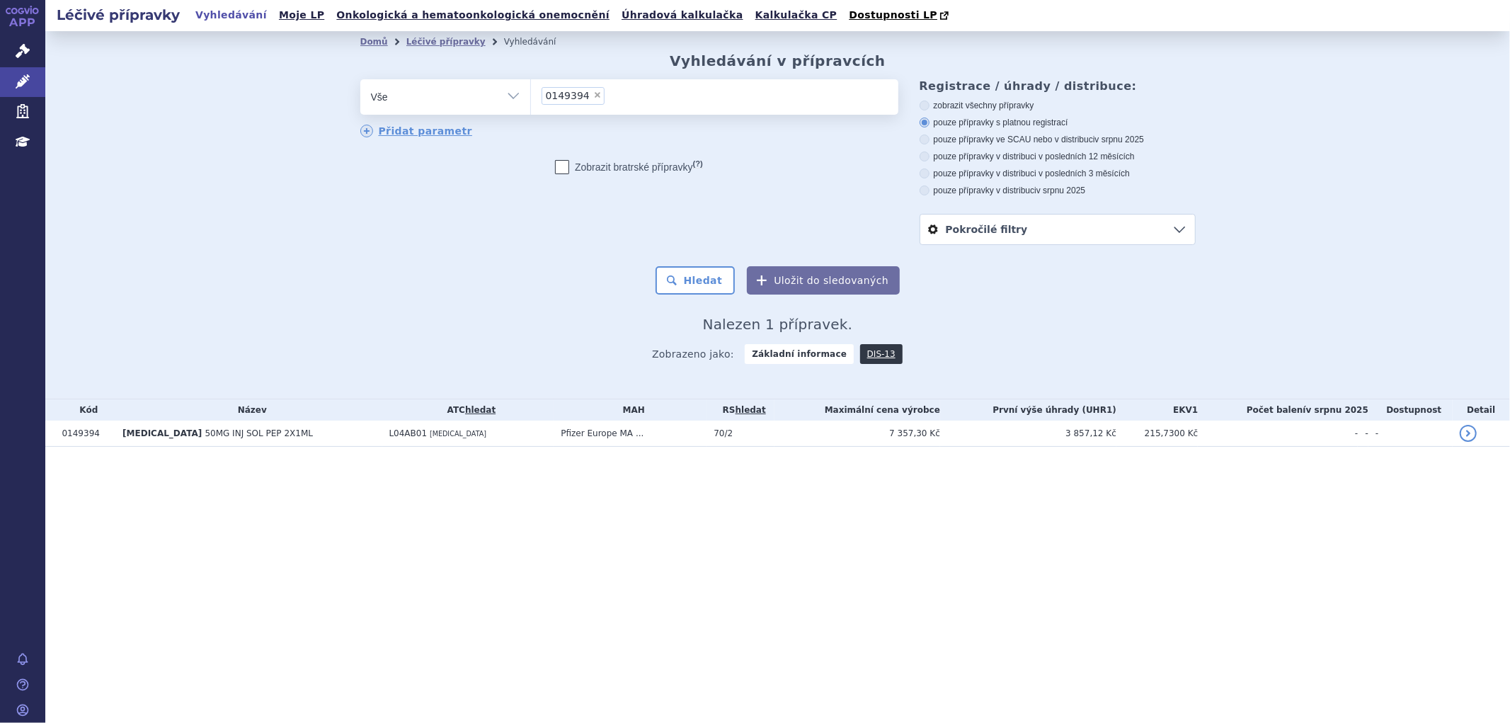
click at [593, 93] on span "×" at bounding box center [597, 95] width 8 height 8
click at [531, 93] on select "0149394" at bounding box center [530, 96] width 1 height 35
select select
type input "0209362"
select select "0209362"
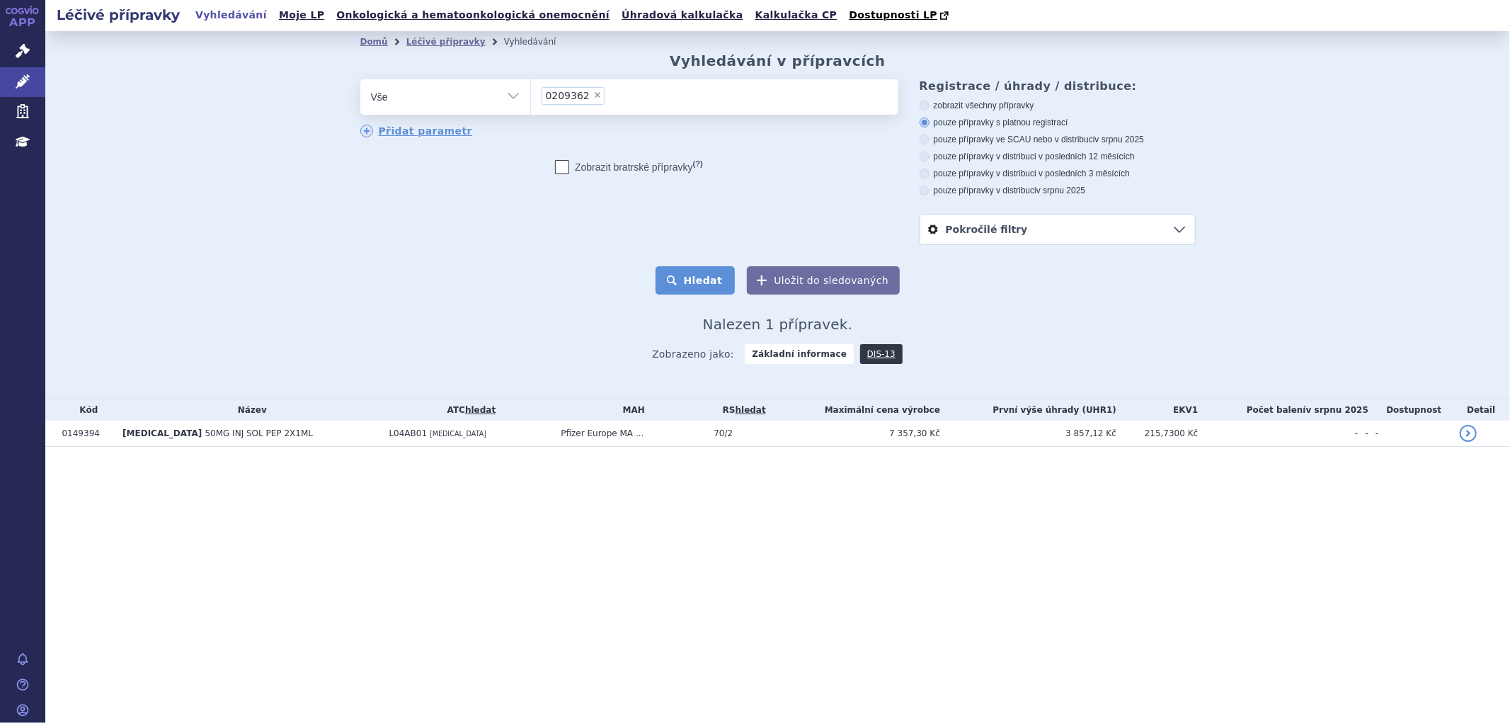
click at [694, 285] on button "Hledat" at bounding box center [696, 280] width 80 height 28
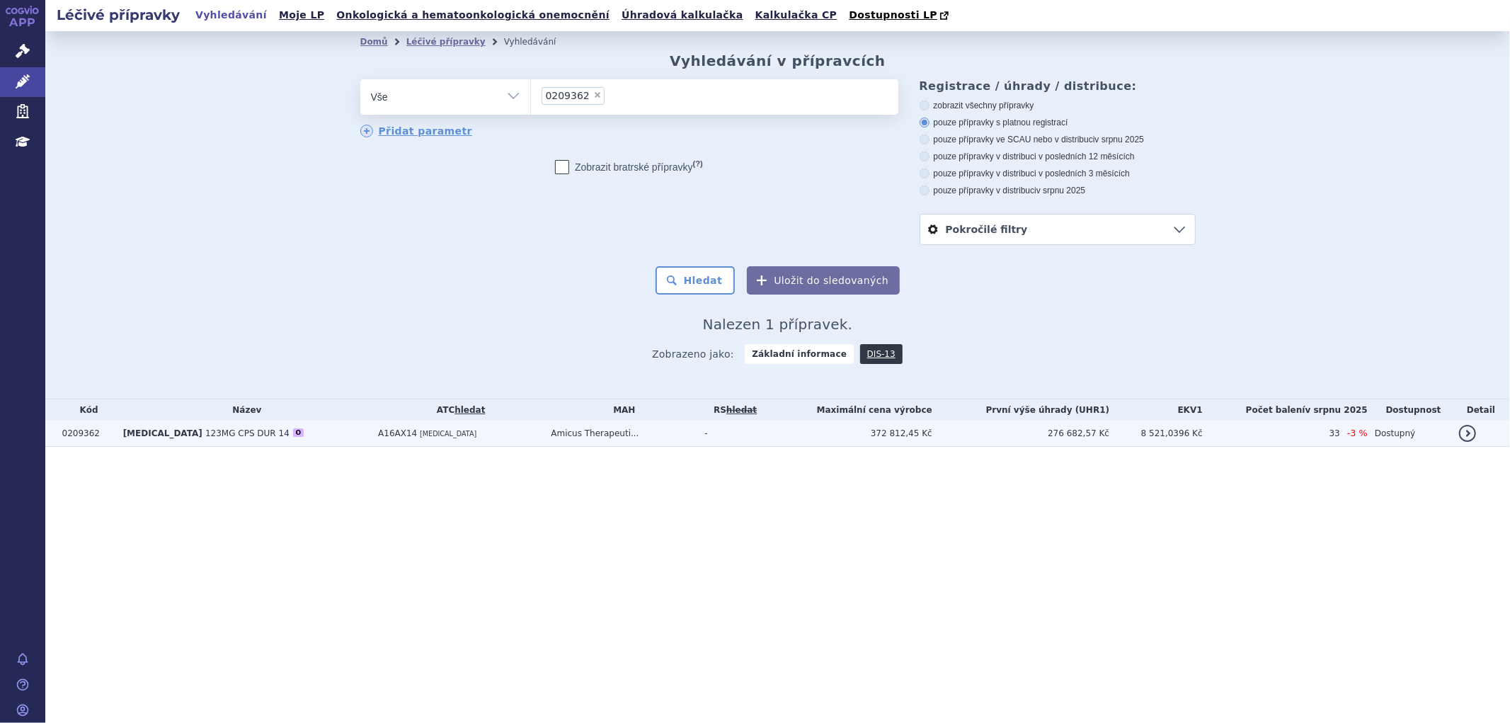
click at [440, 445] on td "A16AX14 MIGALASTAT" at bounding box center [457, 434] width 173 height 26
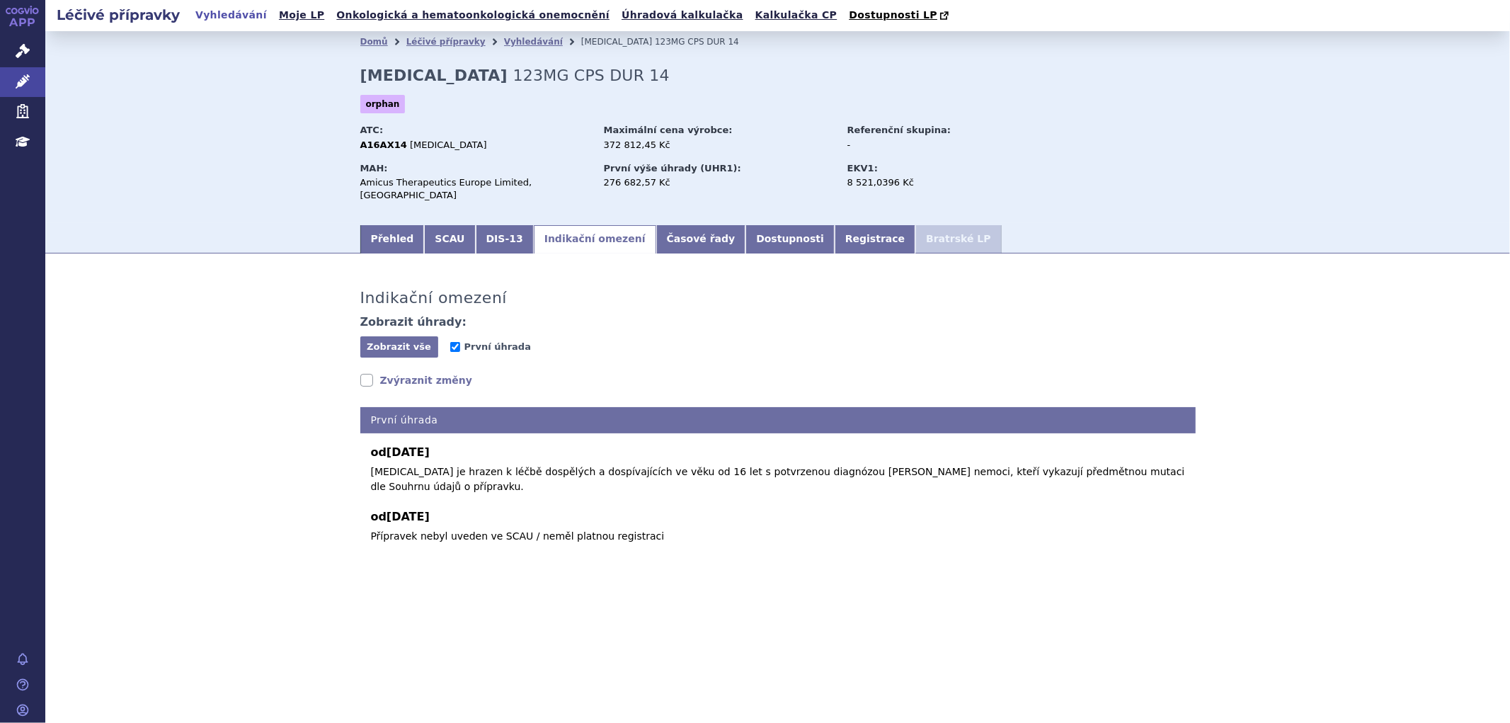
click at [394, 373] on link "Zvýraznit změny" at bounding box center [416, 380] width 113 height 14
click at [392, 373] on link "Zvýraznit změny" at bounding box center [416, 380] width 113 height 14
click at [504, 40] on link "Vyhledávání" at bounding box center [533, 42] width 59 height 10
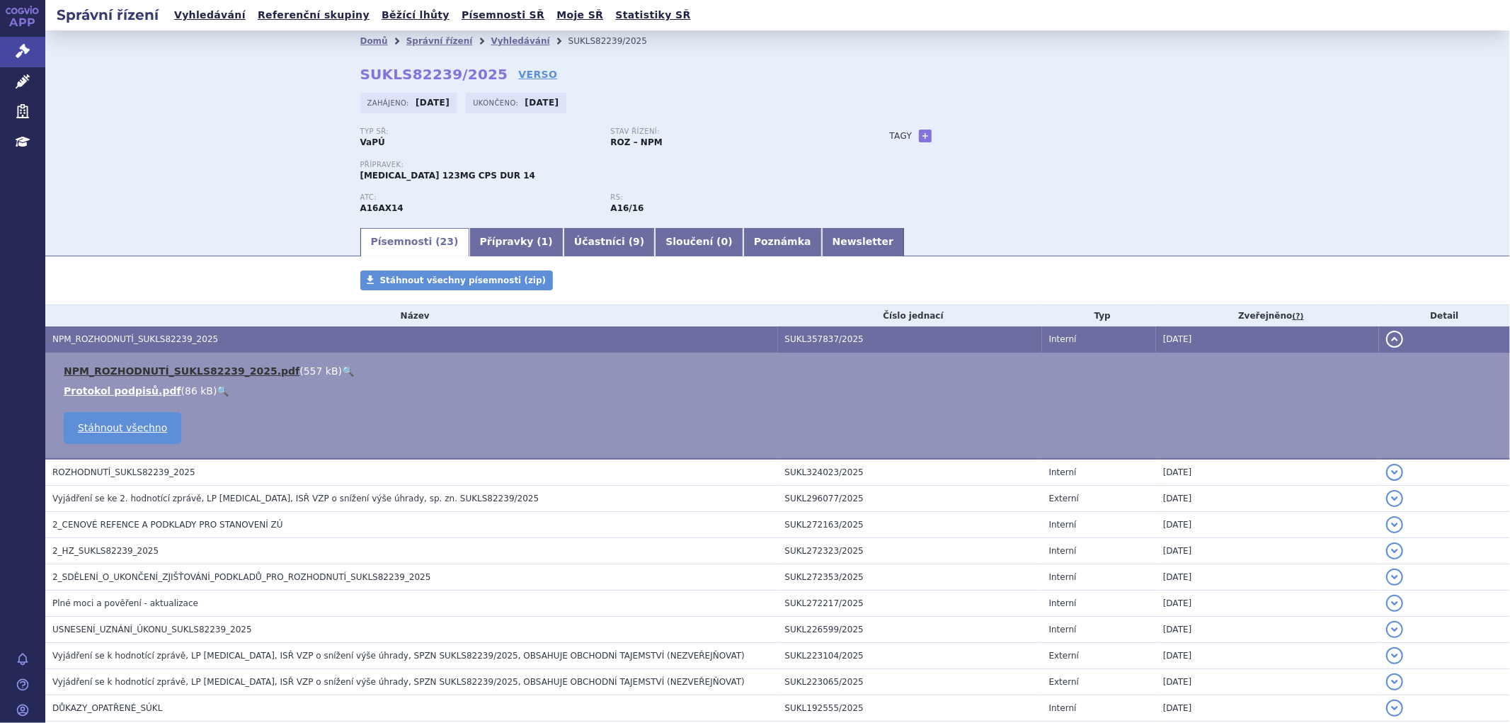
click at [210, 371] on link "NPM_ROZHODNUTÍ_SUKLS82239_2025.pdf" at bounding box center [182, 370] width 236 height 11
click at [491, 36] on link "Vyhledávání" at bounding box center [520, 41] width 59 height 10
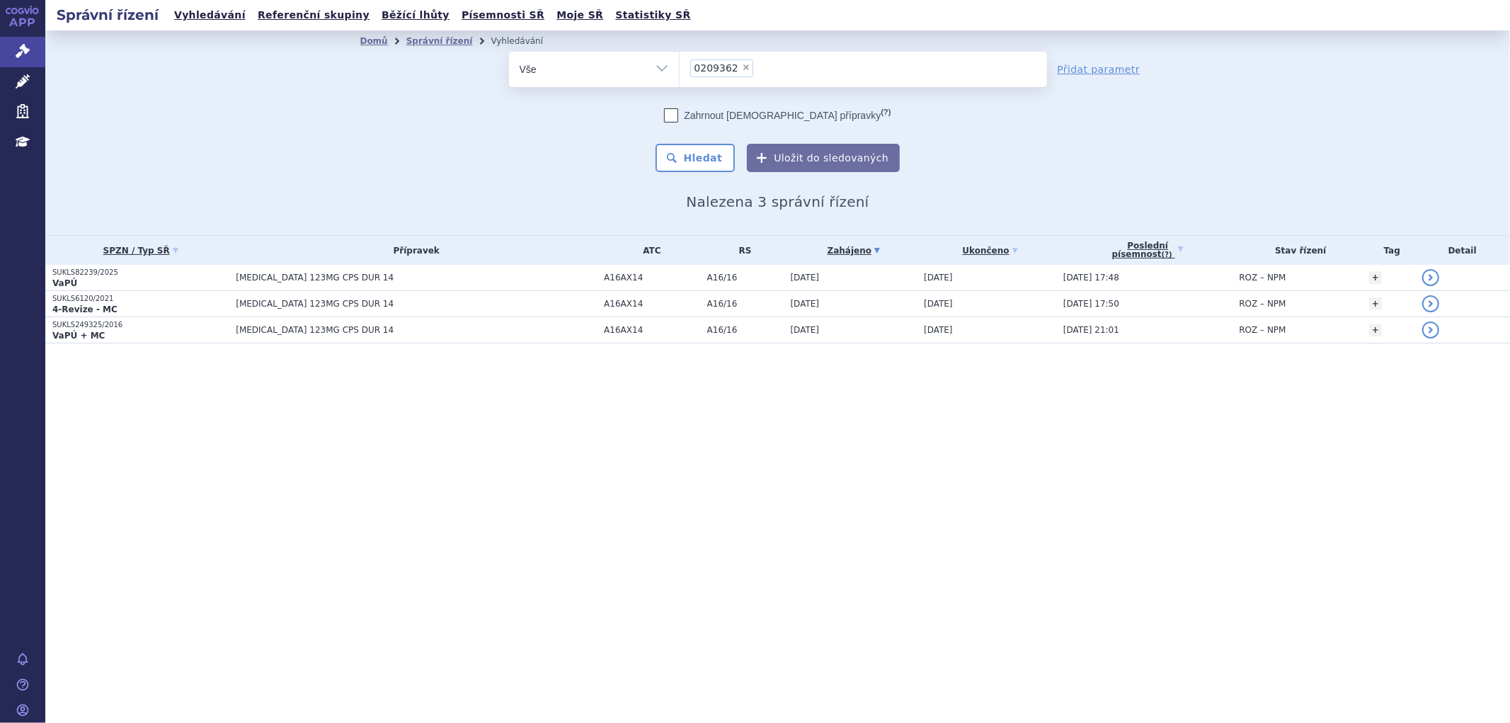
click at [734, 68] on li "× 0209362" at bounding box center [721, 68] width 63 height 18
click at [680, 68] on select "0209362" at bounding box center [679, 68] width 1 height 35
click at [742, 66] on span "×" at bounding box center [746, 67] width 8 height 8
click at [680, 66] on select "0209362" at bounding box center [679, 68] width 1 height 35
select select
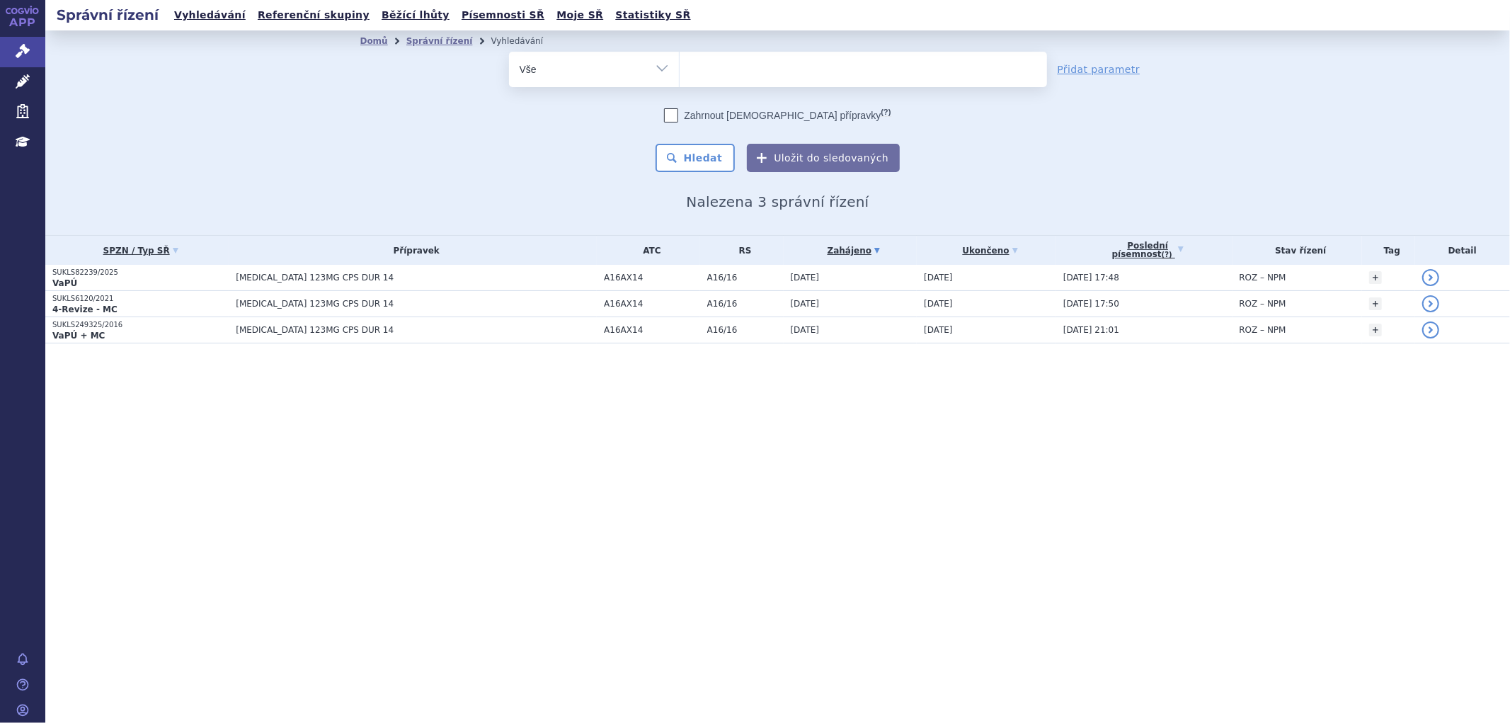
type input "0268188"
select select "0268188"
click at [712, 151] on button "Hledat" at bounding box center [696, 158] width 80 height 28
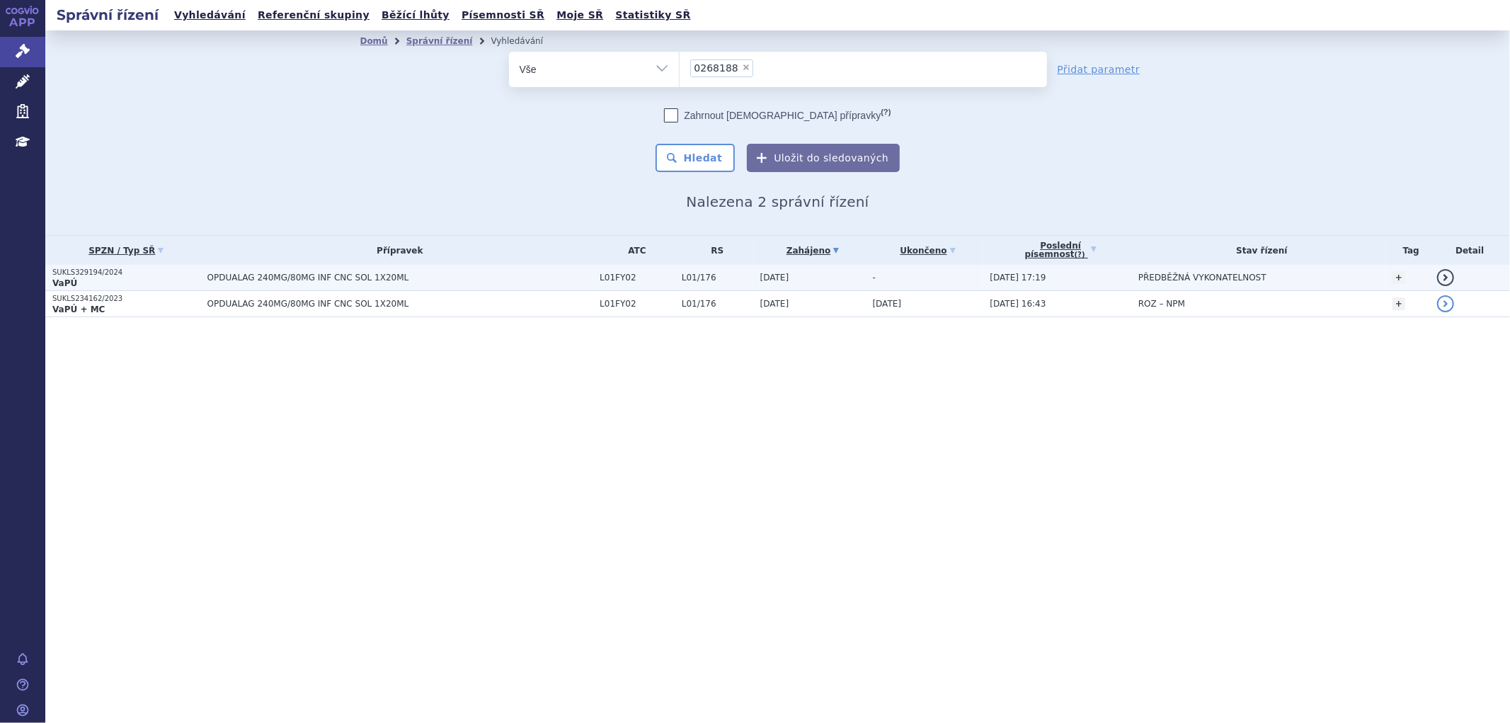
click at [501, 274] on span "OPDUALAG 240MG/80MG INF CNC SOL 1X20ML" at bounding box center [384, 278] width 354 height 10
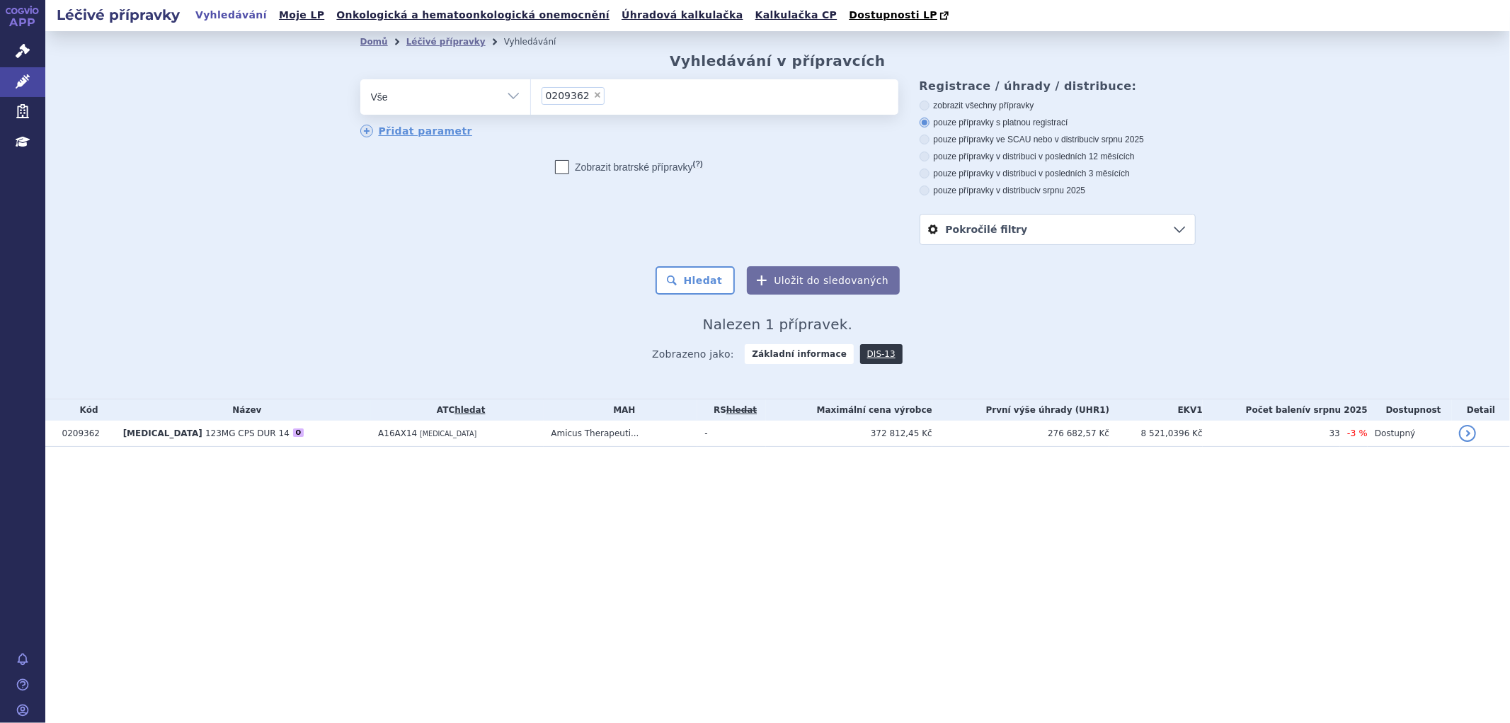
click at [593, 93] on span "×" at bounding box center [597, 95] width 8 height 8
click at [531, 93] on select "0209362" at bounding box center [530, 96] width 1 height 35
select select
type input "0268188"
select select "0268188"
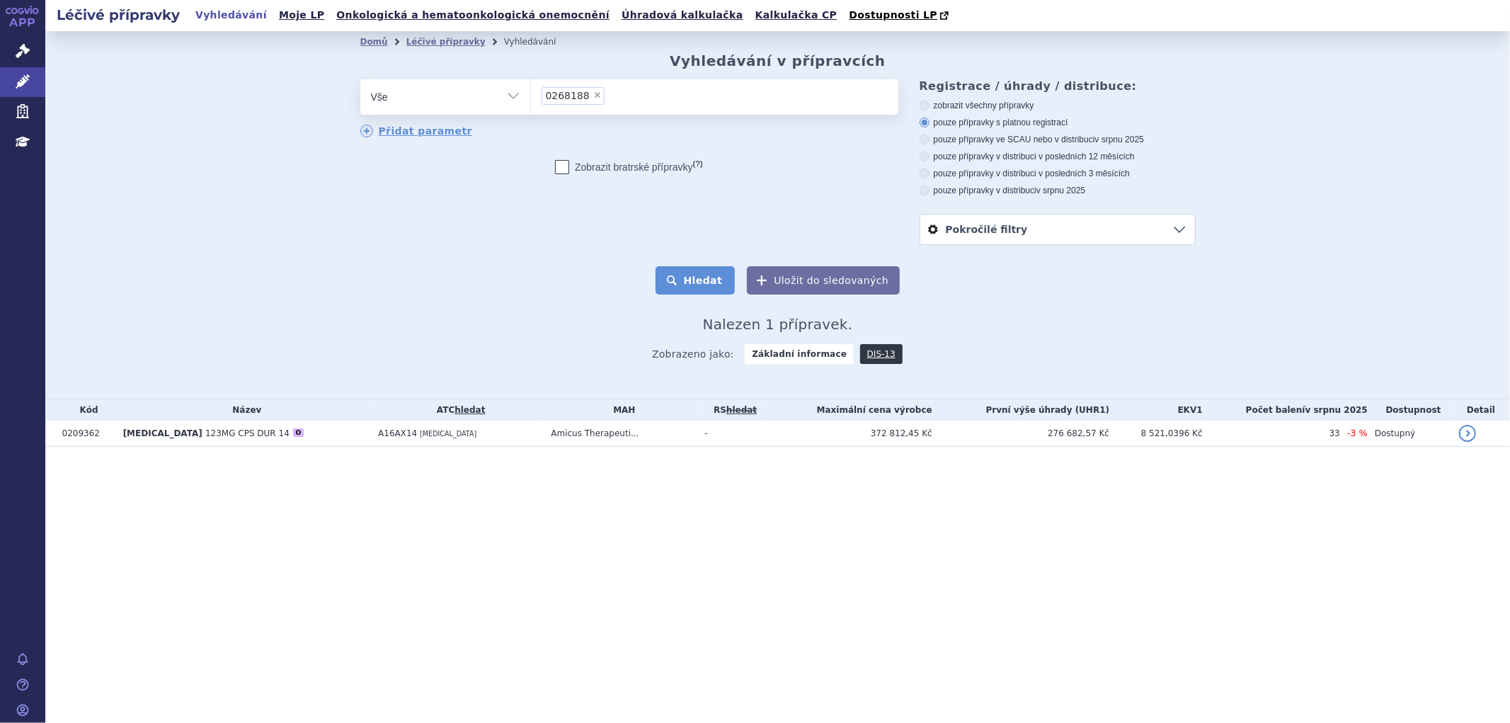
click at [701, 289] on button "Hledat" at bounding box center [696, 280] width 80 height 28
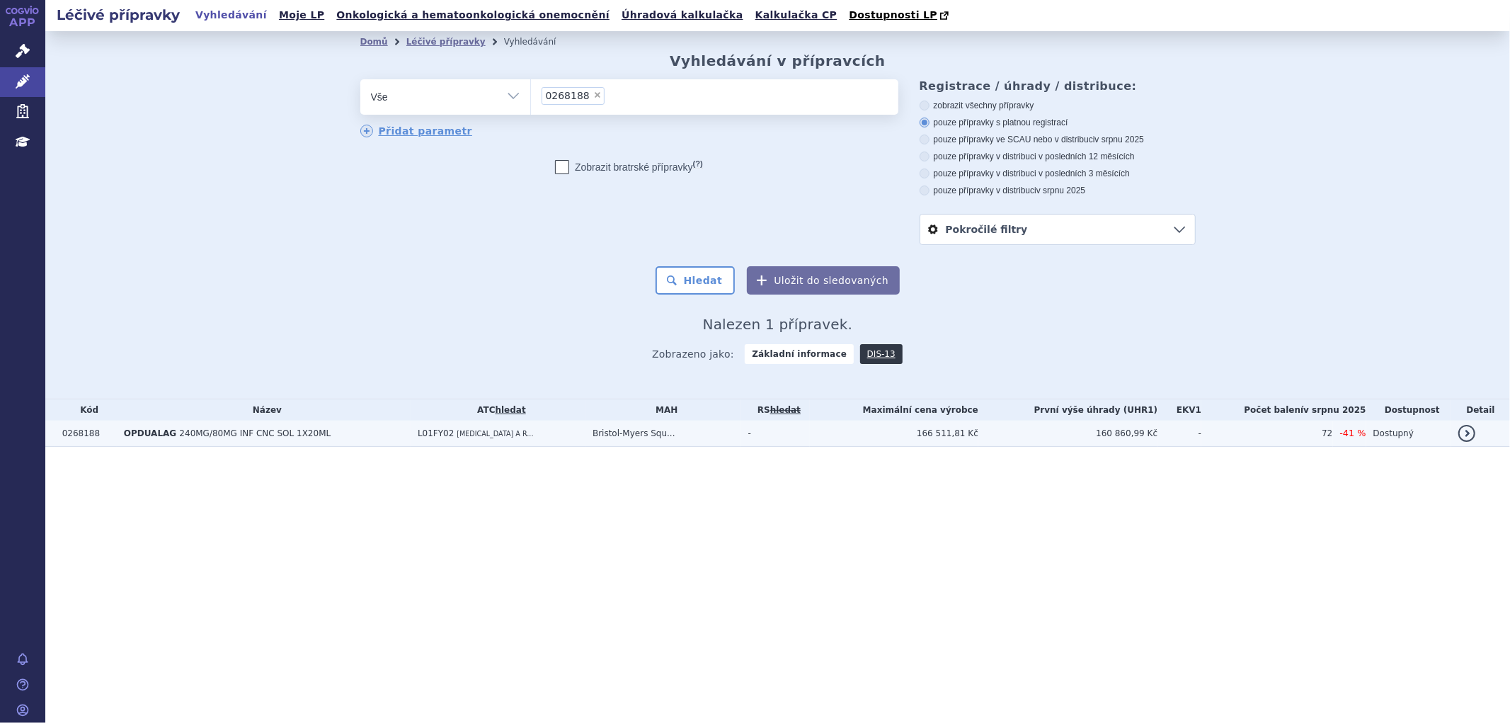
click at [545, 433] on td "L01FY02 NIVOLUMAB A R..." at bounding box center [498, 434] width 175 height 26
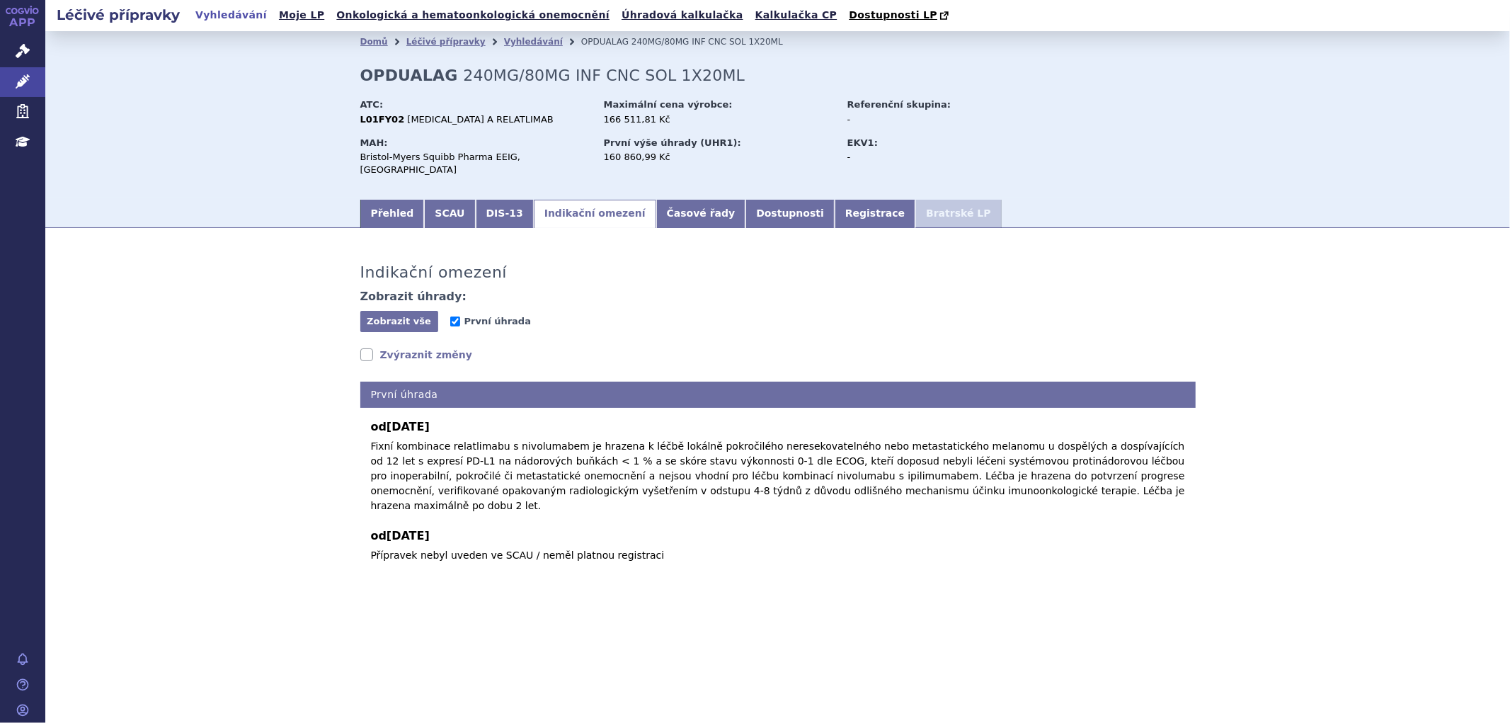
click at [393, 348] on link "Zvýraznit změny" at bounding box center [416, 355] width 113 height 14
click at [504, 41] on link "Vyhledávání" at bounding box center [533, 42] width 59 height 10
click at [21, 51] on icon at bounding box center [23, 51] width 14 height 14
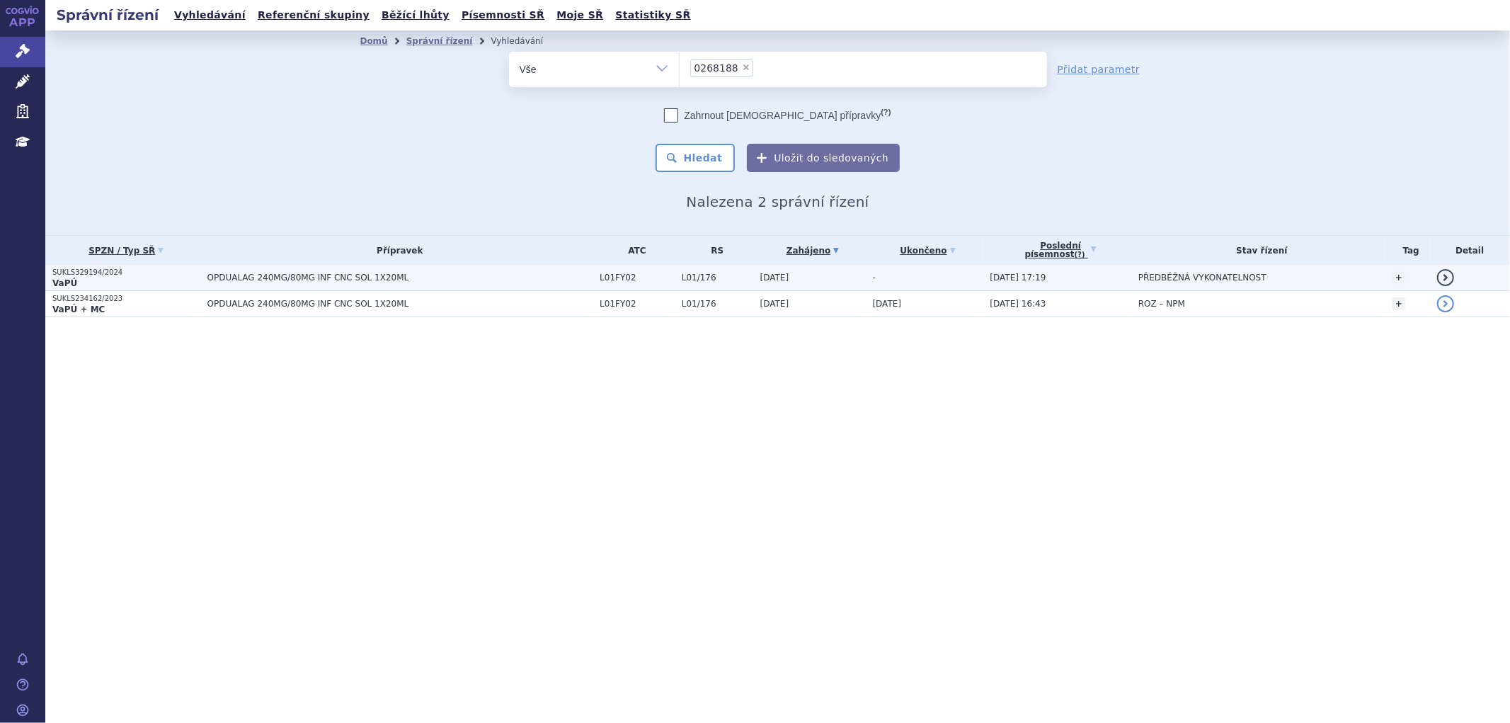
click at [423, 280] on span "OPDUALAG 240MG/80MG INF CNC SOL 1X20ML" at bounding box center [384, 278] width 354 height 10
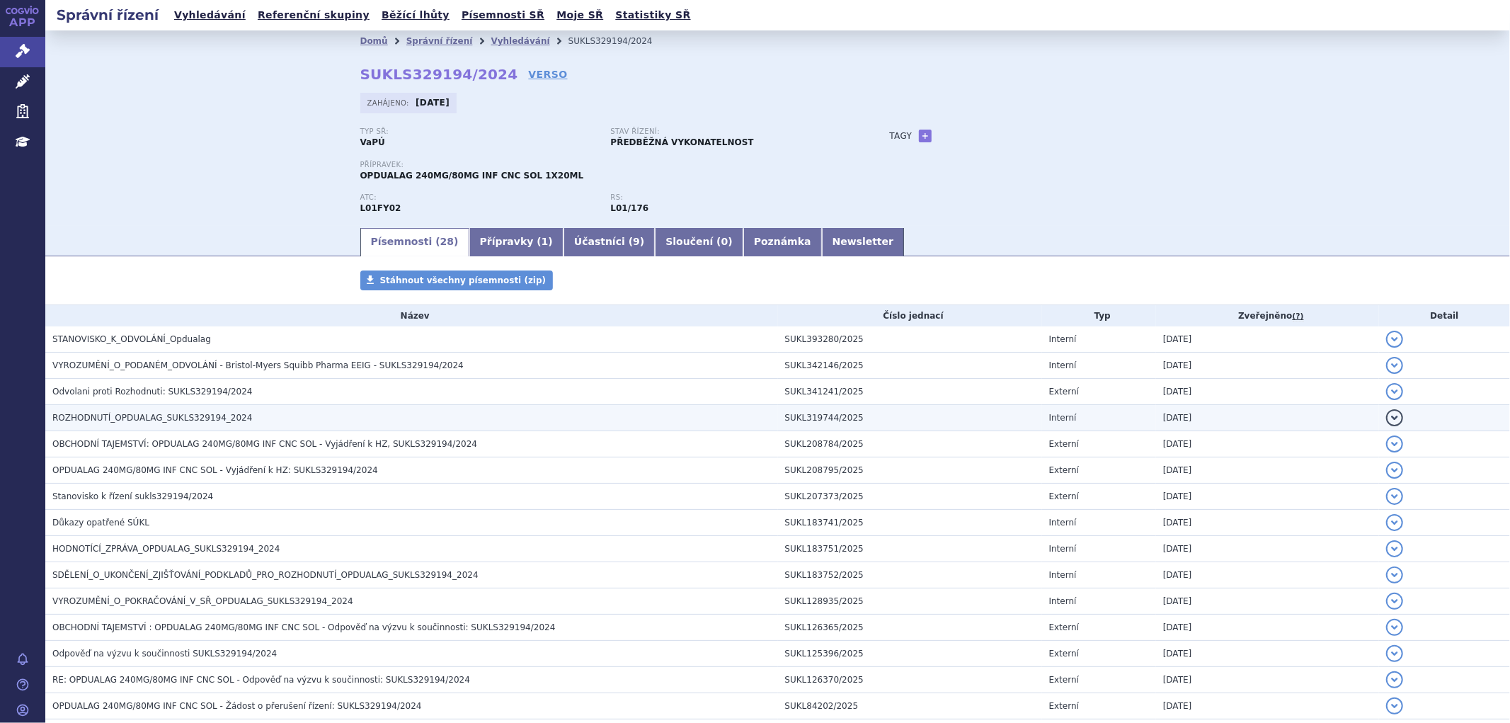
click at [142, 419] on span "ROZHODNUTÍ_OPDUALAG_SUKLS329194_2024" at bounding box center [152, 418] width 200 height 10
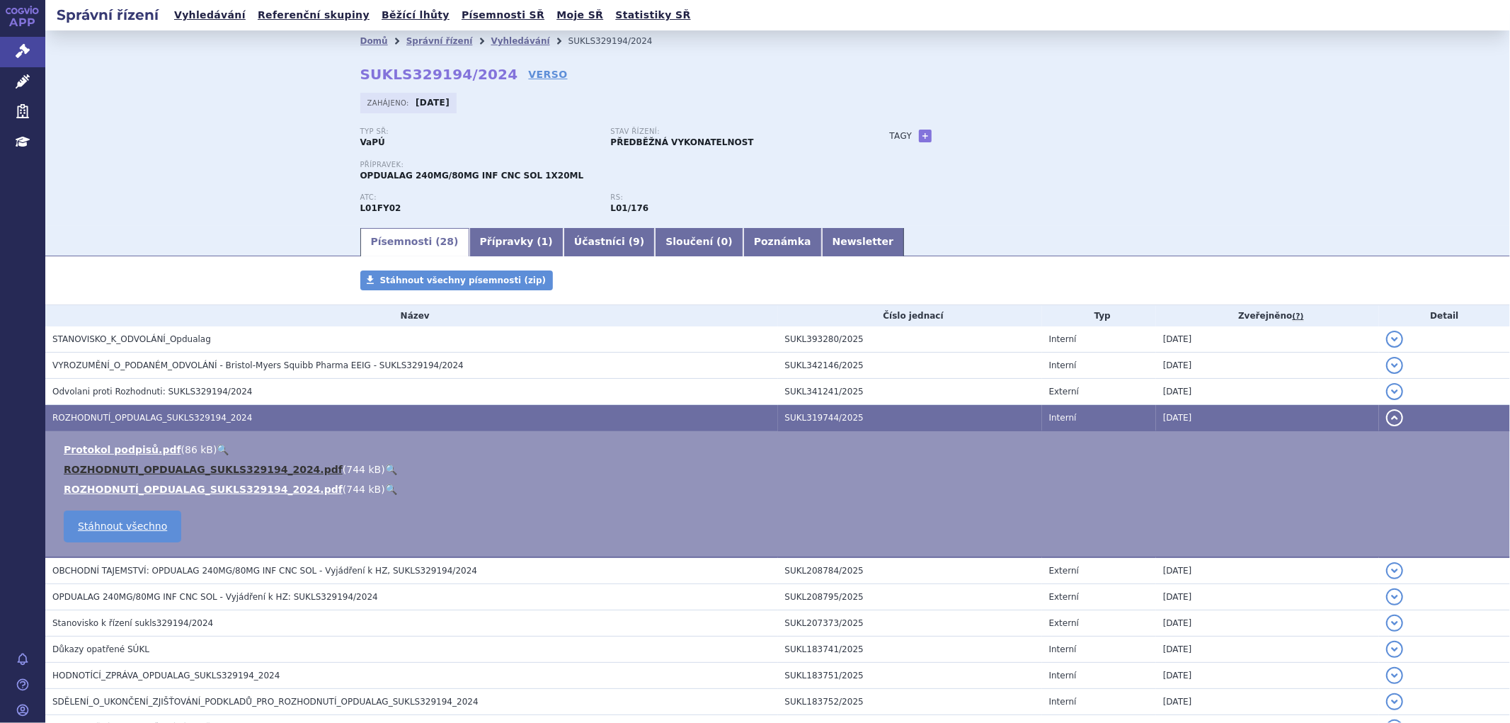
click at [165, 468] on link "ROZHODNUTI_OPDUALAG_SUKLS329194_2024.pdf" at bounding box center [203, 469] width 279 height 11
click at [491, 38] on link "Vyhledávání" at bounding box center [520, 41] width 59 height 10
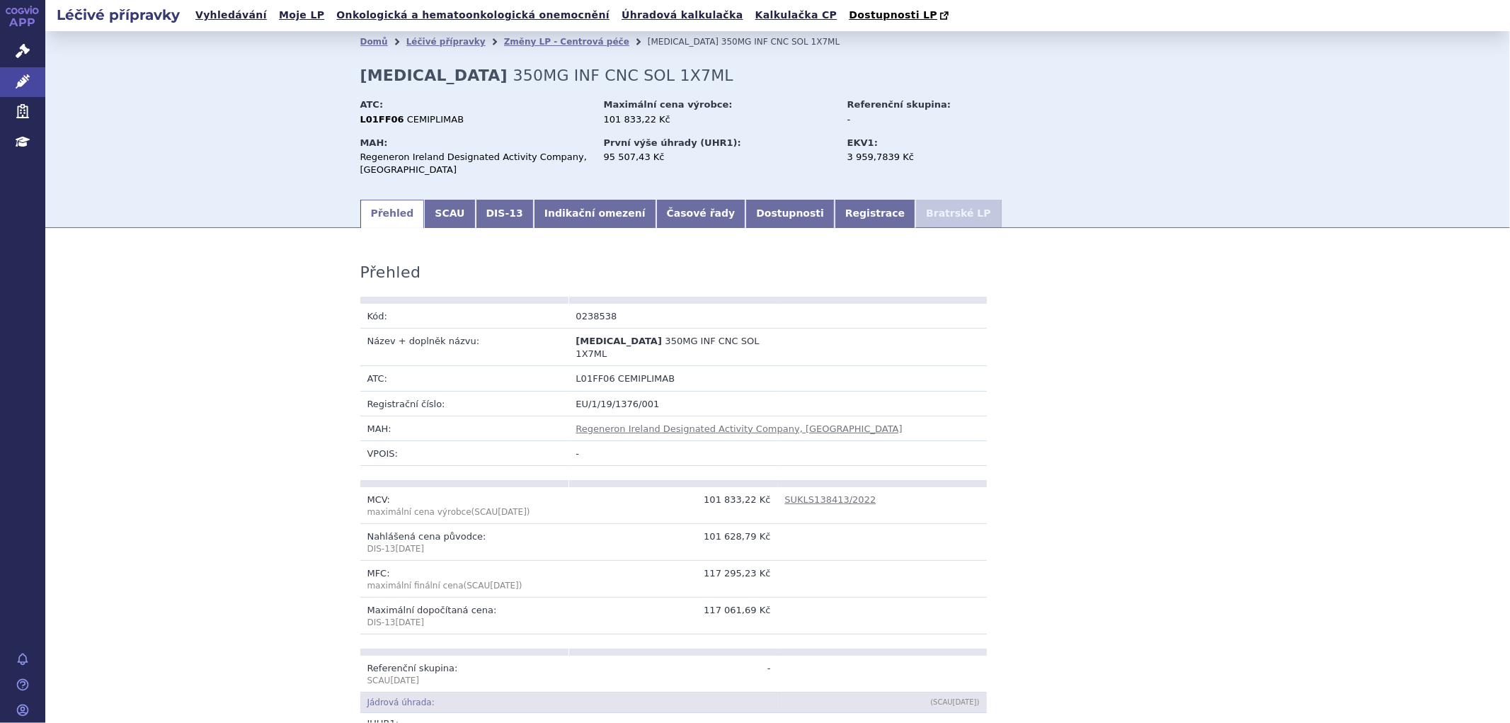
drag, startPoint x: 1317, startPoint y: 437, endPoint x: 1271, endPoint y: 426, distance: 47.4
click at [534, 201] on link "Indikační omezení" at bounding box center [595, 214] width 123 height 28
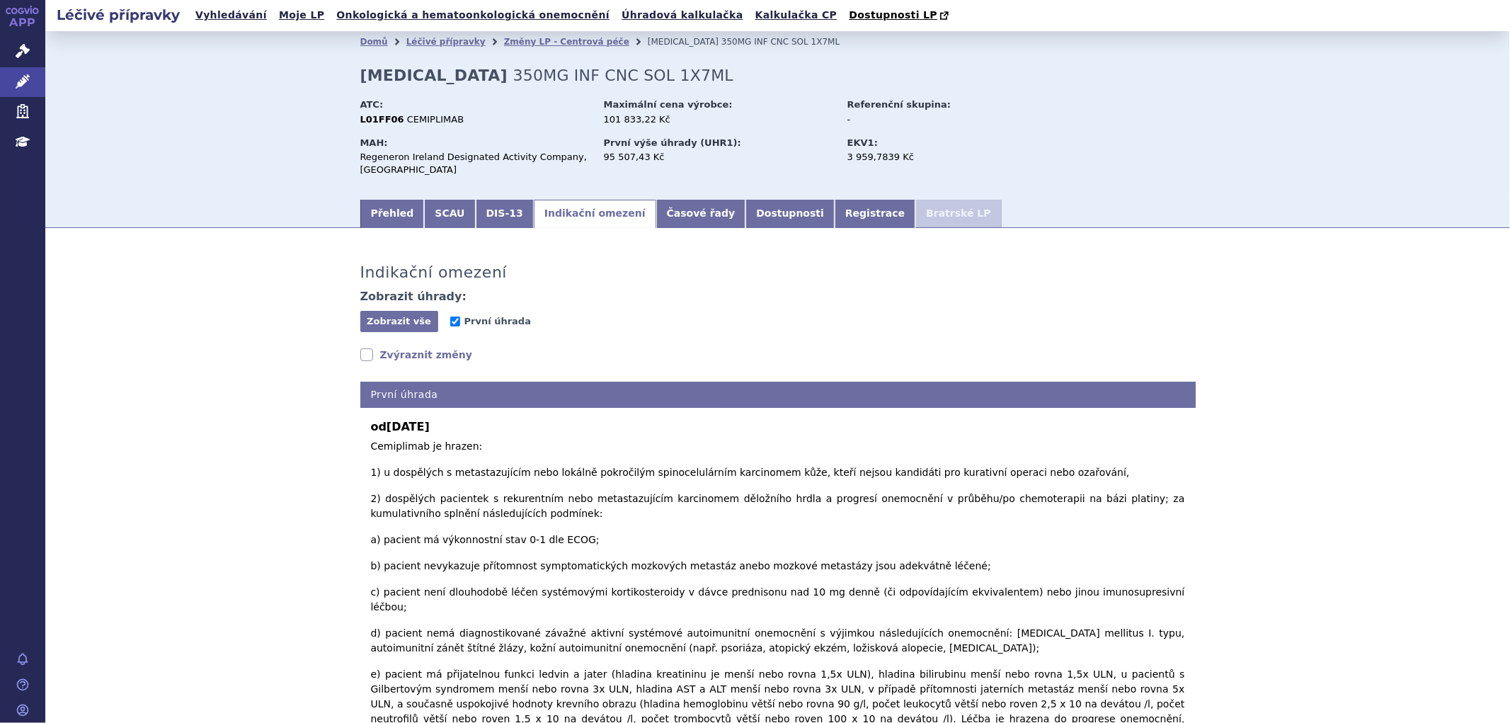
click at [398, 350] on link "Zvýraznit změny" at bounding box center [416, 355] width 113 height 14
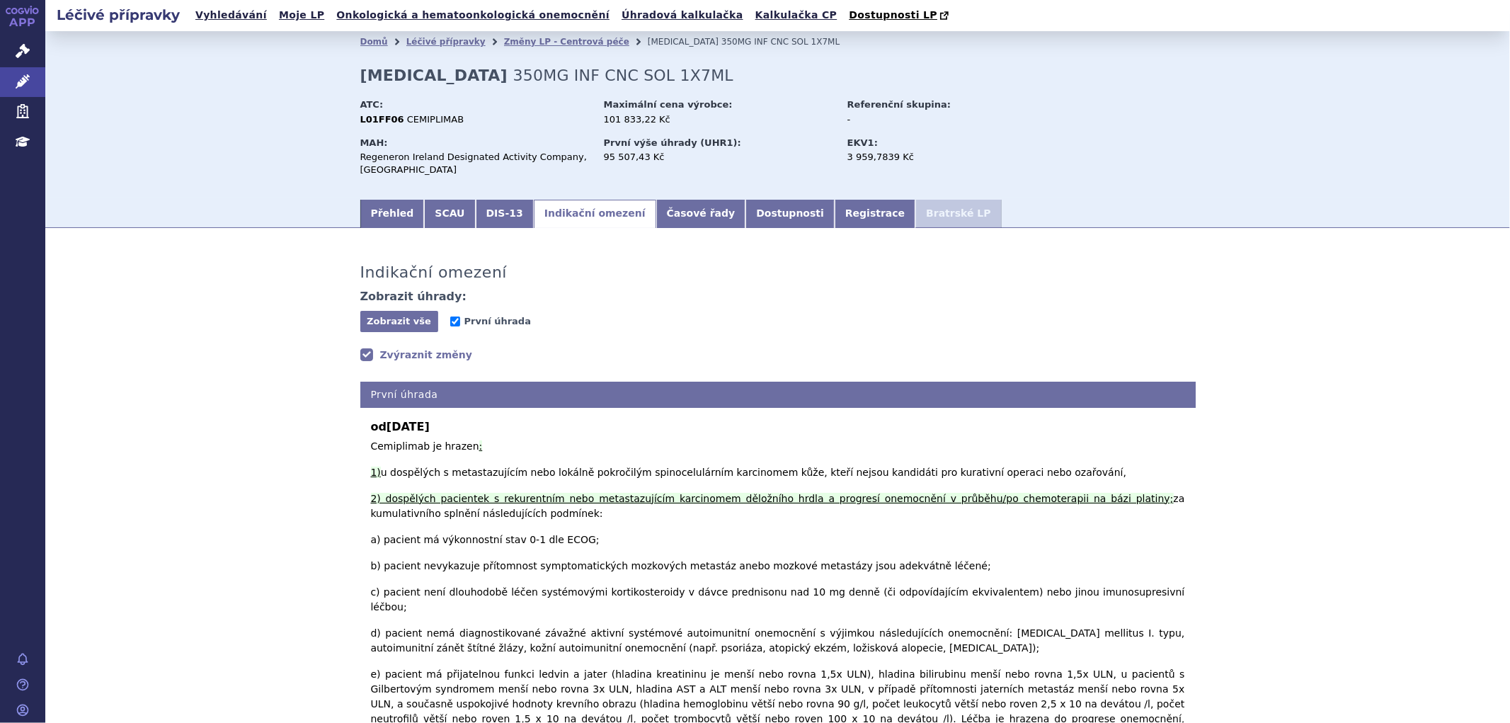
click at [398, 350] on link "Zvýraznit změny" at bounding box center [416, 355] width 113 height 14
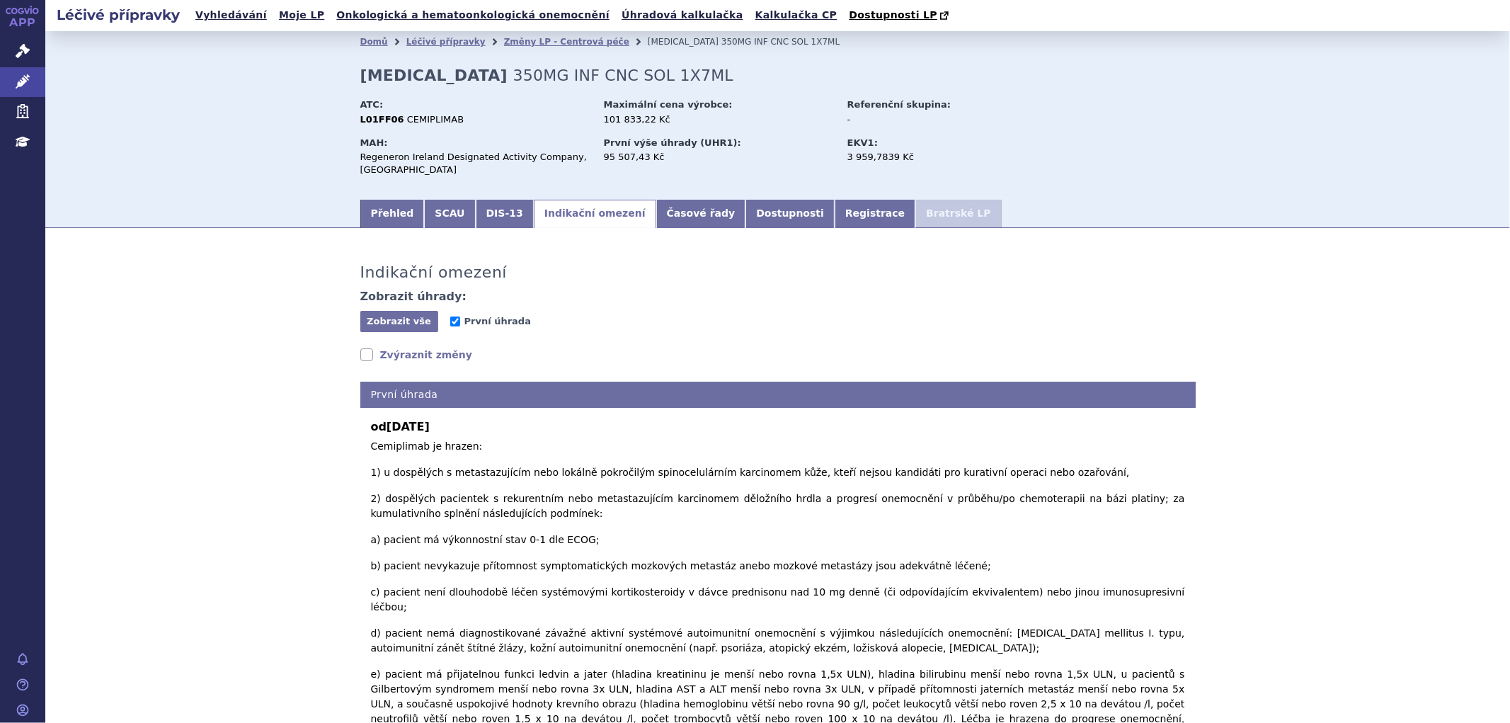
click at [398, 350] on link "Zvýraznit změny" at bounding box center [416, 355] width 113 height 14
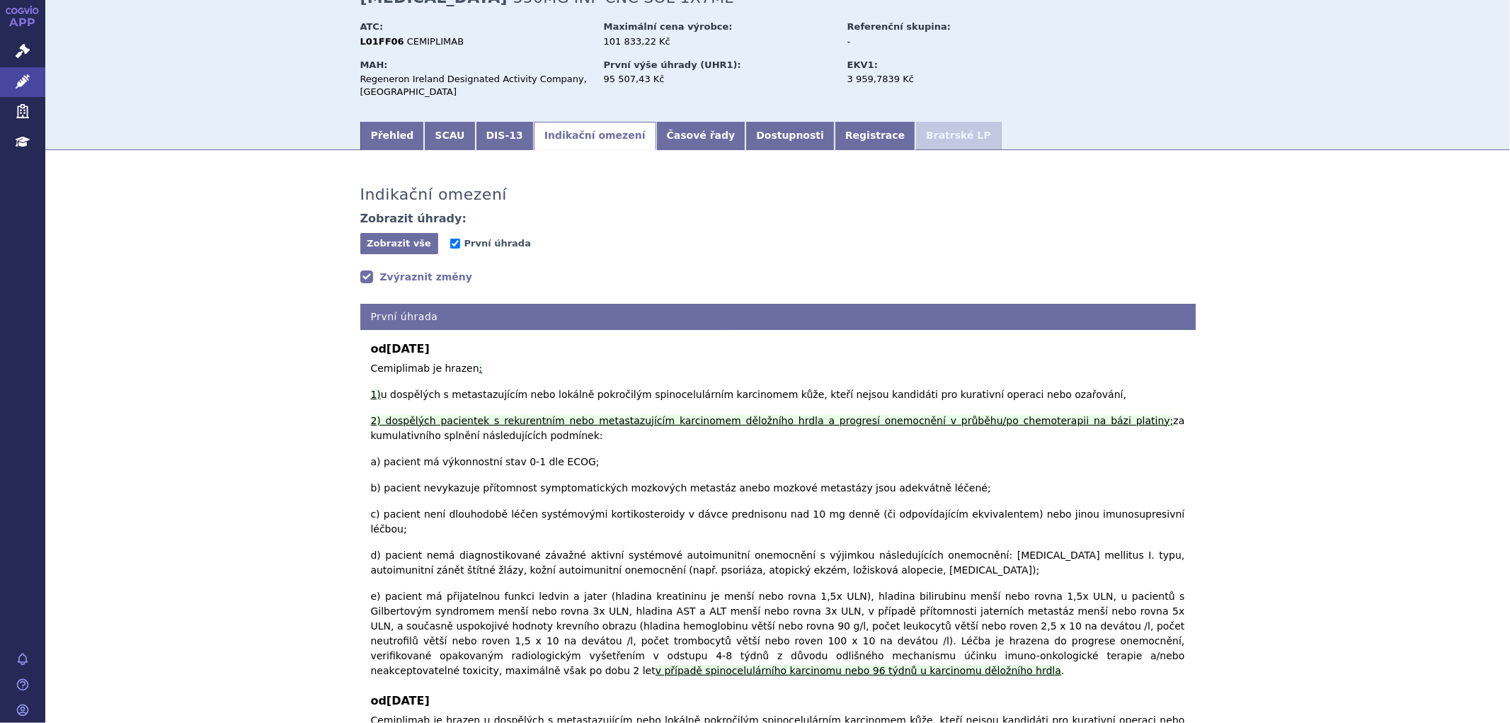
scroll to position [79, 0]
click at [380, 269] on link "Zvýraznit změny" at bounding box center [416, 276] width 113 height 14
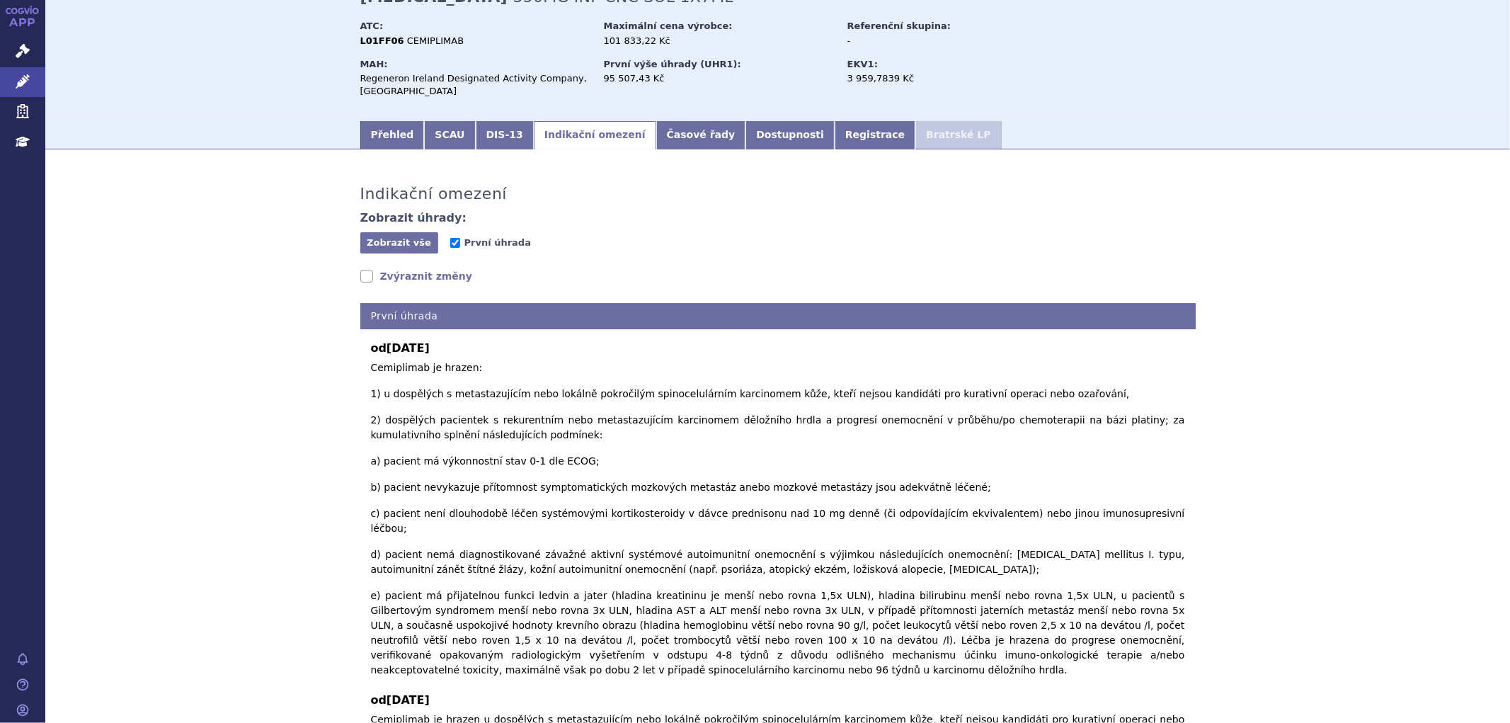
click at [380, 269] on link "Zvýraznit změny" at bounding box center [416, 276] width 113 height 14
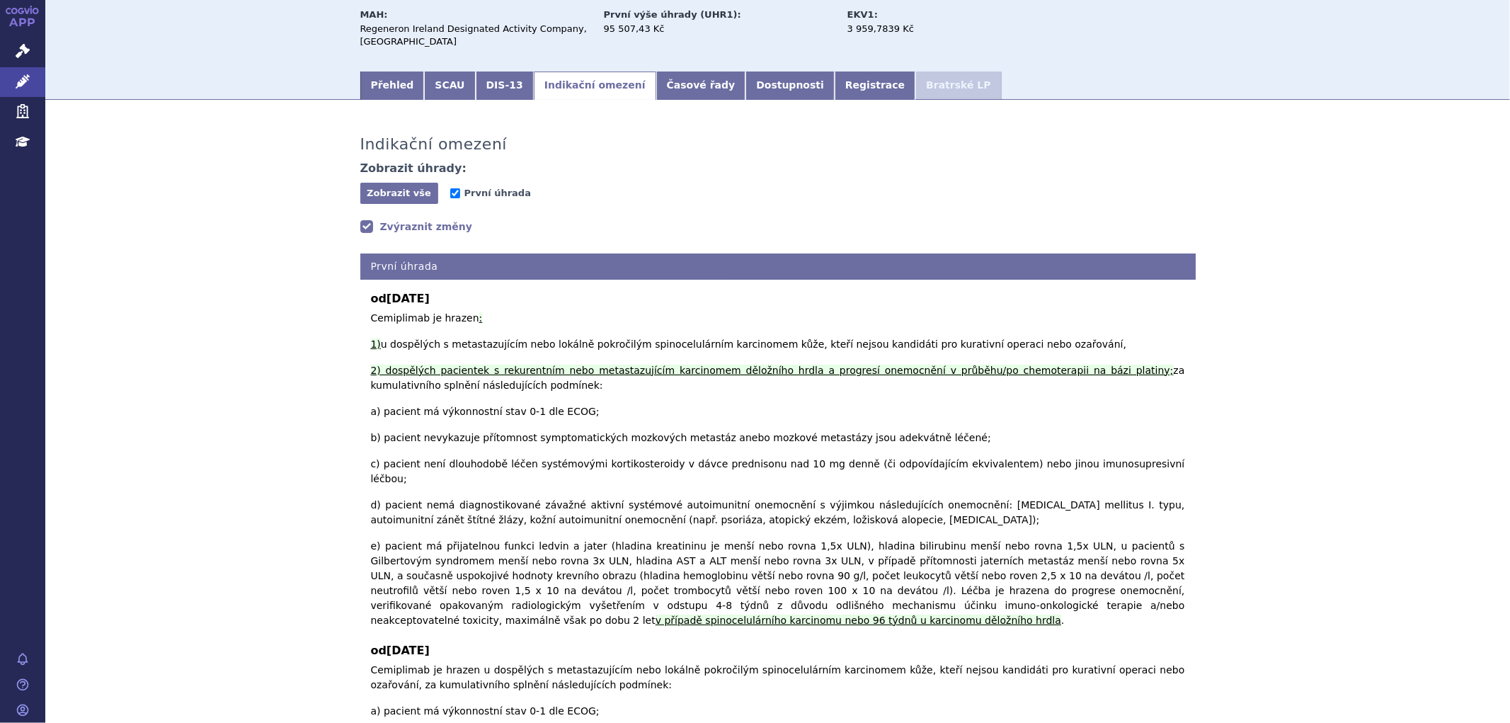
scroll to position [0, 0]
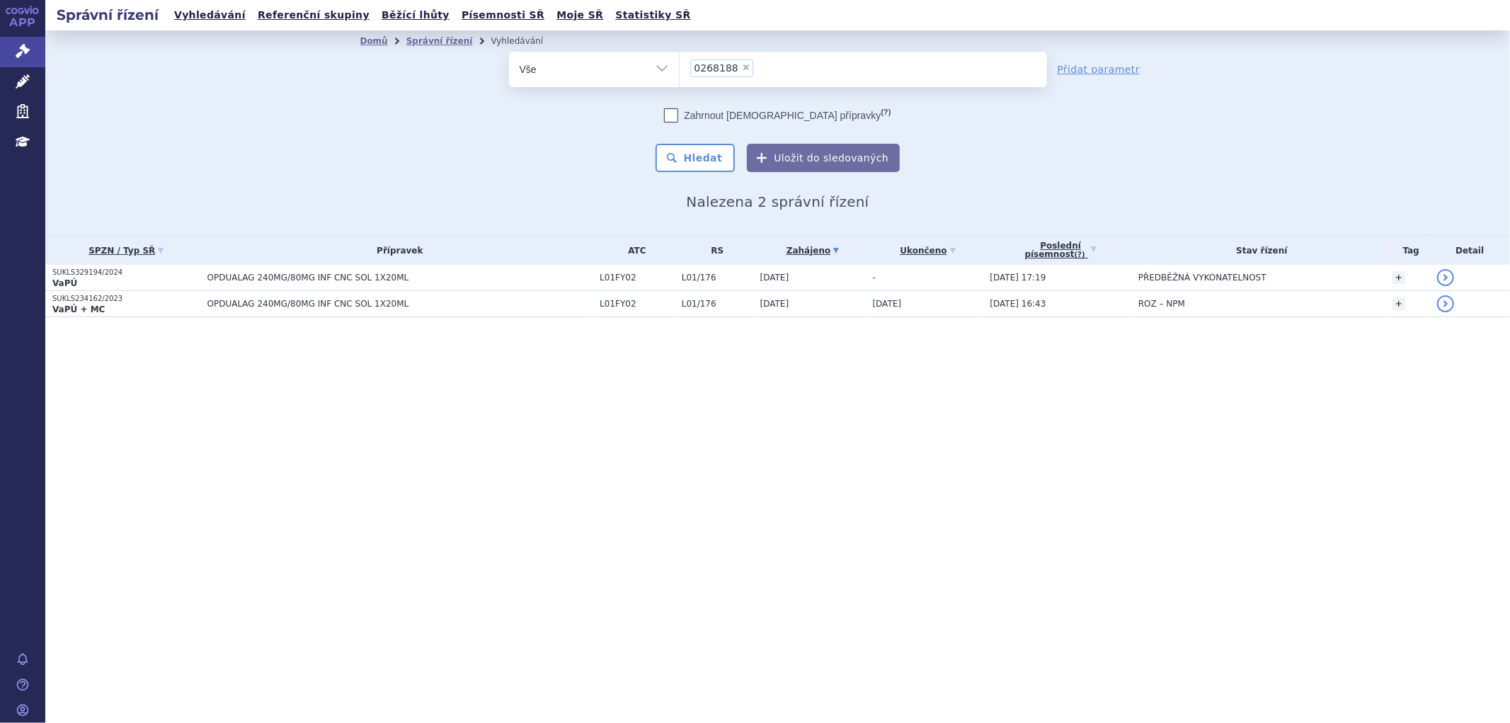
click at [746, 69] on li "× 0268188" at bounding box center [721, 68] width 63 height 18
click at [680, 69] on select "0268188" at bounding box center [679, 68] width 1 height 35
click at [742, 69] on span "×" at bounding box center [746, 67] width 8 height 8
click at [680, 69] on select "0268188" at bounding box center [679, 68] width 1 height 35
select select
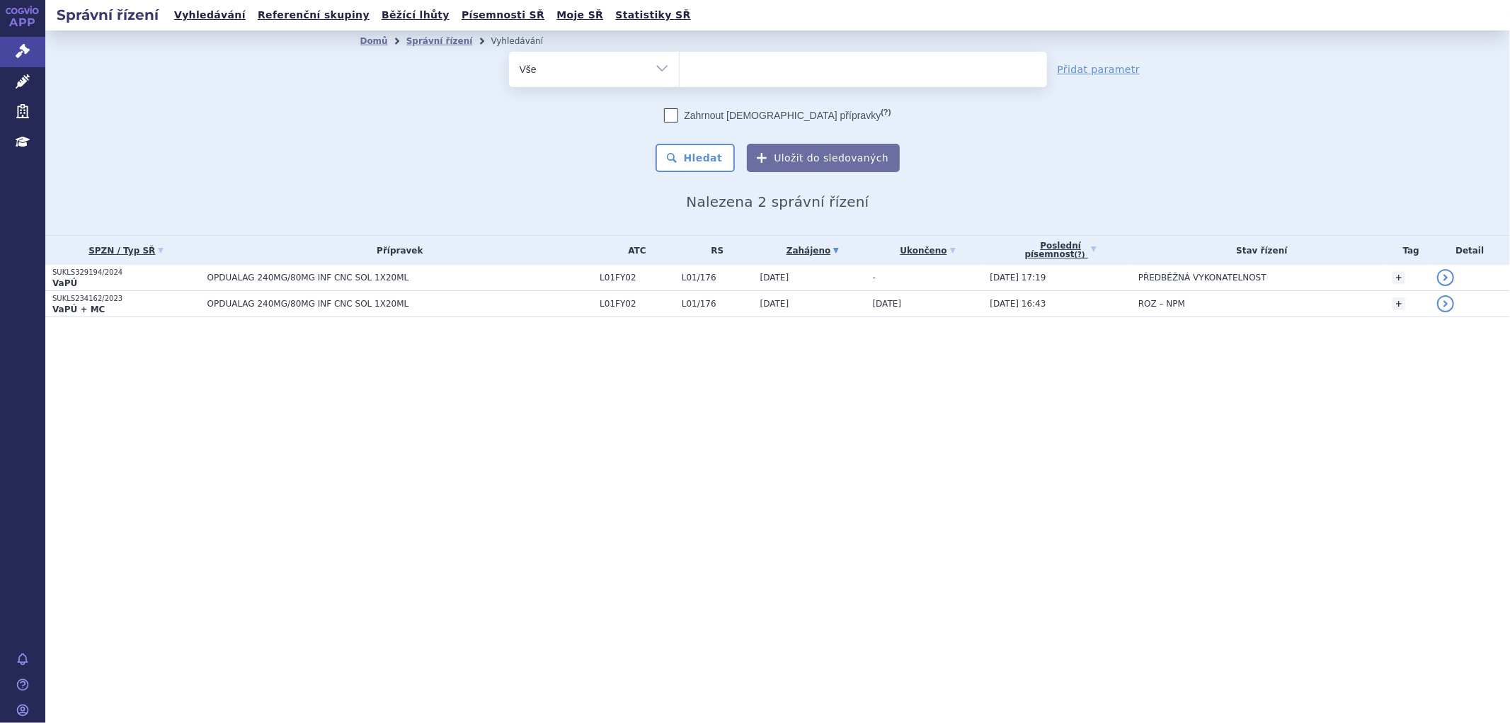
type input "0238538"
select select "0238538"
click at [706, 157] on button "Hledat" at bounding box center [696, 158] width 80 height 28
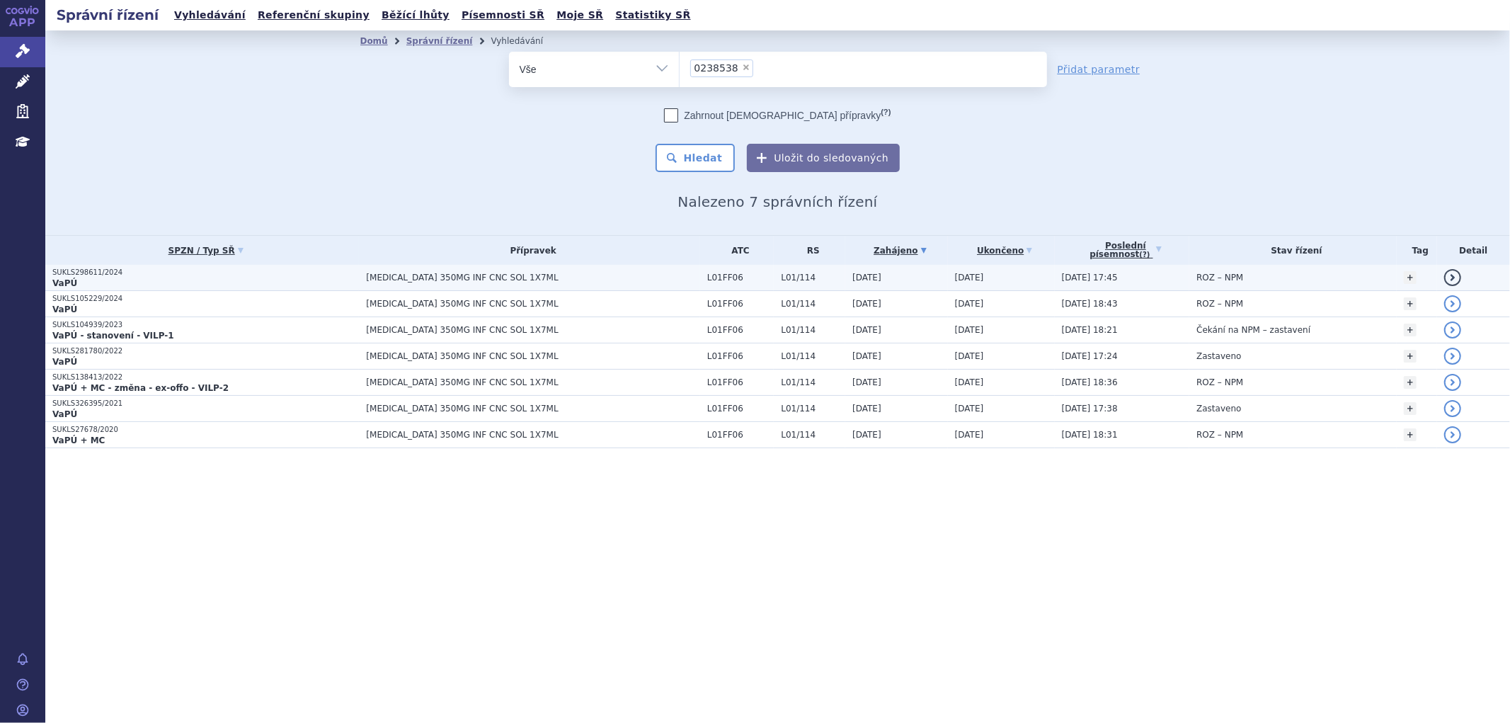
click at [525, 277] on span "[MEDICAL_DATA] 350MG INF CNC SOL 1X7ML" at bounding box center [533, 278] width 334 height 10
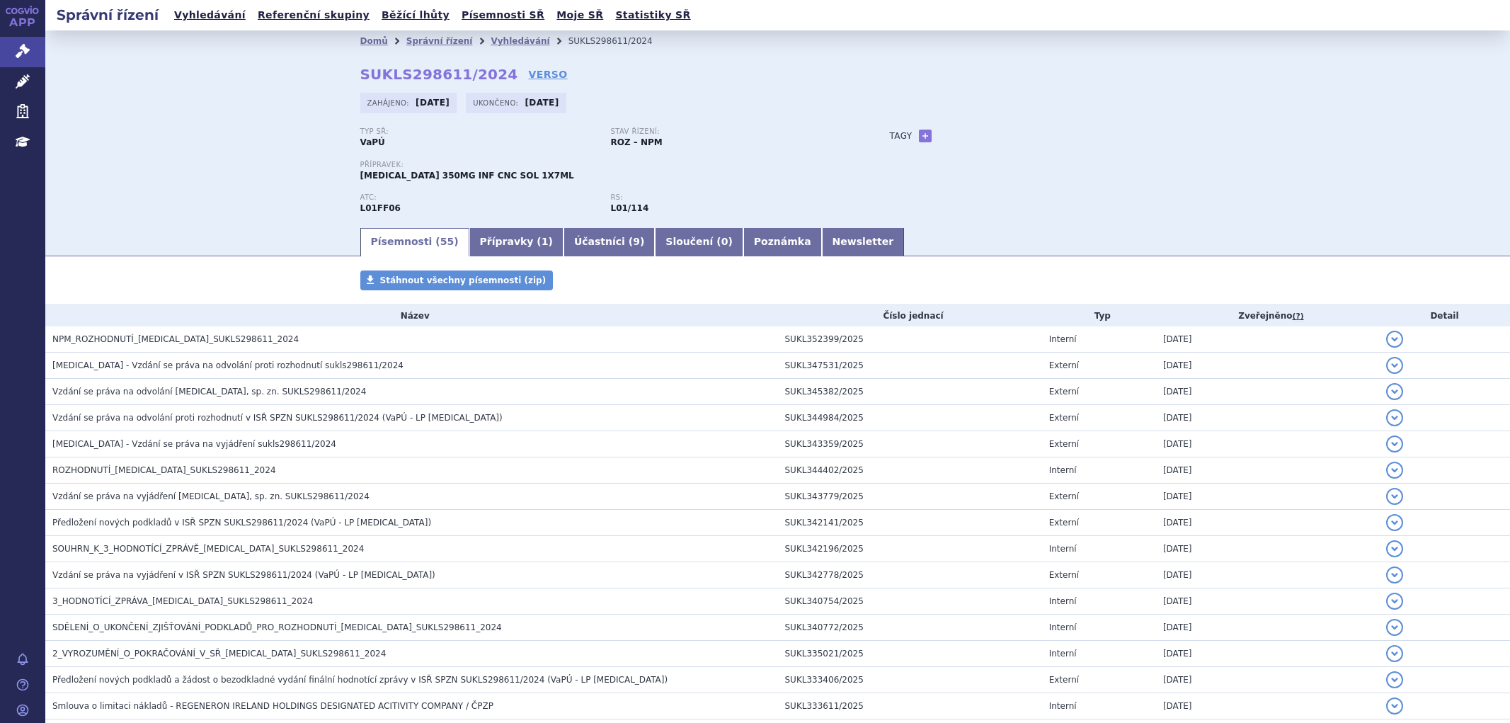
click at [149, 602] on span "3_HODNOTÍCÍ_ZPRÁVA_[MEDICAL_DATA]_SUKLS298611_2024" at bounding box center [182, 601] width 261 height 10
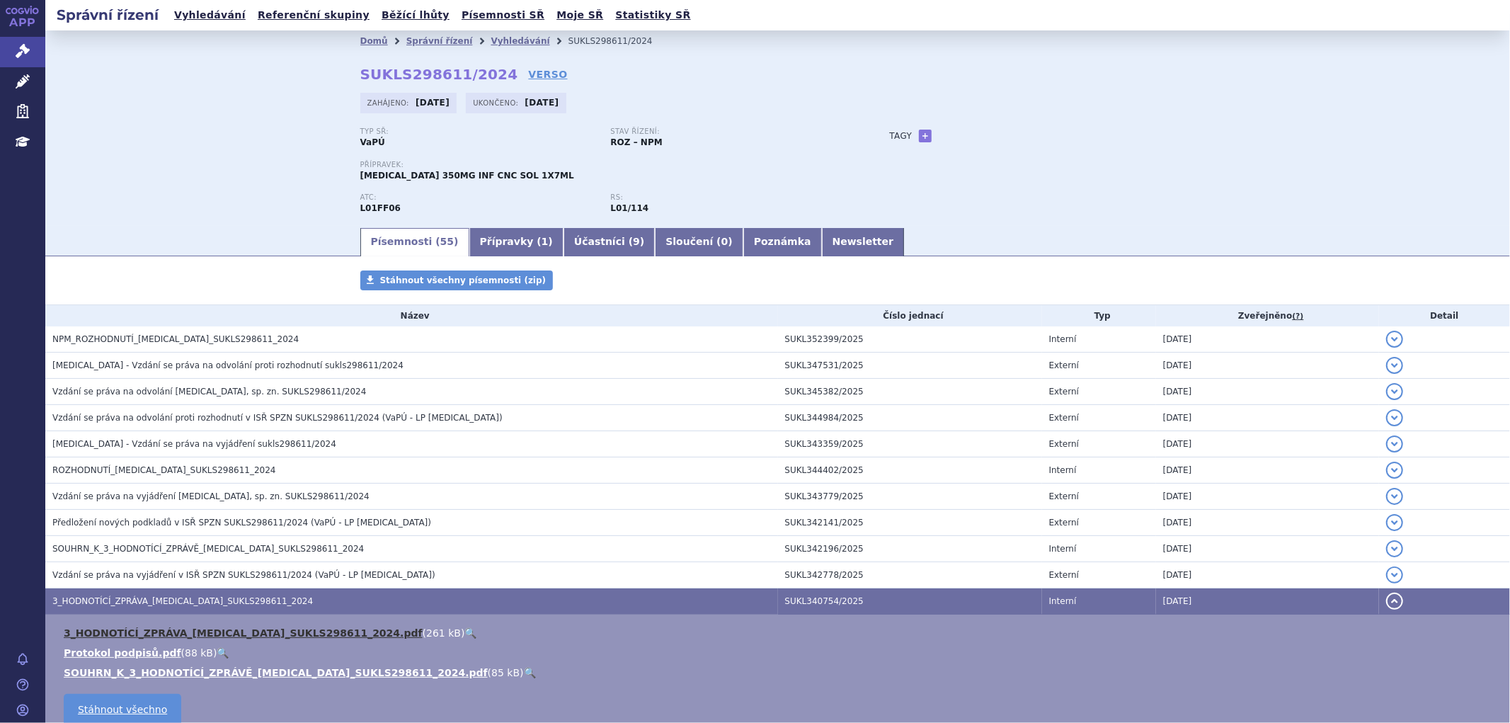
click at [179, 635] on link "3_HODNOTÍCÍ_ZPRÁVA_LIBTAYO_SUKLS298611_2024.pdf" at bounding box center [243, 632] width 359 height 11
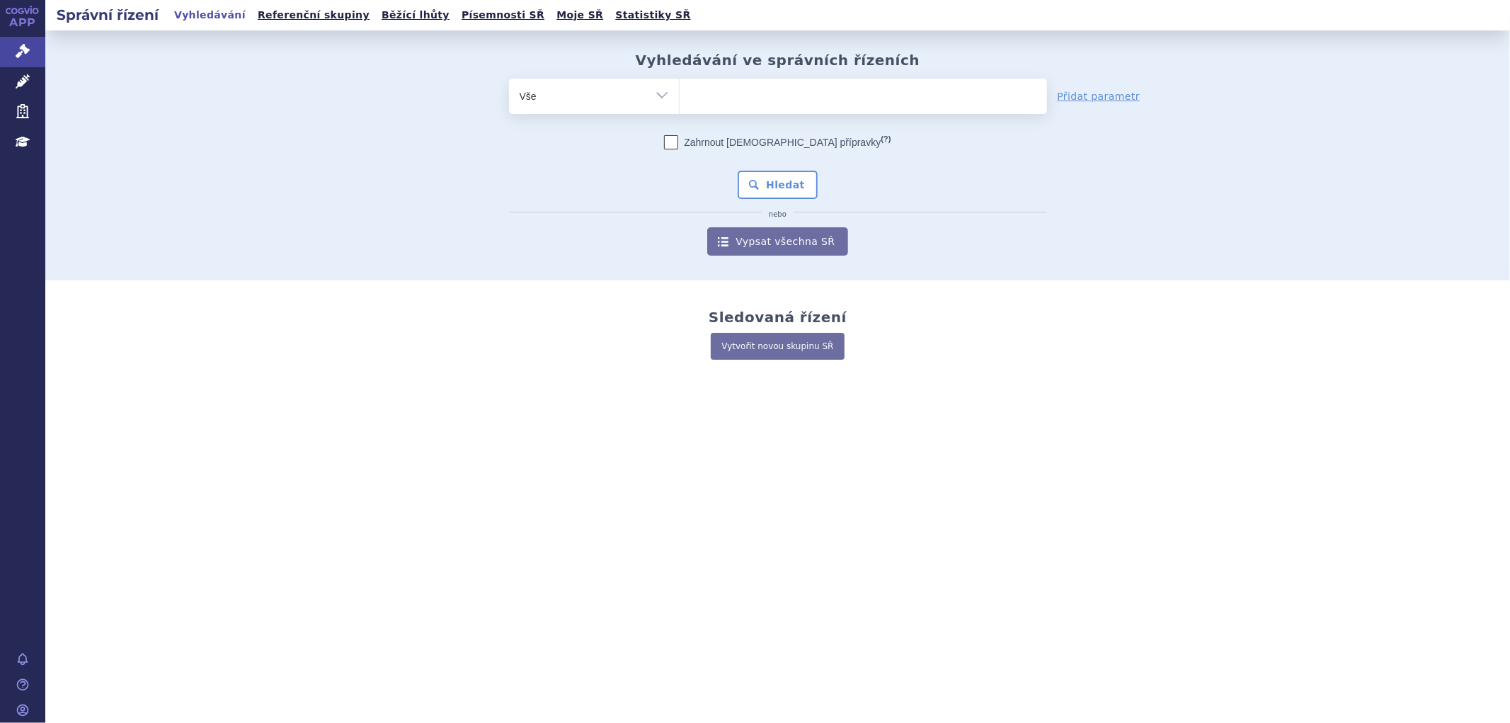
click at [753, 93] on ul at bounding box center [864, 94] width 368 height 30
click at [680, 93] on select at bounding box center [679, 95] width 1 height 35
type input "wi"
type input "wie"
type input "wier"
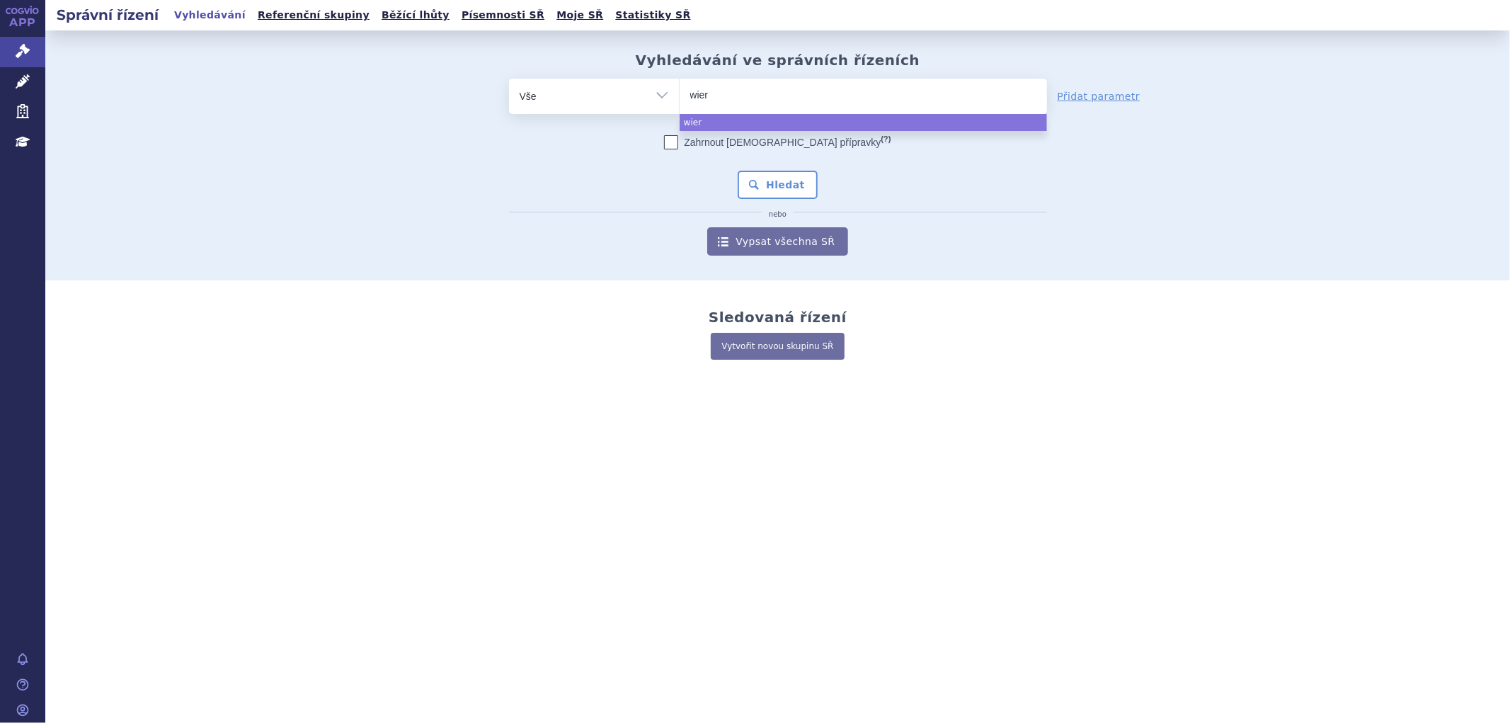
type input "wie"
type input "wi"
type input "win"
type input "winr"
type input "winre"
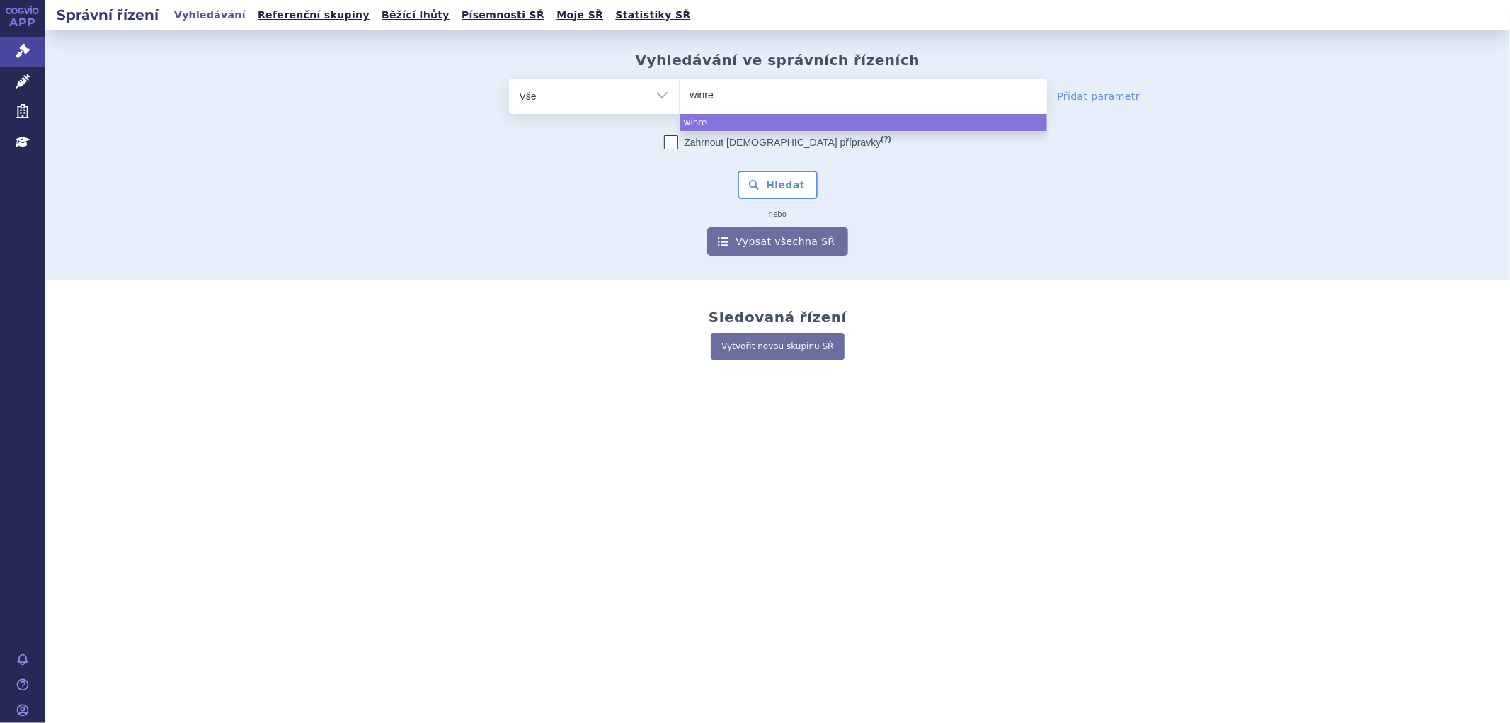
drag, startPoint x: 751, startPoint y: 96, endPoint x: 683, endPoint y: 86, distance: 68.7
click at [683, 86] on ul "winre" at bounding box center [864, 94] width 368 height 30
click at [680, 86] on select "winre" at bounding box center [679, 95] width 1 height 35
select select "winre"
click at [725, 97] on span "×" at bounding box center [729, 94] width 8 height 8
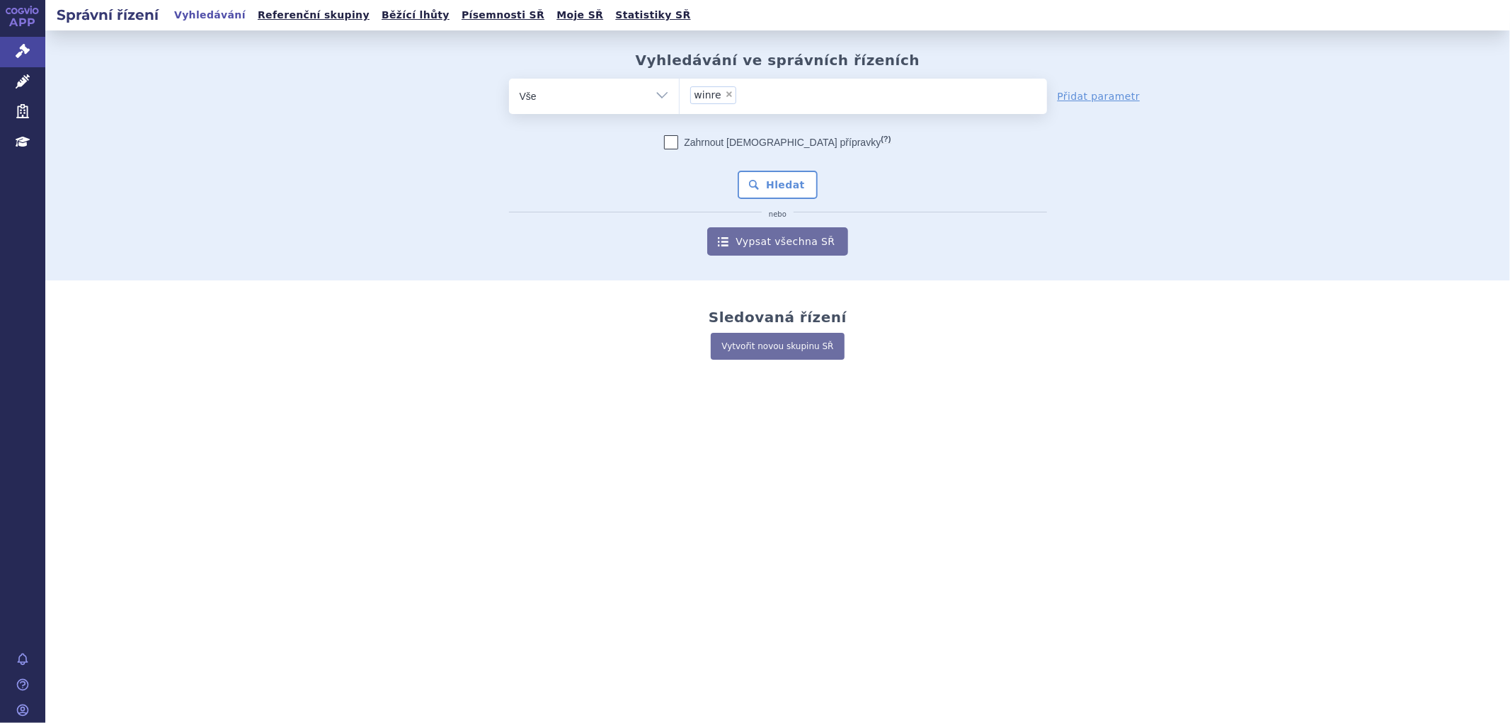
click at [680, 97] on select "winre" at bounding box center [679, 95] width 1 height 35
select select
click at [726, 101] on ul at bounding box center [864, 94] width 368 height 30
click at [680, 101] on select "winre" at bounding box center [679, 95] width 1 height 35
type input "0272690"
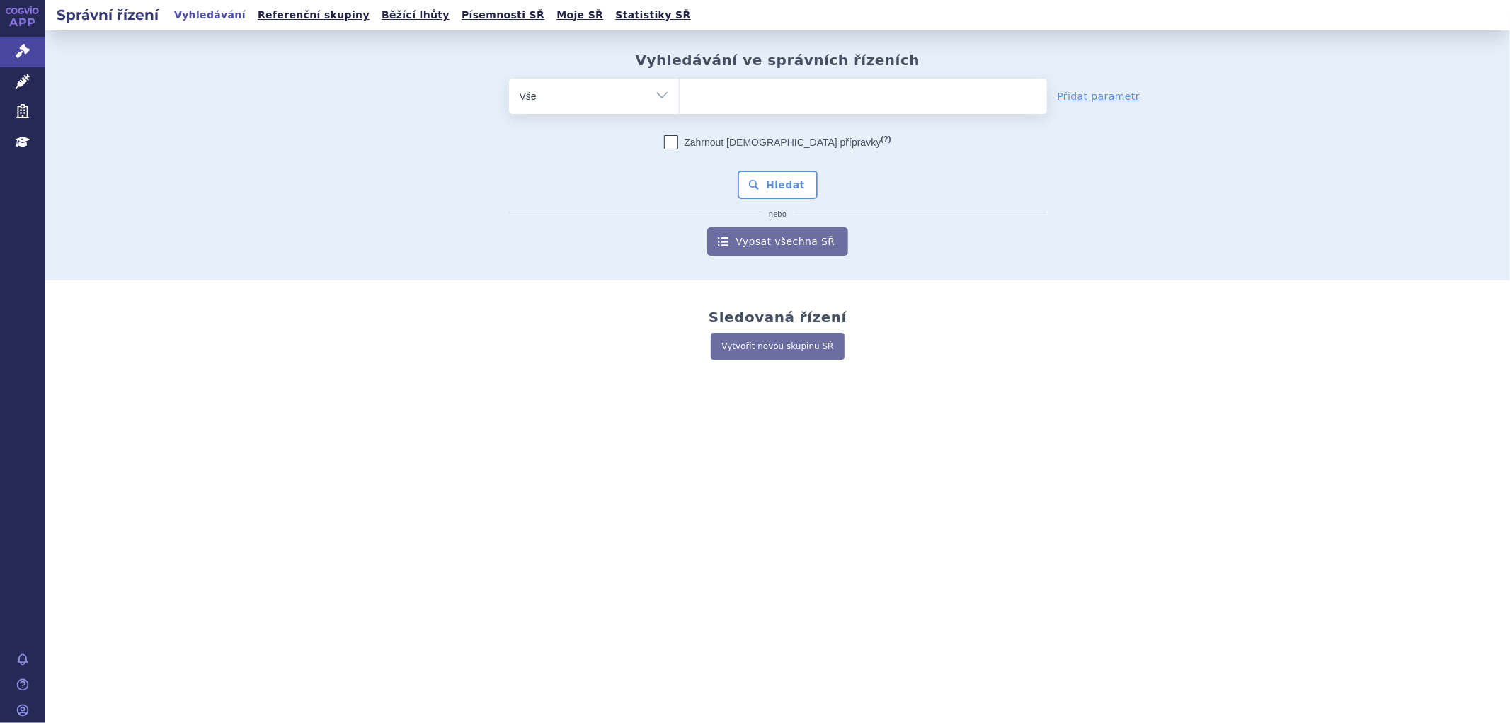
select select "0272690"
click at [785, 182] on button "Hledat" at bounding box center [778, 185] width 80 height 28
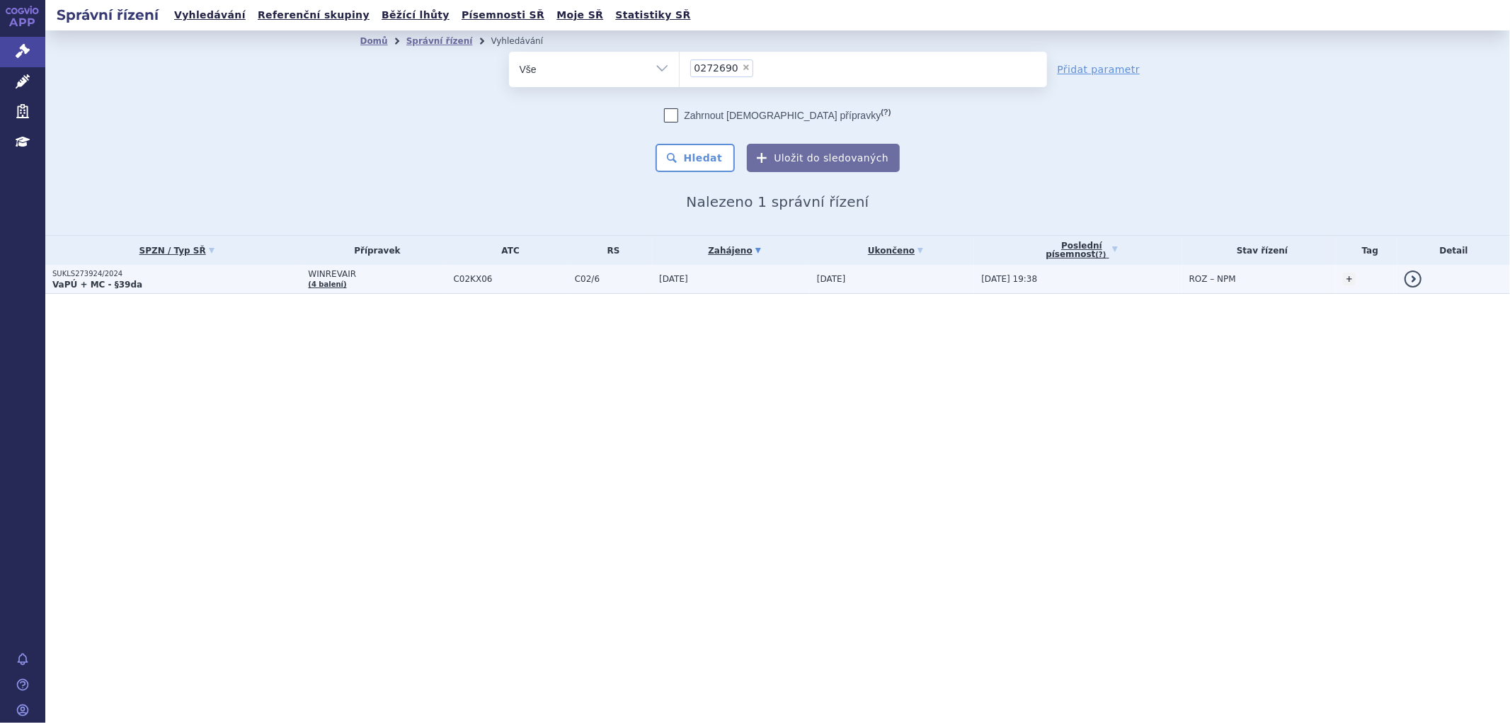
click at [647, 285] on td "C02/6" at bounding box center [610, 279] width 84 height 29
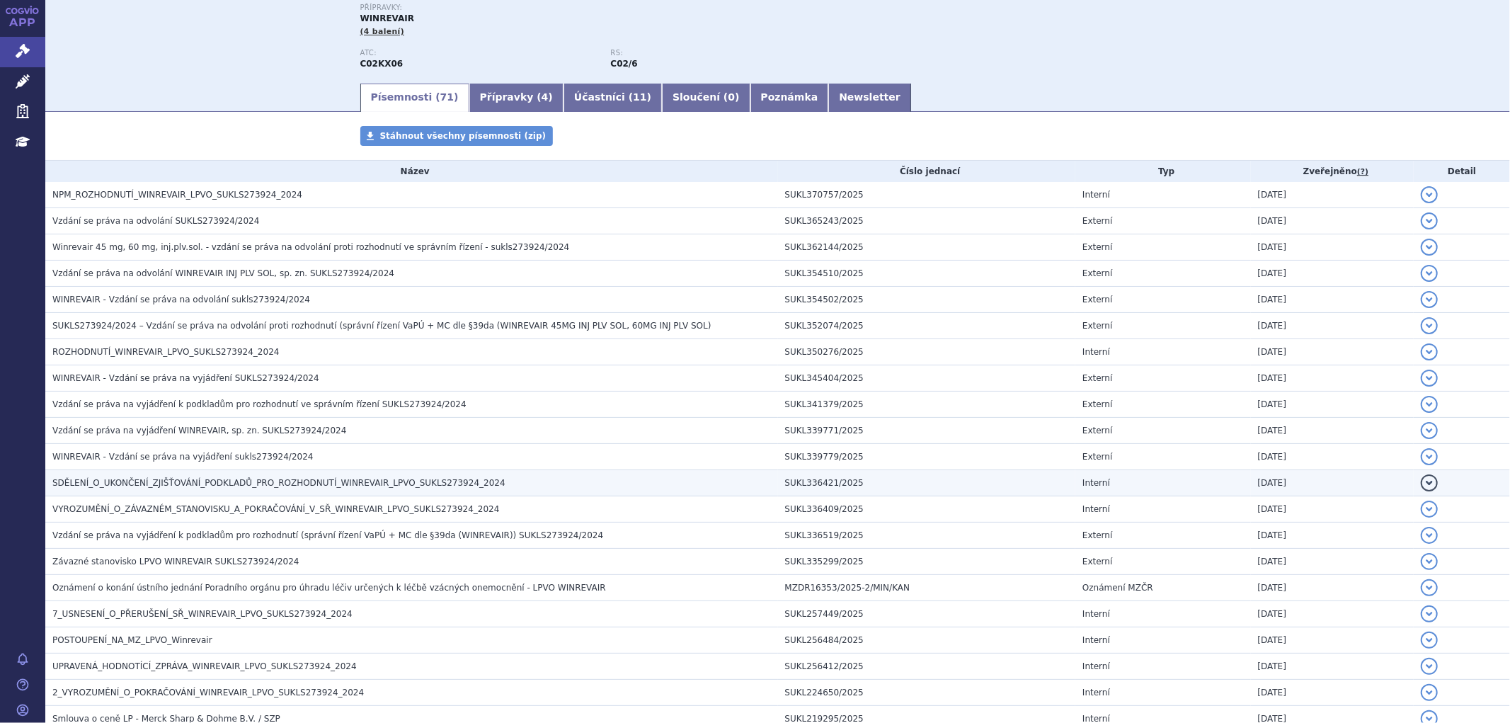
scroll to position [236, 0]
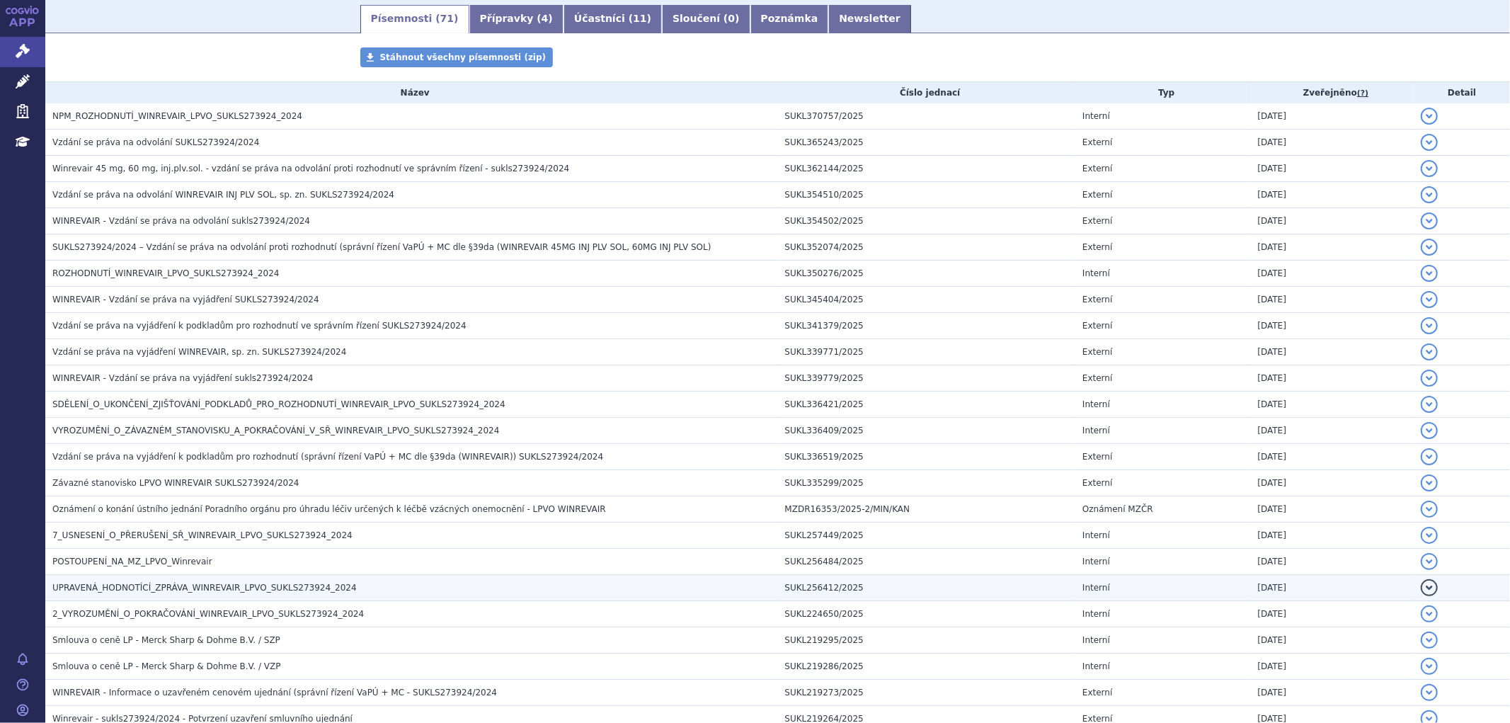
click at [147, 591] on span "UPRAVENÁ_HODNOTÍCÍ_ZPRÁVA_WINREVAIR_LPVO_SUKLS273924_2024" at bounding box center [204, 588] width 305 height 10
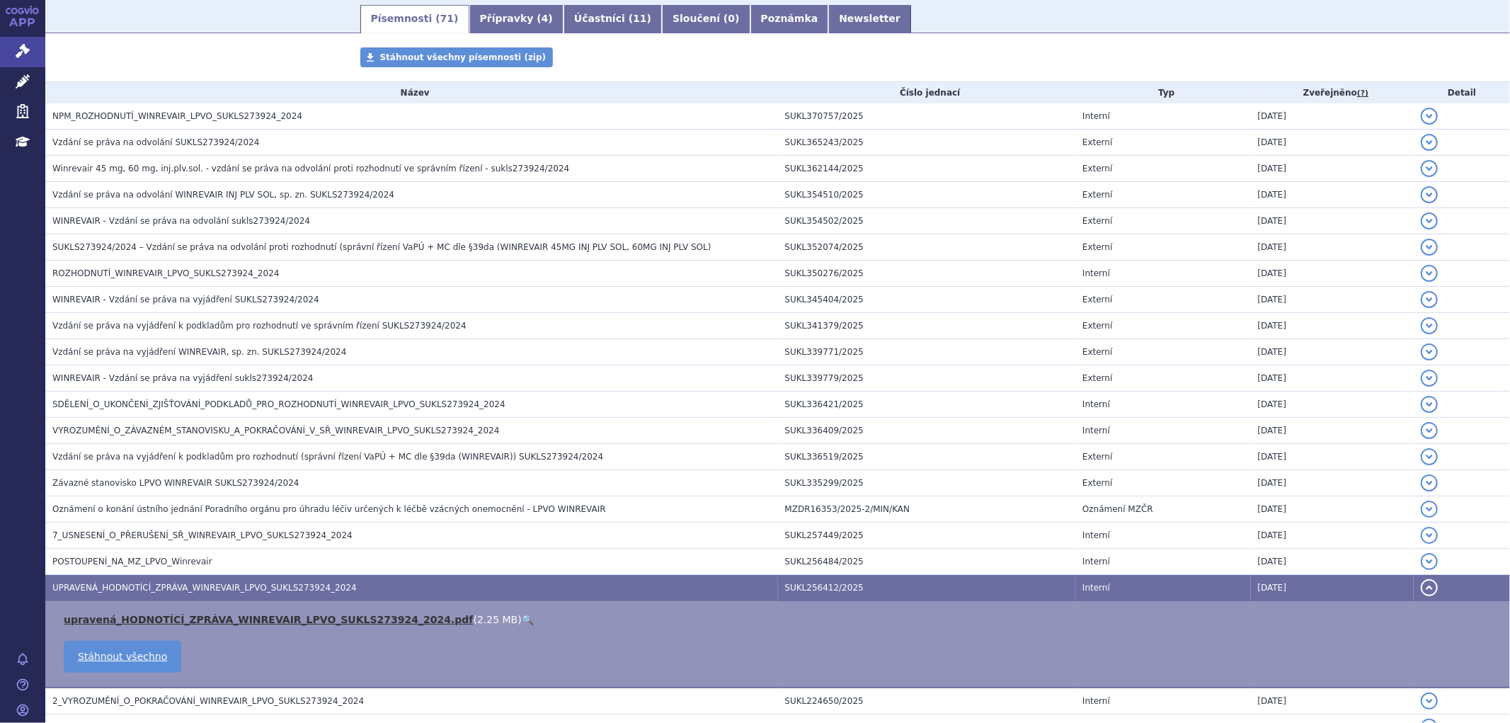
click at [157, 618] on link "upravená_HODNOTÍCÍ_ZPRÁVA_WINREVAIR_LPVO_SUKLS273924_2024.pdf" at bounding box center [269, 619] width 410 height 11
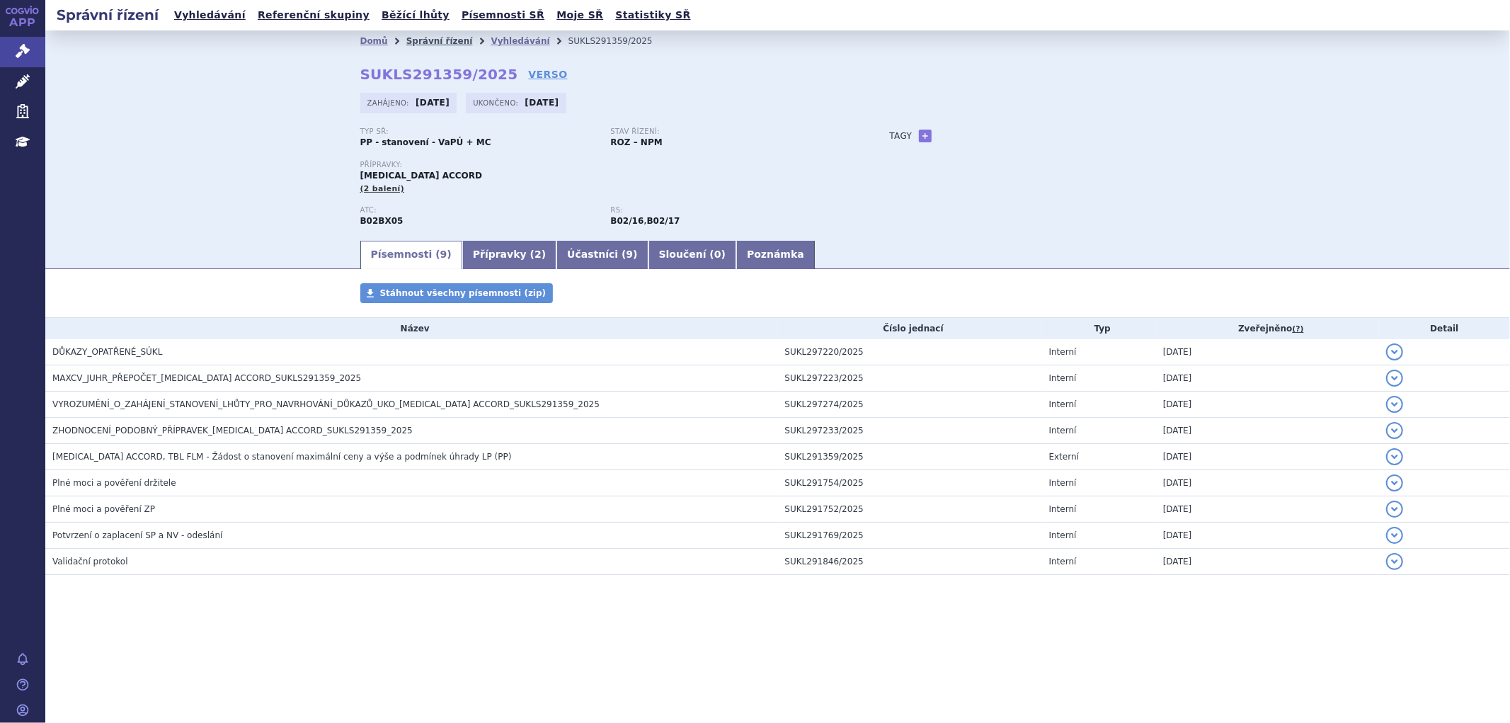
click at [427, 41] on link "Správní řízení" at bounding box center [439, 41] width 67 height 10
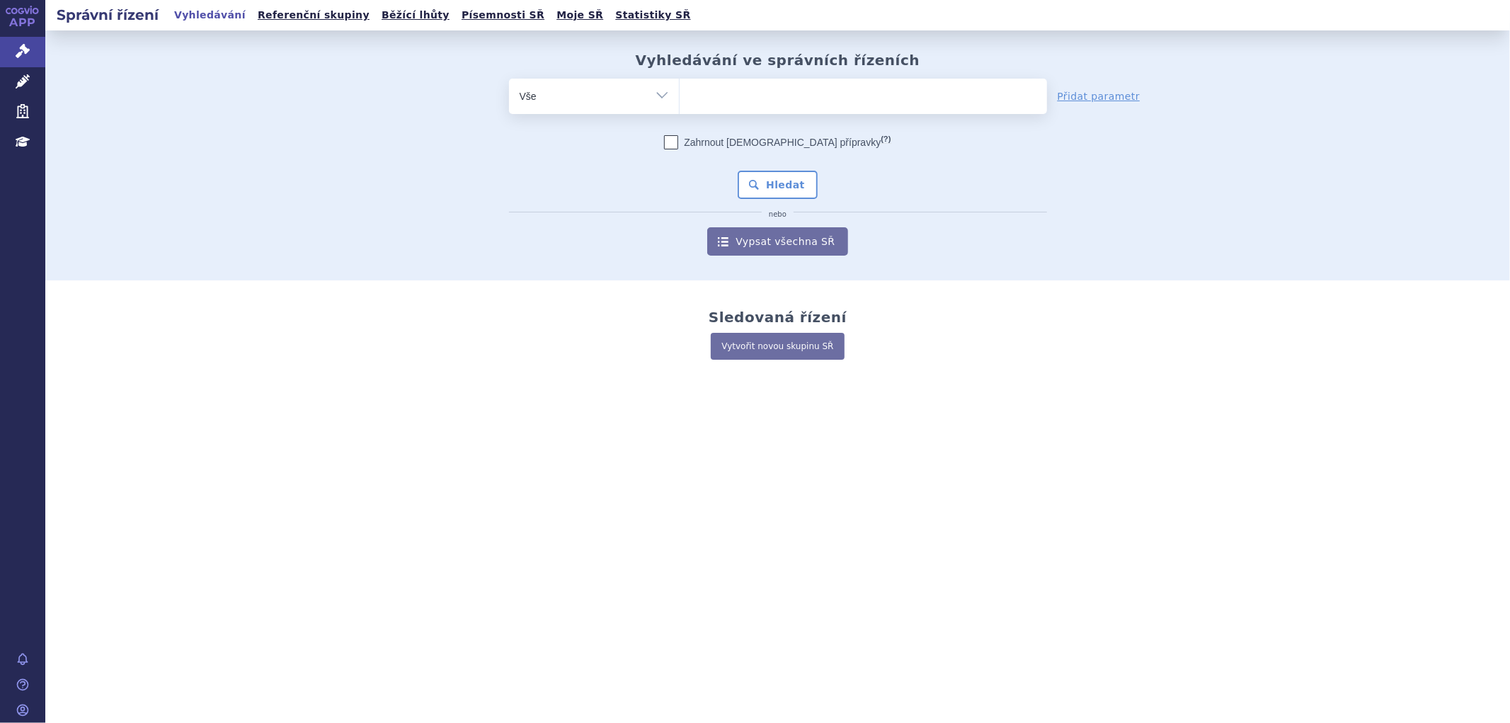
click at [742, 114] on span at bounding box center [864, 96] width 368 height 35
click at [680, 113] on select at bounding box center [679, 95] width 1 height 35
paste input "0221359"
type input "0221359"
select select "0221359"
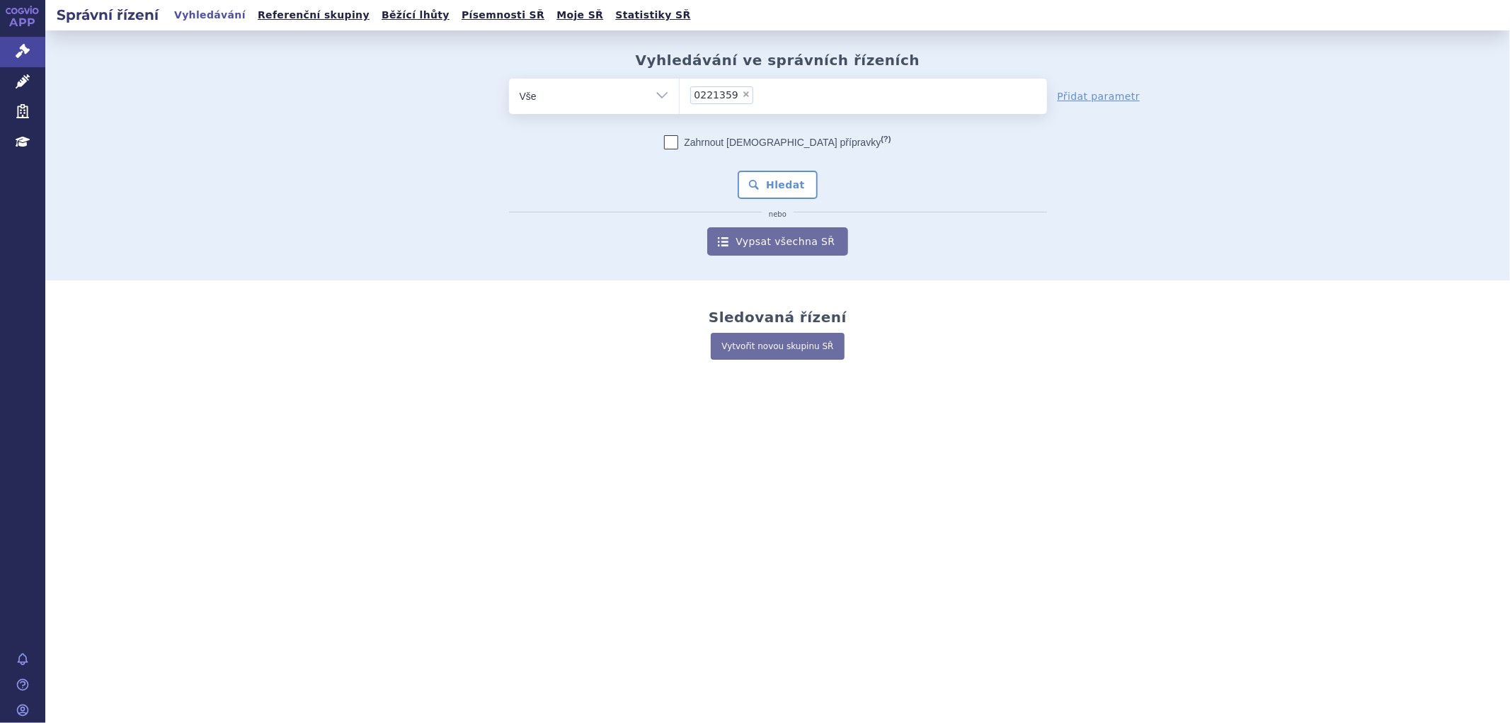
click at [707, 94] on span "0221359" at bounding box center [717, 95] width 44 height 10
click at [680, 94] on select "0221359" at bounding box center [679, 95] width 1 height 35
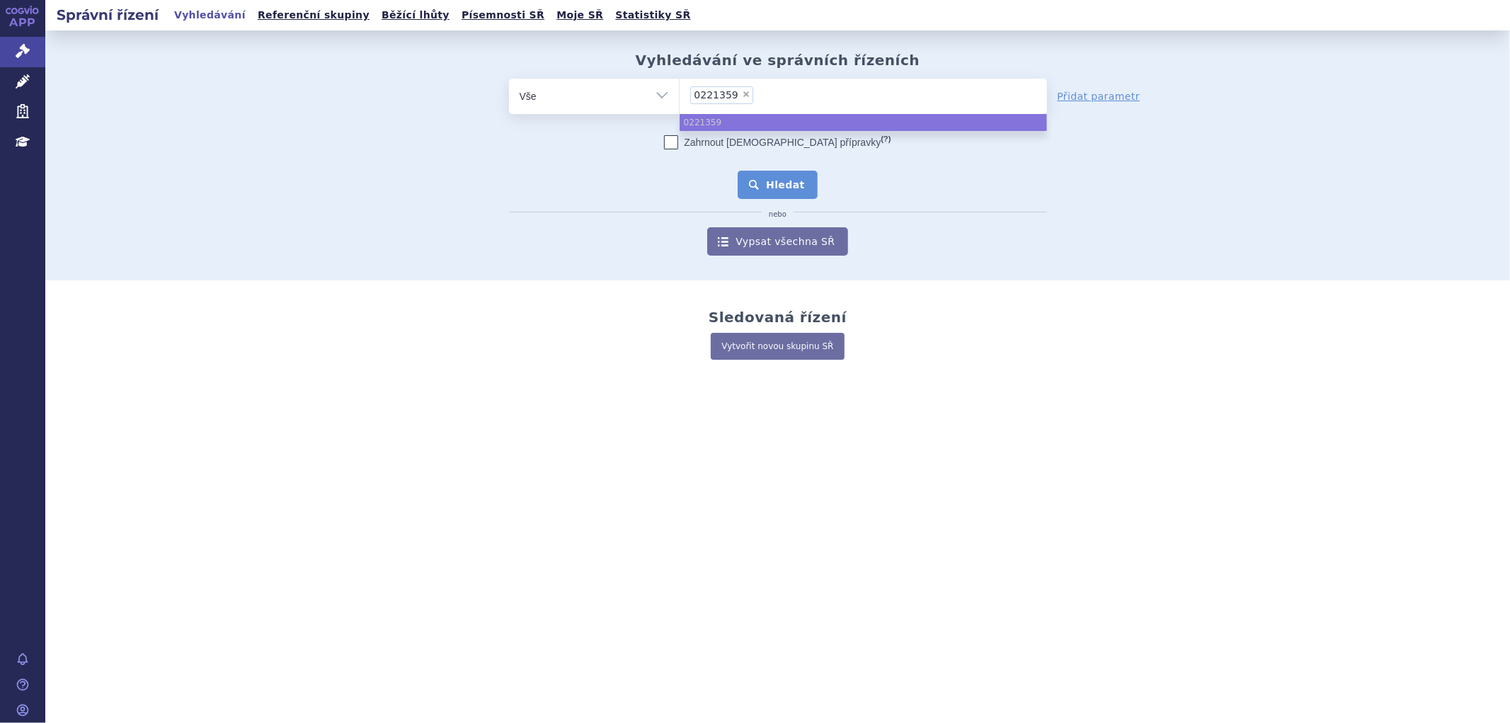
click at [774, 175] on button "Hledat" at bounding box center [778, 185] width 80 height 28
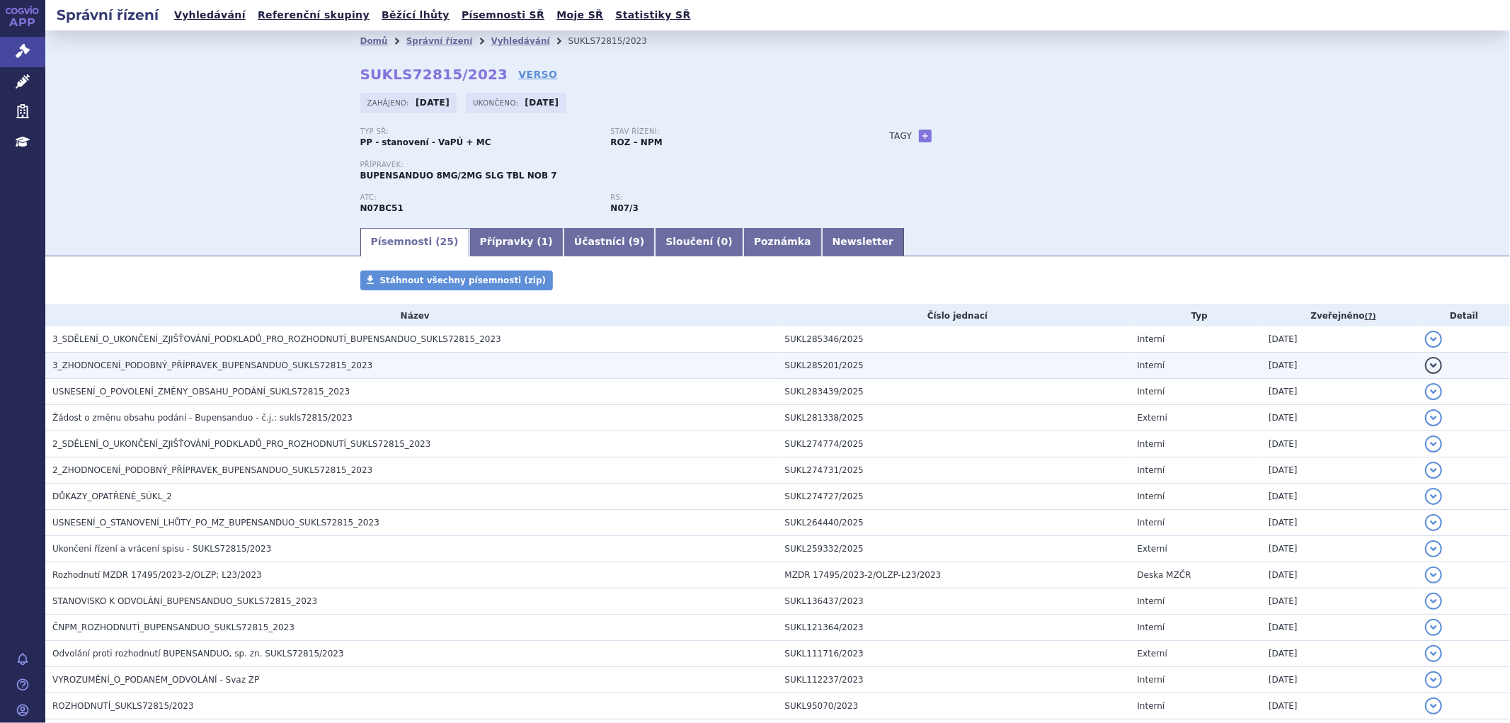
click at [132, 368] on span "3_ZHODNOCENÍ_PODOBNÝ_PŘÍPRAVEK_BUPENSANDUO_SUKLS72815_2023" at bounding box center [212, 365] width 320 height 10
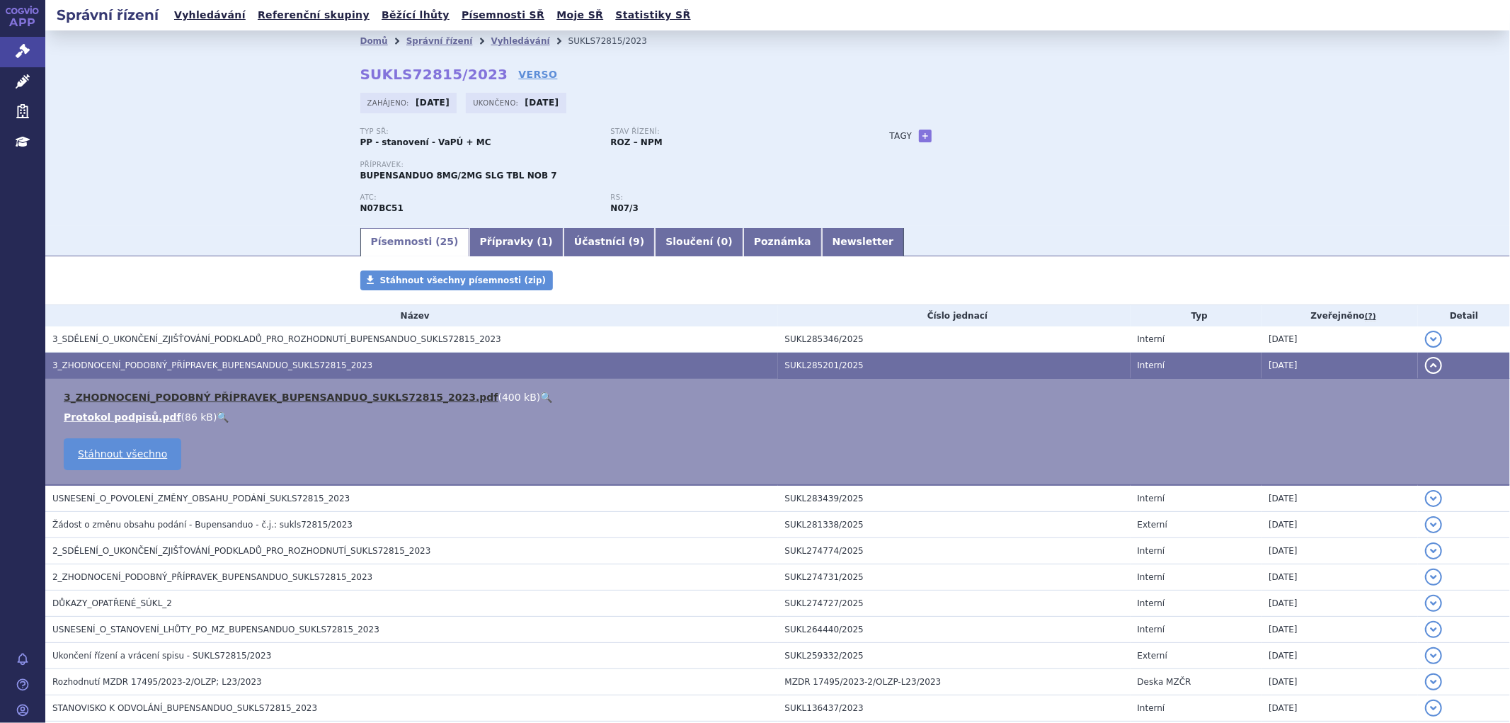
click at [146, 395] on link "3_ZHODNOCENÍ_PODOBNÝ PŘÍPRAVEK_BUPENSANDUO_SUKLS72815_2023.pdf" at bounding box center [281, 397] width 435 height 11
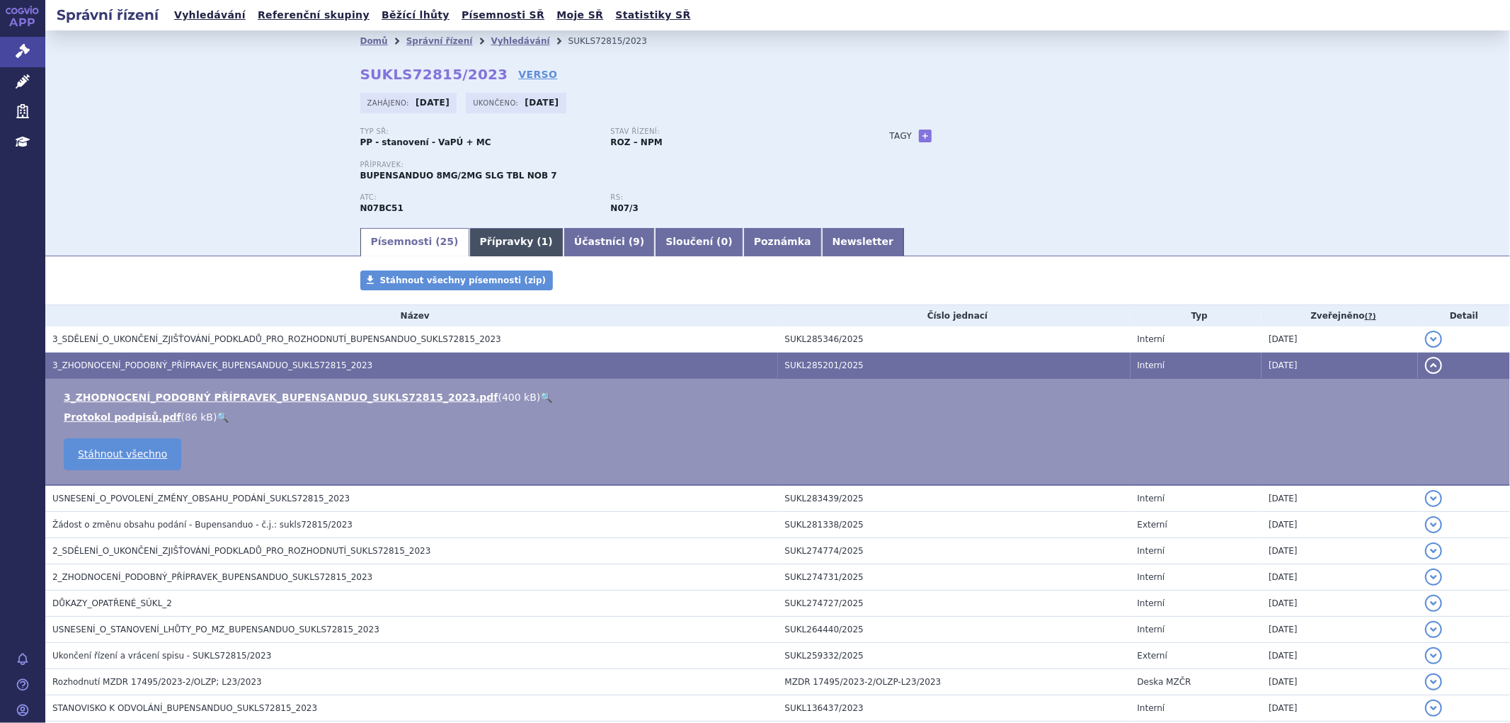
click at [498, 246] on link "Přípravky ( 1 )" at bounding box center [517, 242] width 94 height 28
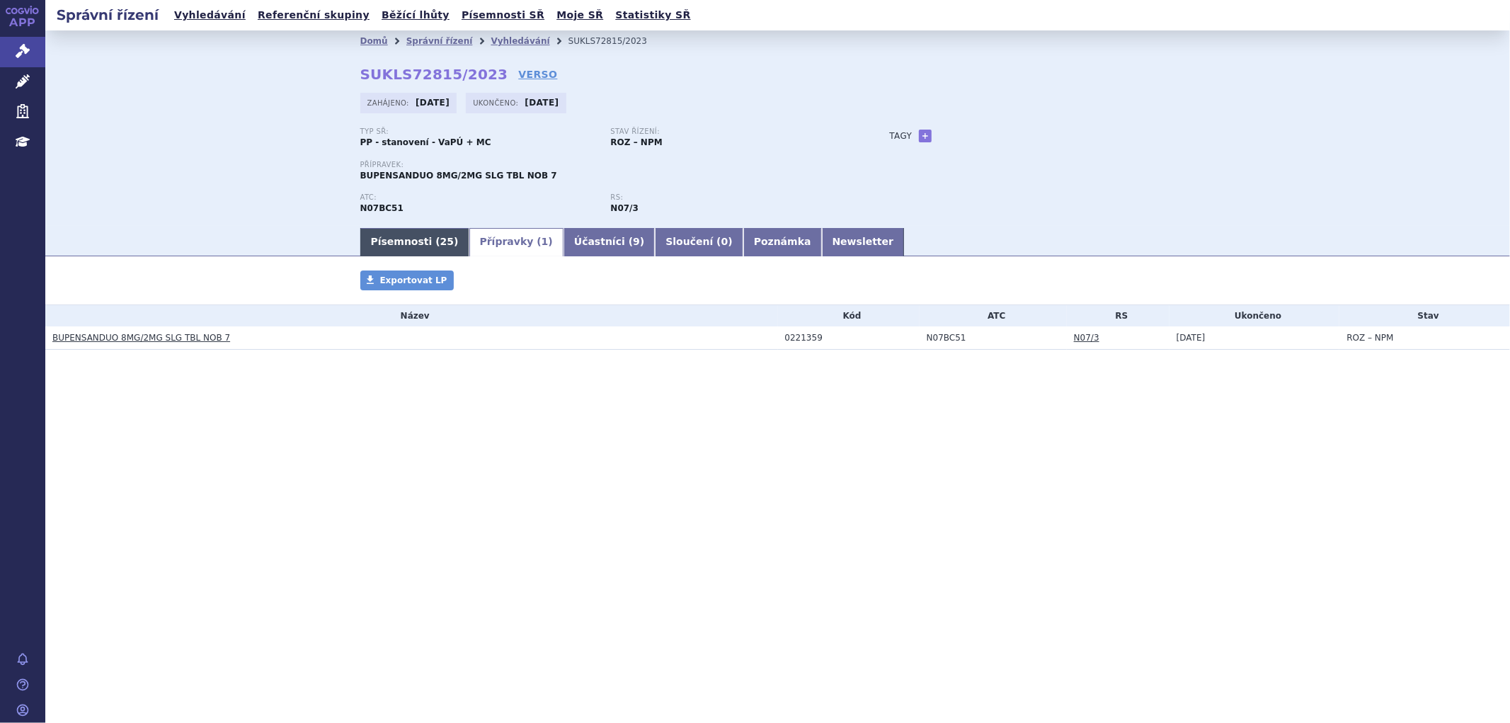
click at [423, 244] on link "Písemnosti ( 25 )" at bounding box center [414, 242] width 109 height 28
